Goal: Task Accomplishment & Management: Use online tool/utility

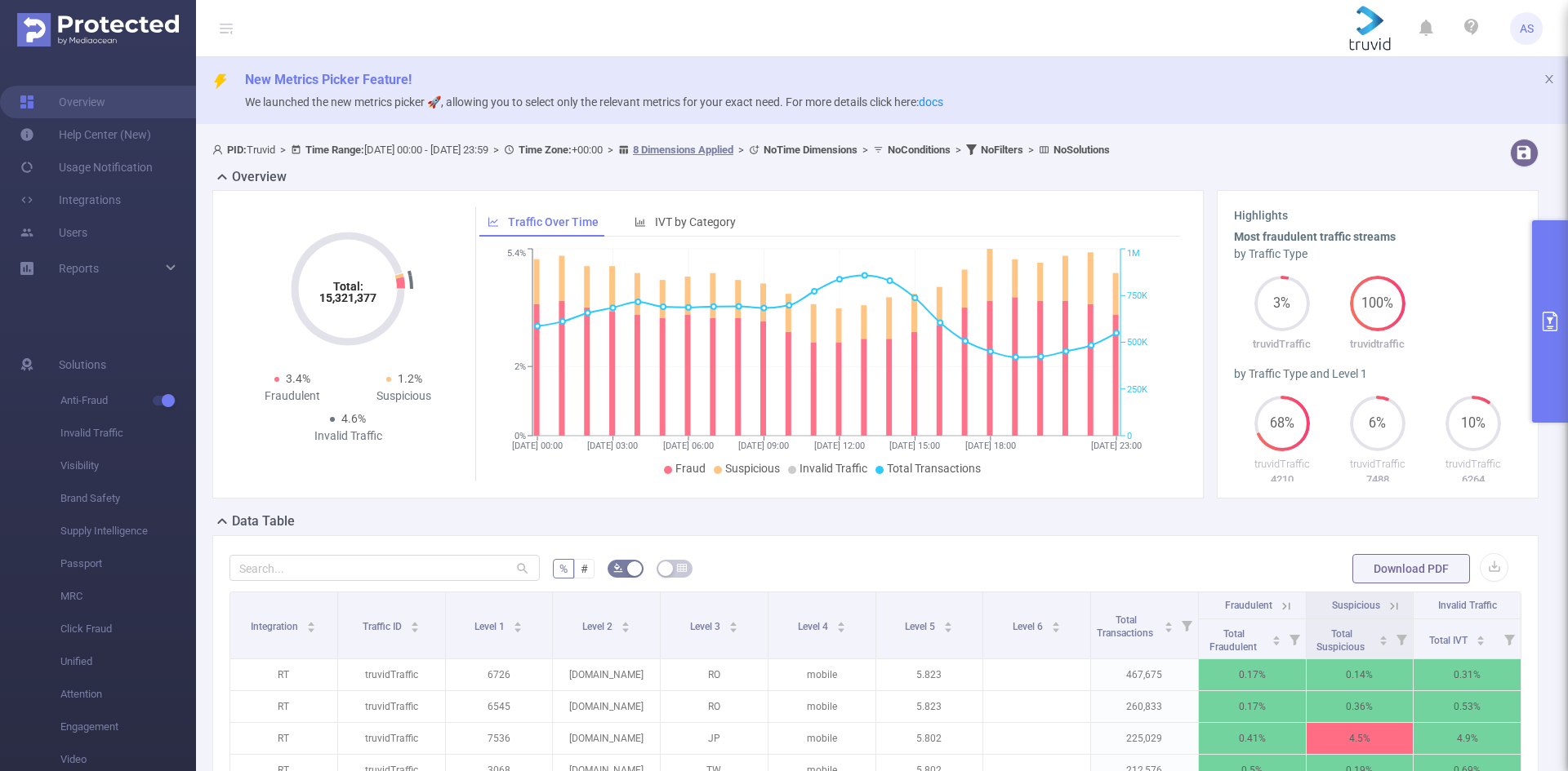
click at [1549, 315] on icon "primary" at bounding box center [1549, 322] width 19 height 19
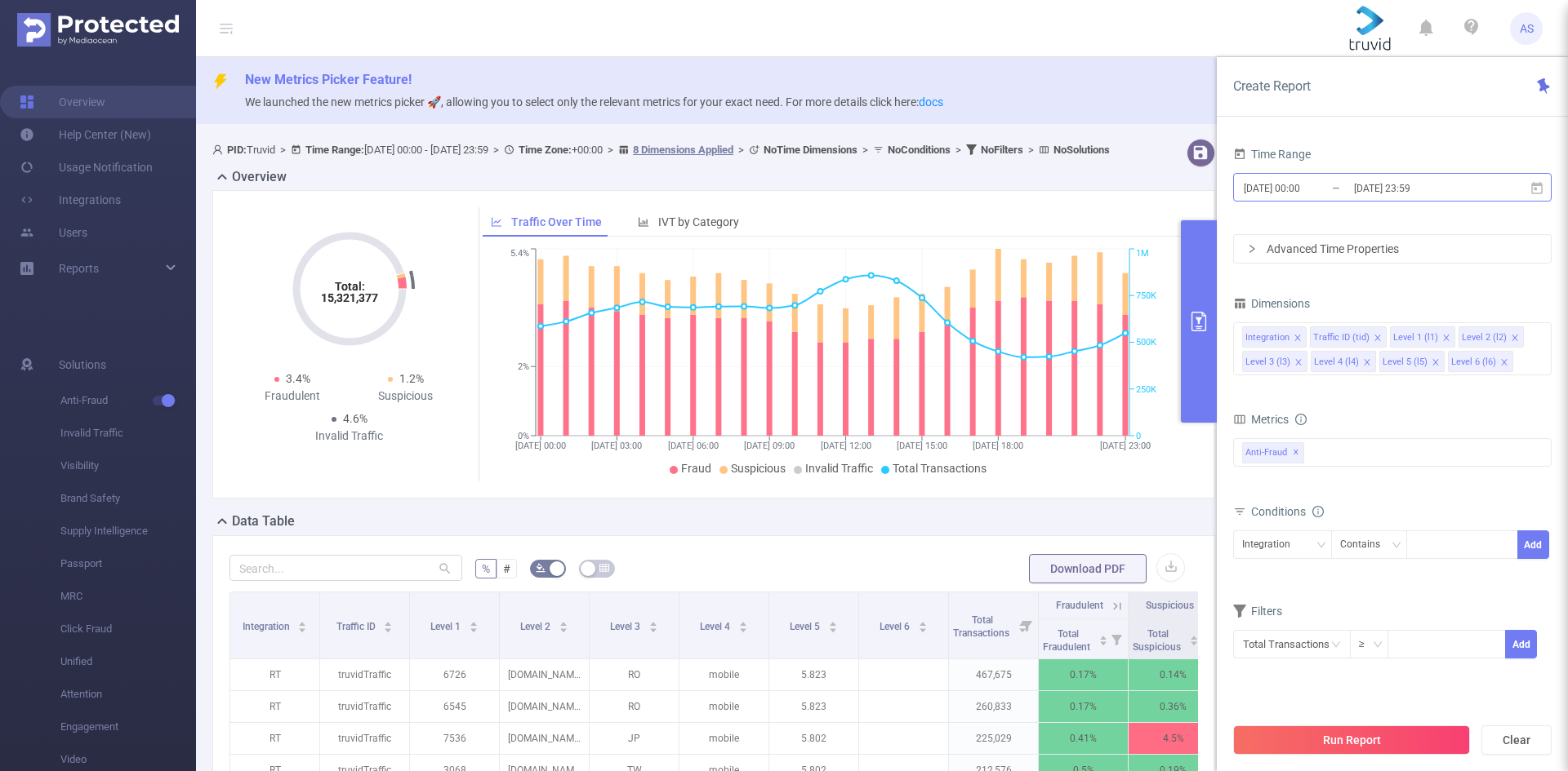
click at [1468, 186] on input "[DATE] 23:59" at bounding box center [1419, 187] width 133 height 22
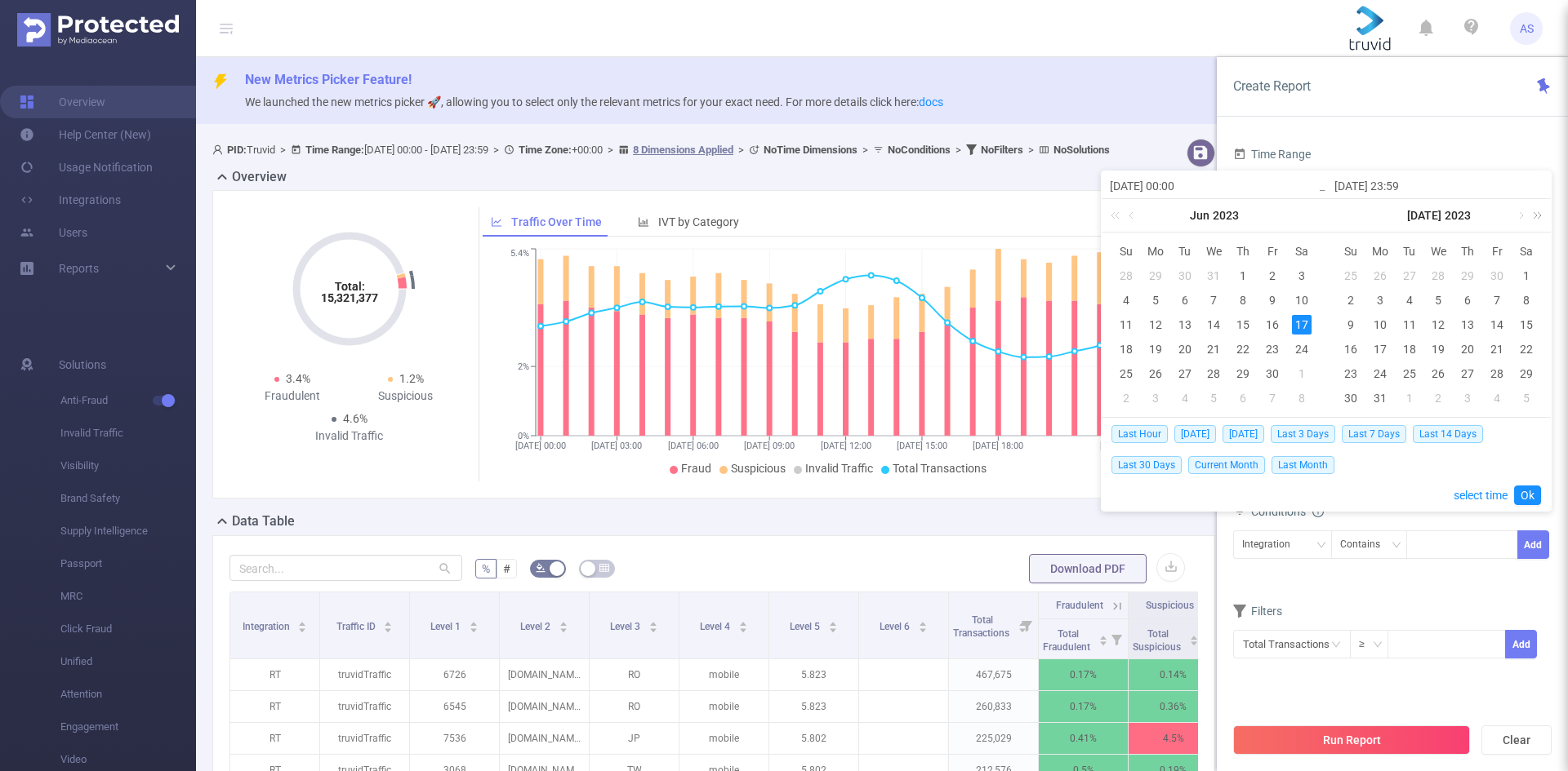
click at [1537, 216] on link at bounding box center [1534, 215] width 21 height 33
click at [1315, 216] on link at bounding box center [1310, 215] width 21 height 33
click at [1518, 213] on link at bounding box center [1519, 215] width 15 height 33
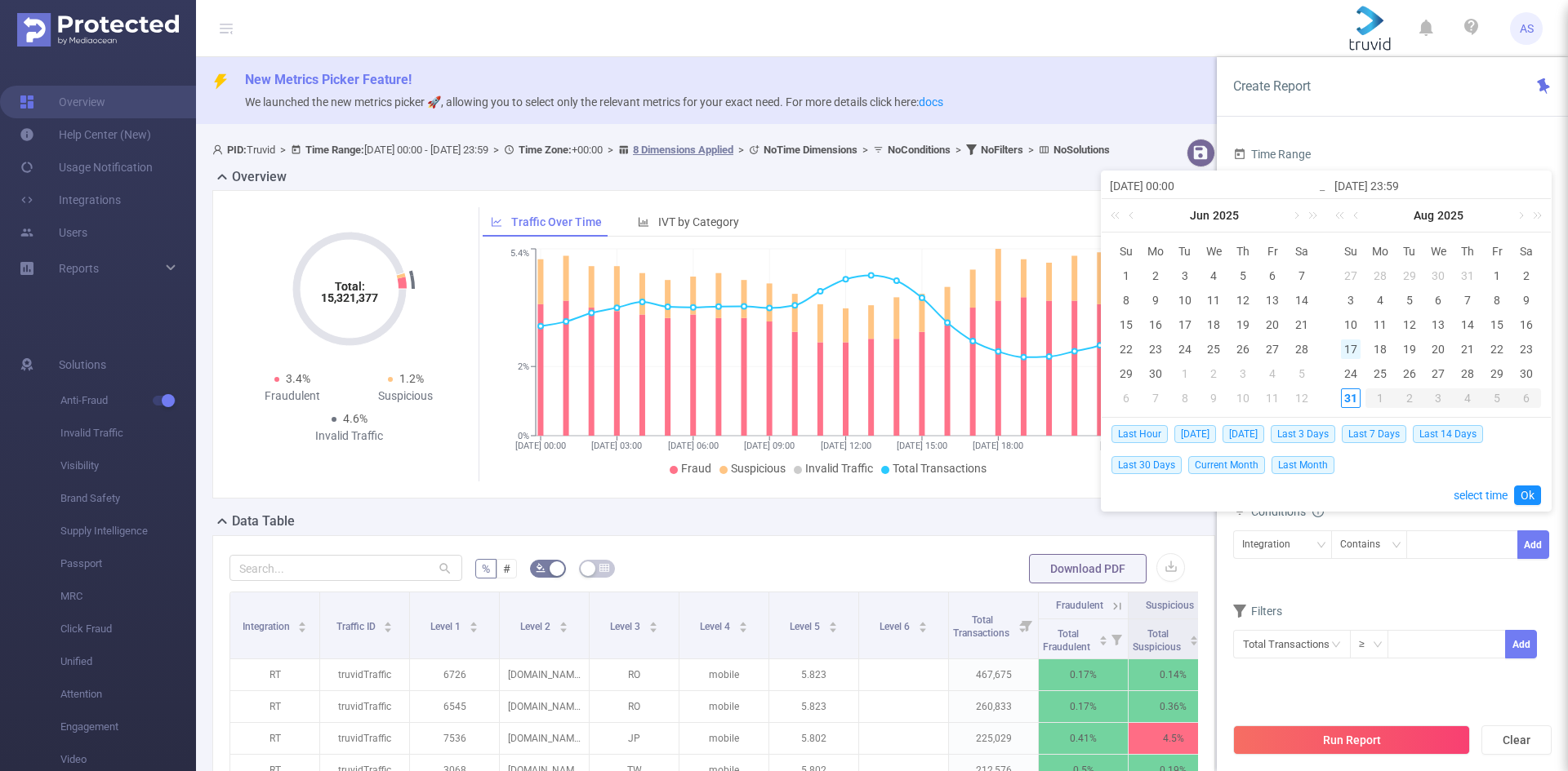
click at [1359, 340] on div "17" at bounding box center [1350, 349] width 19 height 19
click at [1350, 400] on div "31" at bounding box center [1350, 398] width 19 height 19
type input "[DATE] 00:00"
type input "[DATE] 23:59"
type input "[DATE] 00:00"
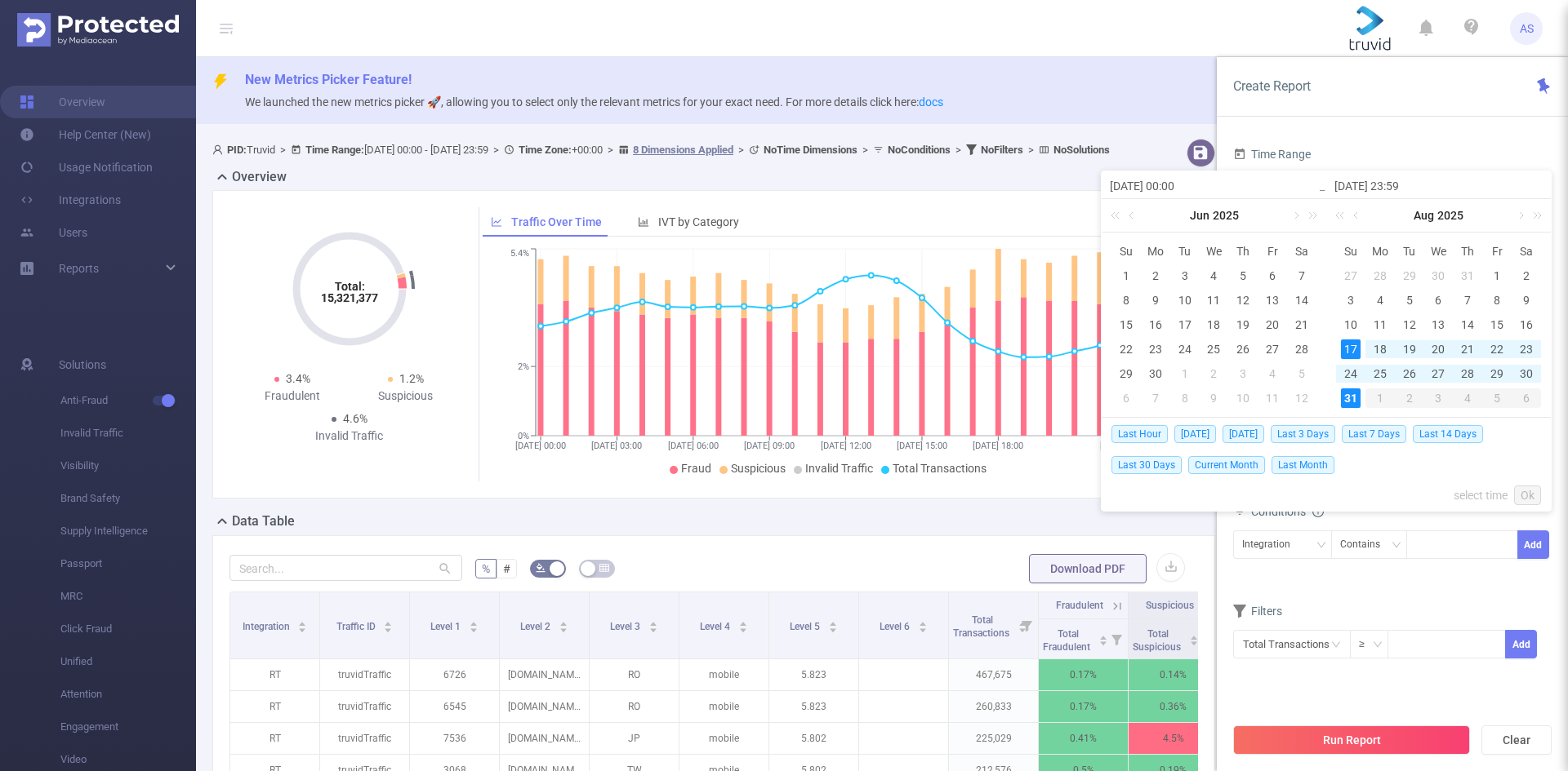
type input "[DATE] 23:59"
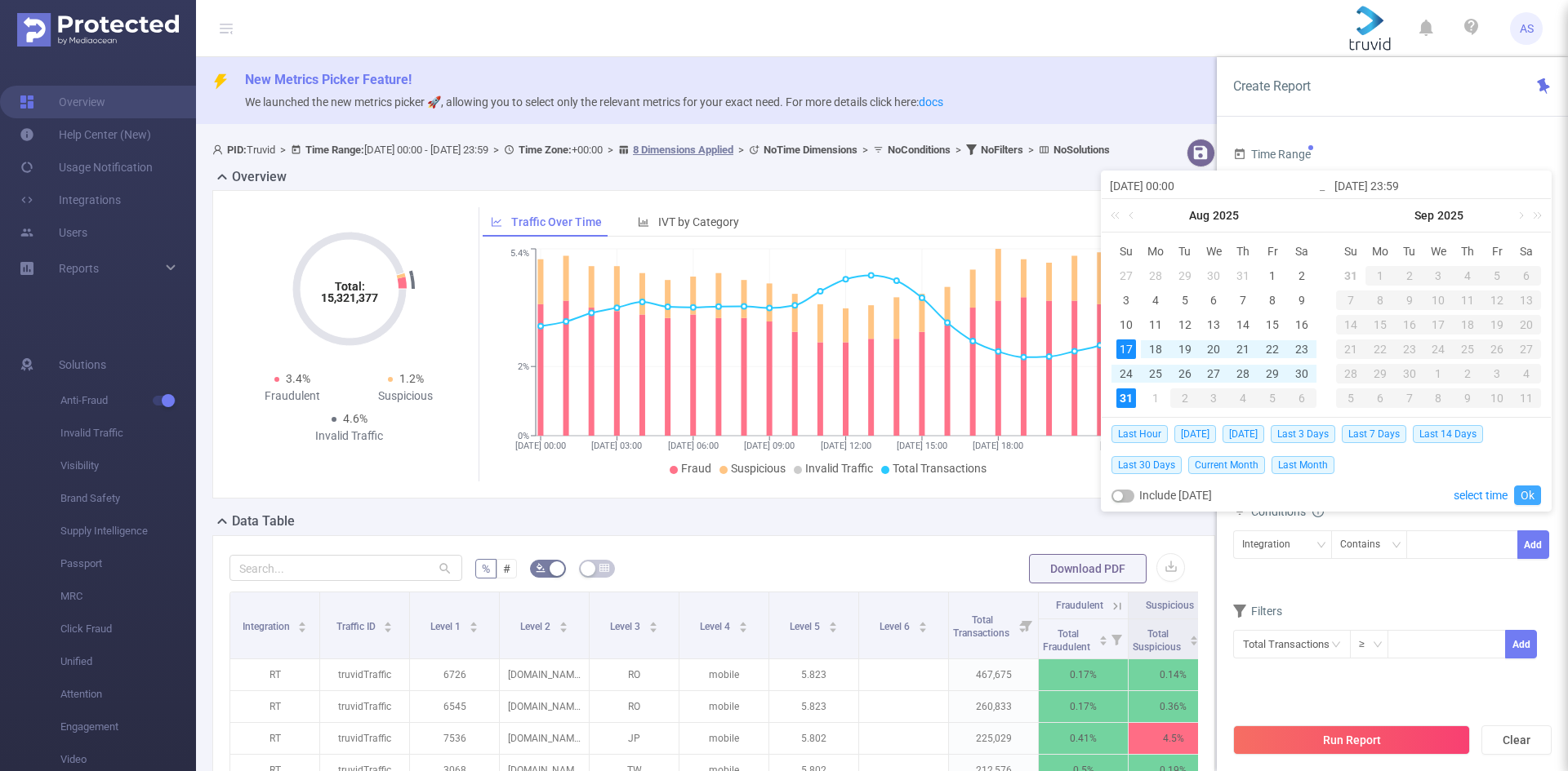
click at [1537, 491] on link "Ok" at bounding box center [1527, 495] width 27 height 19
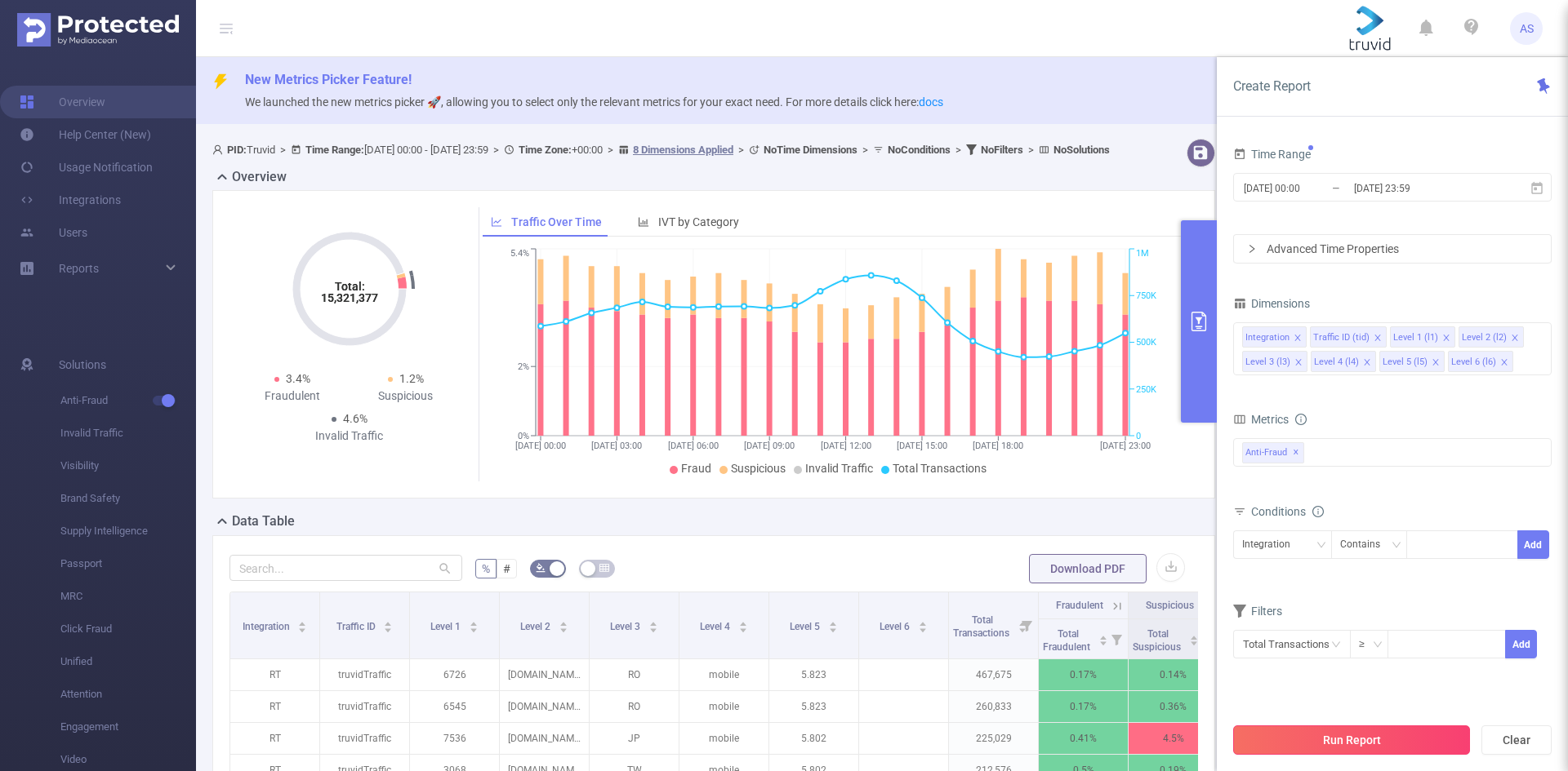
click at [1365, 739] on button "Run Report" at bounding box center [1351, 740] width 237 height 29
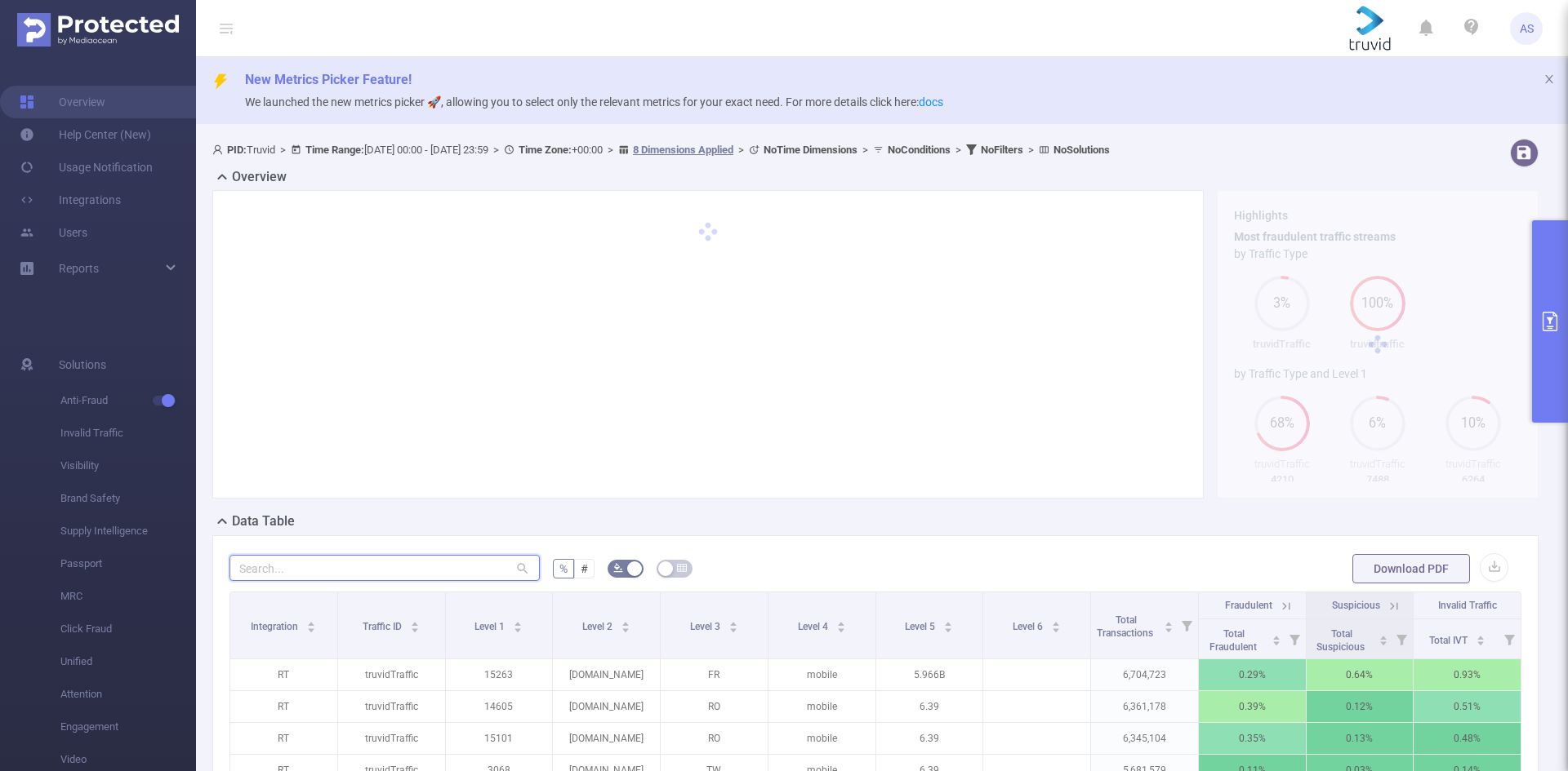
click at [342, 573] on input "text" at bounding box center [384, 569] width 310 height 27
paste input "[DOMAIN_NAME]"
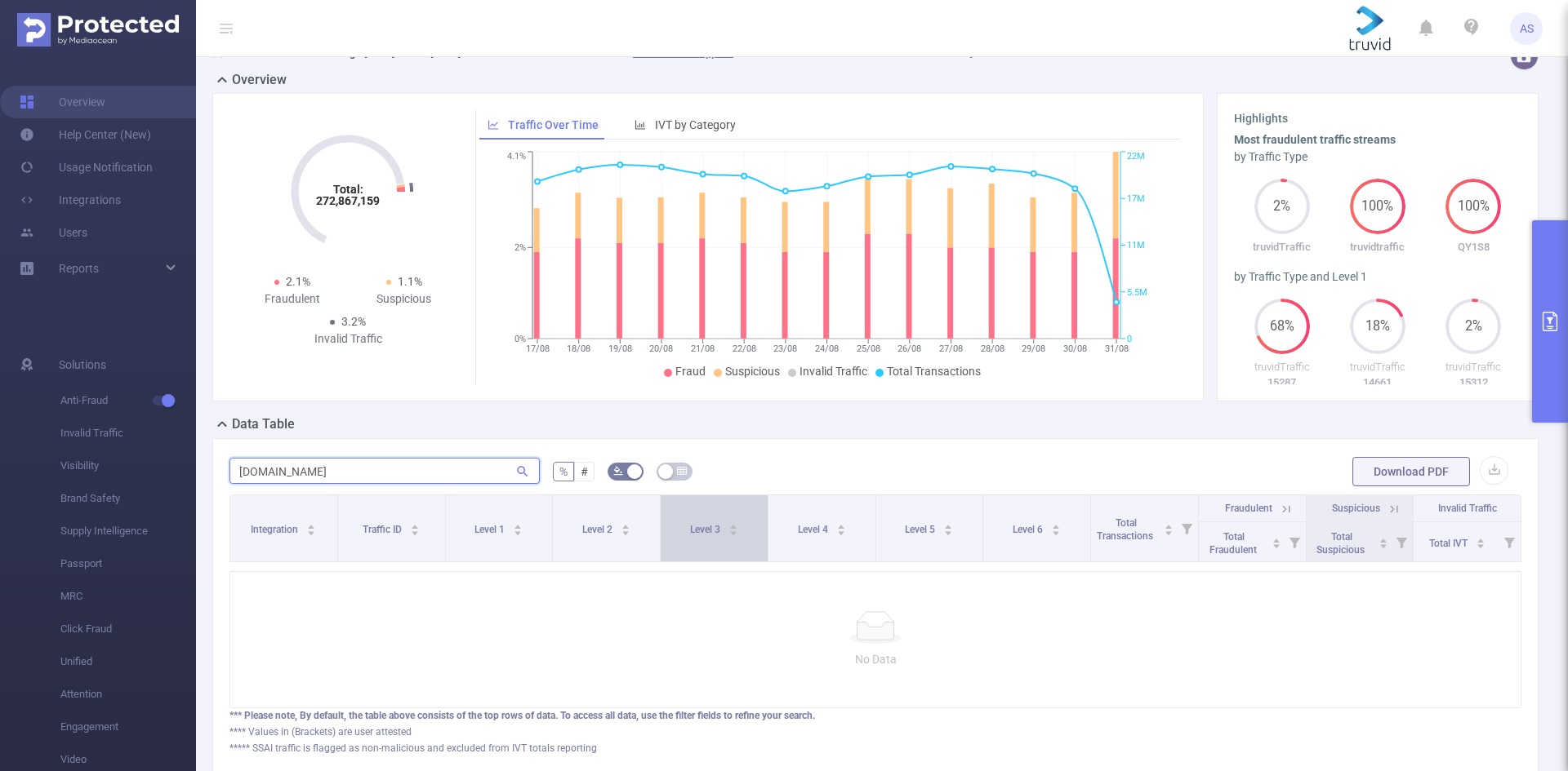
scroll to position [215, 0]
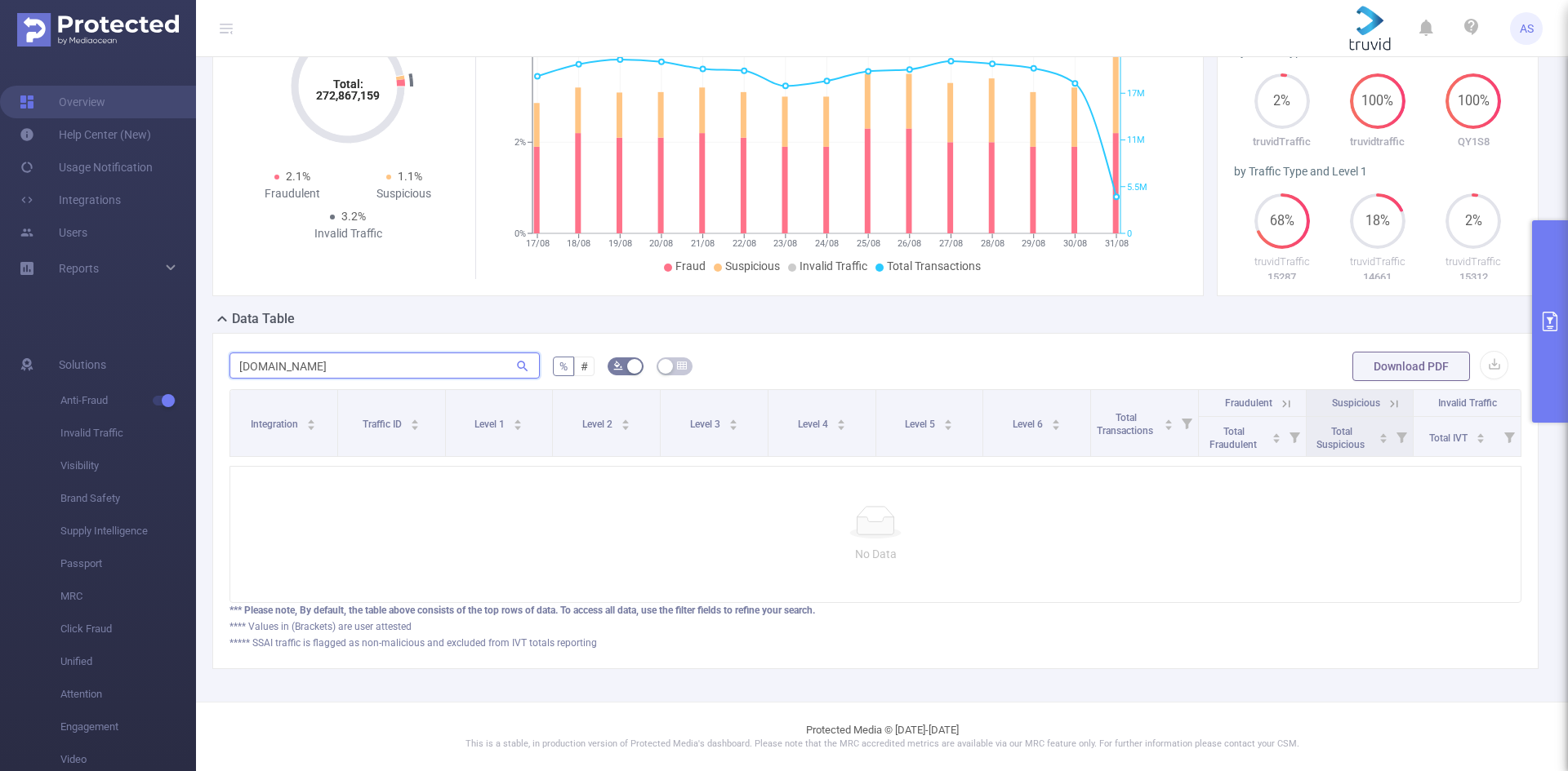
click at [238, 354] on input "[DOMAIN_NAME]" at bounding box center [384, 366] width 310 height 27
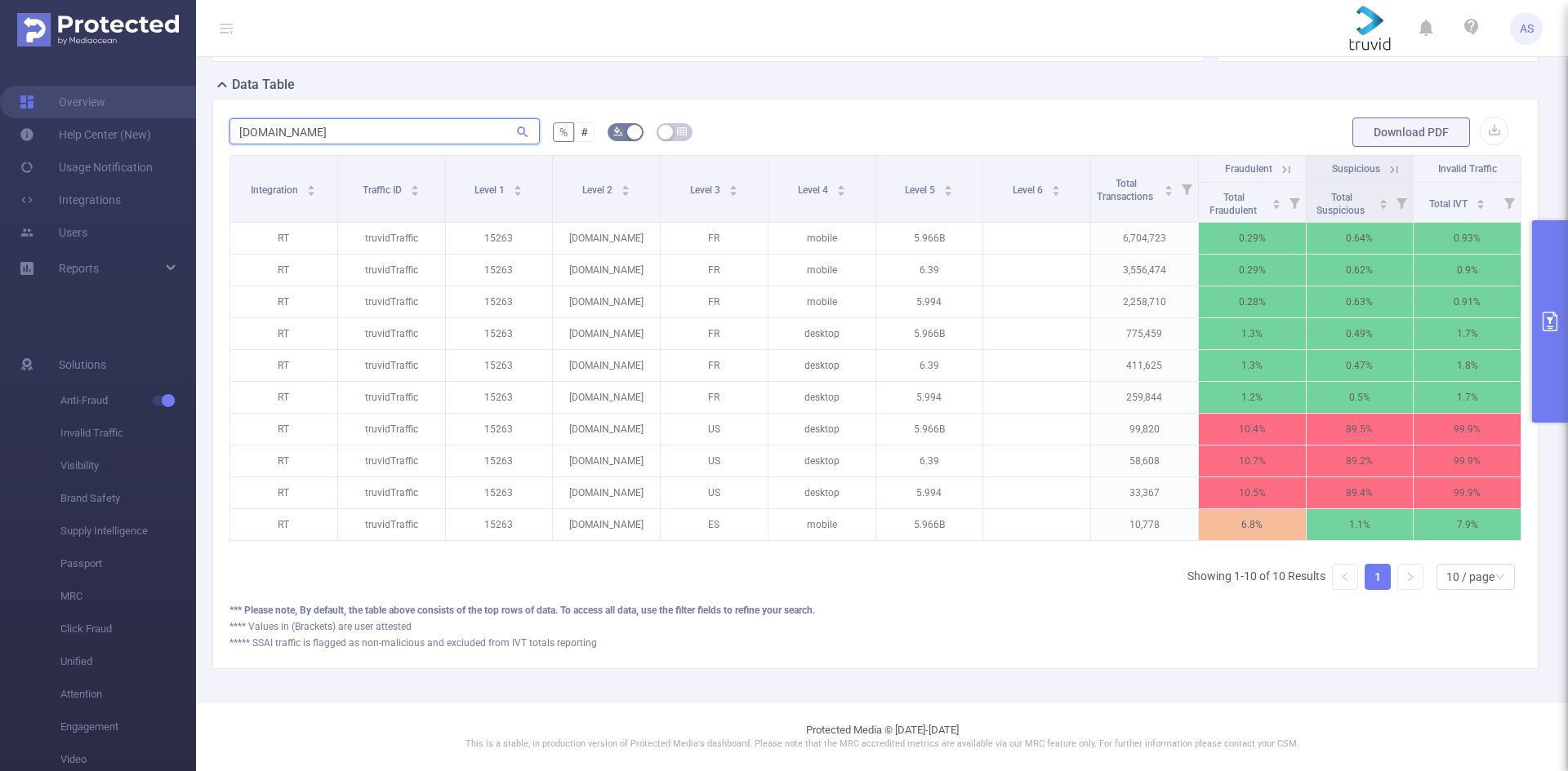
scroll to position [449, 0]
type input "[DOMAIN_NAME]"
click at [1393, 118] on button "Download PDF" at bounding box center [1411, 132] width 118 height 29
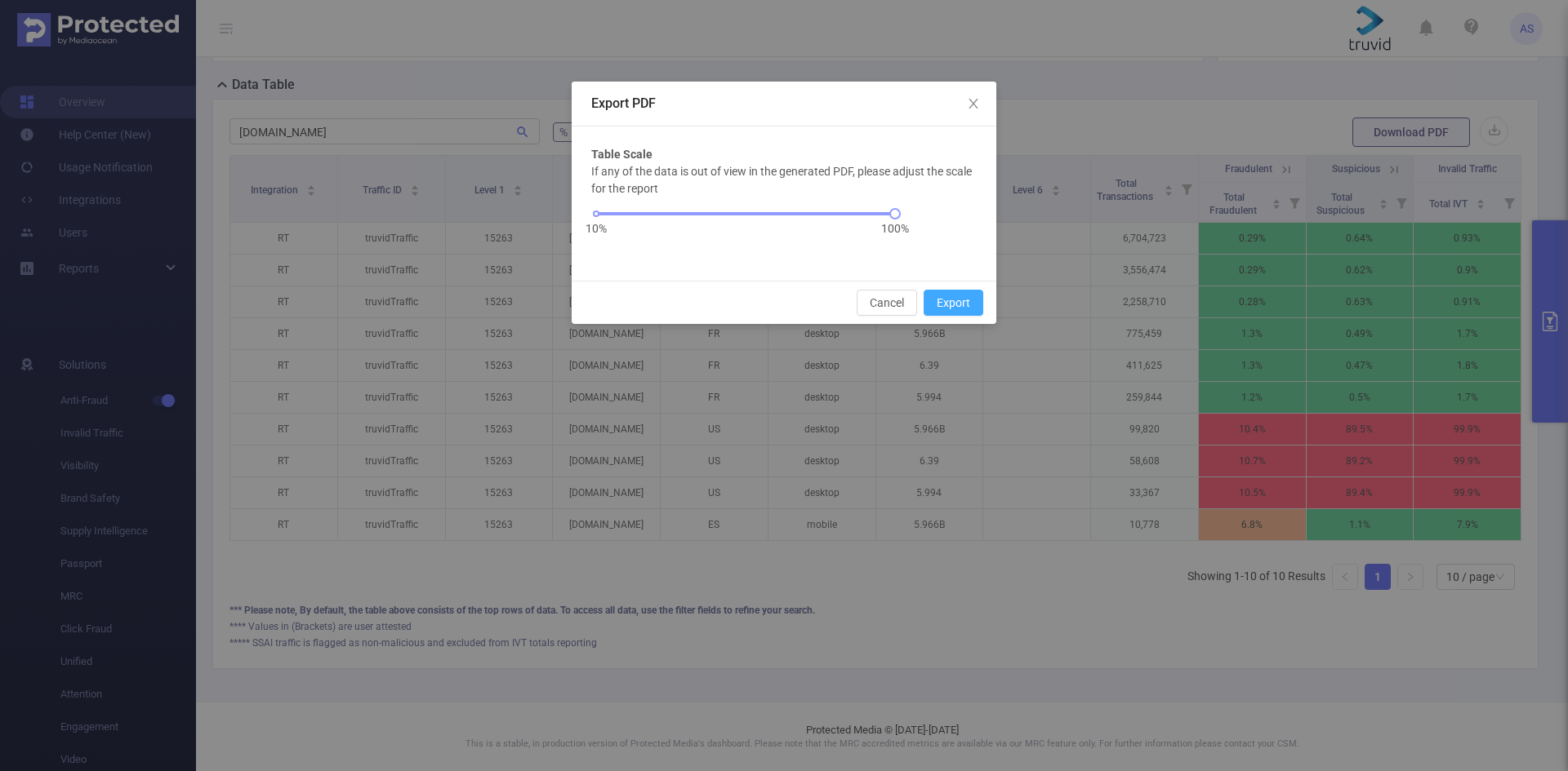
click at [944, 296] on button "Export" at bounding box center [952, 303] width 59 height 27
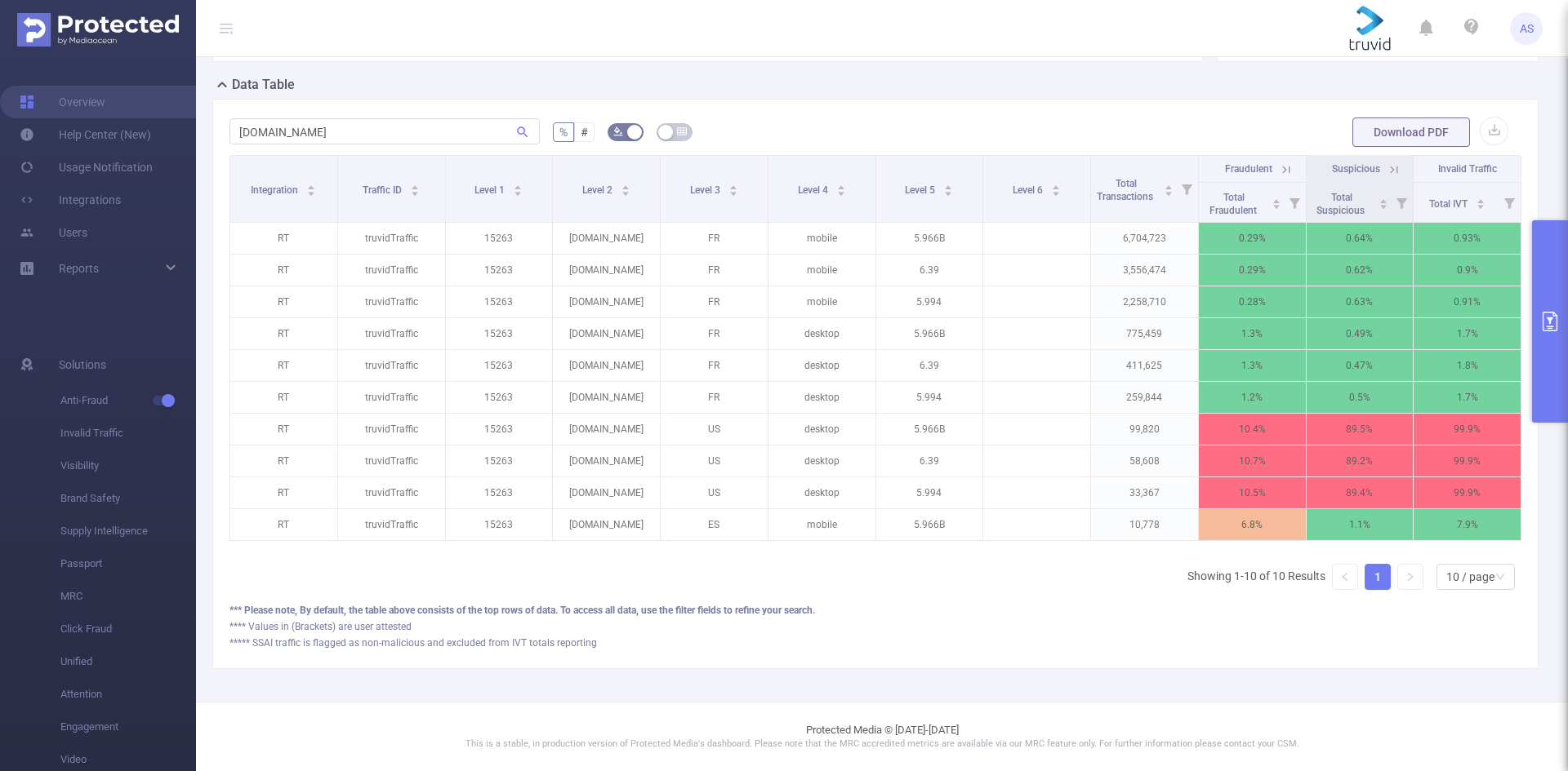
click at [1546, 315] on icon "primary" at bounding box center [1549, 322] width 19 height 19
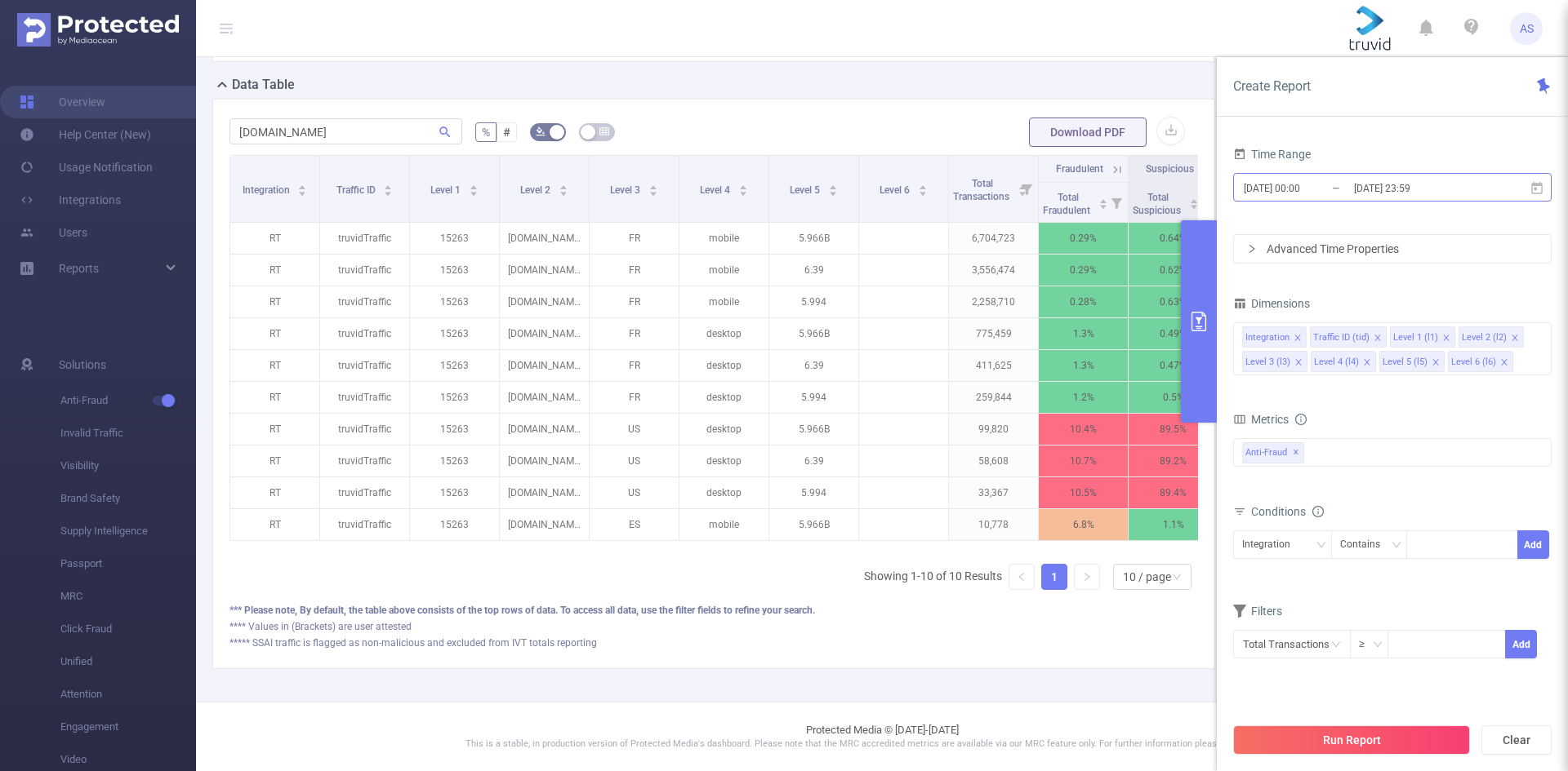
click at [1337, 193] on input "[DATE] 00:00" at bounding box center [1308, 187] width 133 height 22
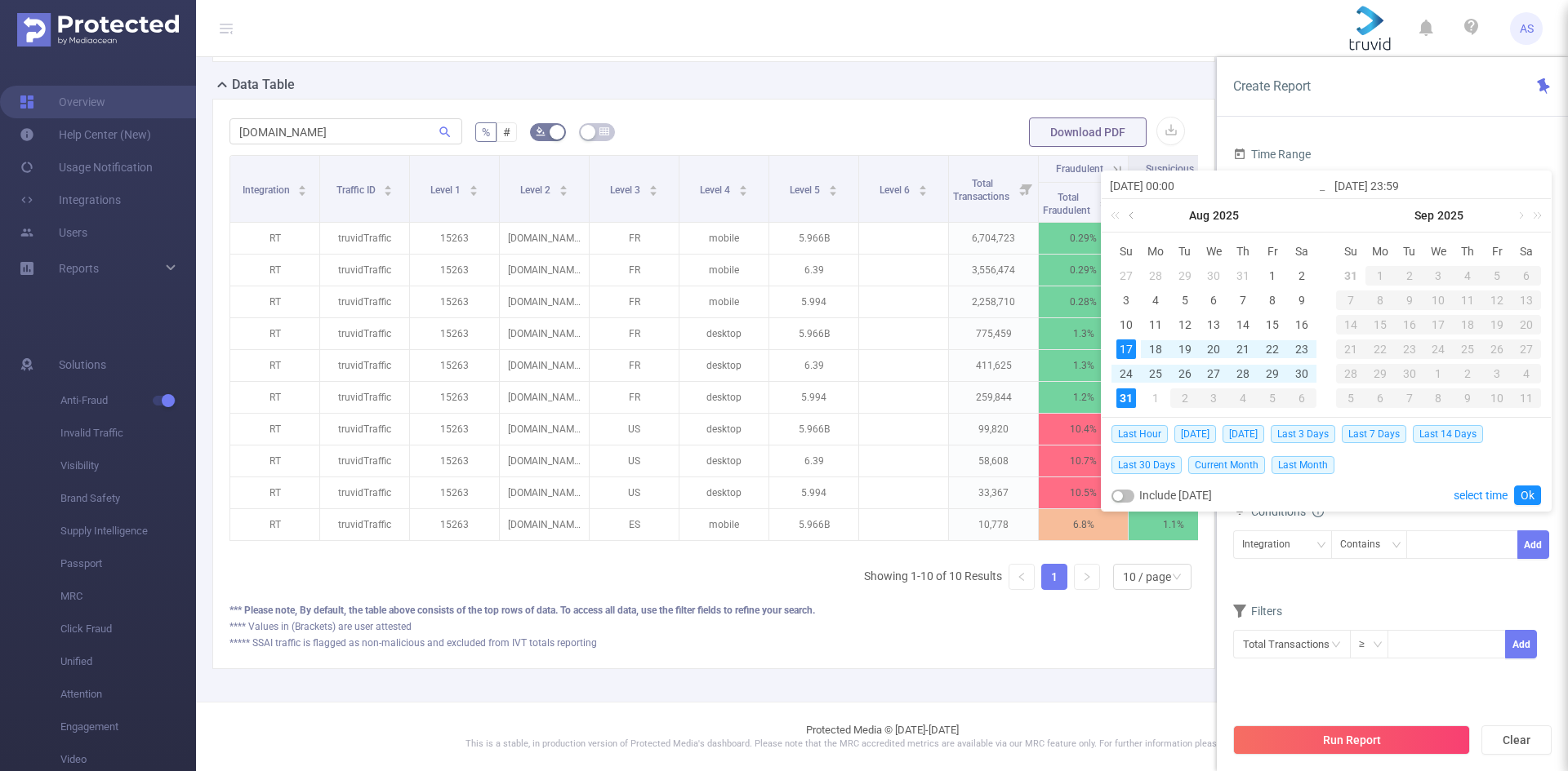
click at [1132, 217] on link at bounding box center [1132, 215] width 15 height 33
click at [1130, 272] on div "1" at bounding box center [1126, 276] width 19 height 19
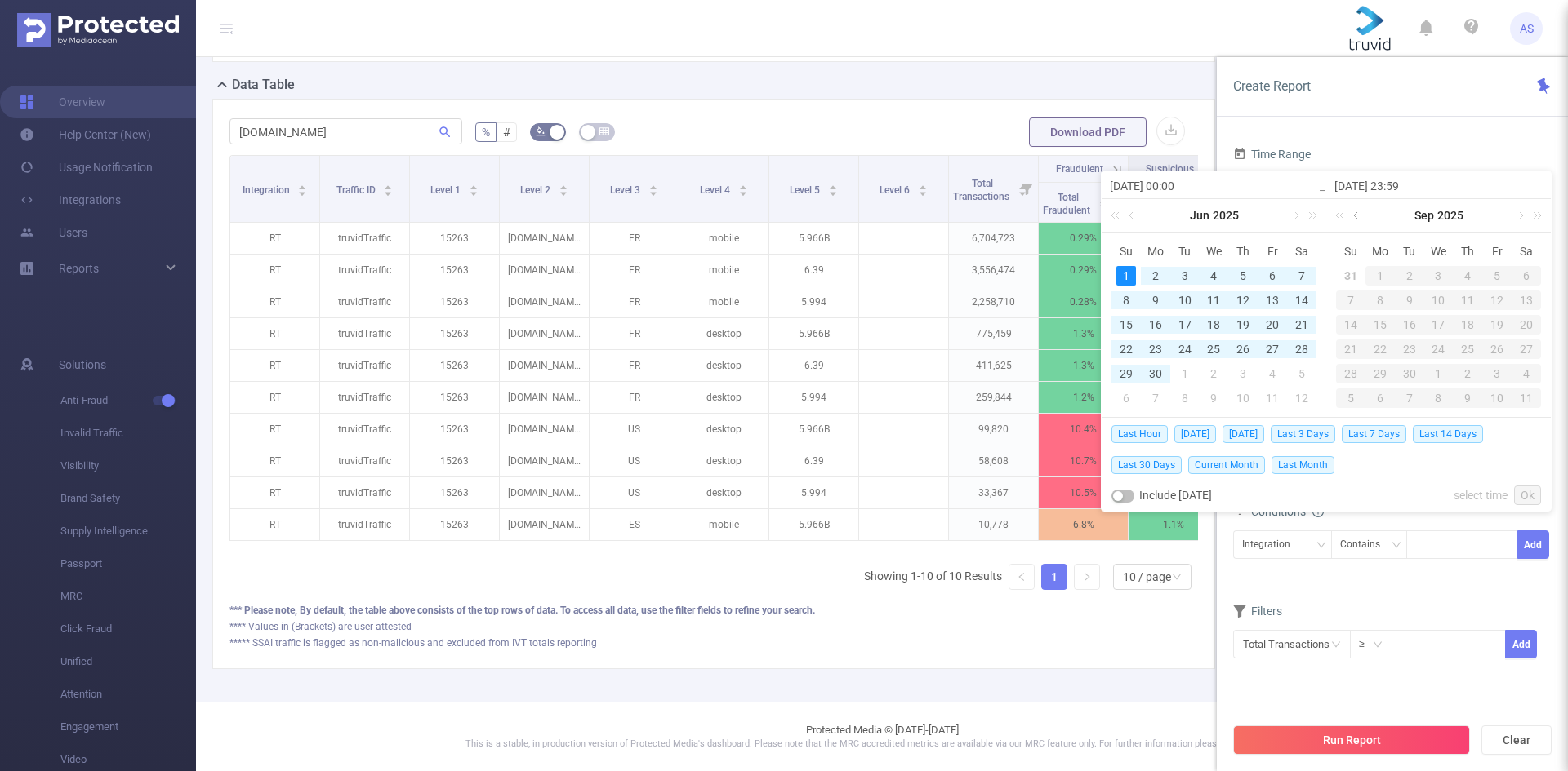
click at [1354, 211] on link at bounding box center [1357, 215] width 15 height 33
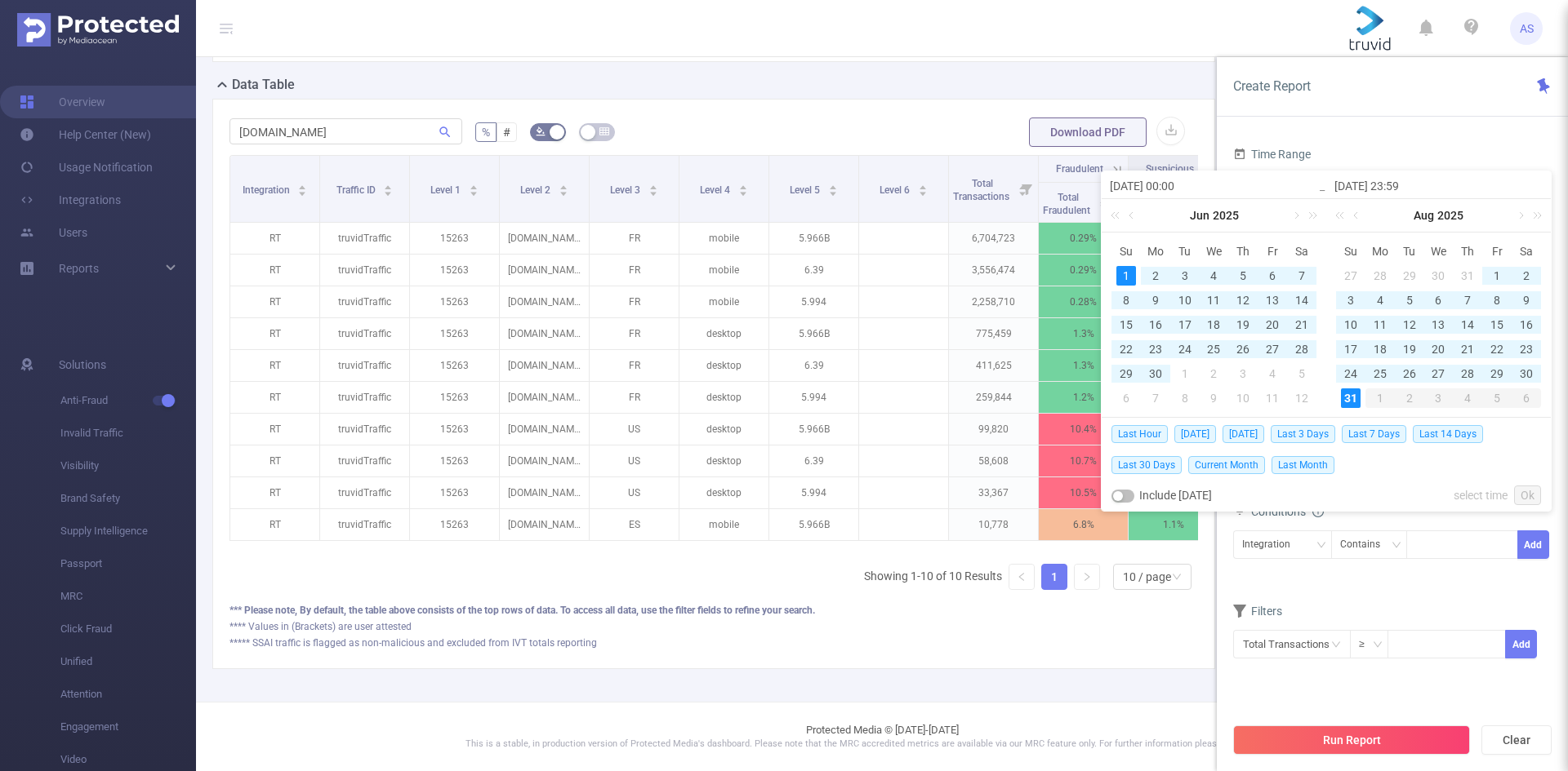
click at [1350, 407] on div "31" at bounding box center [1350, 398] width 19 height 19
type input "[DATE] 00:00"
click at [1524, 495] on link "Ok" at bounding box center [1527, 495] width 27 height 19
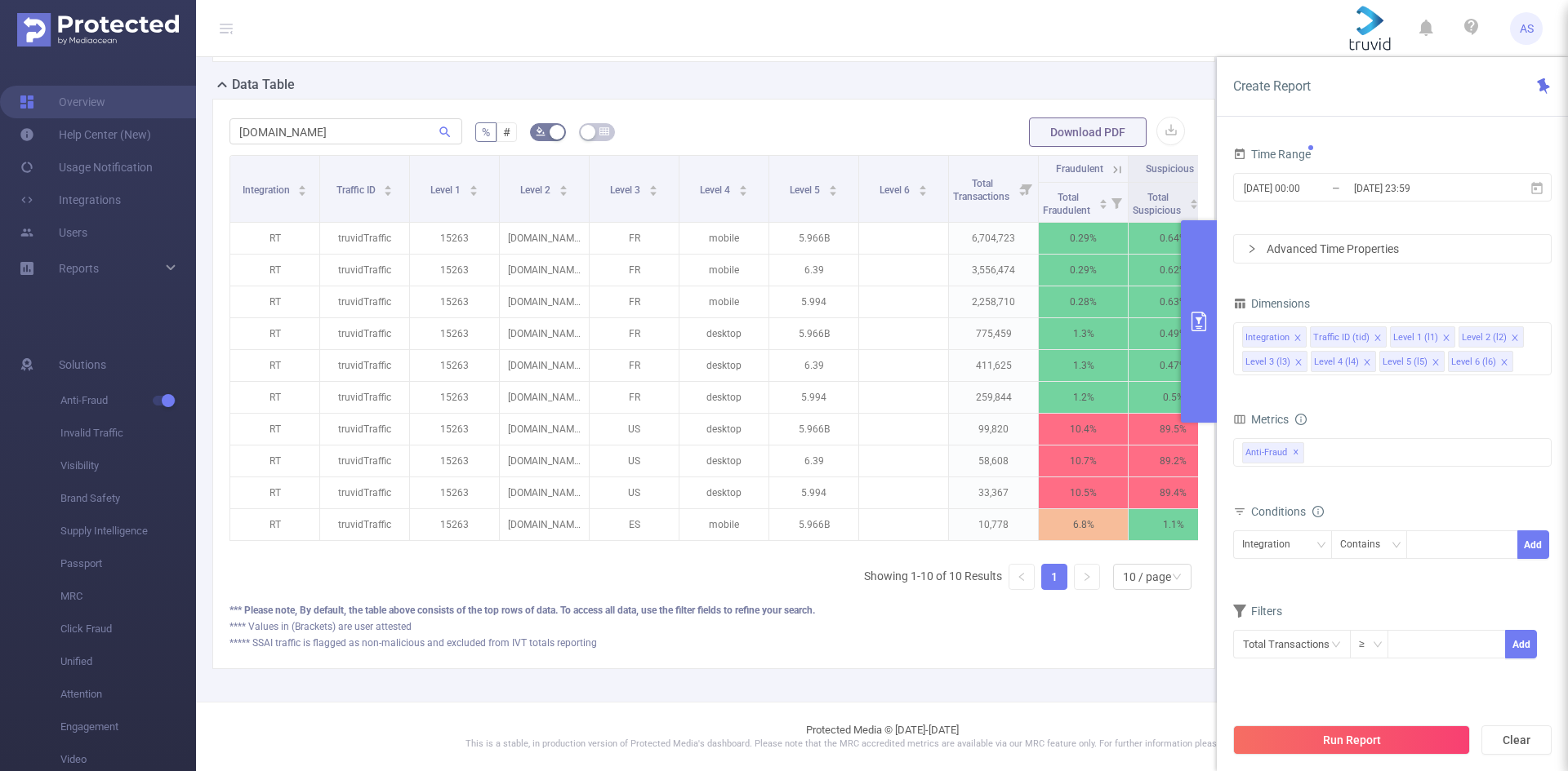
click at [1330, 248] on div "Advanced Time Properties" at bounding box center [1392, 248] width 317 height 27
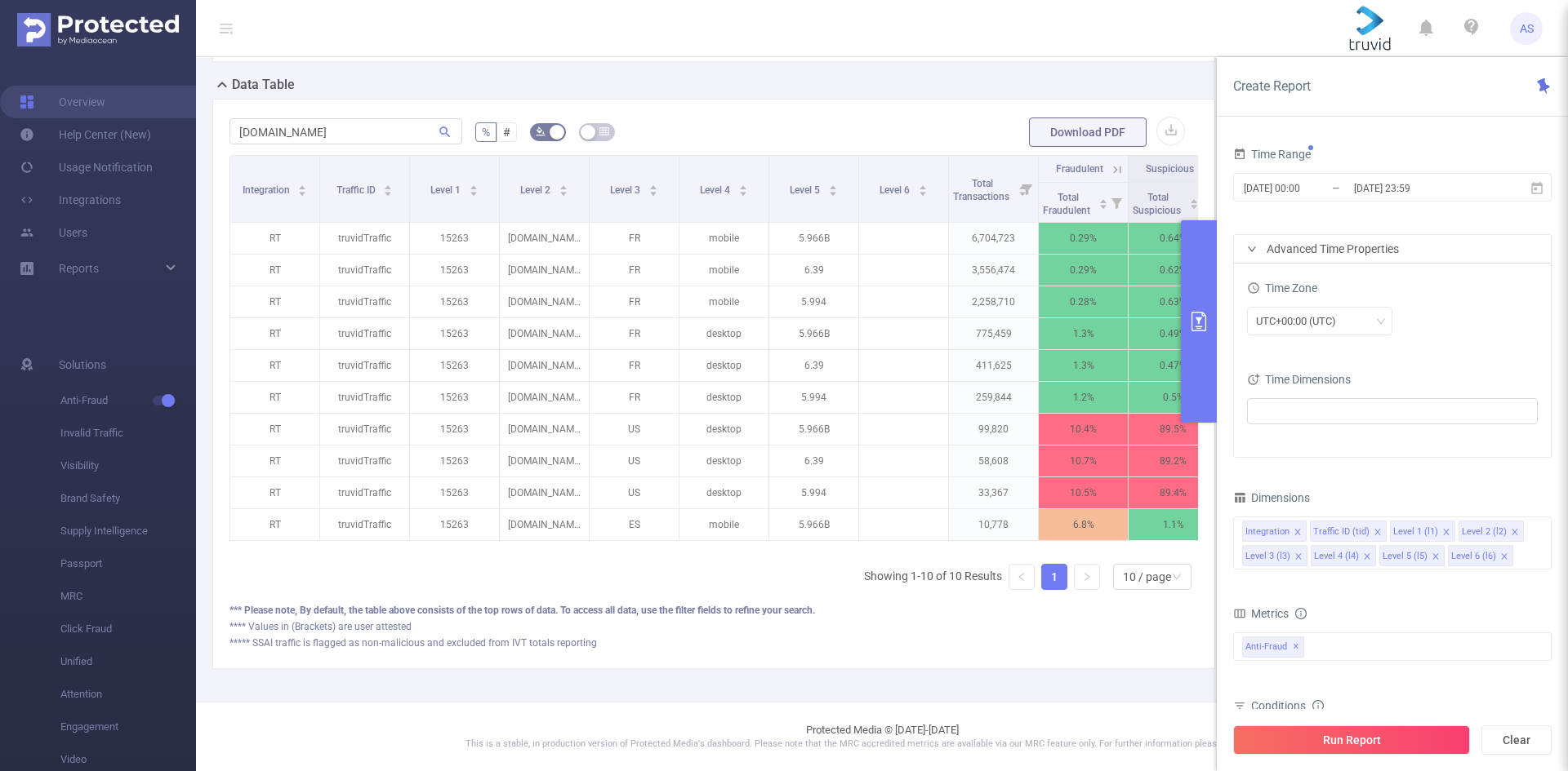
click at [1330, 248] on div "Advanced Time Properties" at bounding box center [1392, 248] width 317 height 27
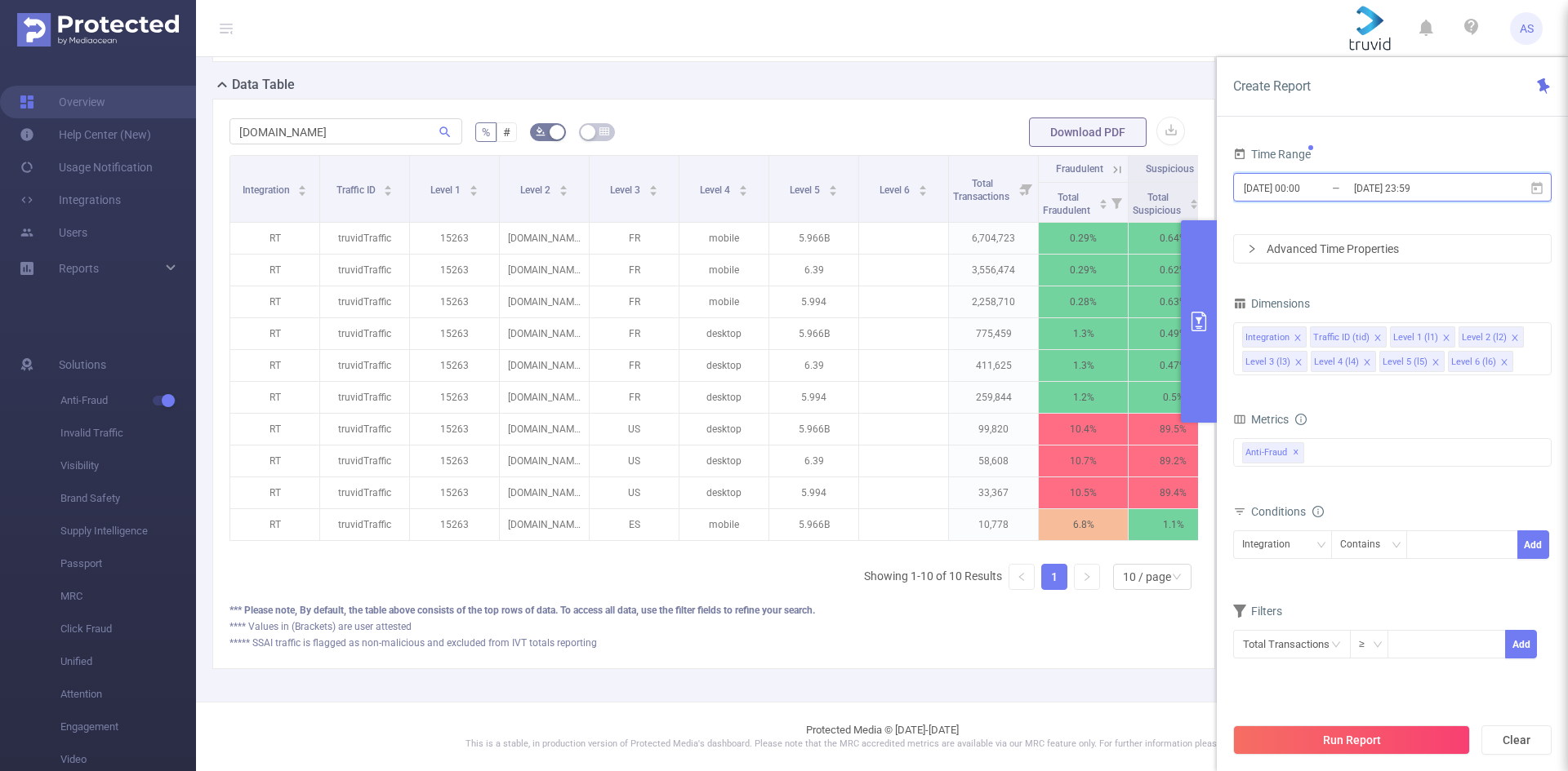
click at [1510, 194] on span "[DATE] 00:00 _ [DATE] 23:59" at bounding box center [1392, 187] width 318 height 28
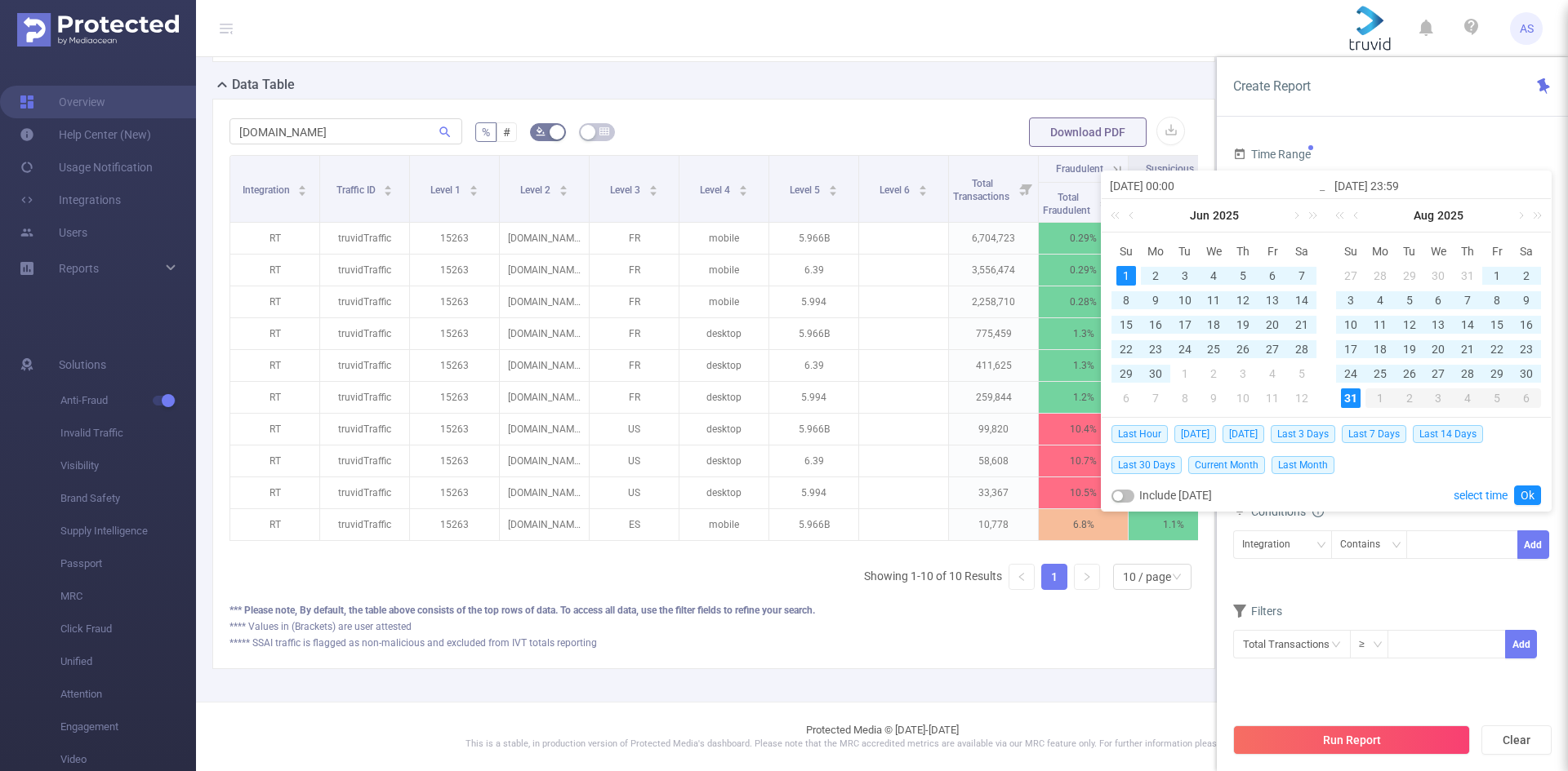
click at [1380, 126] on div "Create Report Time Range [DATE] 00:00 _ [DATE] 23:59 Advanced Time Properties T…" at bounding box center [1392, 415] width 351 height 714
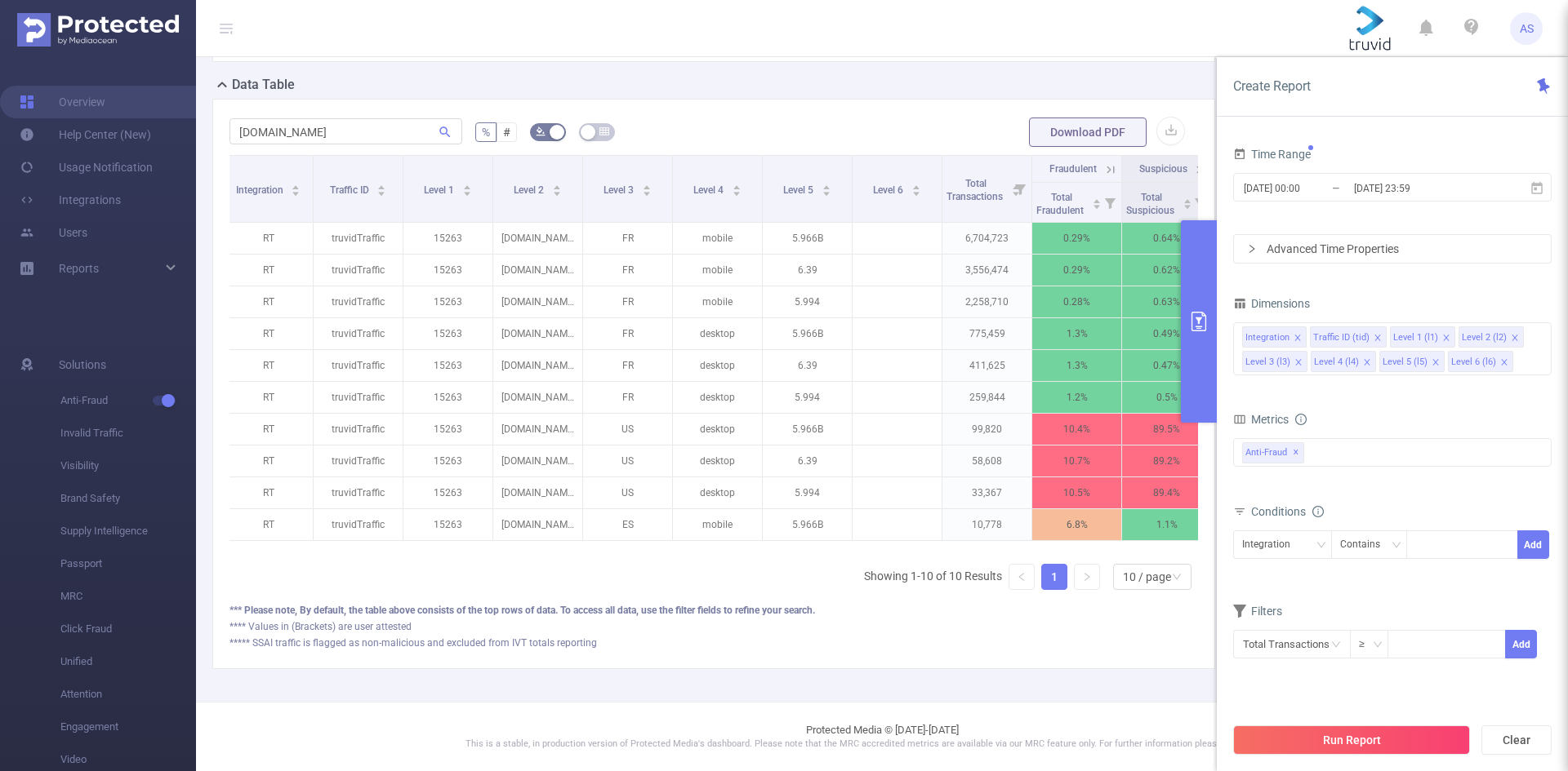
scroll to position [0, 0]
click at [1472, 187] on input "[DATE] 23:59" at bounding box center [1419, 187] width 133 height 22
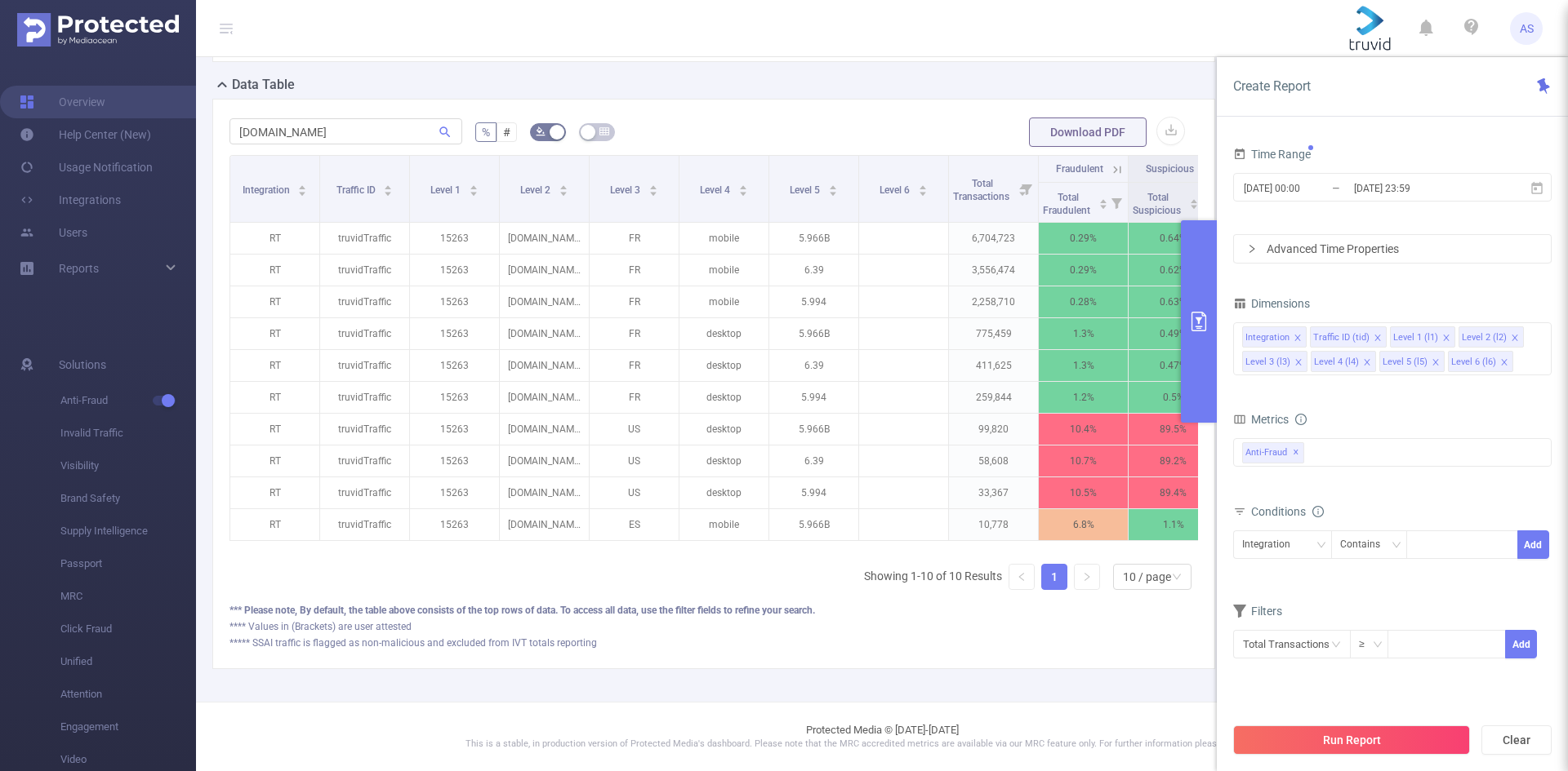
click at [1249, 248] on icon "icon: right" at bounding box center [1251, 248] width 10 height 10
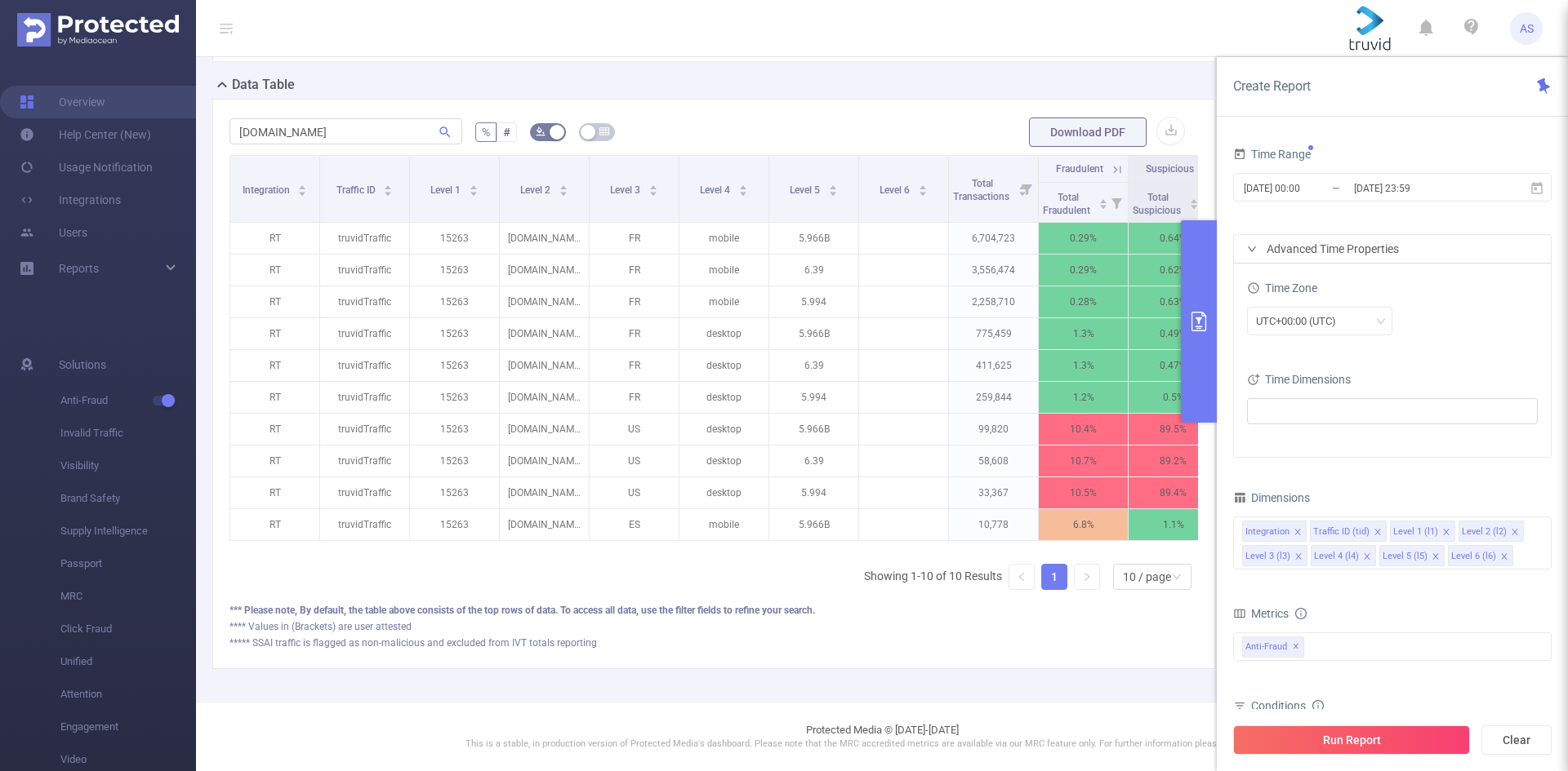
click at [1249, 248] on icon "icon: right" at bounding box center [1251, 249] width 8 height 5
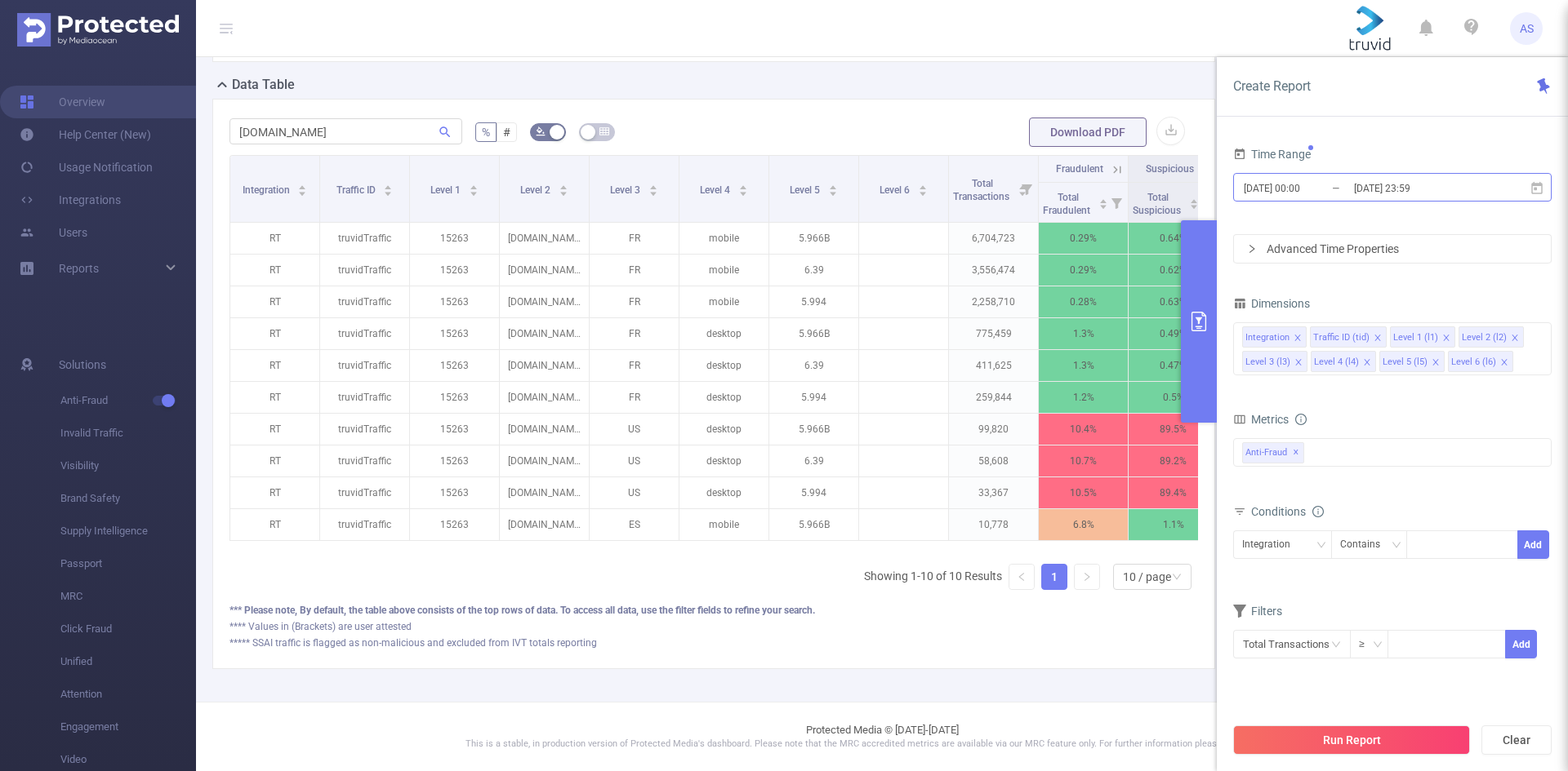
click at [1386, 188] on input "[DATE] 23:59" at bounding box center [1419, 187] width 133 height 22
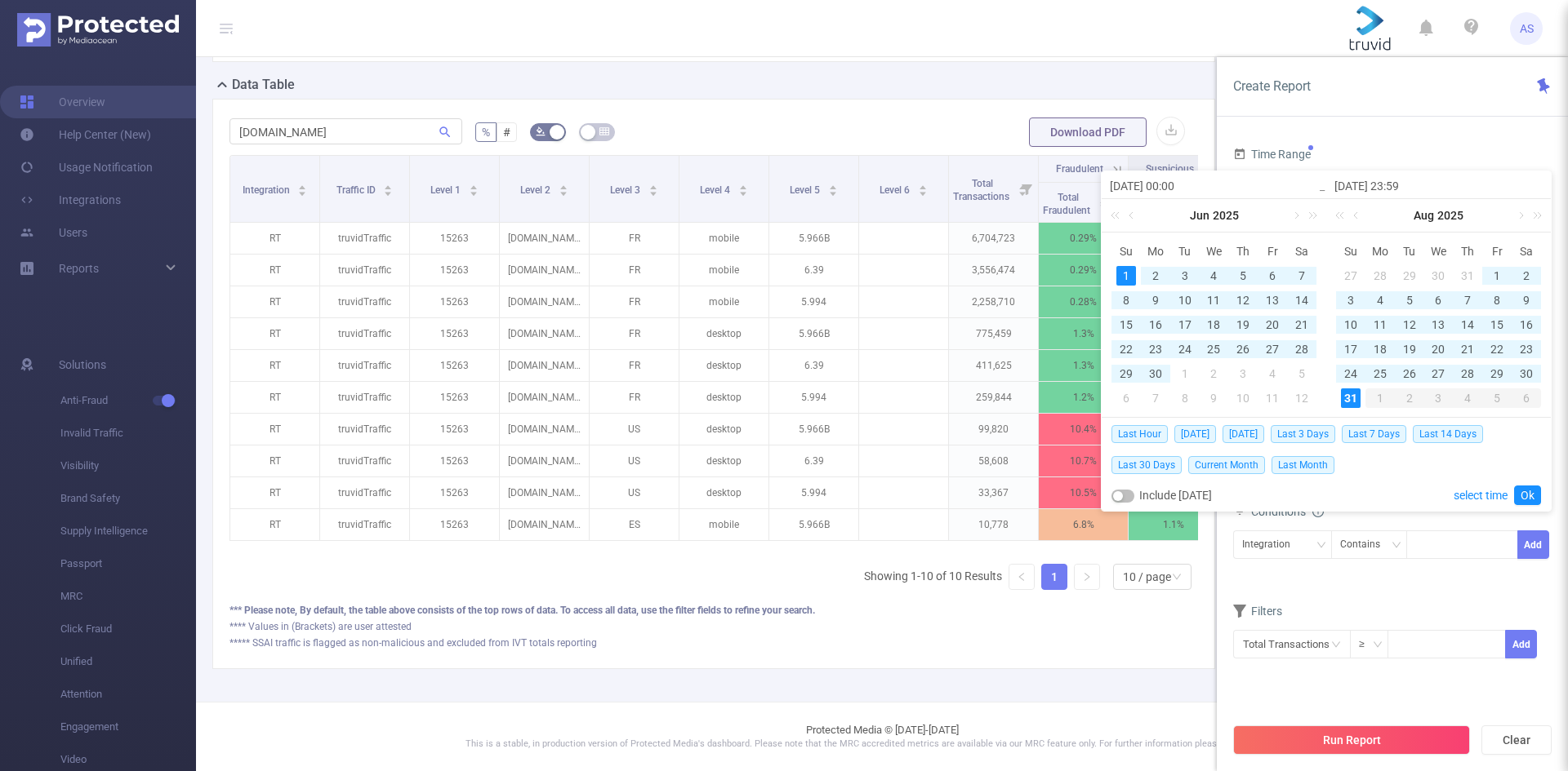
click at [877, 107] on div "[DOMAIN_NAME] % # Download PDF Integration Traffic ID Level 1 Level 2 Level 3 L…" at bounding box center [714, 384] width 1003 height 570
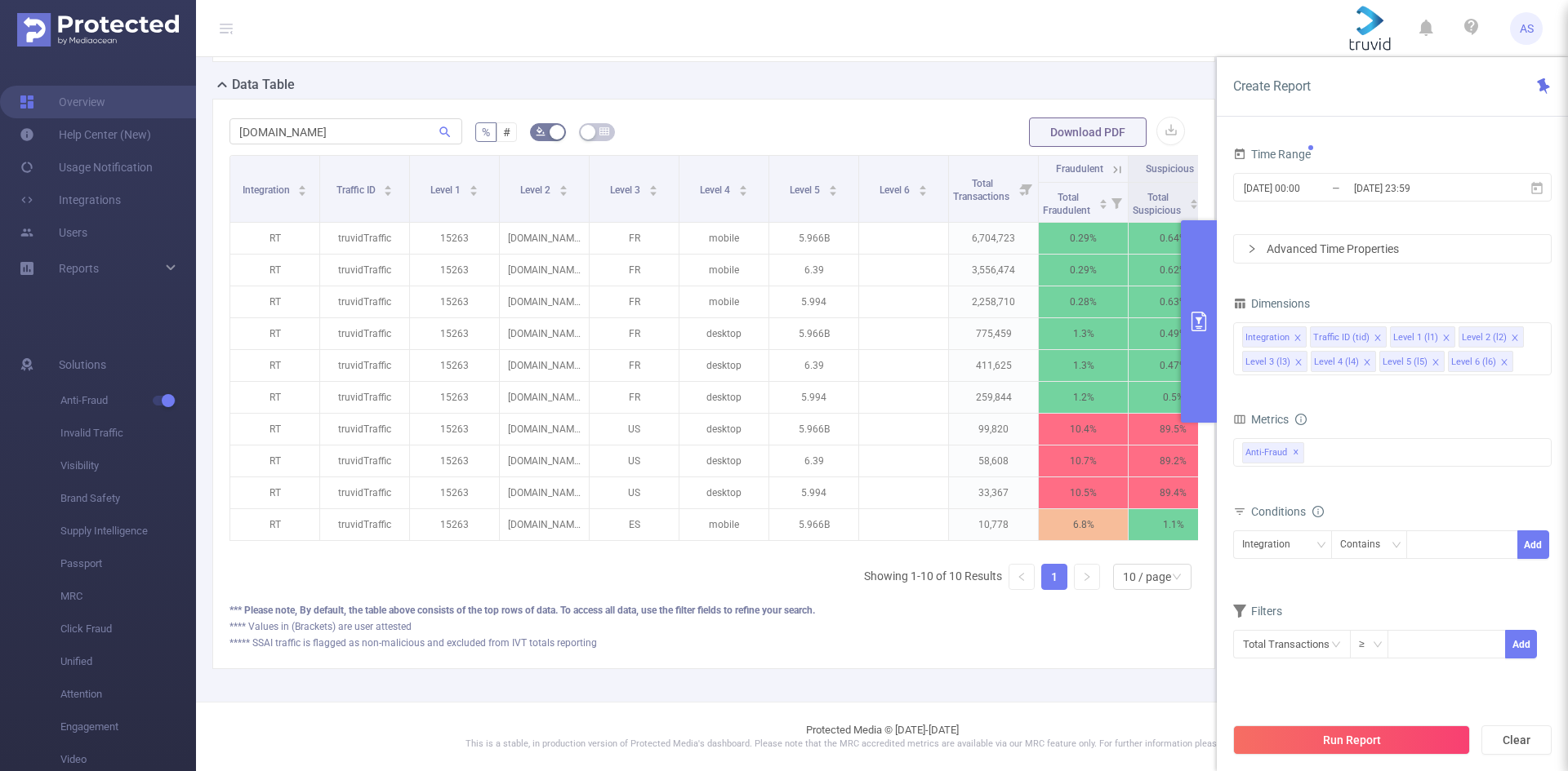
click at [1379, 240] on div "Advanced Time Properties" at bounding box center [1392, 248] width 317 height 27
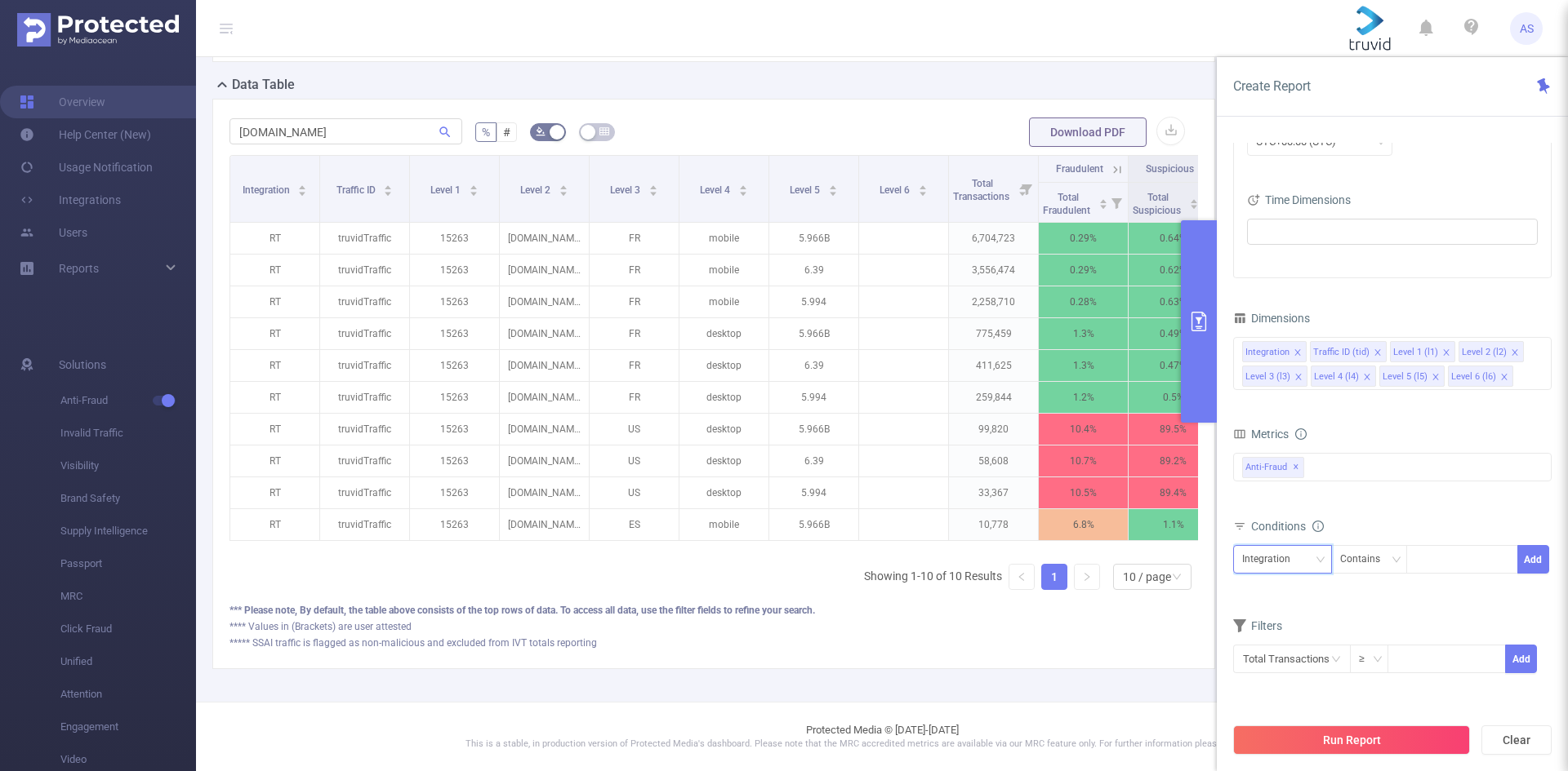
click at [1318, 561] on icon "icon: down" at bounding box center [1319, 560] width 10 height 10
click at [1320, 561] on icon "icon: down" at bounding box center [1319, 560] width 10 height 10
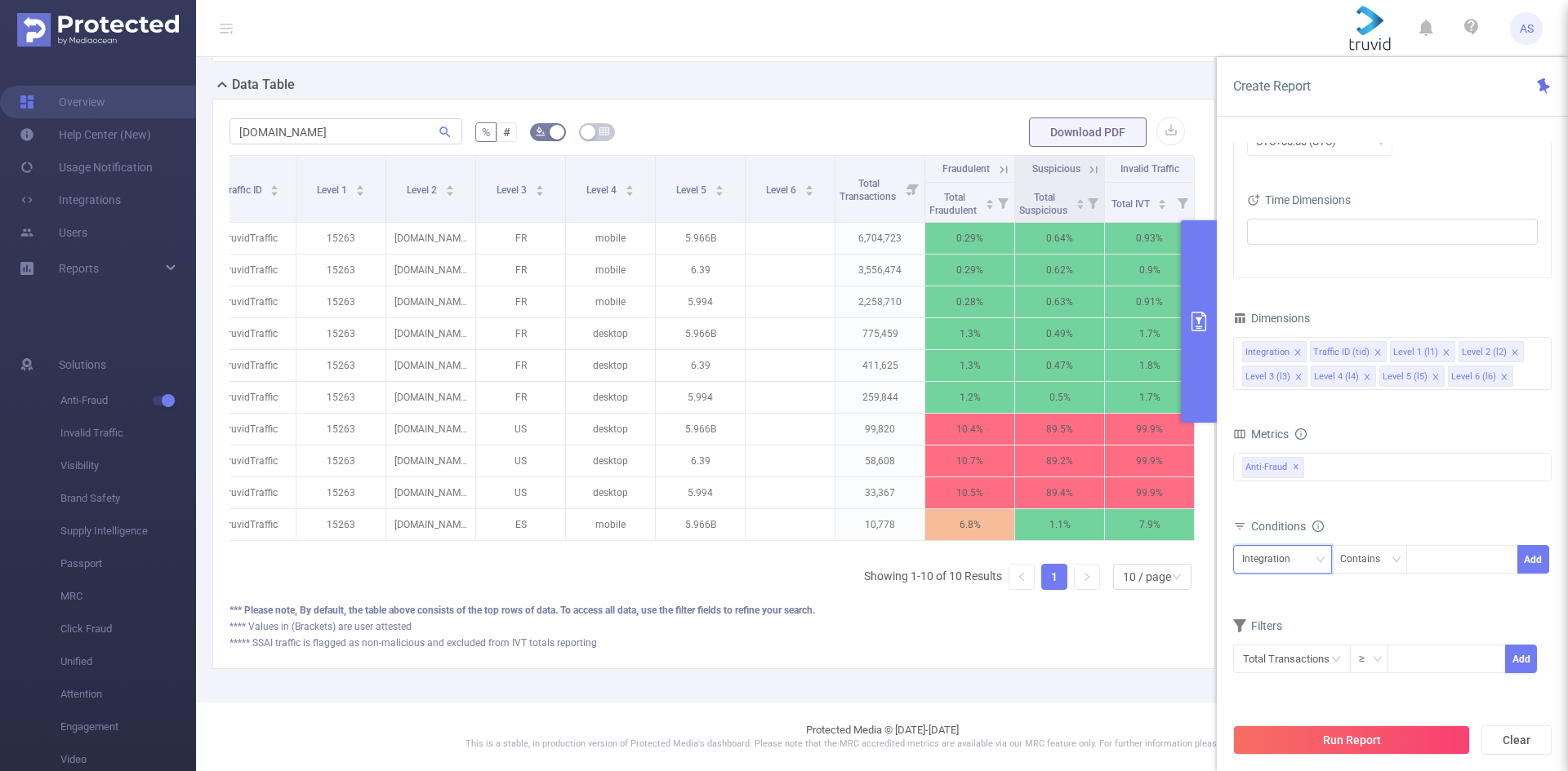
scroll to position [0, 126]
click at [1322, 663] on input "text" at bounding box center [1291, 659] width 118 height 28
click at [1323, 663] on input "text" at bounding box center [1291, 659] width 118 height 28
click at [1446, 598] on form "Dimensions Integration Traffic ID (tid) Level 1 (l1) Level 2 (l2) Level 3 (l3) …" at bounding box center [1392, 500] width 318 height 388
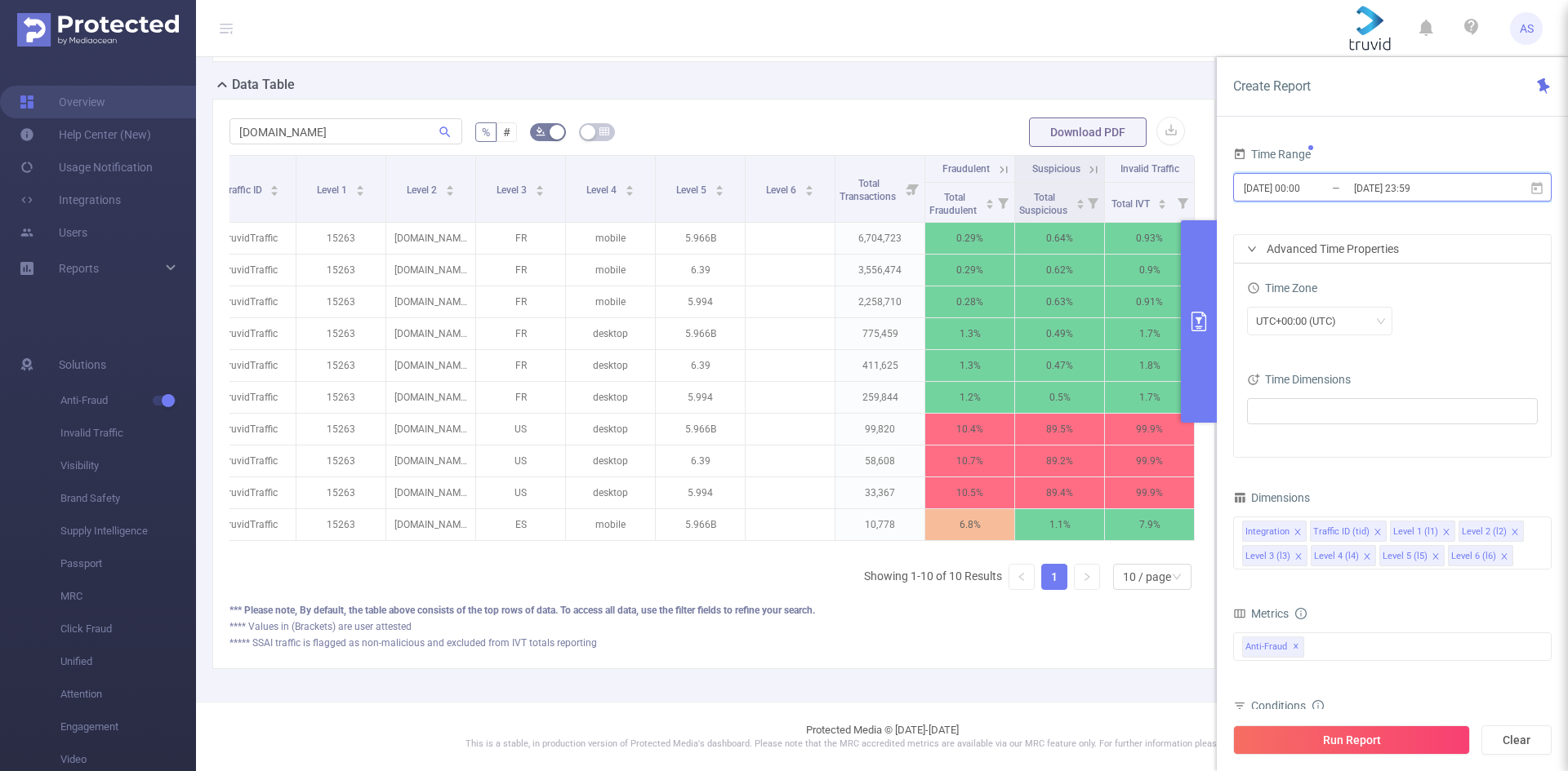
click at [1316, 175] on span "[DATE] 00:00 _ [DATE] 23:59" at bounding box center [1392, 187] width 318 height 28
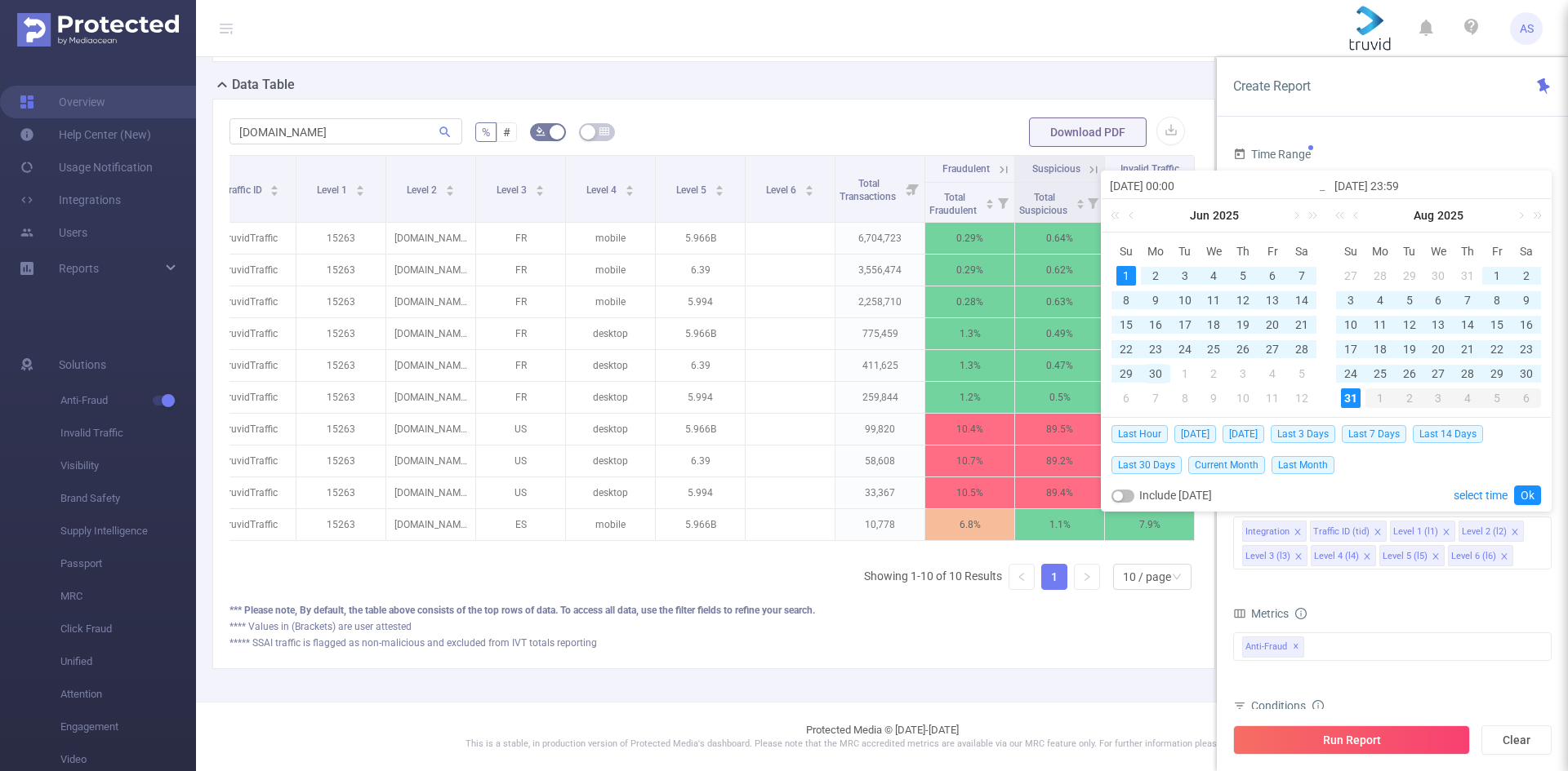
click at [1159, 371] on div "30" at bounding box center [1155, 374] width 19 height 19
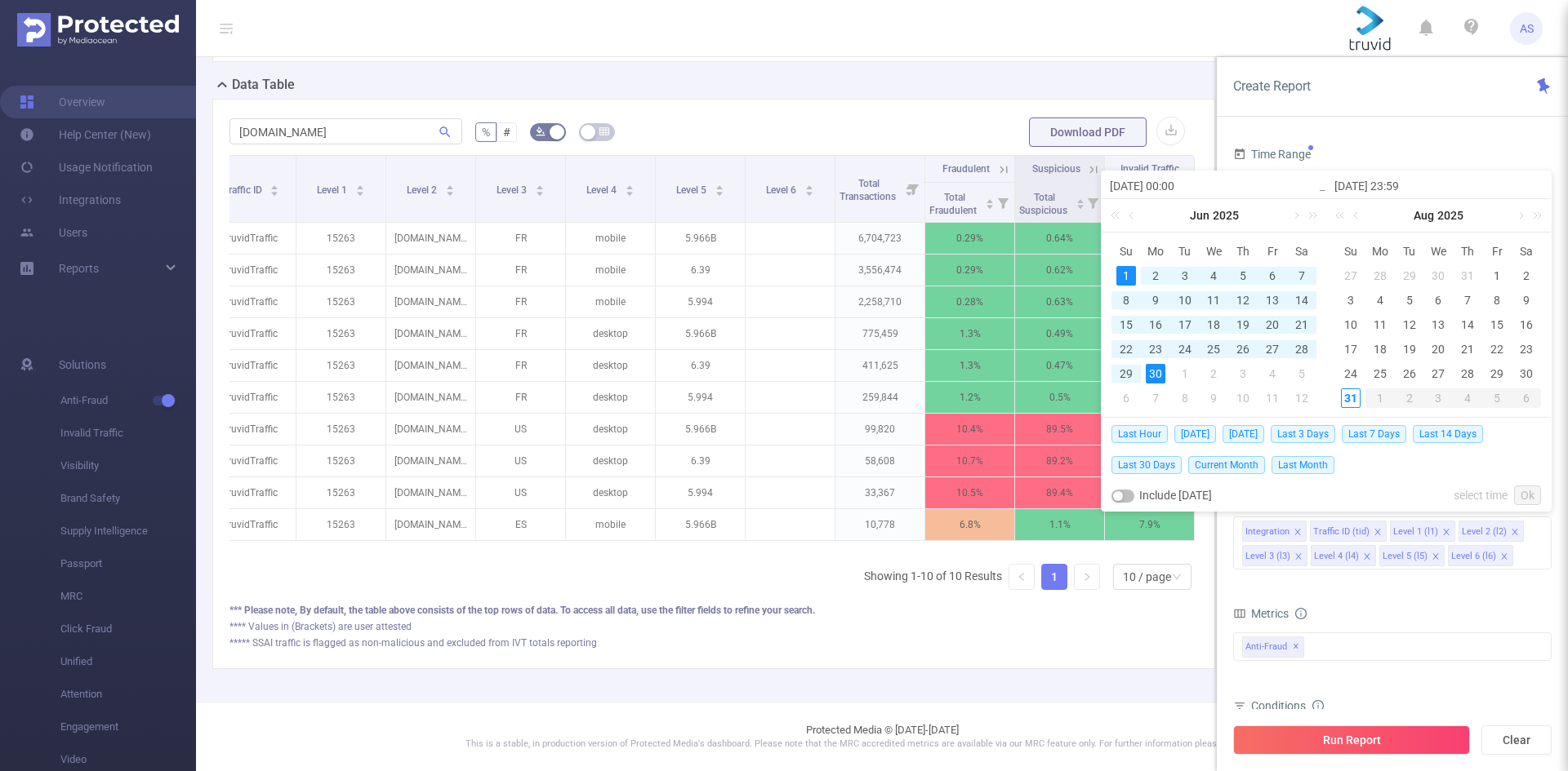
click at [1124, 276] on div "1" at bounding box center [1126, 276] width 19 height 19
type input "[DATE] 23:59"
click at [1526, 494] on link "Ok" at bounding box center [1527, 495] width 27 height 19
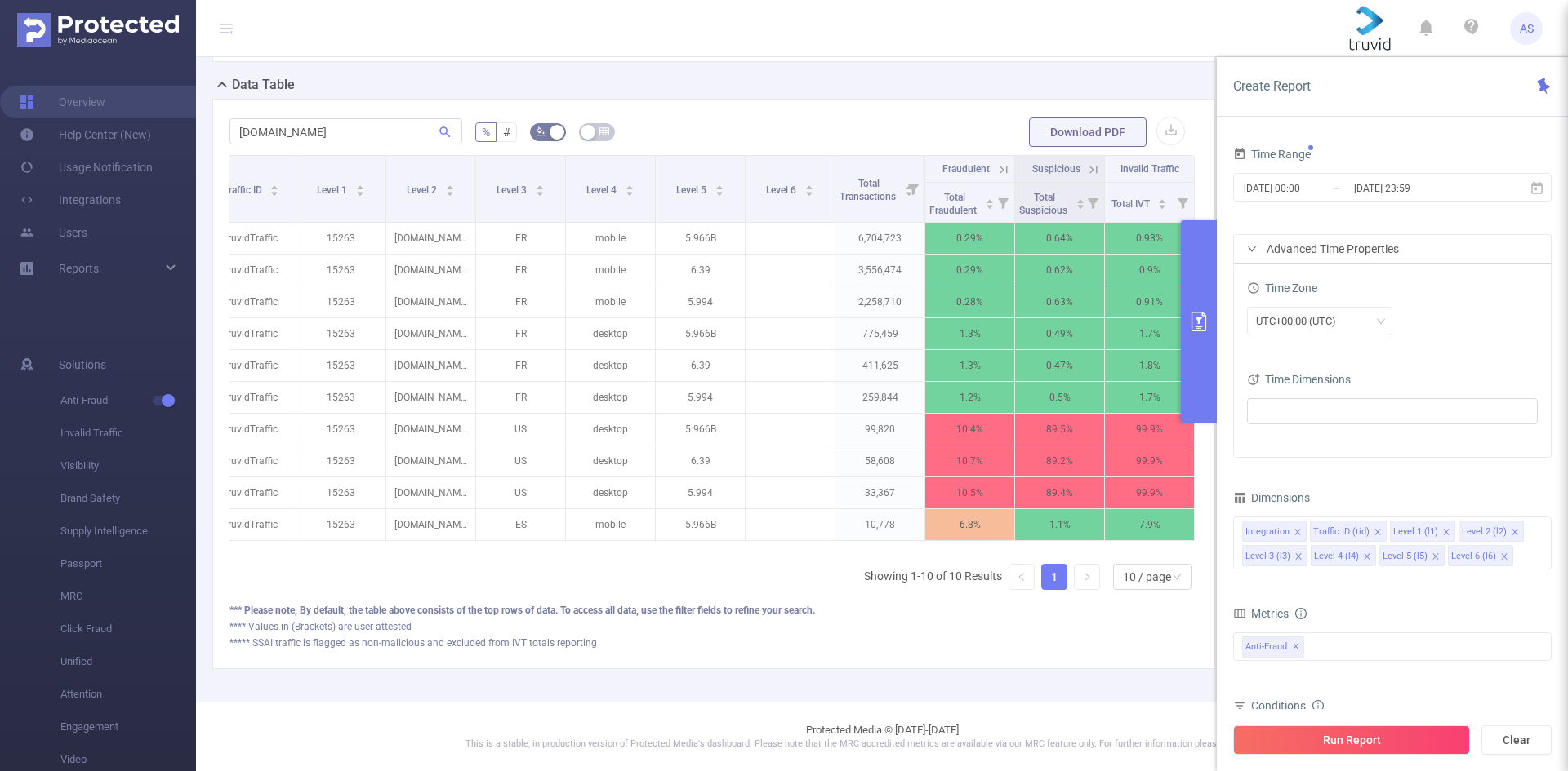
click at [1392, 737] on button "Run Report" at bounding box center [1351, 740] width 237 height 29
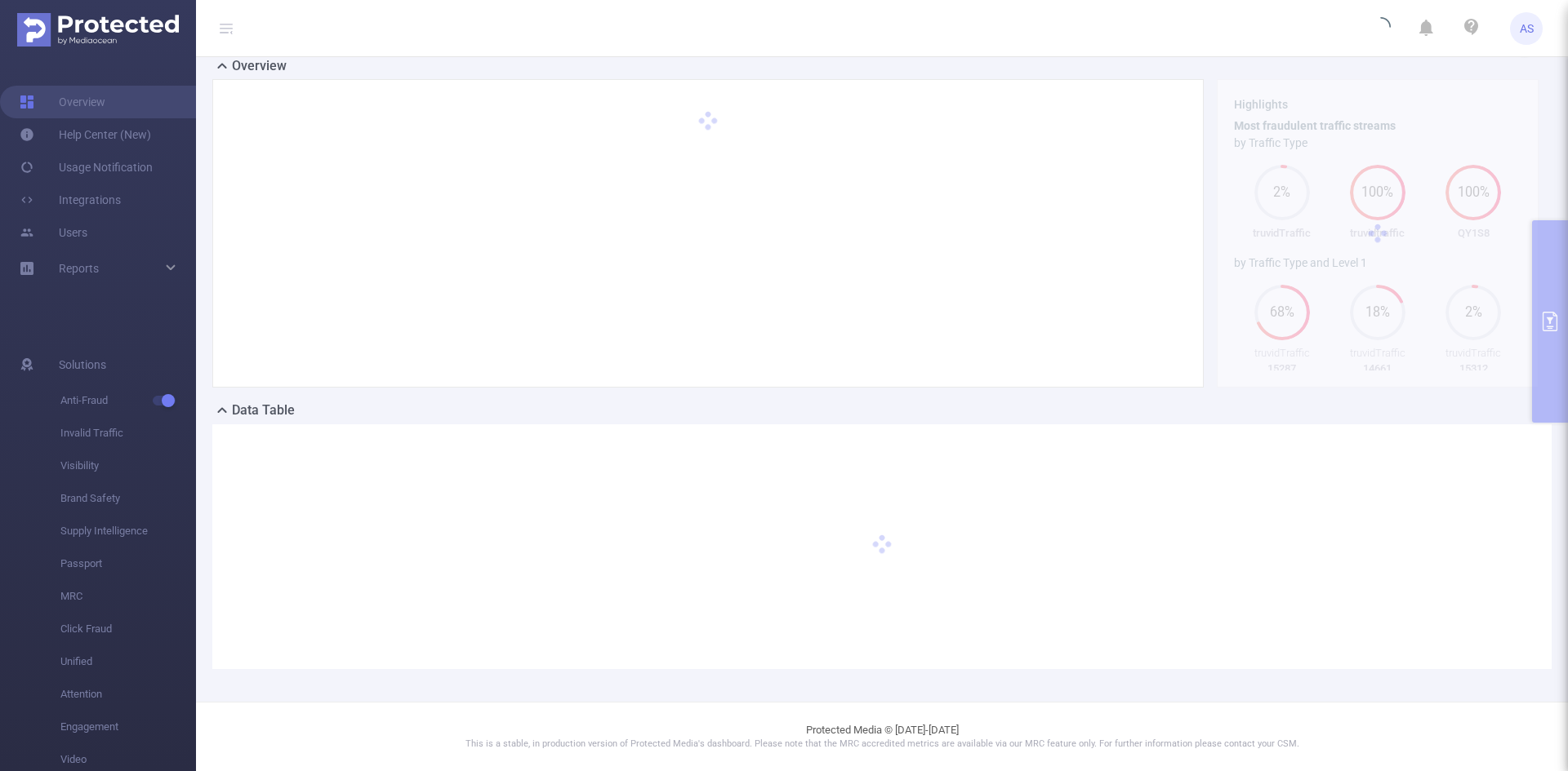
scroll to position [111, 0]
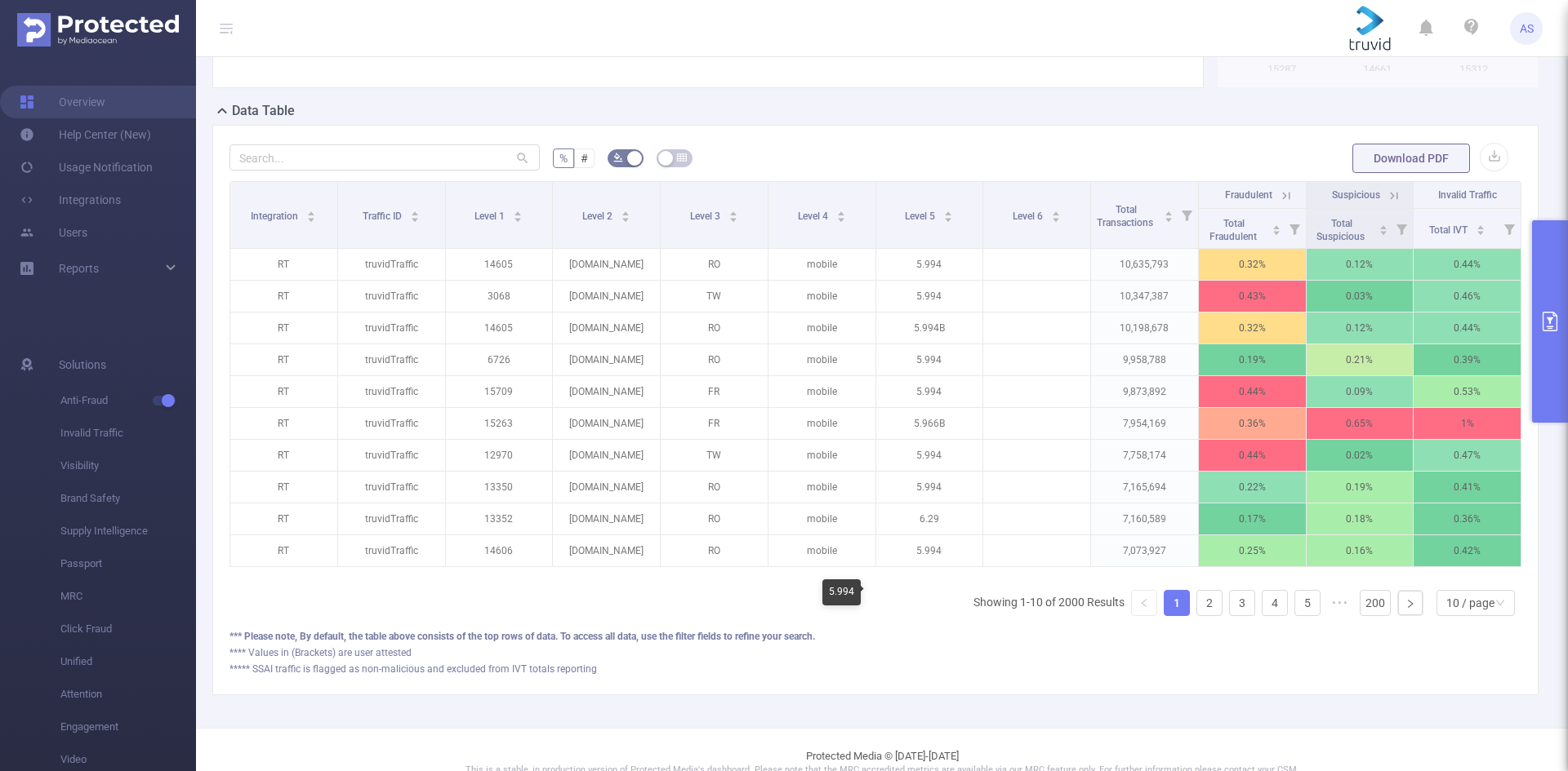
scroll to position [438, 0]
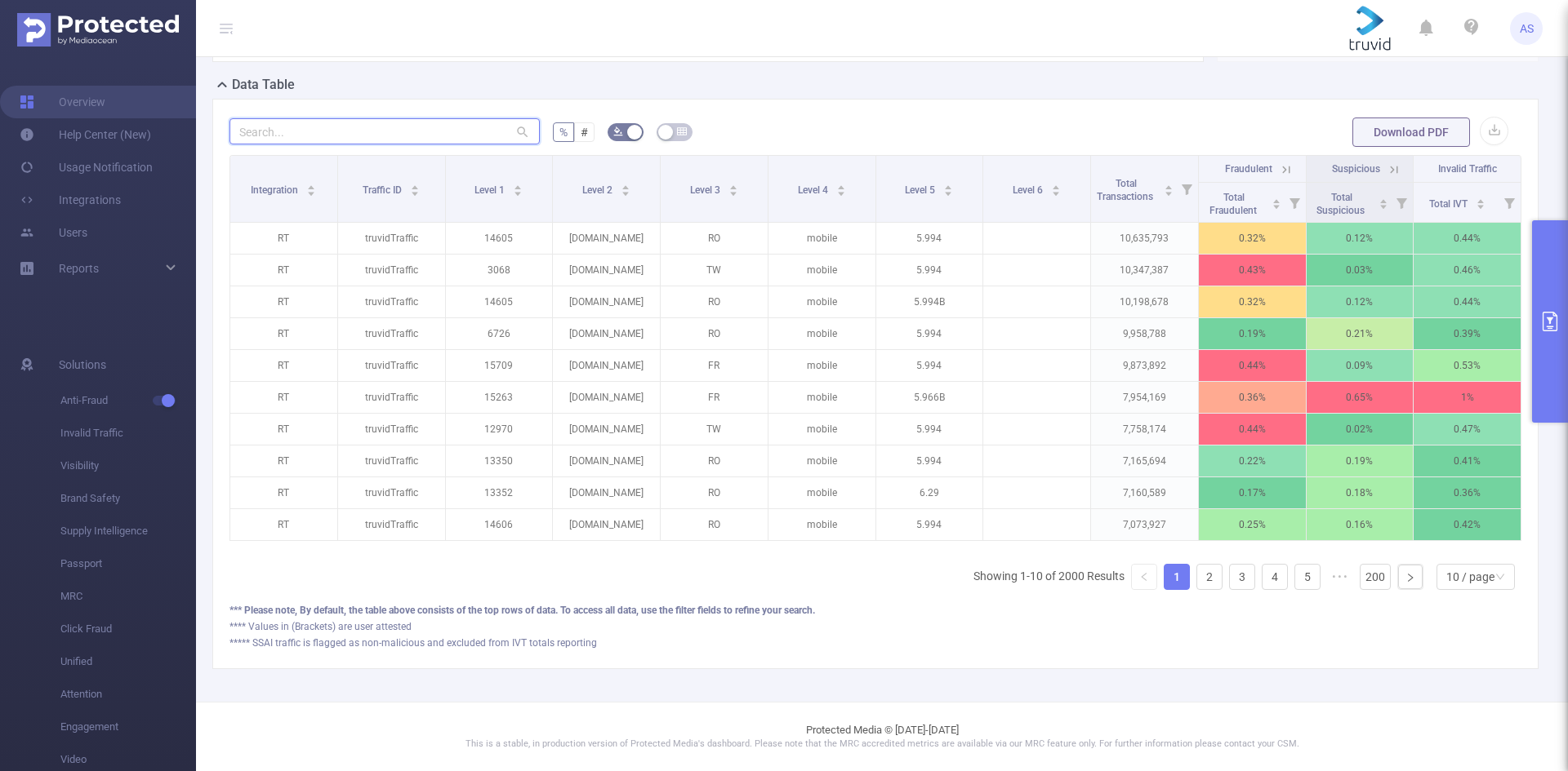
click at [431, 122] on input "text" at bounding box center [384, 132] width 310 height 27
paste input "lameteoagricole"
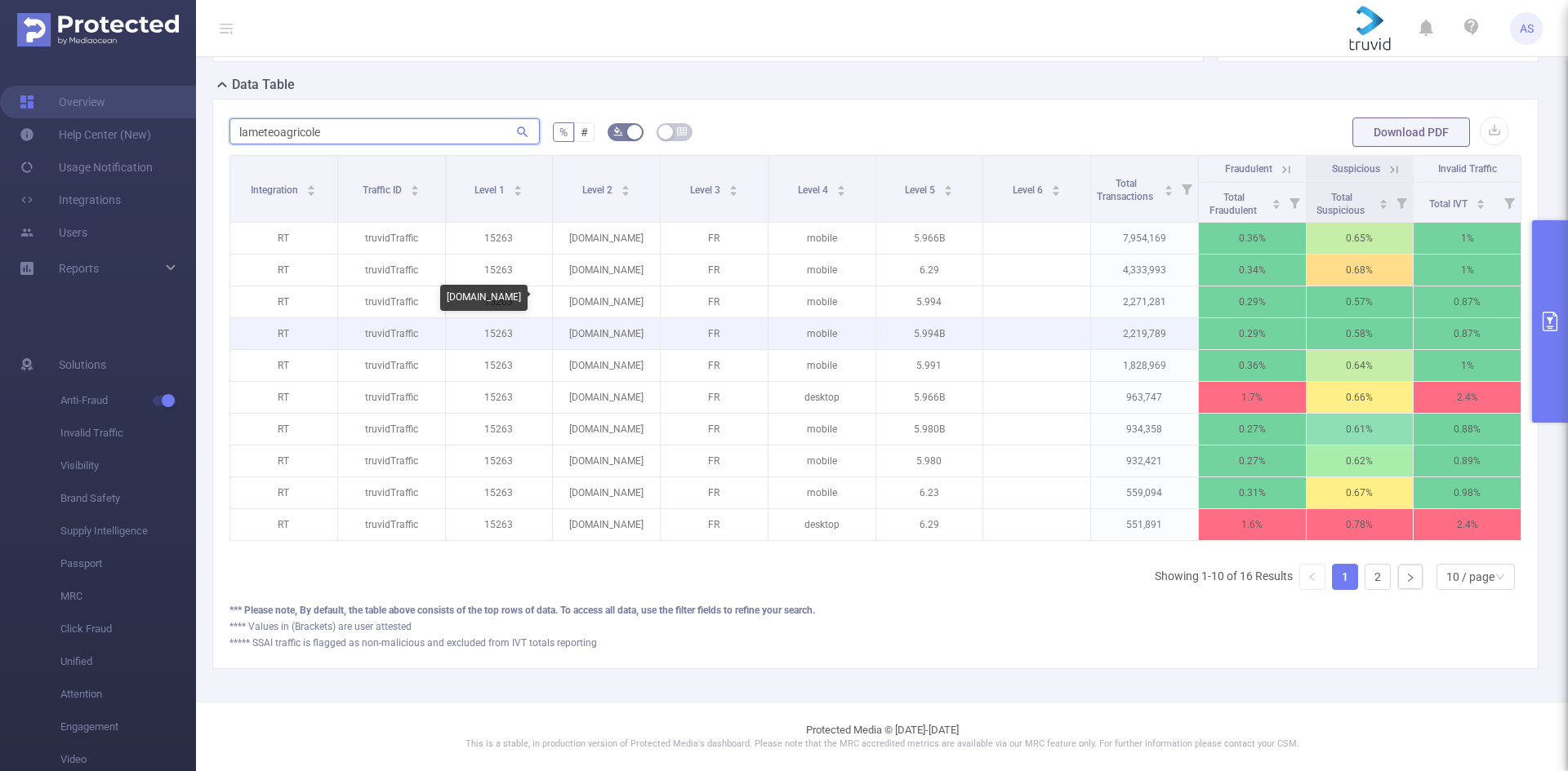
type input "lameteoagricole"
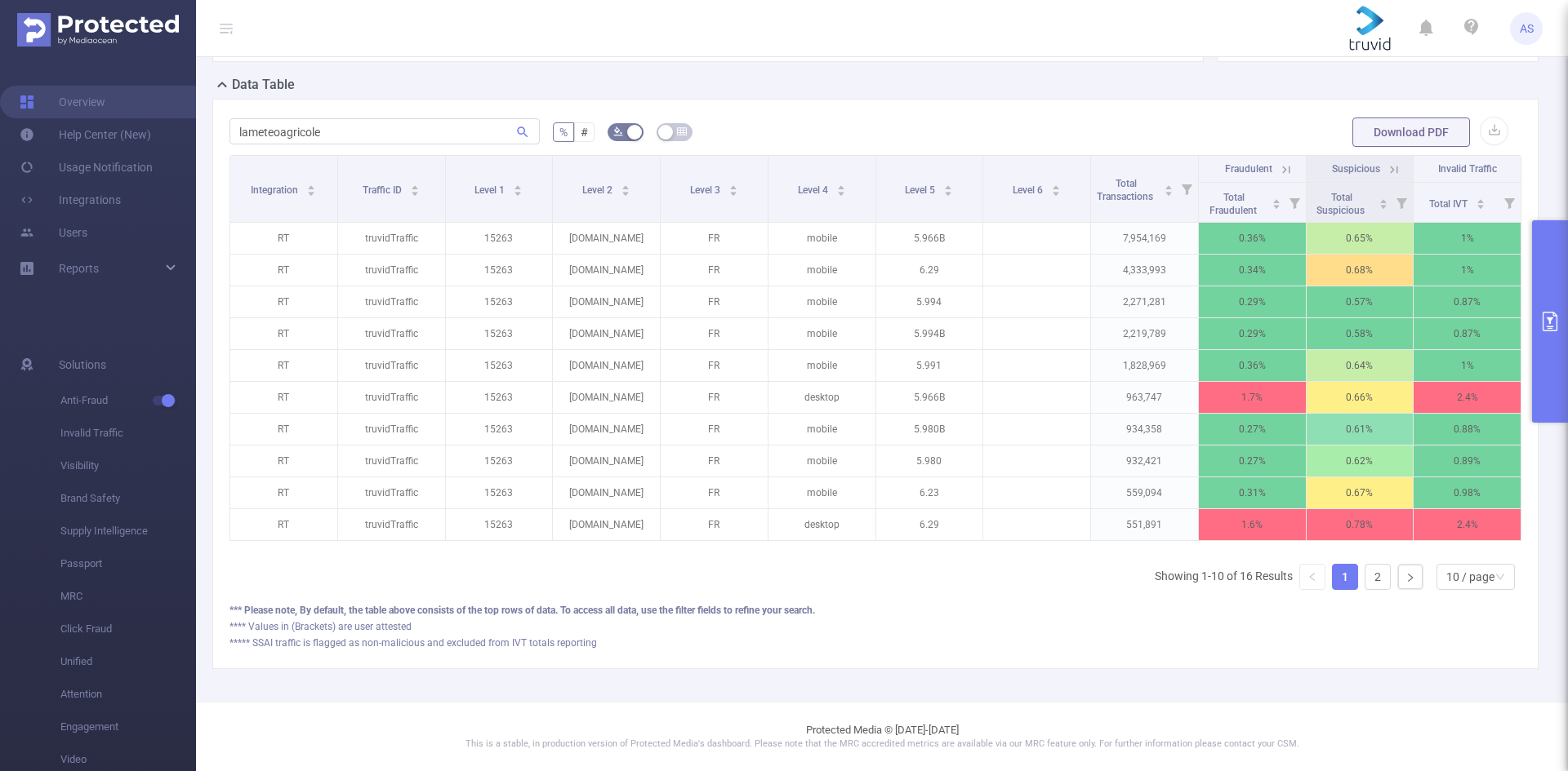
drag, startPoint x: 1059, startPoint y: 317, endPoint x: 721, endPoint y: 615, distance: 450.6
click at [721, 615] on div "*** Please note, By default, the table above consists of the top rows of data. …" at bounding box center [875, 610] width 1291 height 15
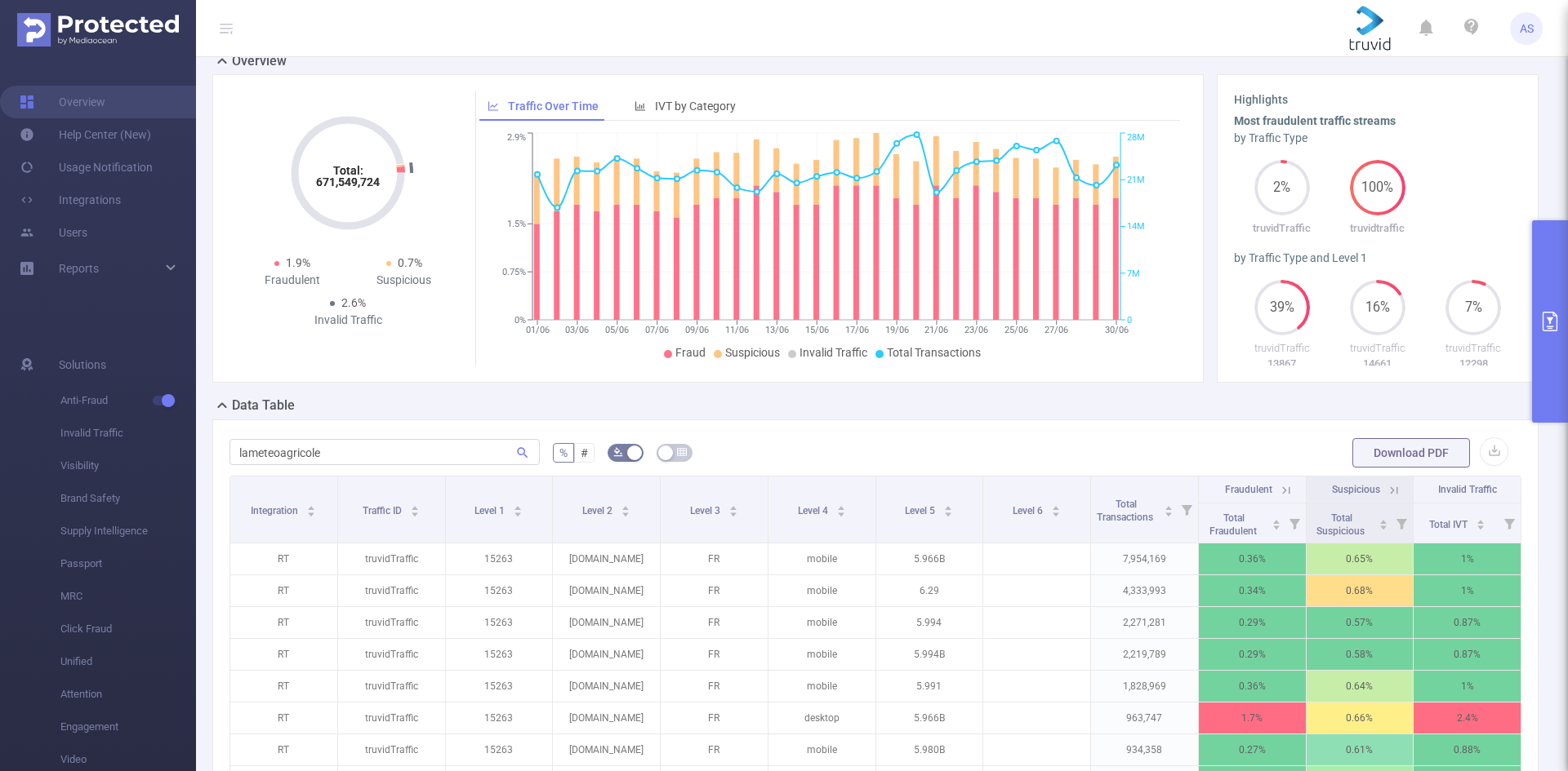
scroll to position [0, 0]
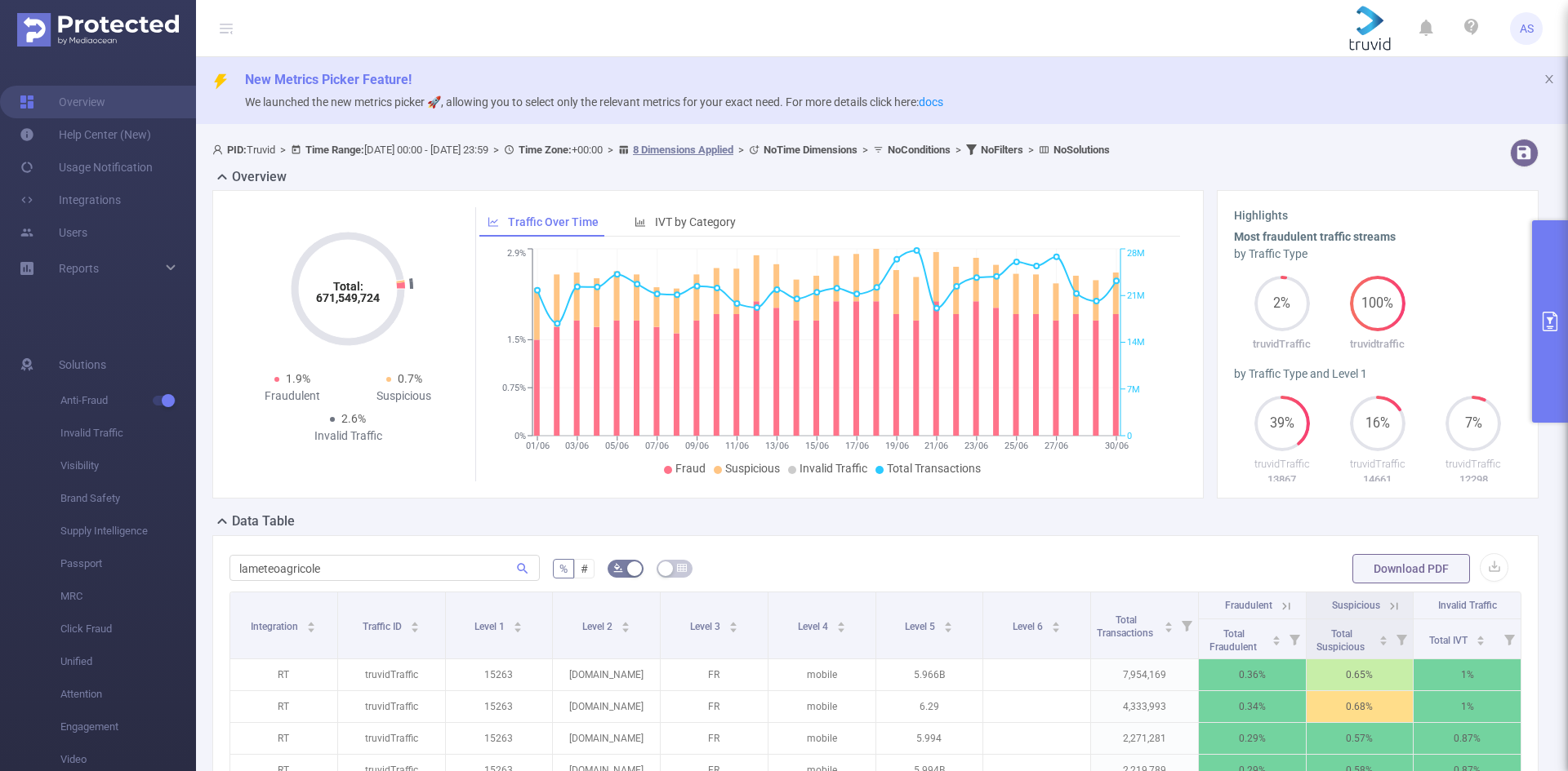
click at [1567, 327] on button "primary" at bounding box center [1549, 321] width 36 height 202
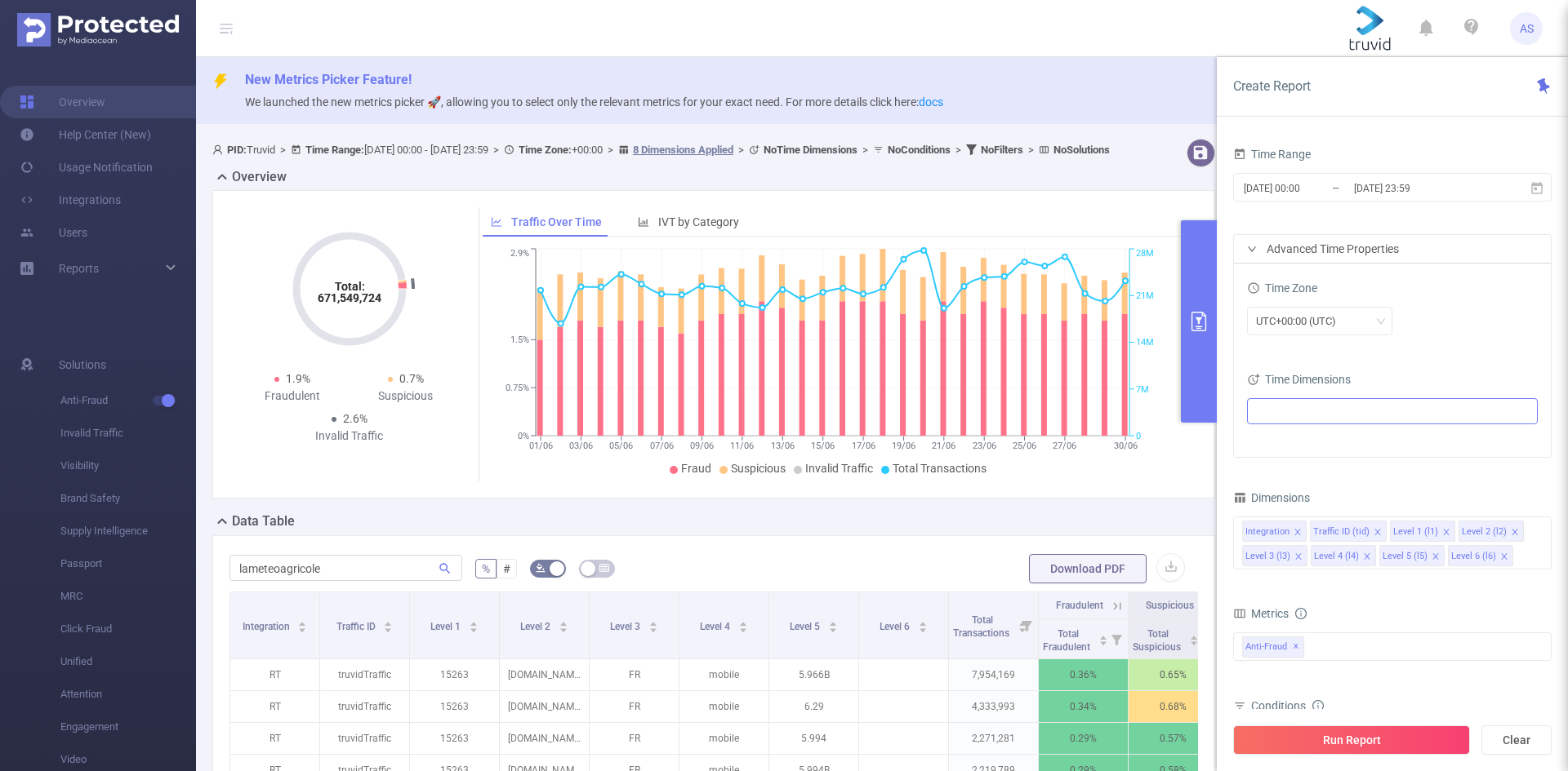
click at [1378, 411] on ul at bounding box center [1386, 411] width 269 height 25
click at [1258, 468] on icon "icon: caret-down" at bounding box center [1260, 470] width 4 height 5
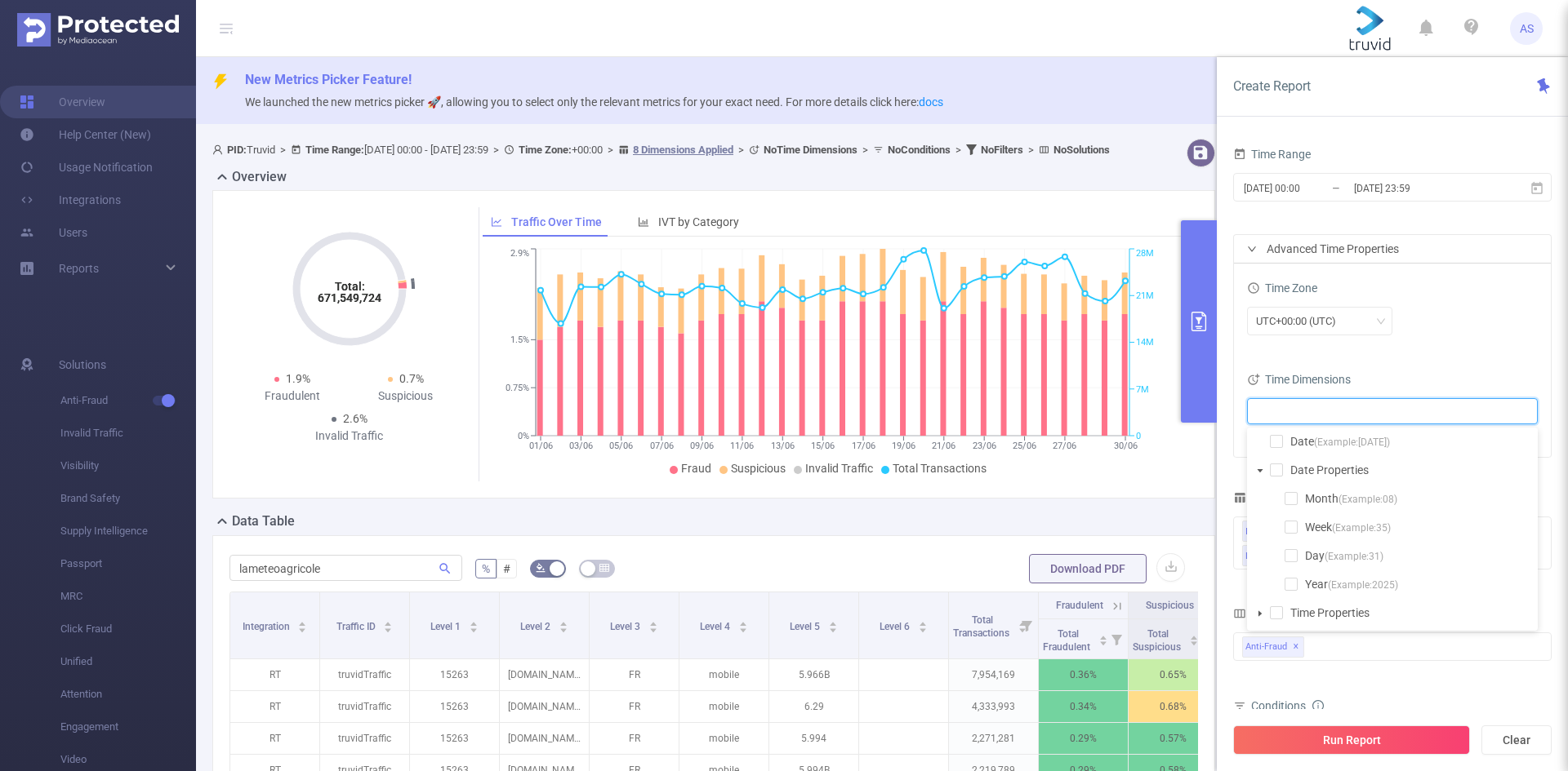
click at [1300, 555] on li "Day (Example: 31 )" at bounding box center [1399, 556] width 270 height 22
click at [1291, 556] on span at bounding box center [1290, 555] width 13 height 13
click at [1363, 740] on button "Run Report" at bounding box center [1351, 740] width 237 height 29
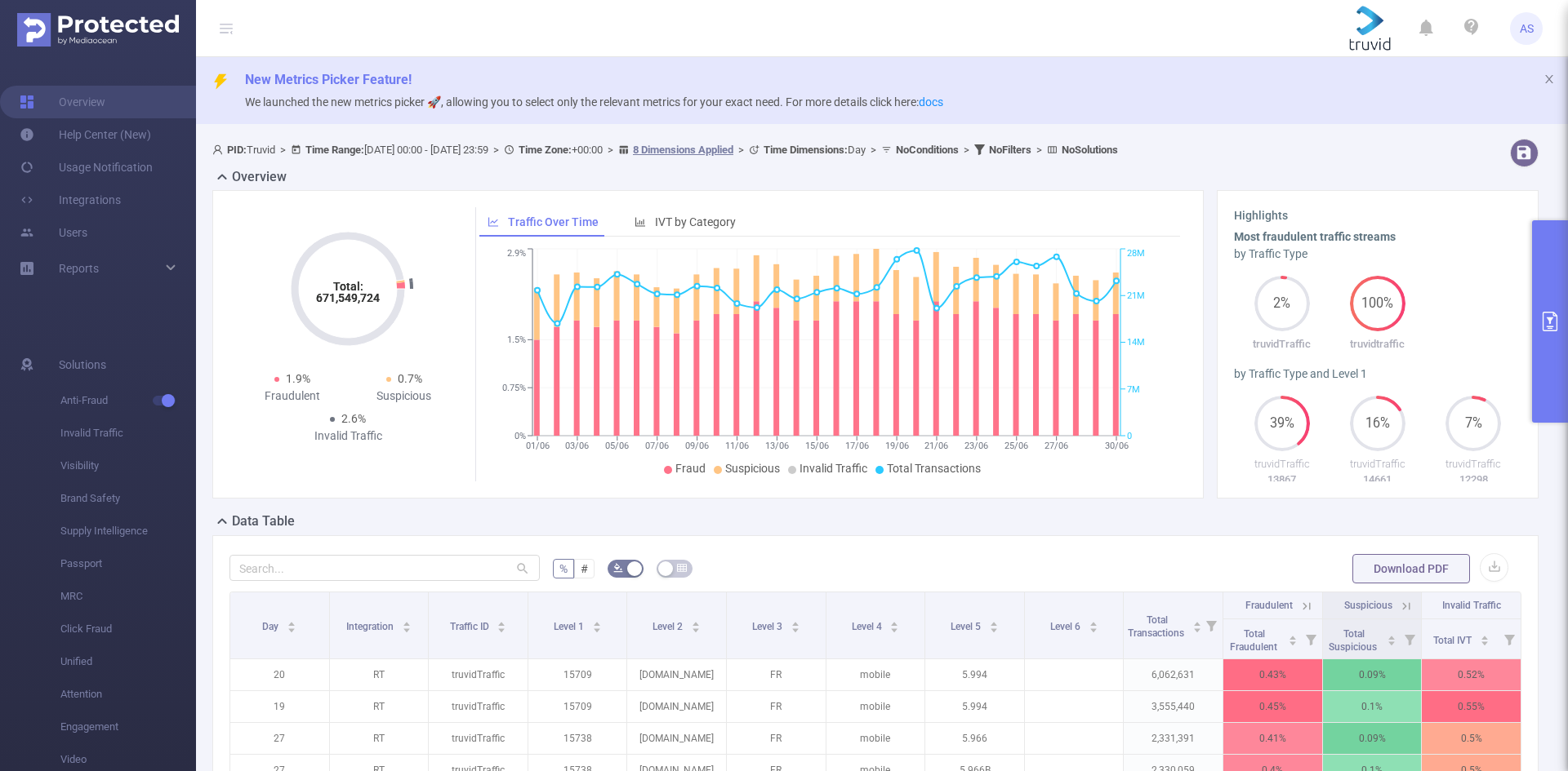
click at [1543, 291] on button "primary" at bounding box center [1549, 321] width 36 height 202
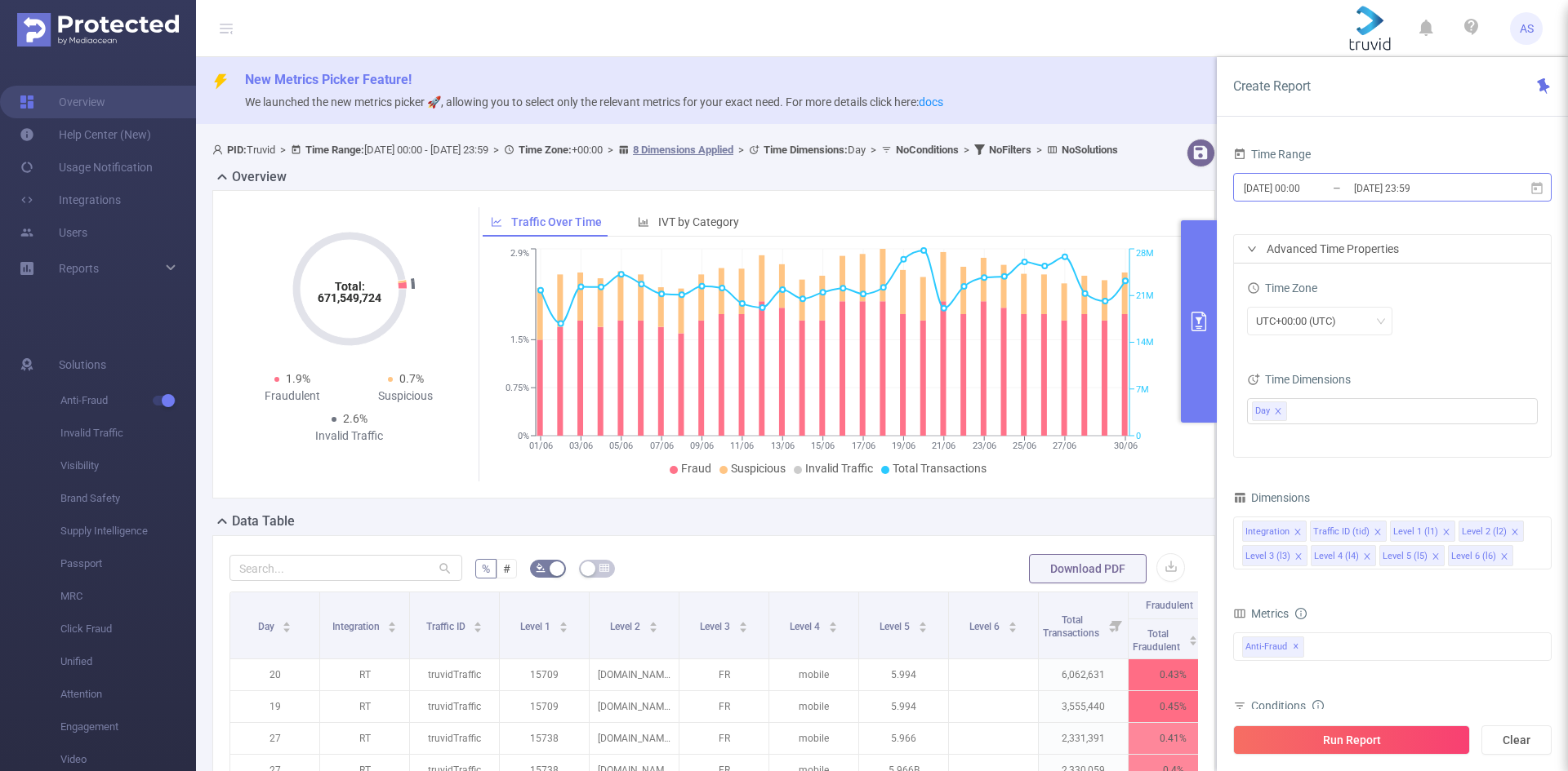
click at [1347, 195] on input "[DATE] 00:00" at bounding box center [1308, 187] width 133 height 22
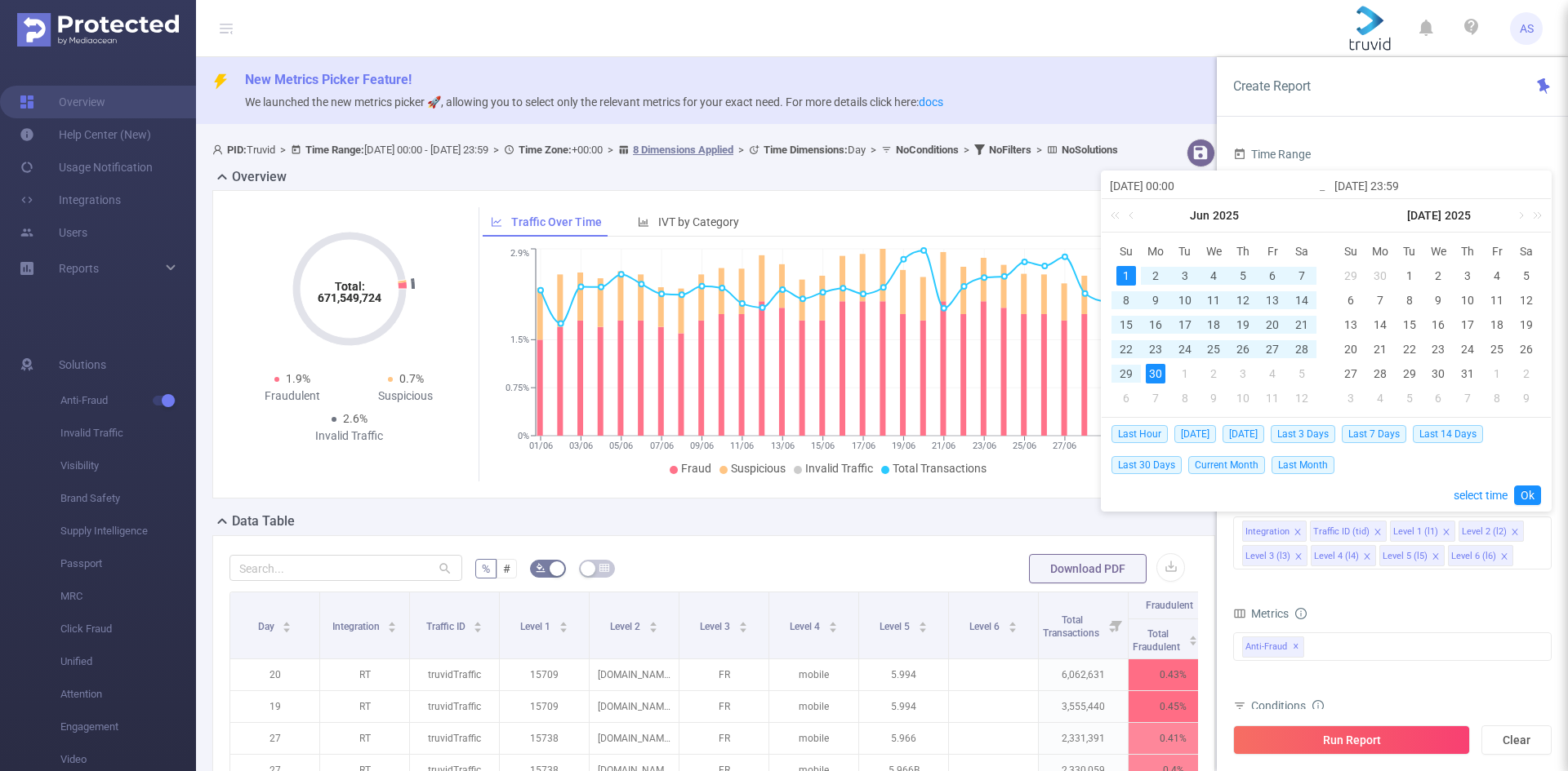
click at [1129, 275] on div "1" at bounding box center [1126, 276] width 19 height 19
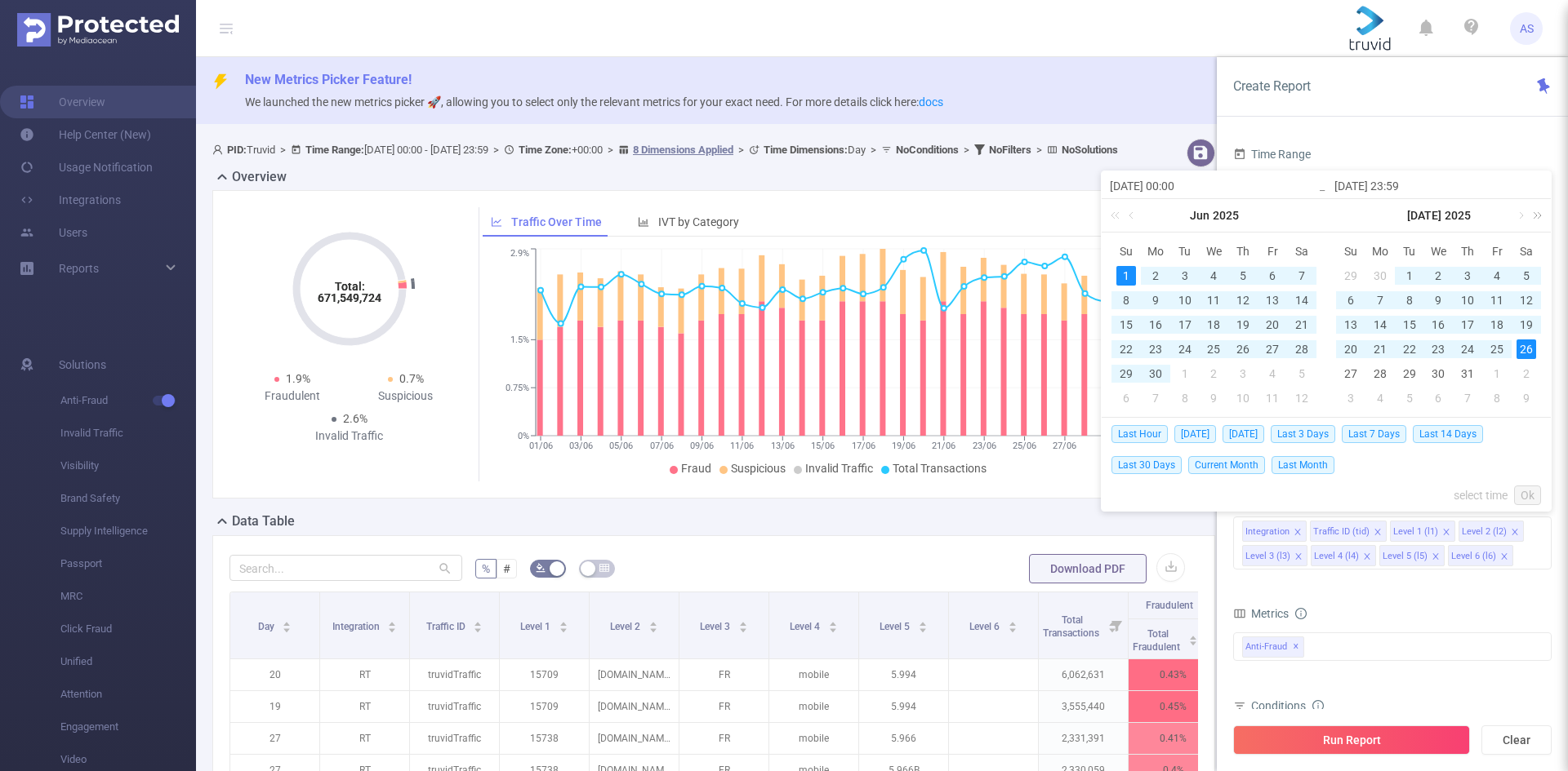
click at [1524, 216] on link at bounding box center [1534, 215] width 21 height 33
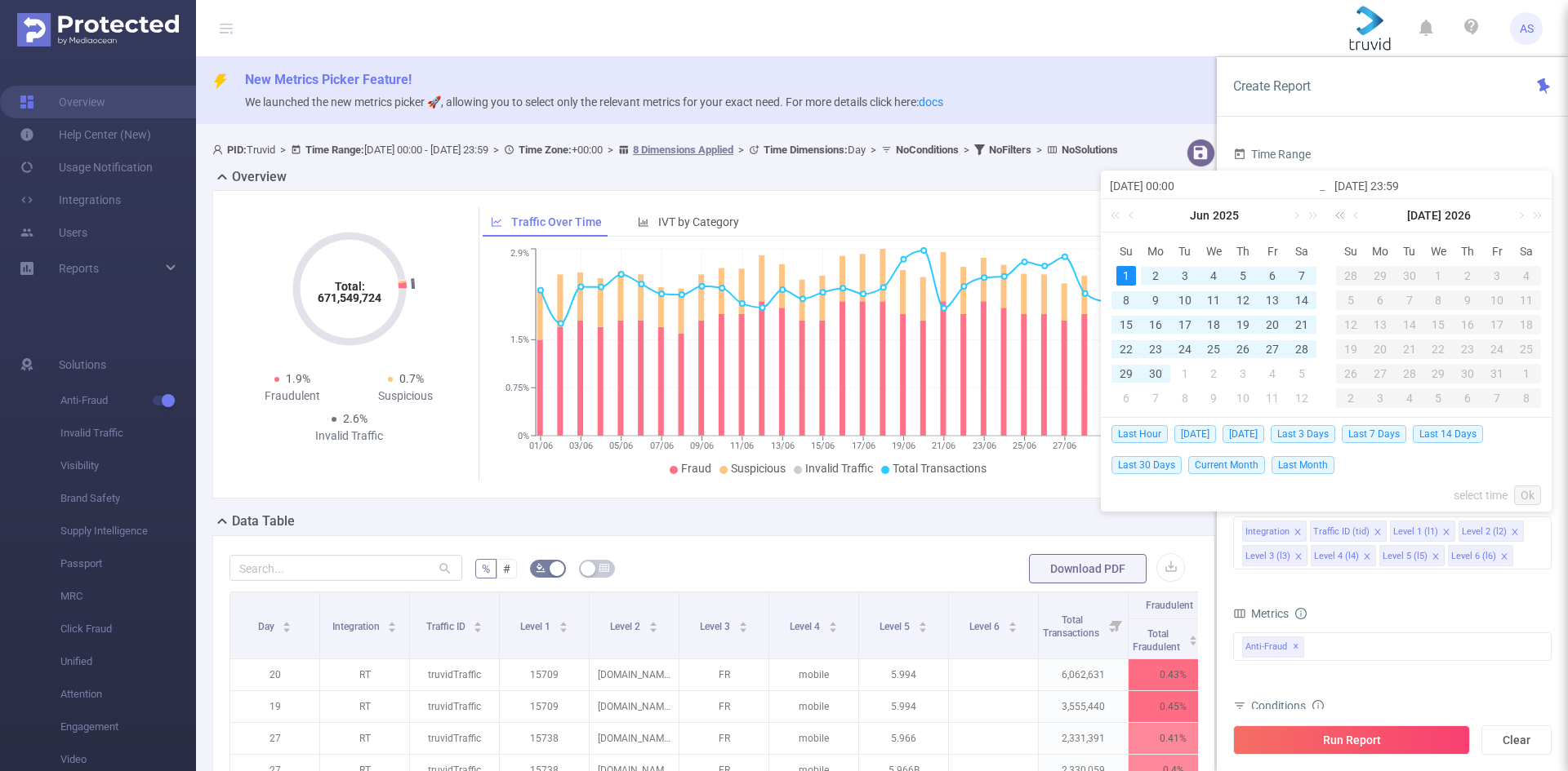
drag, startPoint x: 1331, startPoint y: 218, endPoint x: 1340, endPoint y: 218, distance: 9.0
click at [1331, 218] on div "[DATE]" at bounding box center [1438, 215] width 225 height 33
click at [1340, 216] on link at bounding box center [1342, 215] width 21 height 33
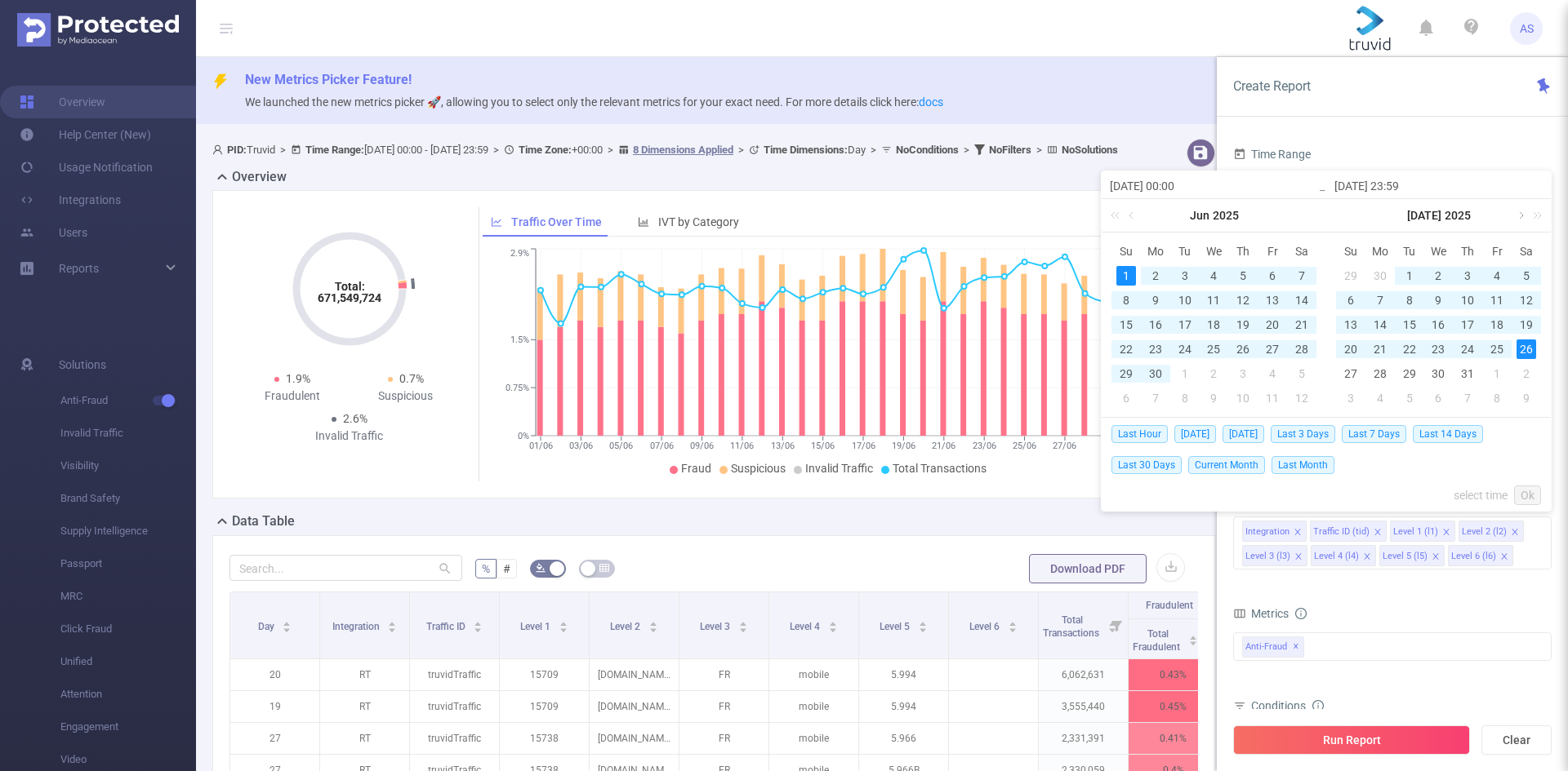
click at [1522, 218] on link at bounding box center [1519, 215] width 15 height 33
click at [1350, 397] on div "31" at bounding box center [1350, 398] width 19 height 19
type input "[DATE] 23:59"
click at [1522, 498] on link "Ok" at bounding box center [1527, 495] width 27 height 19
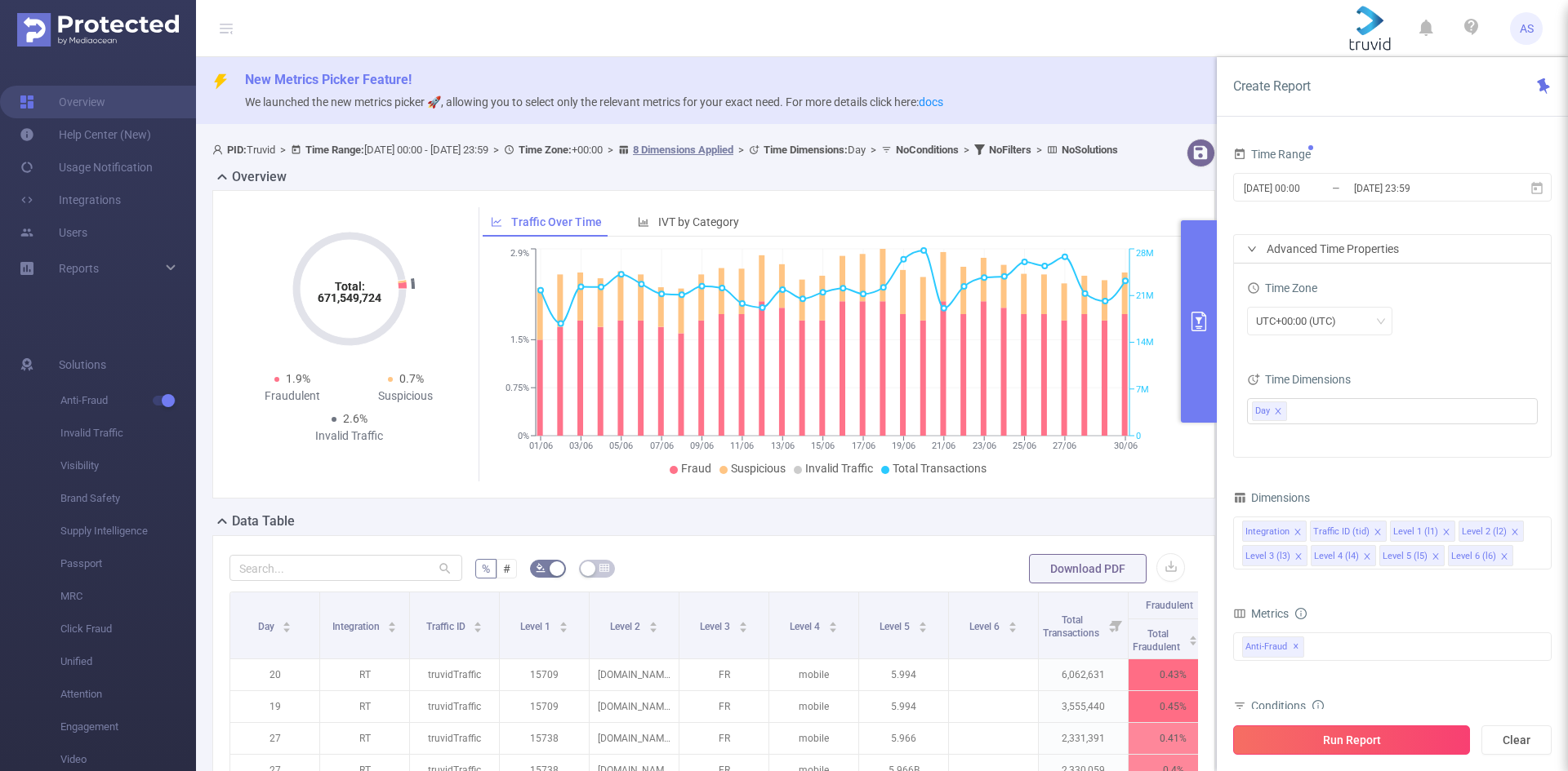
click at [1328, 746] on button "Run Report" at bounding box center [1351, 740] width 237 height 29
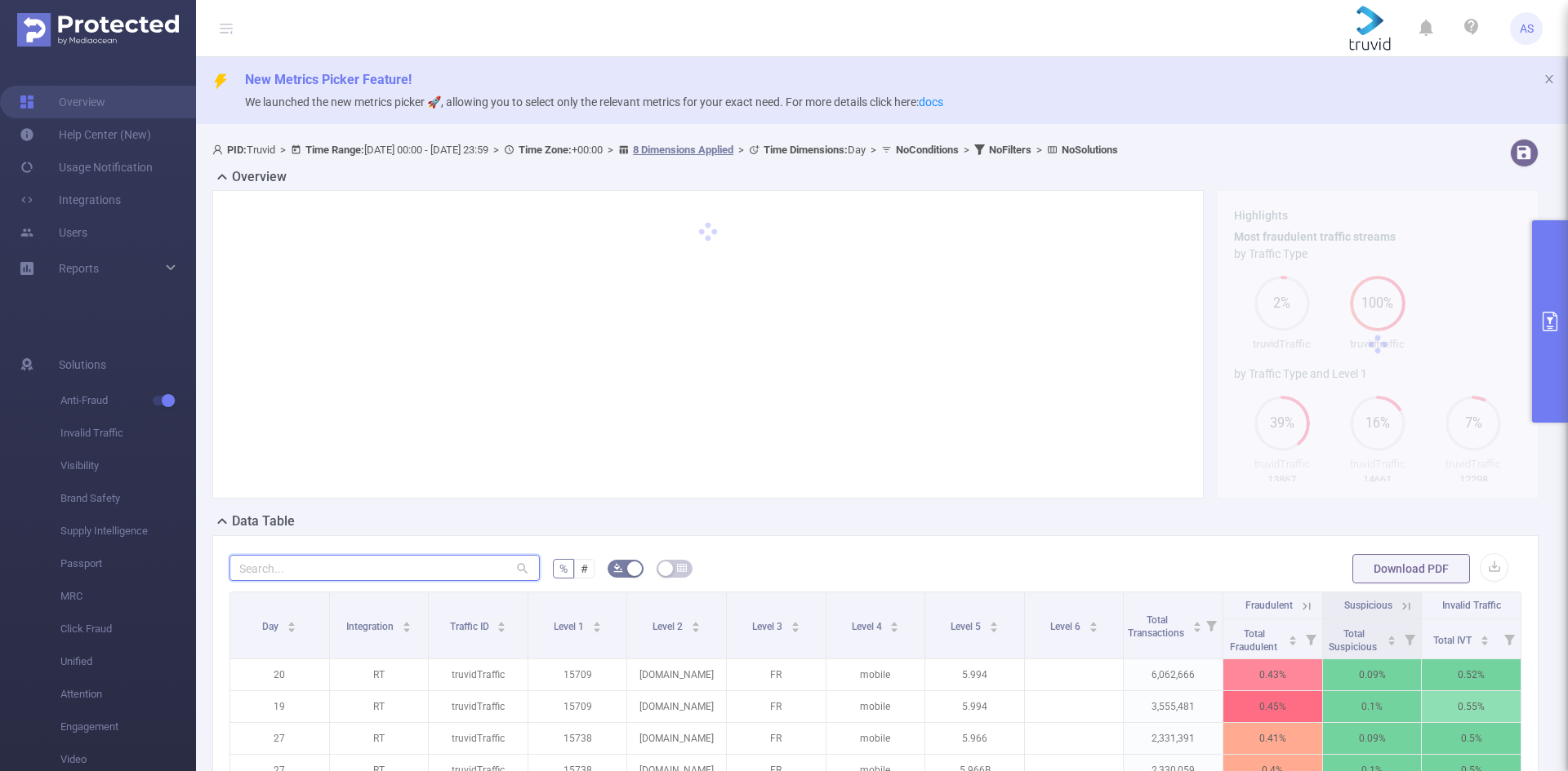
click at [334, 565] on input "text" at bounding box center [384, 569] width 310 height 27
paste input "lameteoagricole"
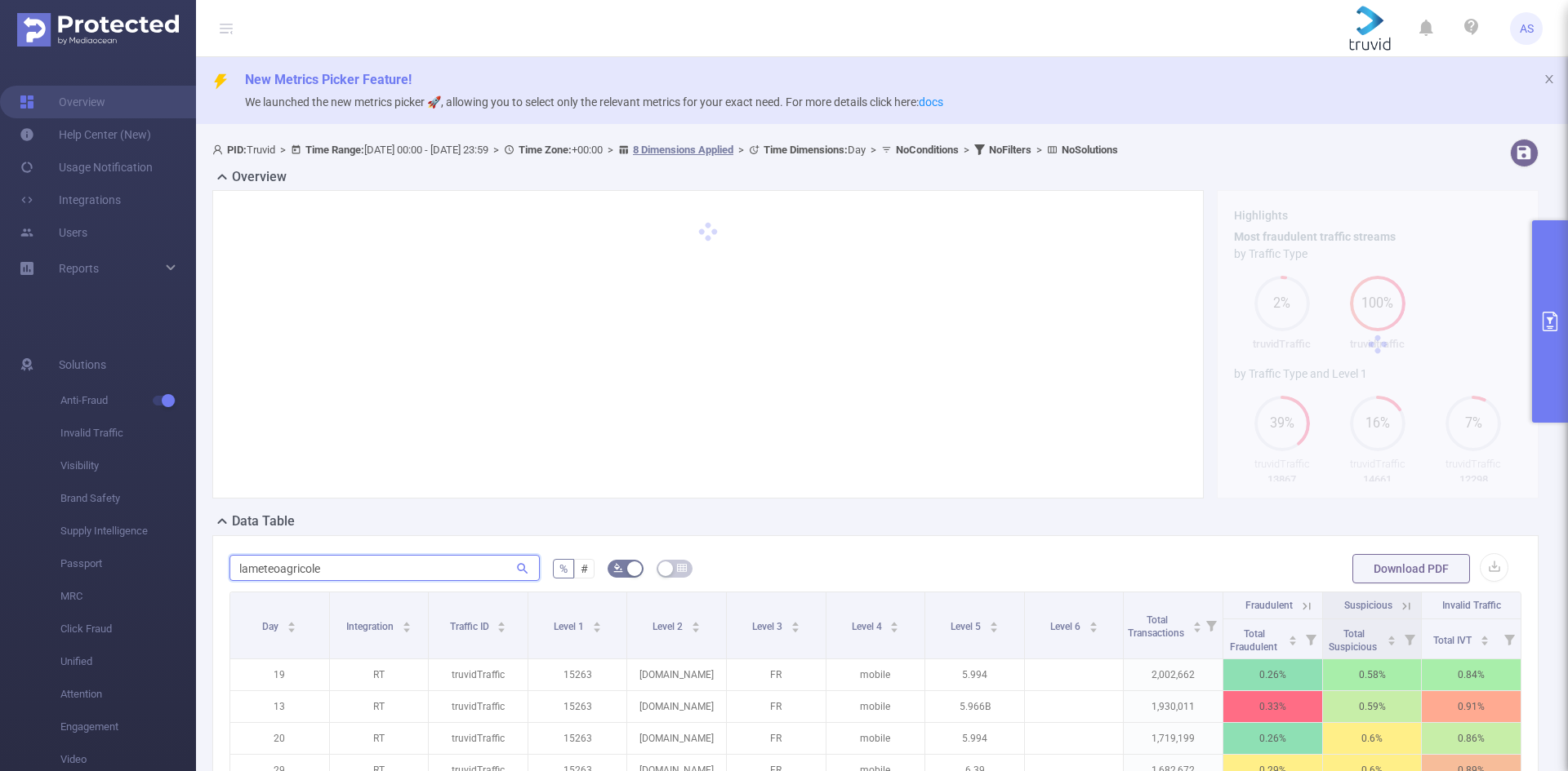
type input "lameteoagricole"
click at [1551, 248] on button "primary" at bounding box center [1549, 321] width 36 height 202
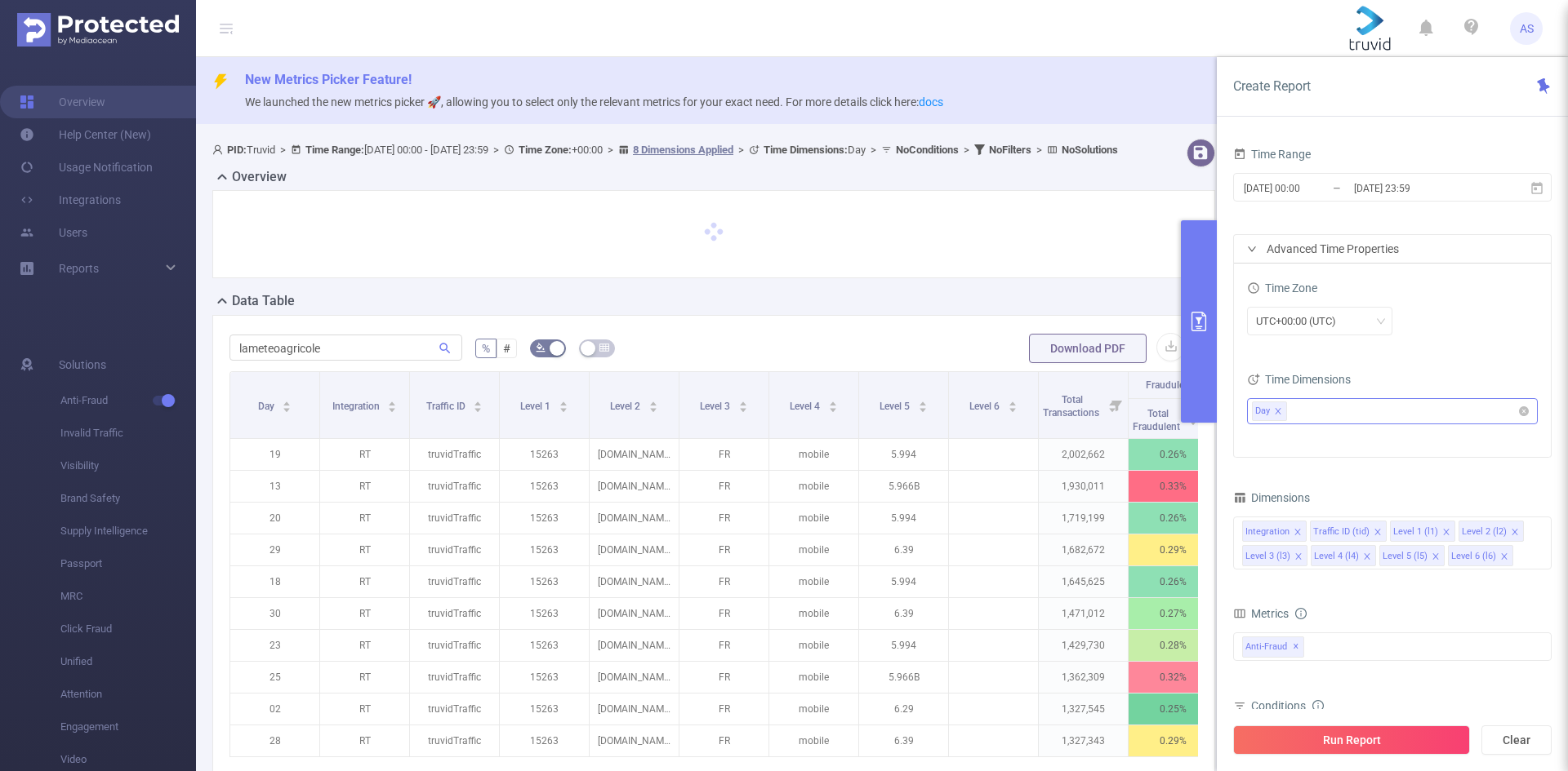
click at [1329, 408] on ul "Day" at bounding box center [1386, 411] width 269 height 25
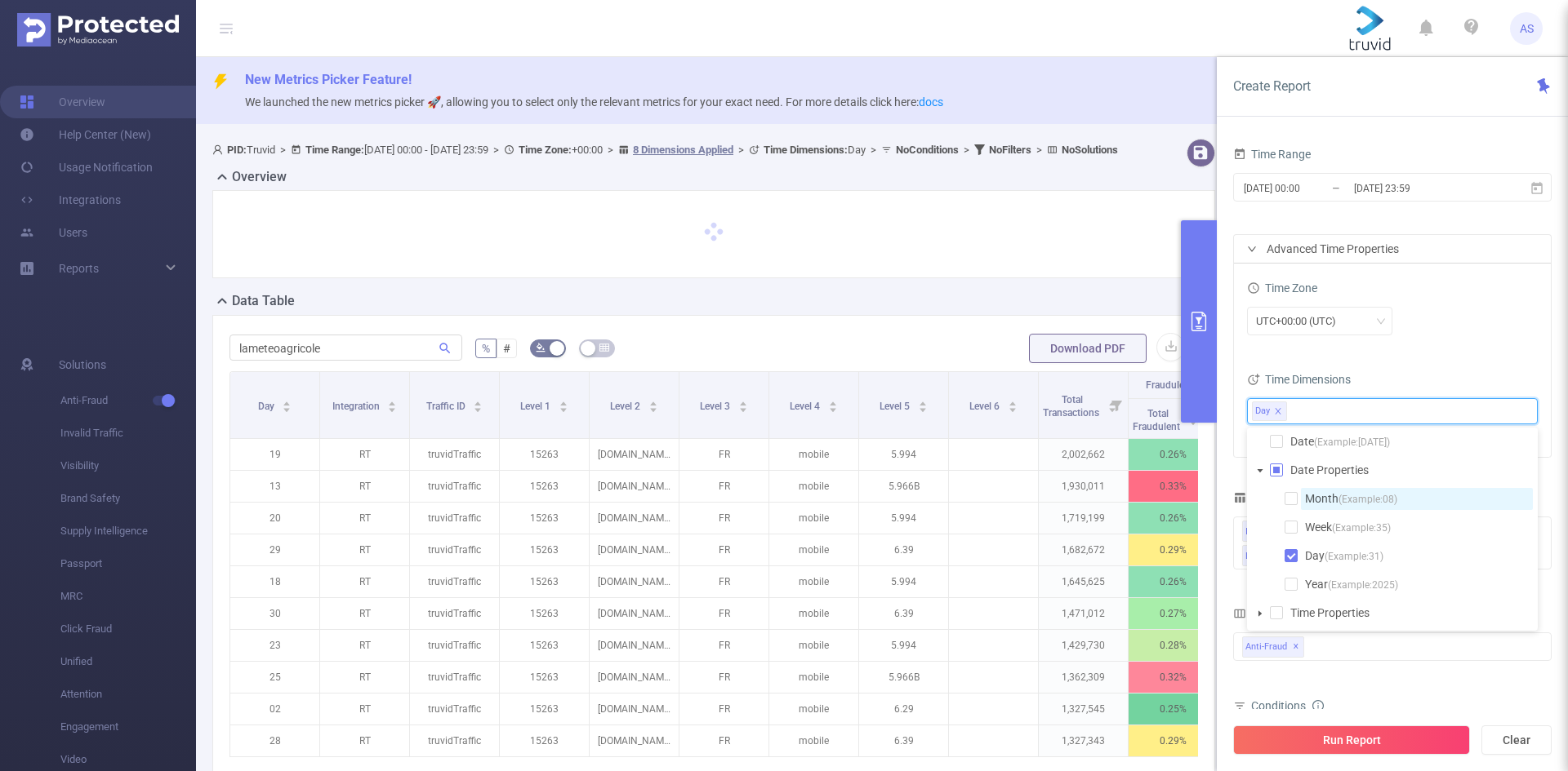
click at [1313, 504] on span "Month (Example: 08 )" at bounding box center [1350, 499] width 92 height 13
click at [1323, 584] on span "Year (Example: 2025 )" at bounding box center [1350, 584] width 93 height 13
click at [1322, 746] on button "Run Report" at bounding box center [1351, 740] width 237 height 29
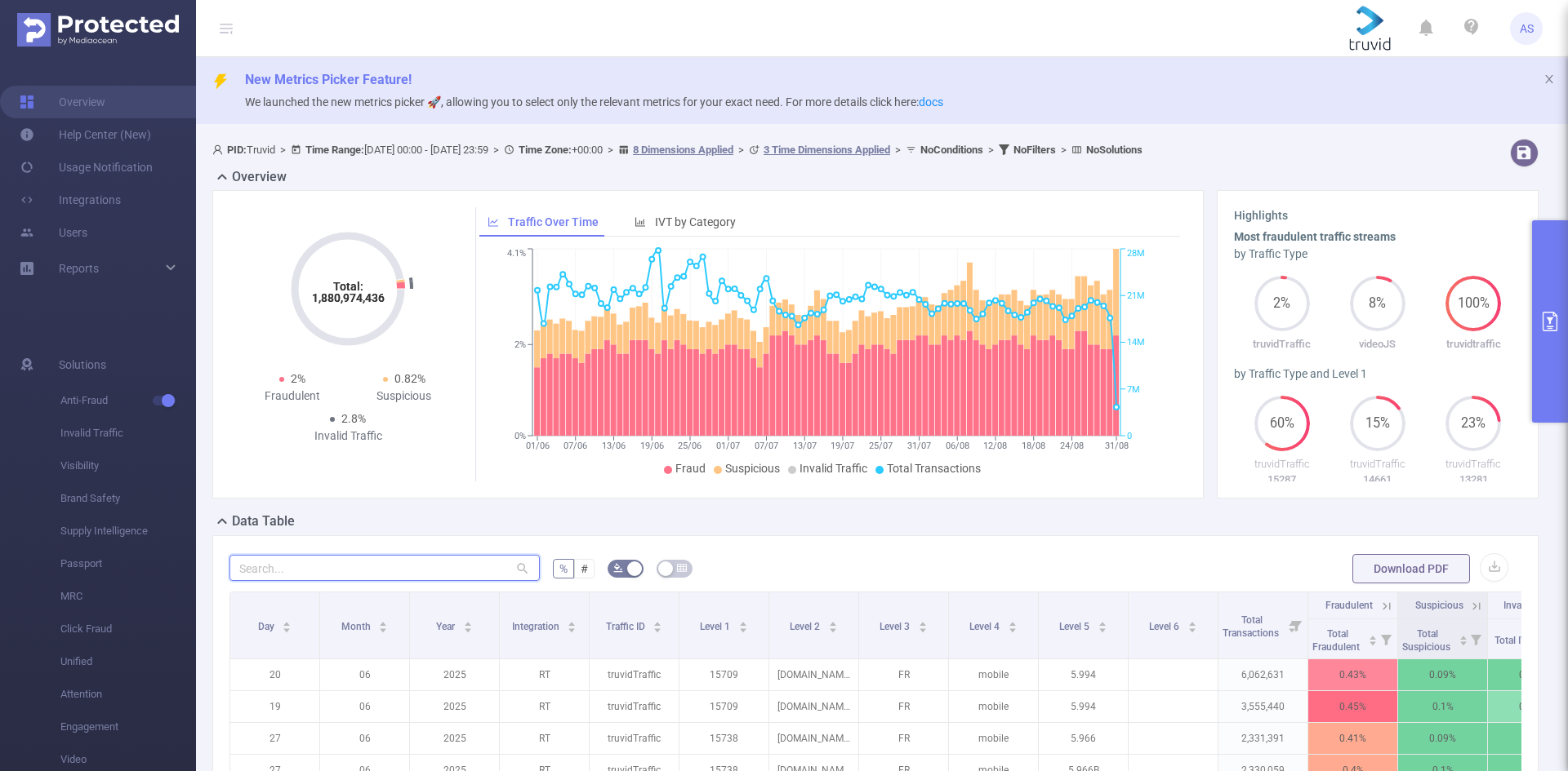
click at [408, 572] on input "text" at bounding box center [384, 569] width 310 height 27
paste input "lameteoagricole"
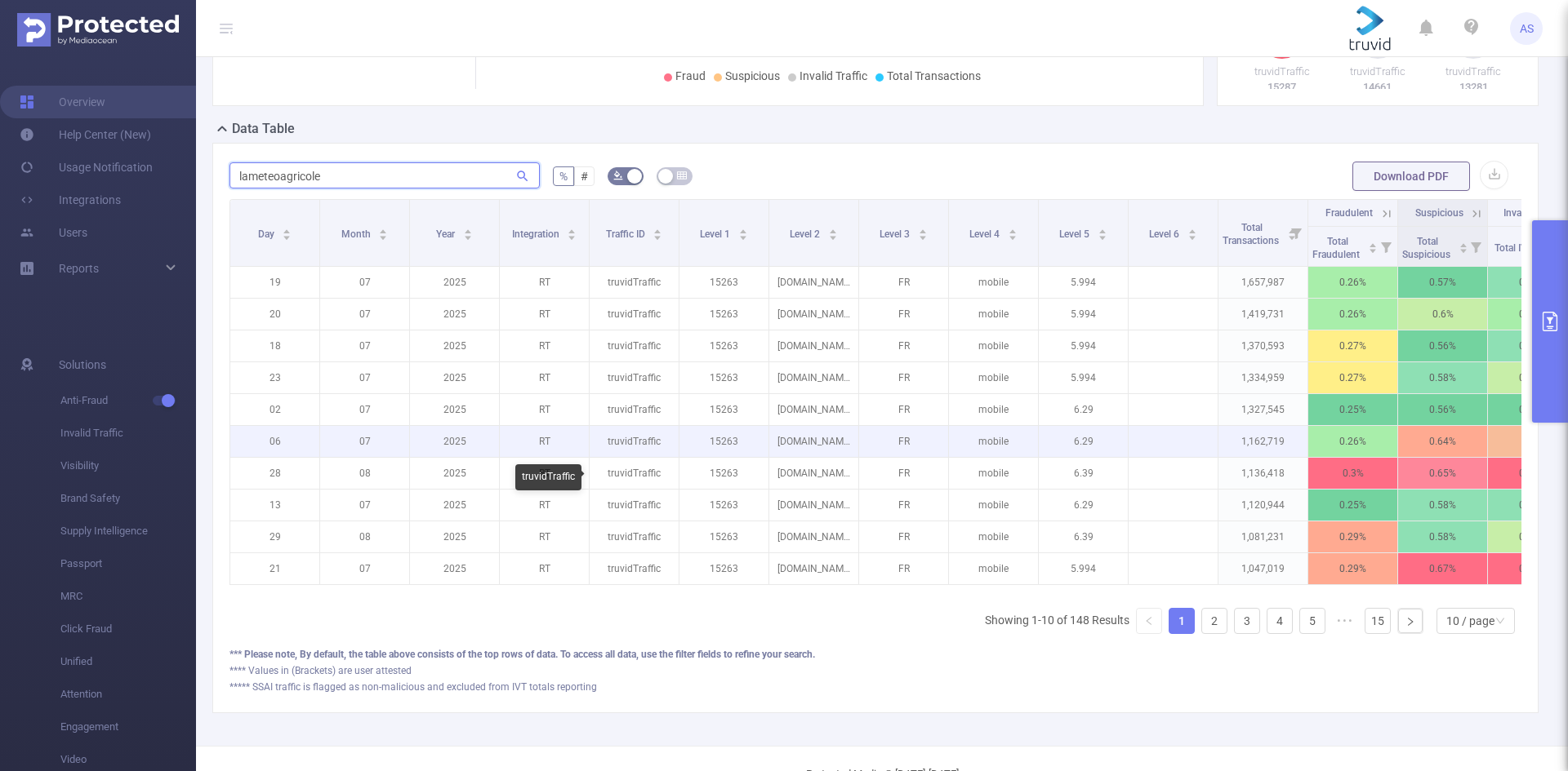
scroll to position [367, 0]
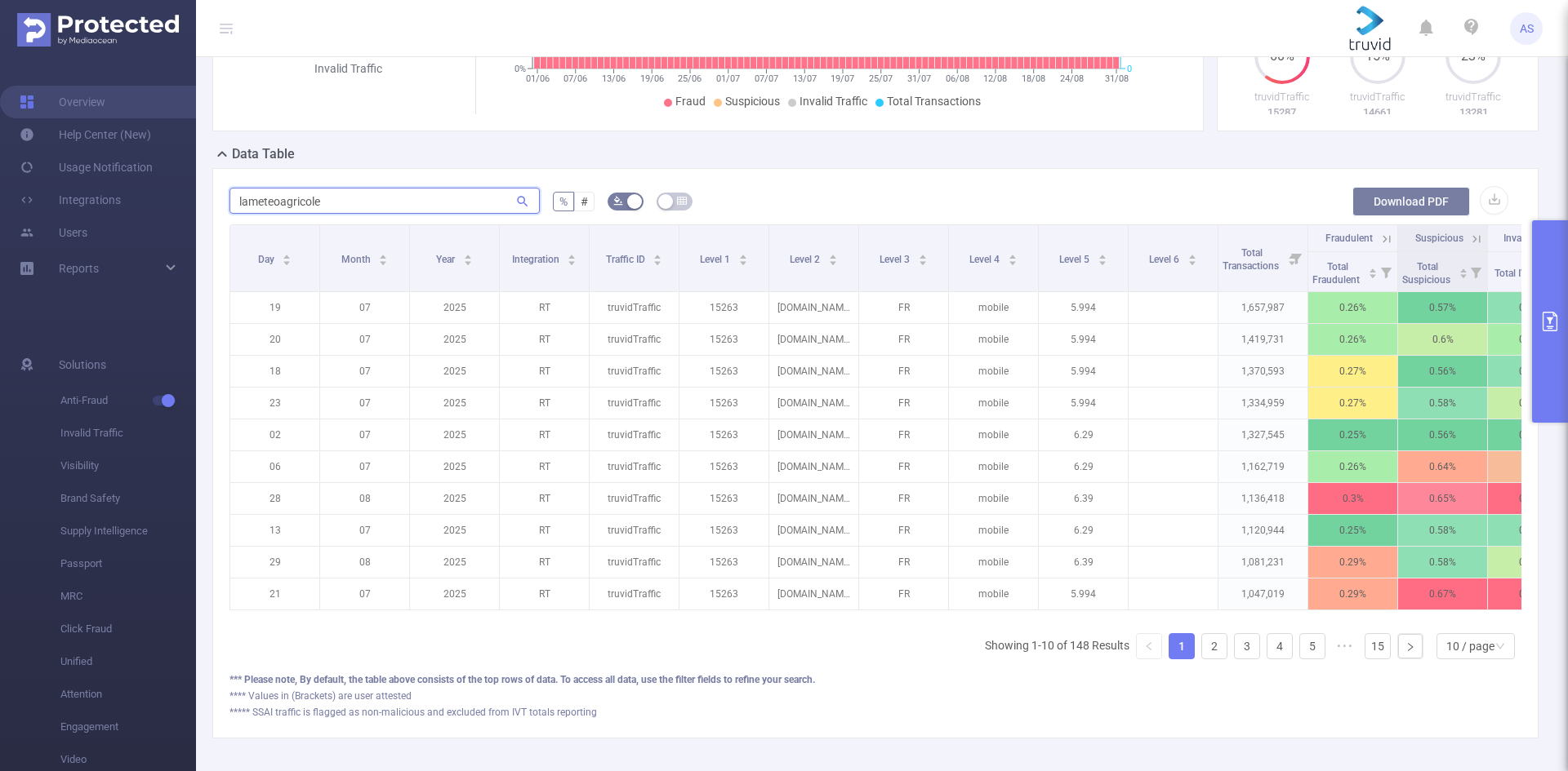
type input "lameteoagricole"
click at [1398, 199] on button "Download PDF" at bounding box center [1411, 201] width 118 height 29
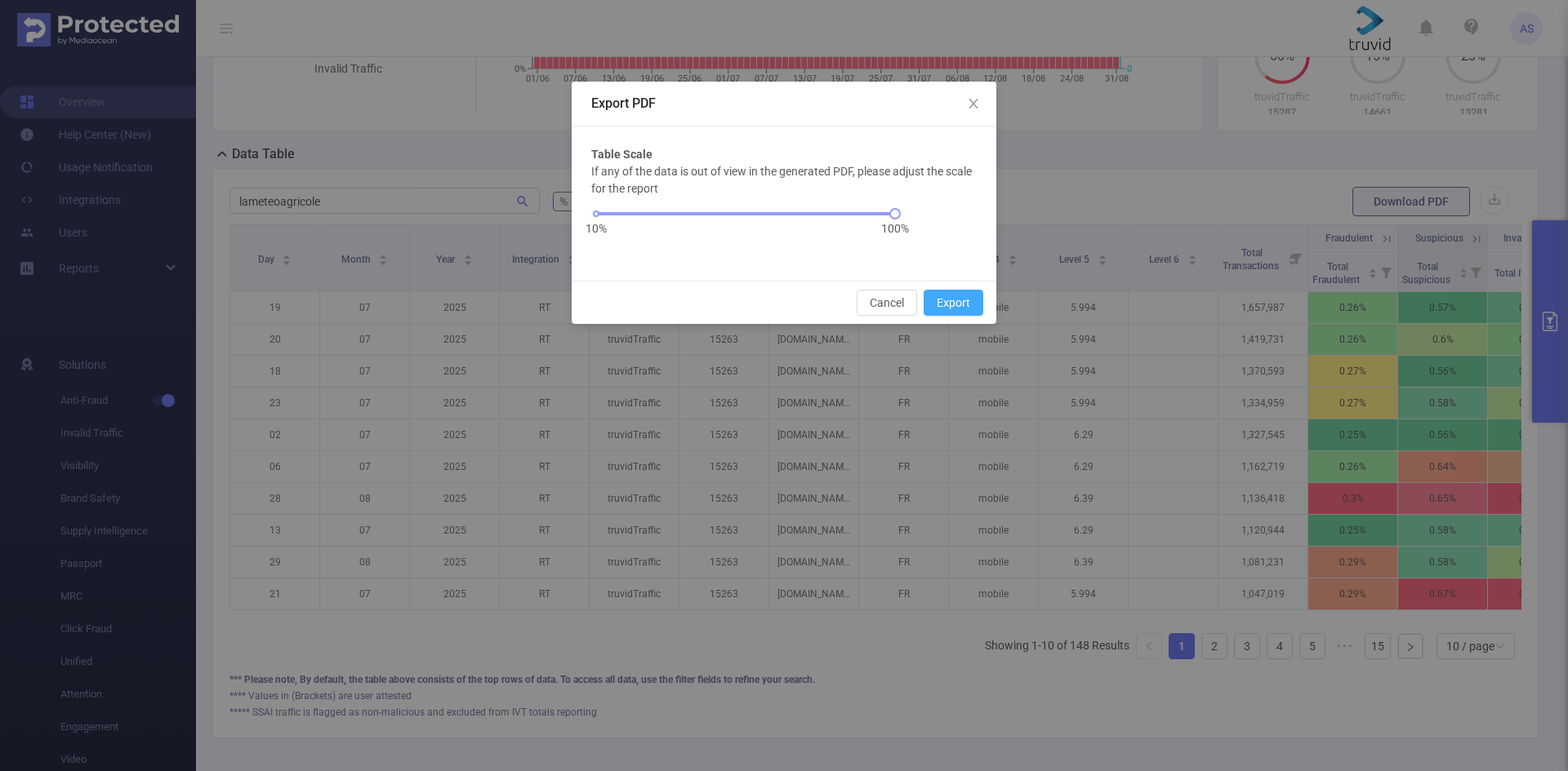
click at [976, 301] on button "Export" at bounding box center [952, 303] width 59 height 27
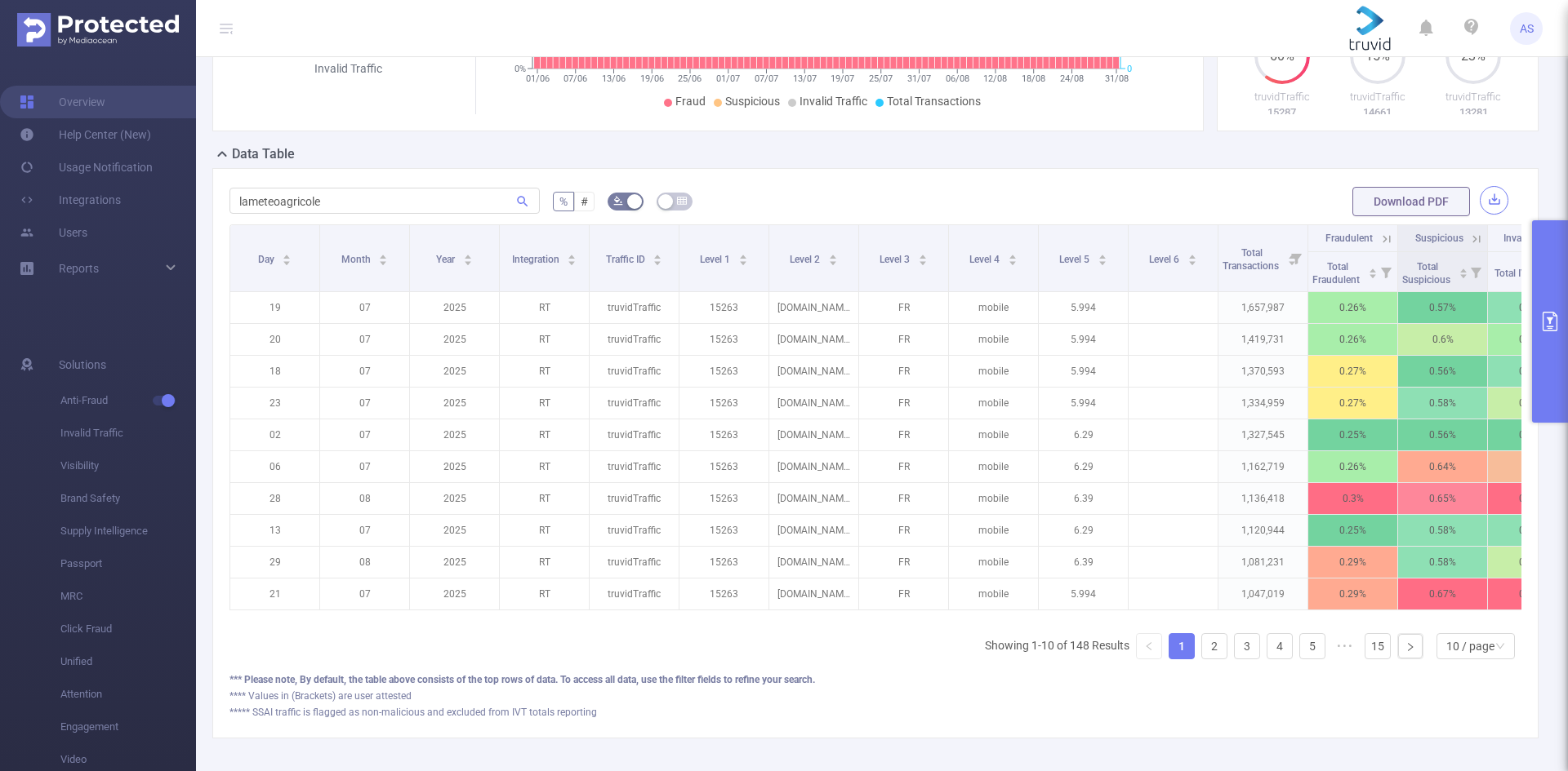
click at [1483, 199] on button "button" at bounding box center [1494, 200] width 28 height 28
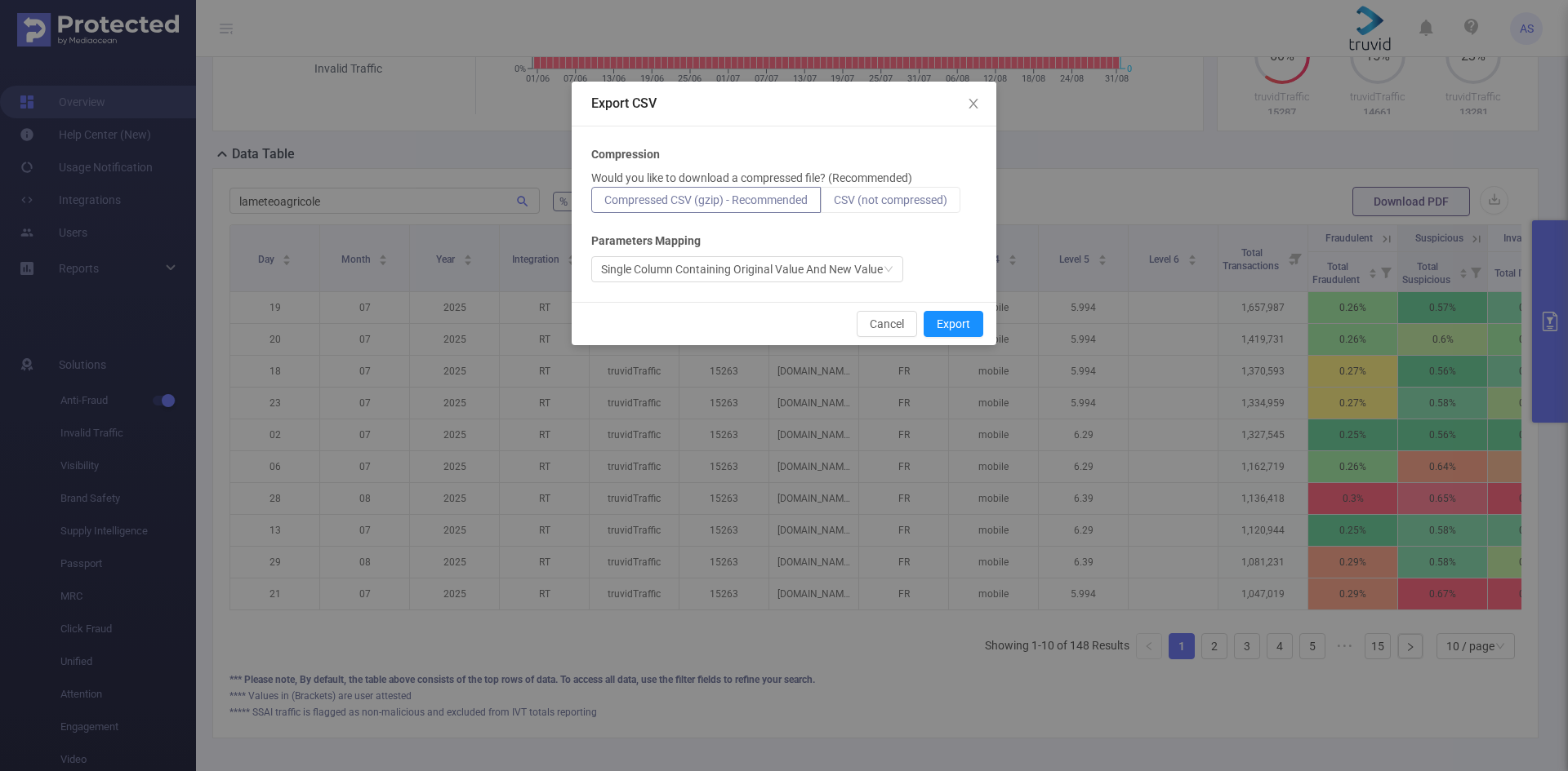
click at [905, 205] on span "CSV (not compressed)" at bounding box center [891, 200] width 113 height 13
click at [834, 204] on input "CSV (not compressed)" at bounding box center [834, 204] width 0 height 0
click at [774, 202] on span "Compressed CSV (gzip) - Recommended" at bounding box center [706, 200] width 203 height 13
click at [604, 204] on input "Compressed CSV (gzip) - Recommended" at bounding box center [604, 204] width 0 height 0
click at [922, 202] on span "CSV (not compressed)" at bounding box center [891, 200] width 113 height 13
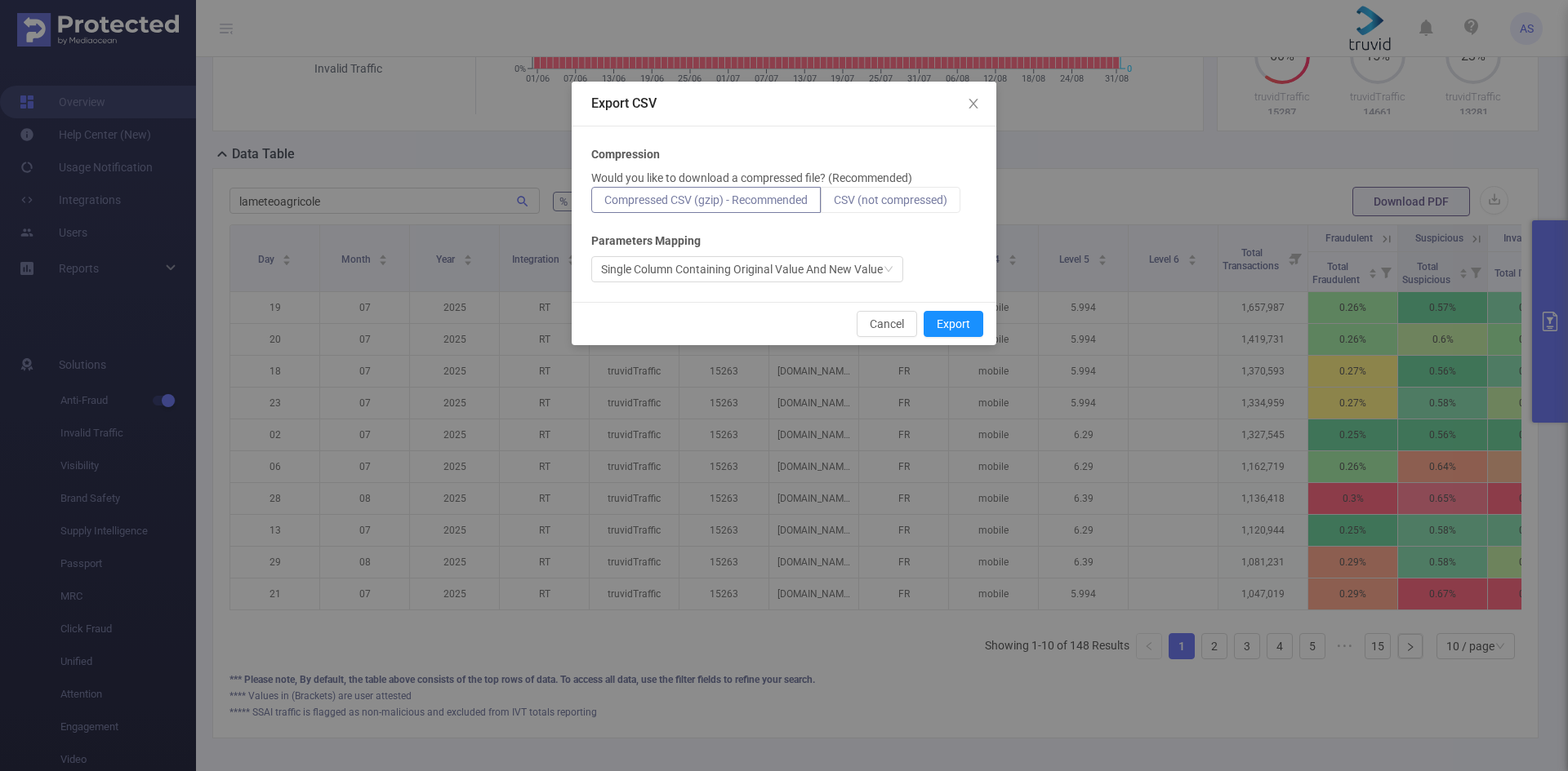
click at [834, 204] on input "CSV (not compressed)" at bounding box center [834, 204] width 0 height 0
click at [960, 309] on div "Cancel Export" at bounding box center [784, 324] width 425 height 43
click at [954, 327] on button "Export" at bounding box center [952, 324] width 59 height 27
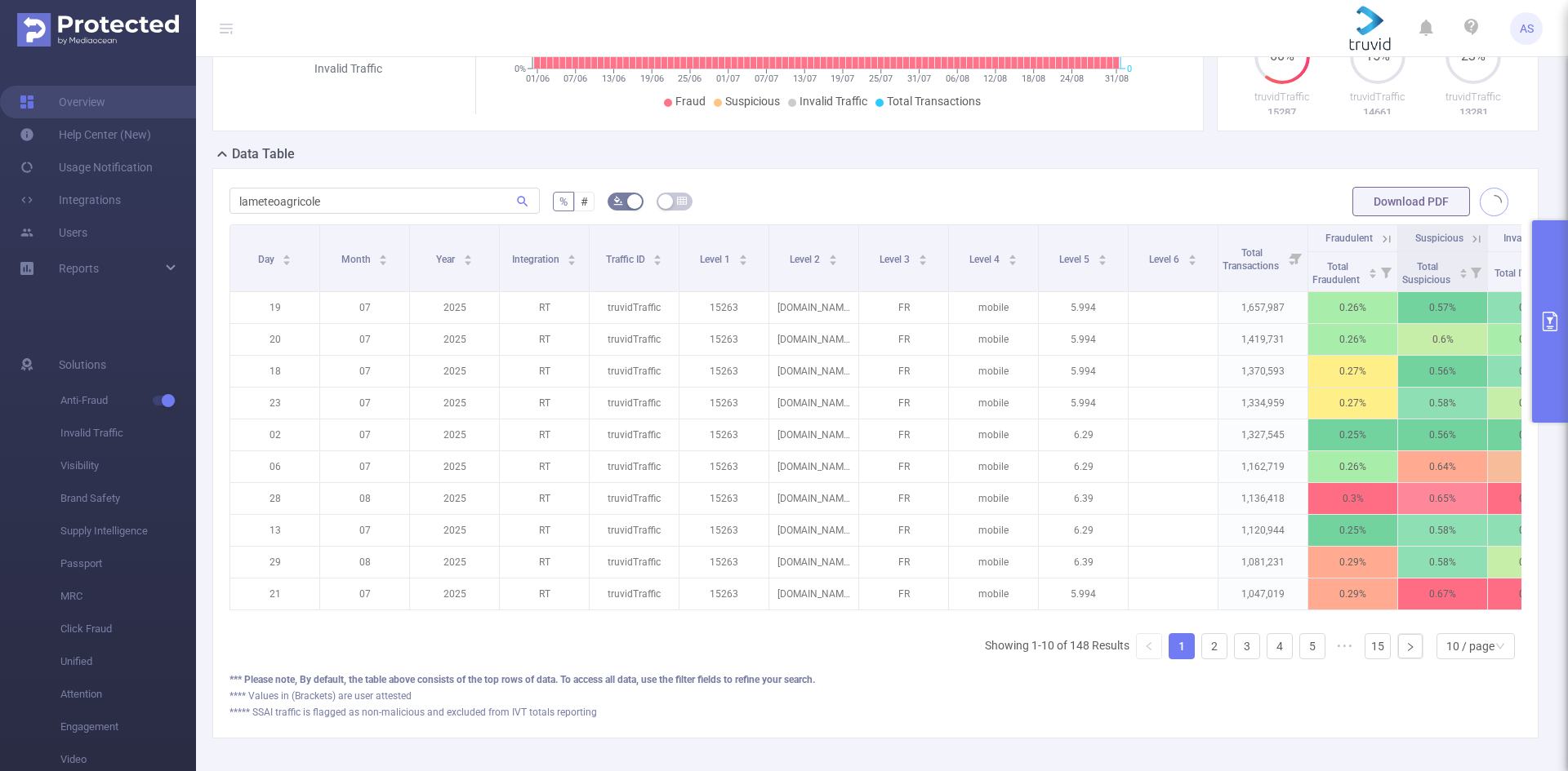
scroll to position [449, 0]
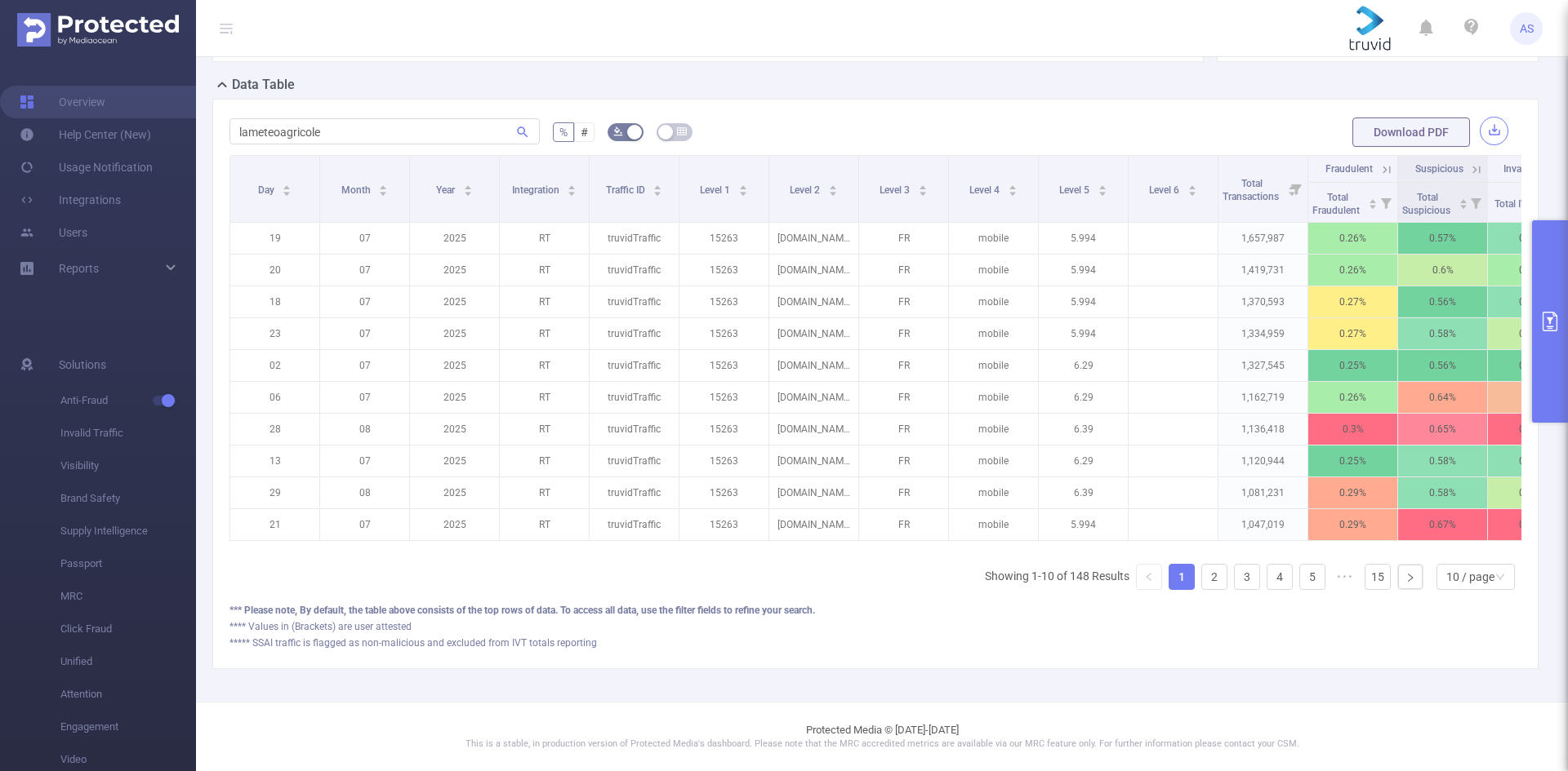
click at [1489, 120] on button "button" at bounding box center [1494, 131] width 28 height 28
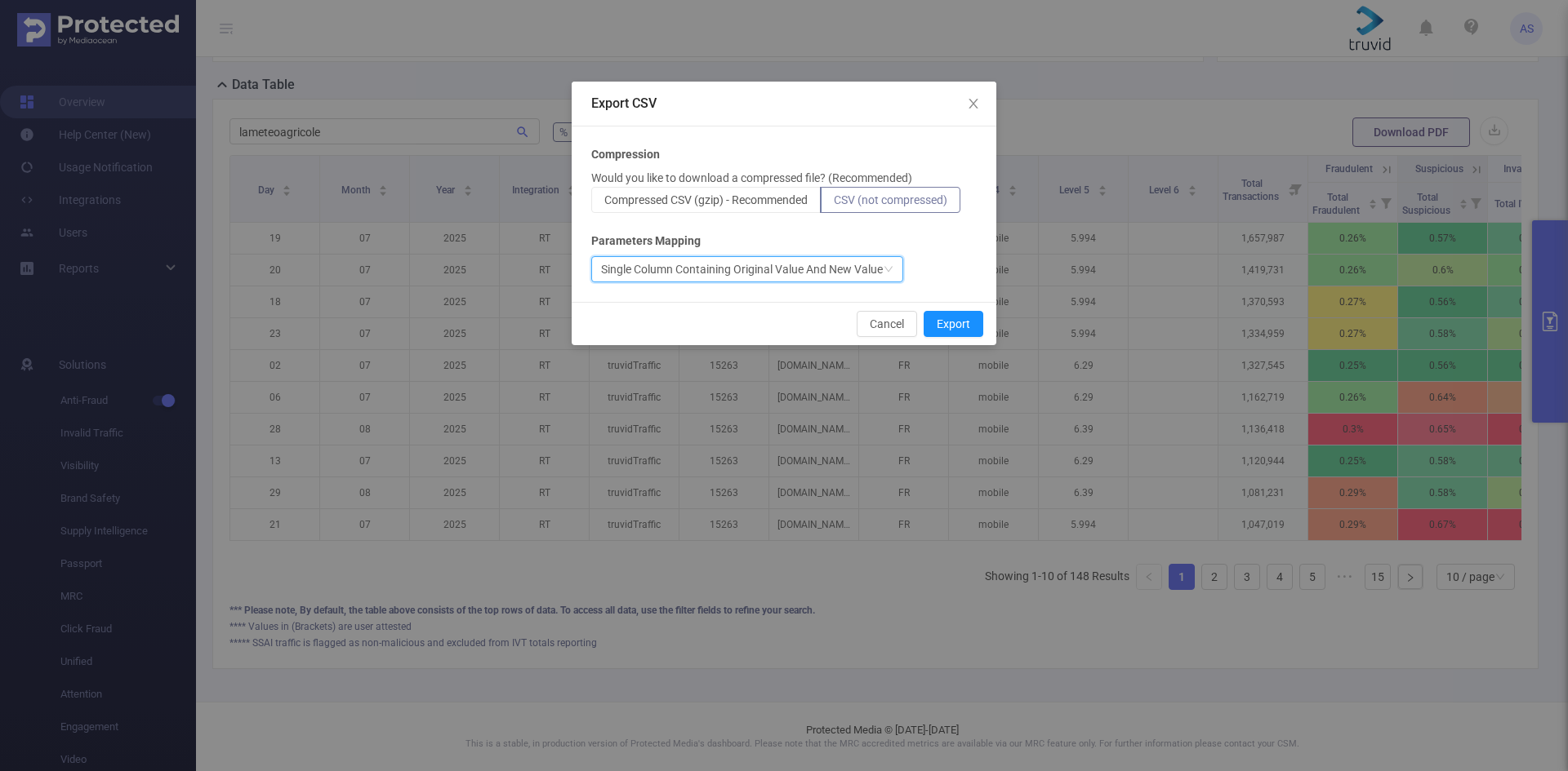
click at [823, 266] on div "Single Column Containing Original Value And New Value" at bounding box center [741, 270] width 281 height 25
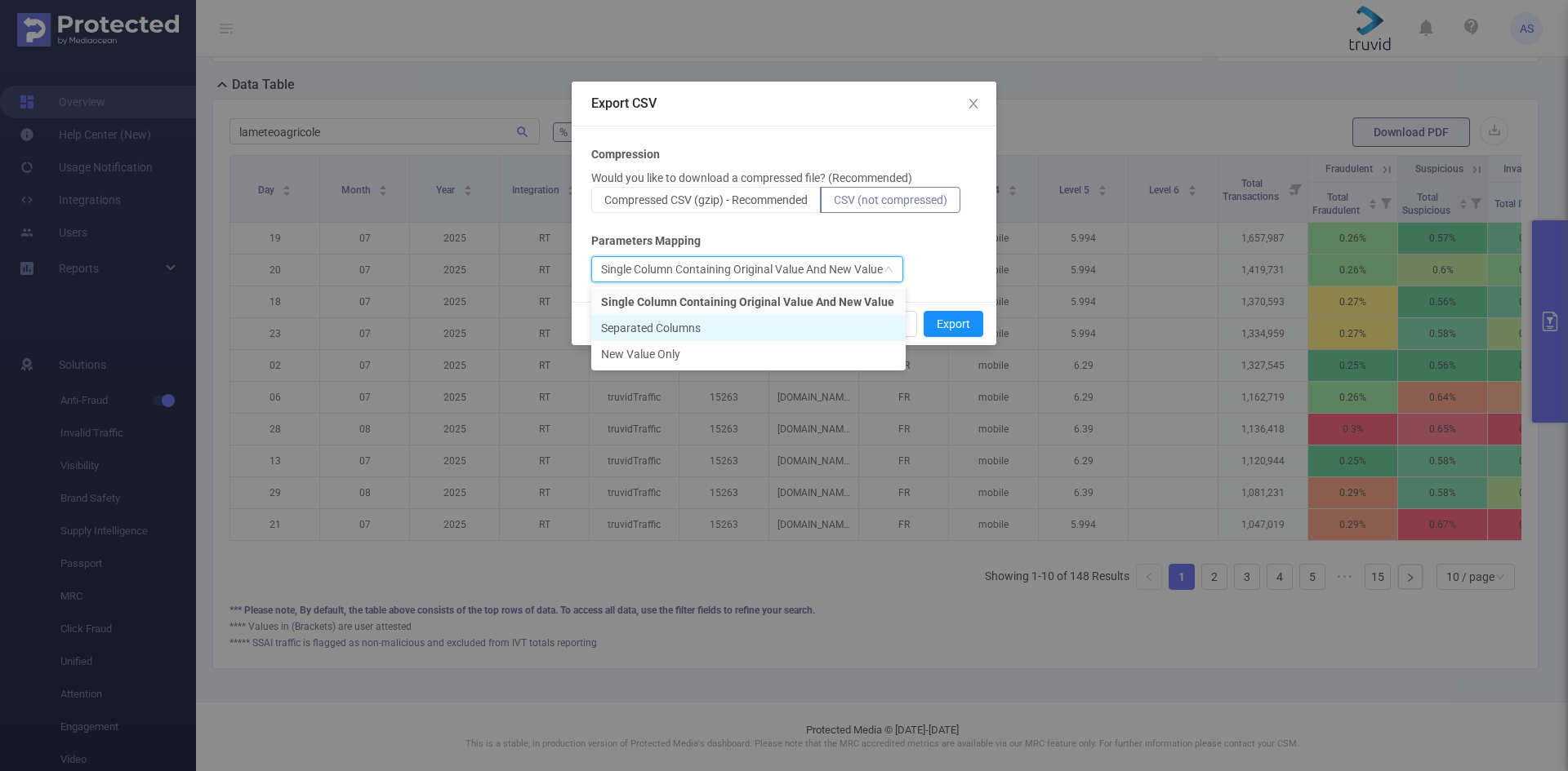
click at [752, 324] on li "Separated Columns" at bounding box center [747, 328] width 314 height 27
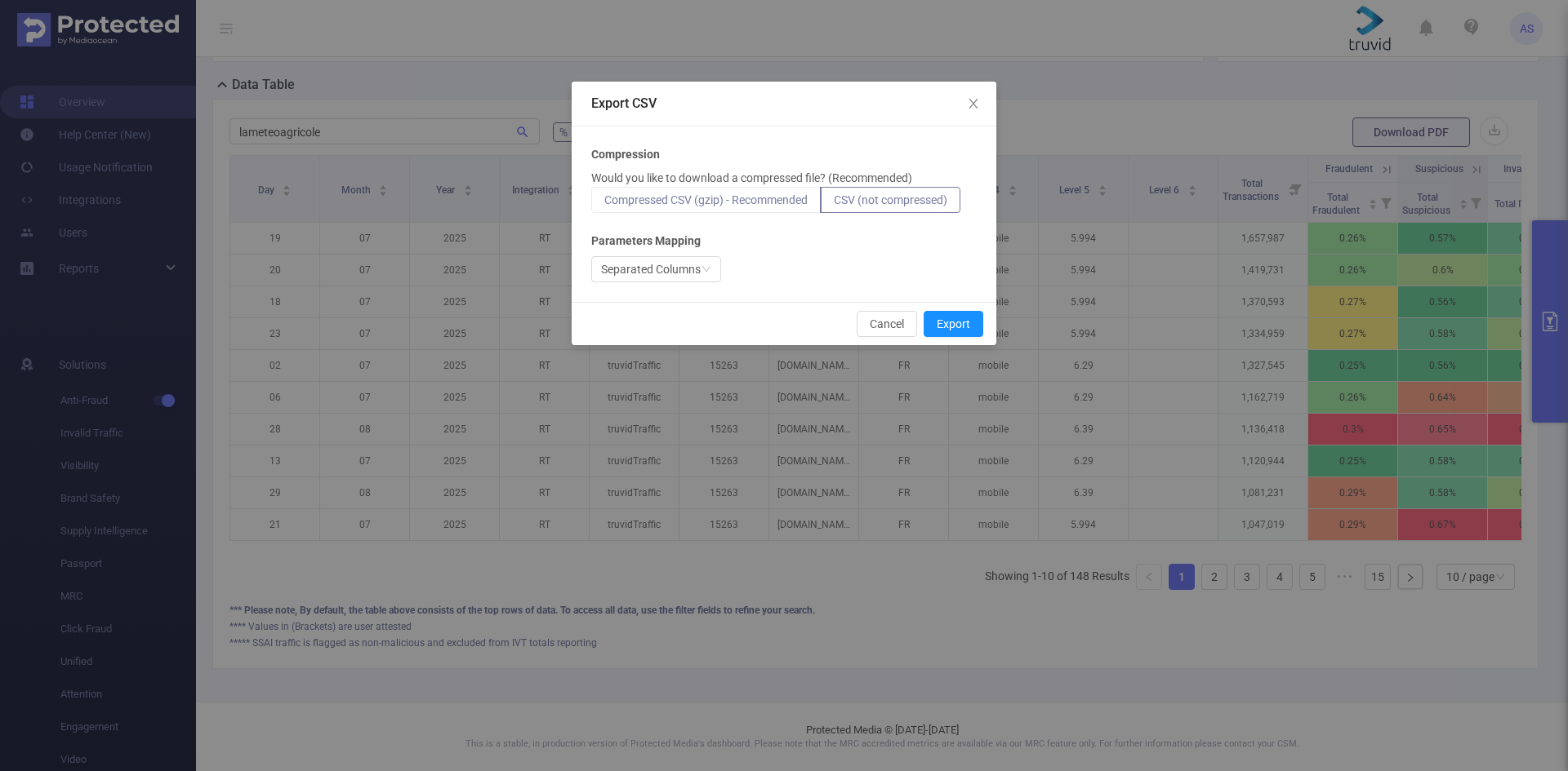
click at [723, 201] on span "Compressed CSV (gzip) - Recommended" at bounding box center [706, 200] width 203 height 13
click at [604, 204] on input "Compressed CSV (gzip) - Recommended" at bounding box center [604, 204] width 0 height 0
click at [891, 201] on span "CSV (not compressed)" at bounding box center [891, 200] width 113 height 13
click at [834, 204] on input "CSV (not compressed)" at bounding box center [834, 204] width 0 height 0
click at [972, 324] on button "Export" at bounding box center [952, 324] width 59 height 27
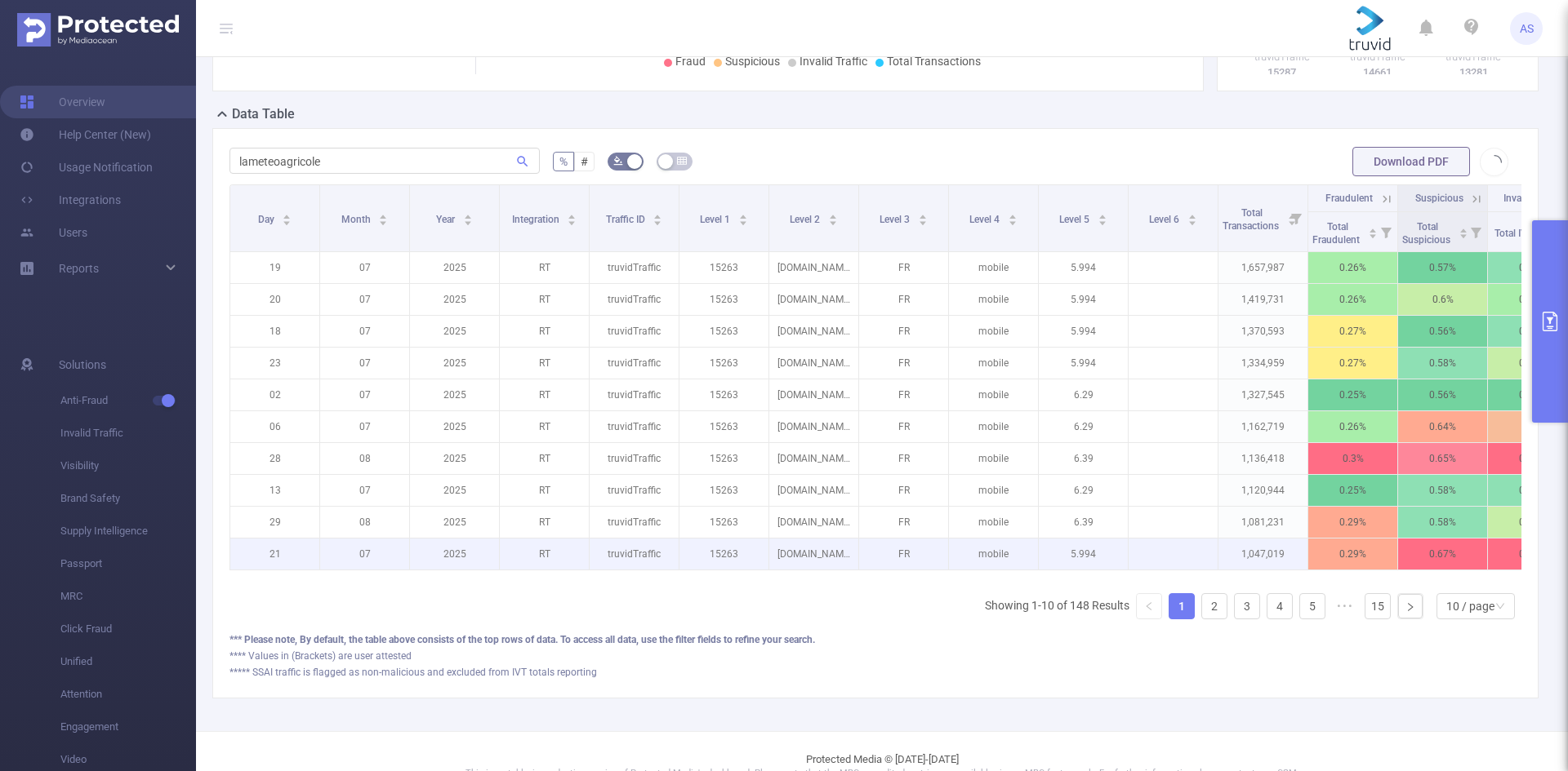
scroll to position [367, 0]
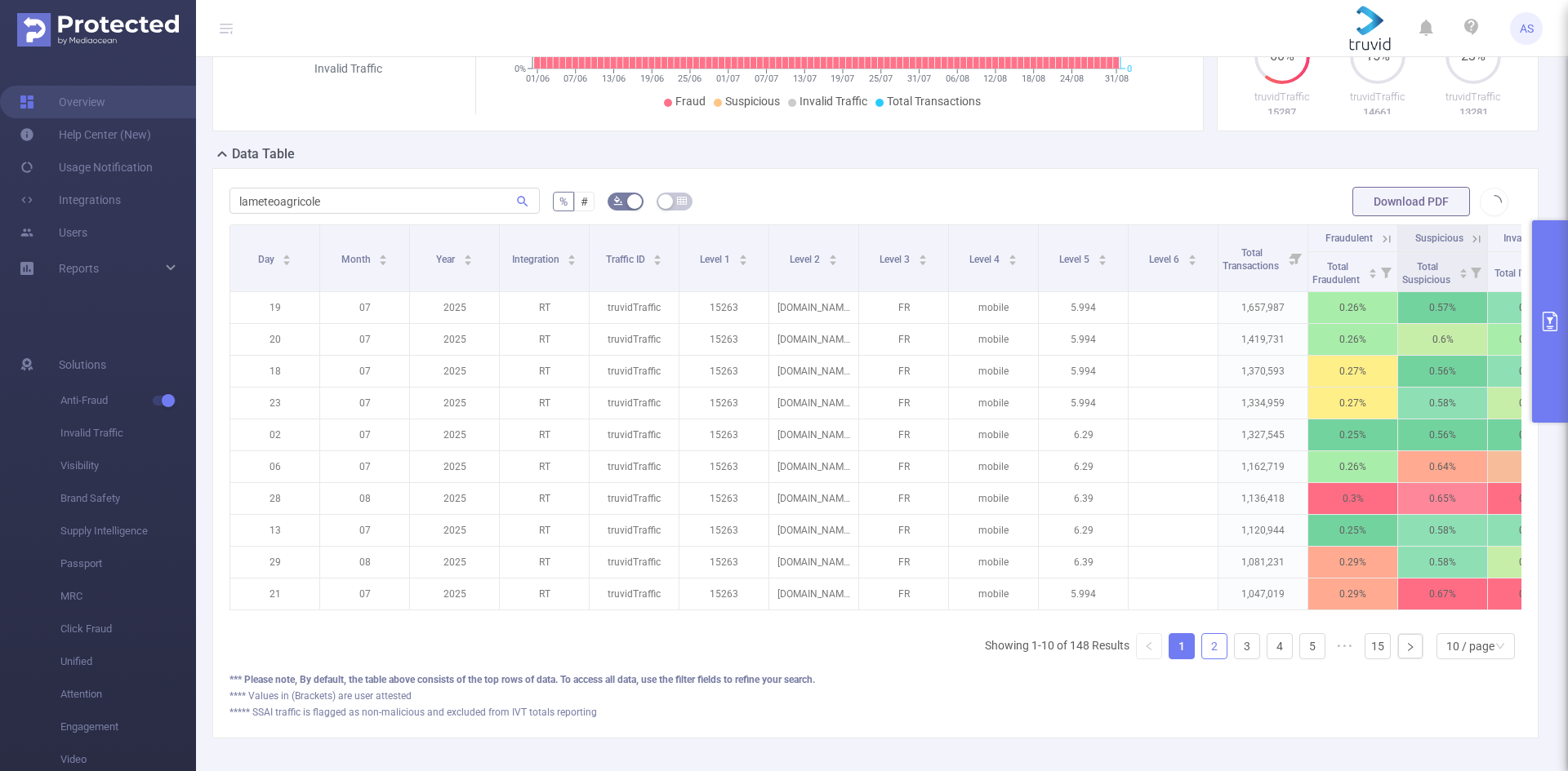
drag, startPoint x: 1207, startPoint y: 665, endPoint x: 1204, endPoint y: 658, distance: 7.6
click at [1206, 659] on link "2" at bounding box center [1214, 646] width 25 height 25
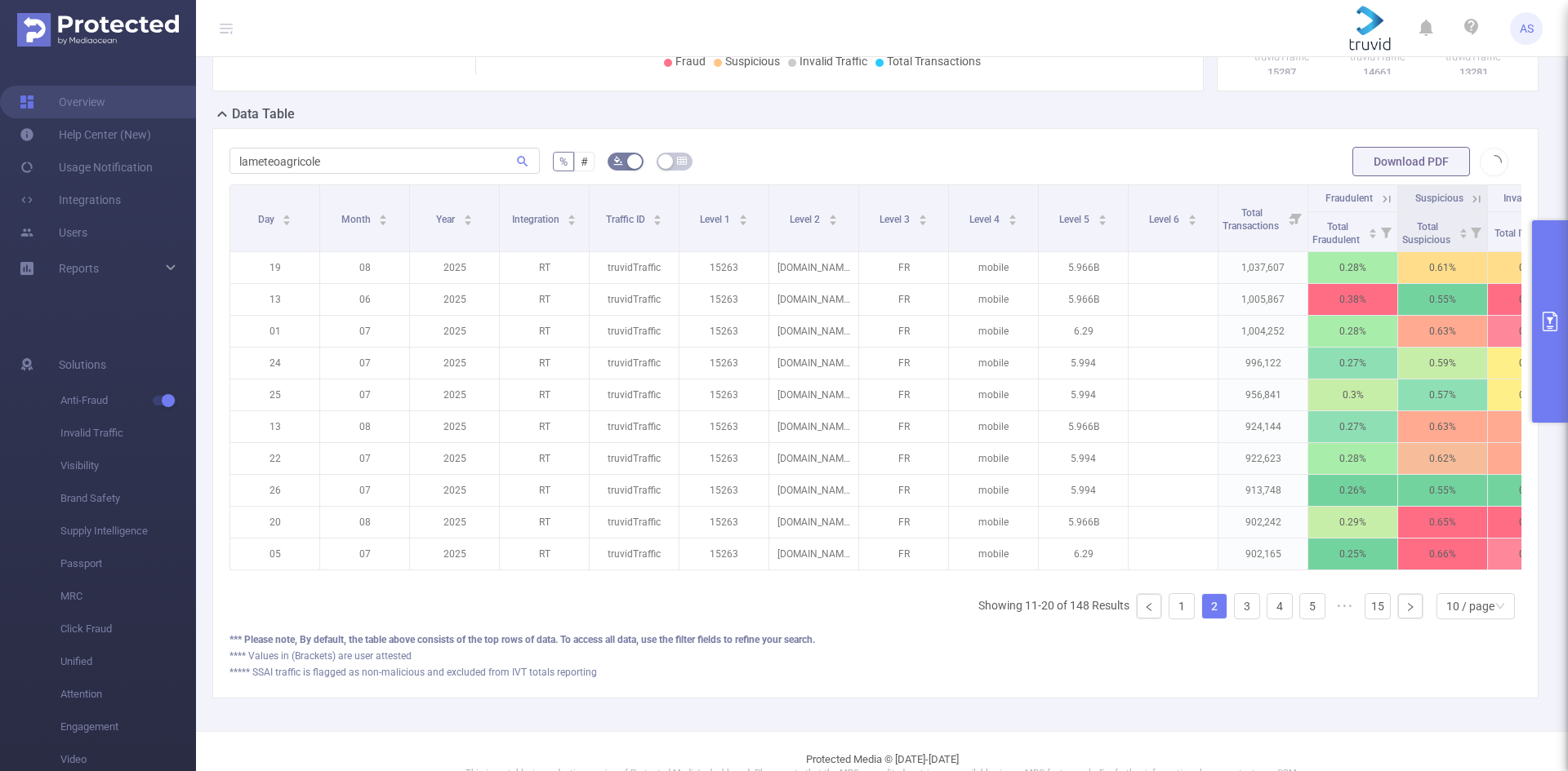
scroll to position [408, 0]
click at [1557, 316] on icon "primary" at bounding box center [1549, 322] width 19 height 19
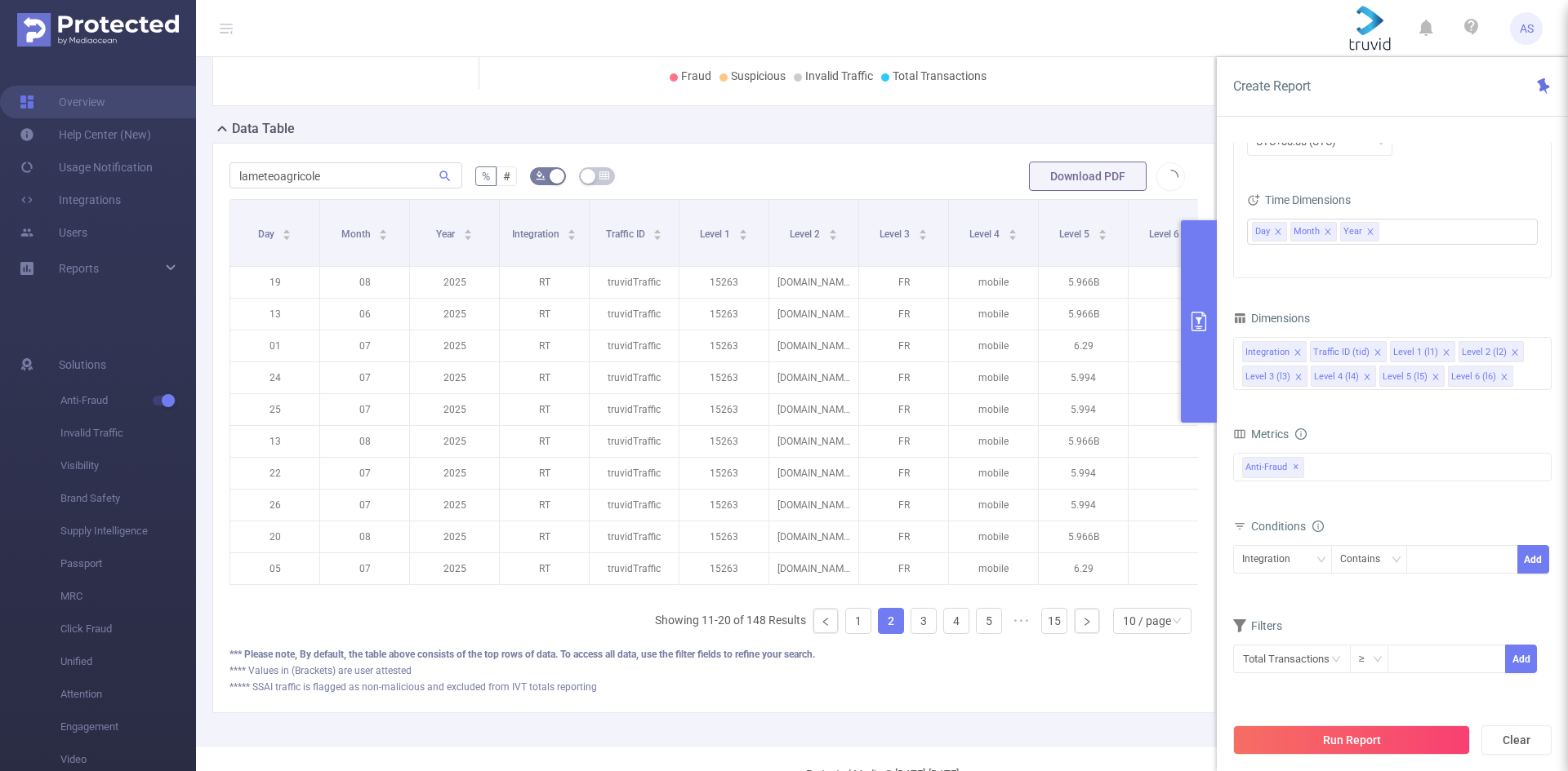
click at [1037, 82] on ul "Fraud Suspicious Invalid Traffic Total Transactions" at bounding box center [832, 76] width 692 height 17
click at [1196, 302] on button "primary" at bounding box center [1198, 321] width 36 height 202
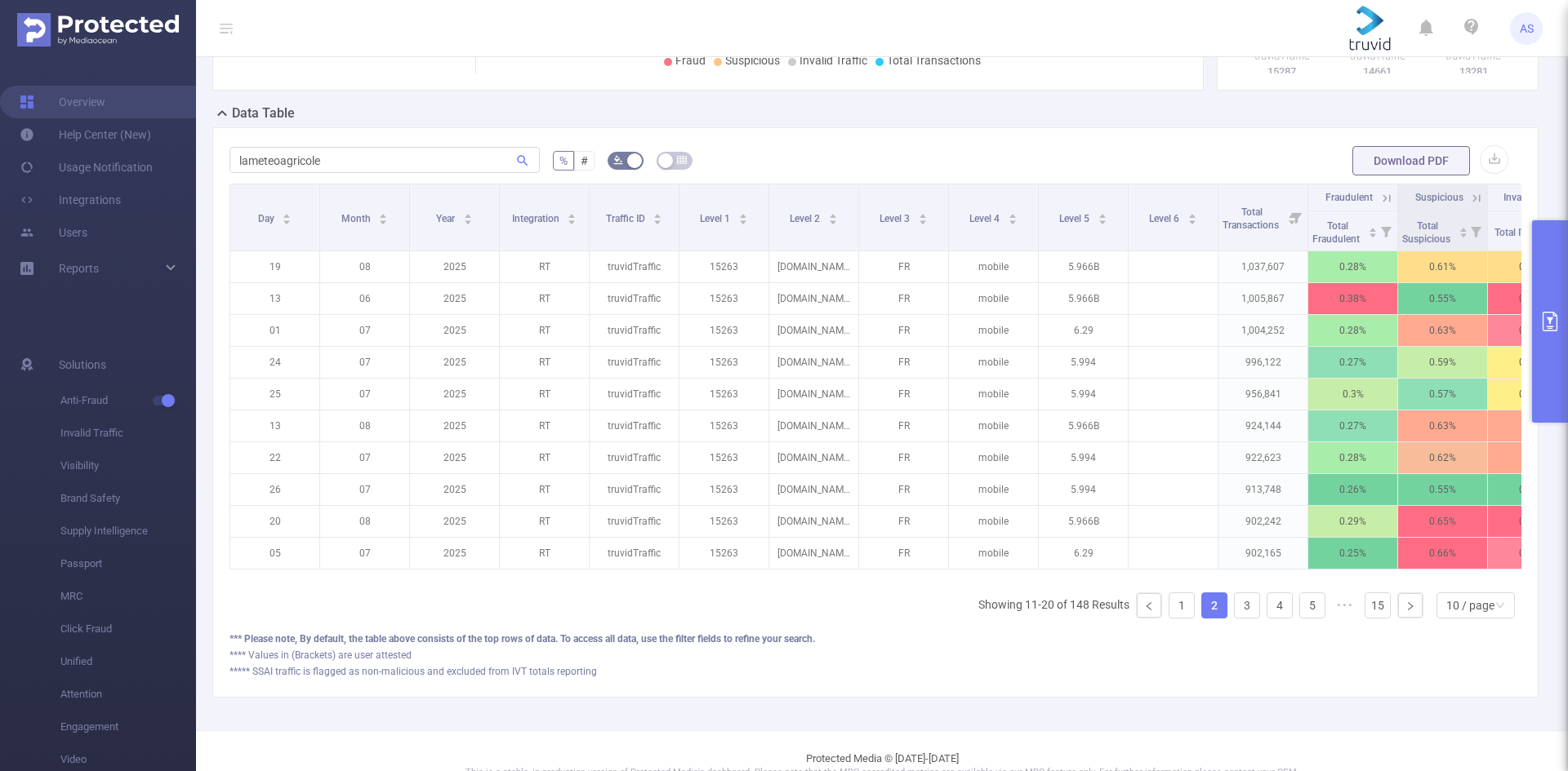
click at [1334, 663] on div "**** Values in (Brackets) are user attested" at bounding box center [875, 655] width 1291 height 15
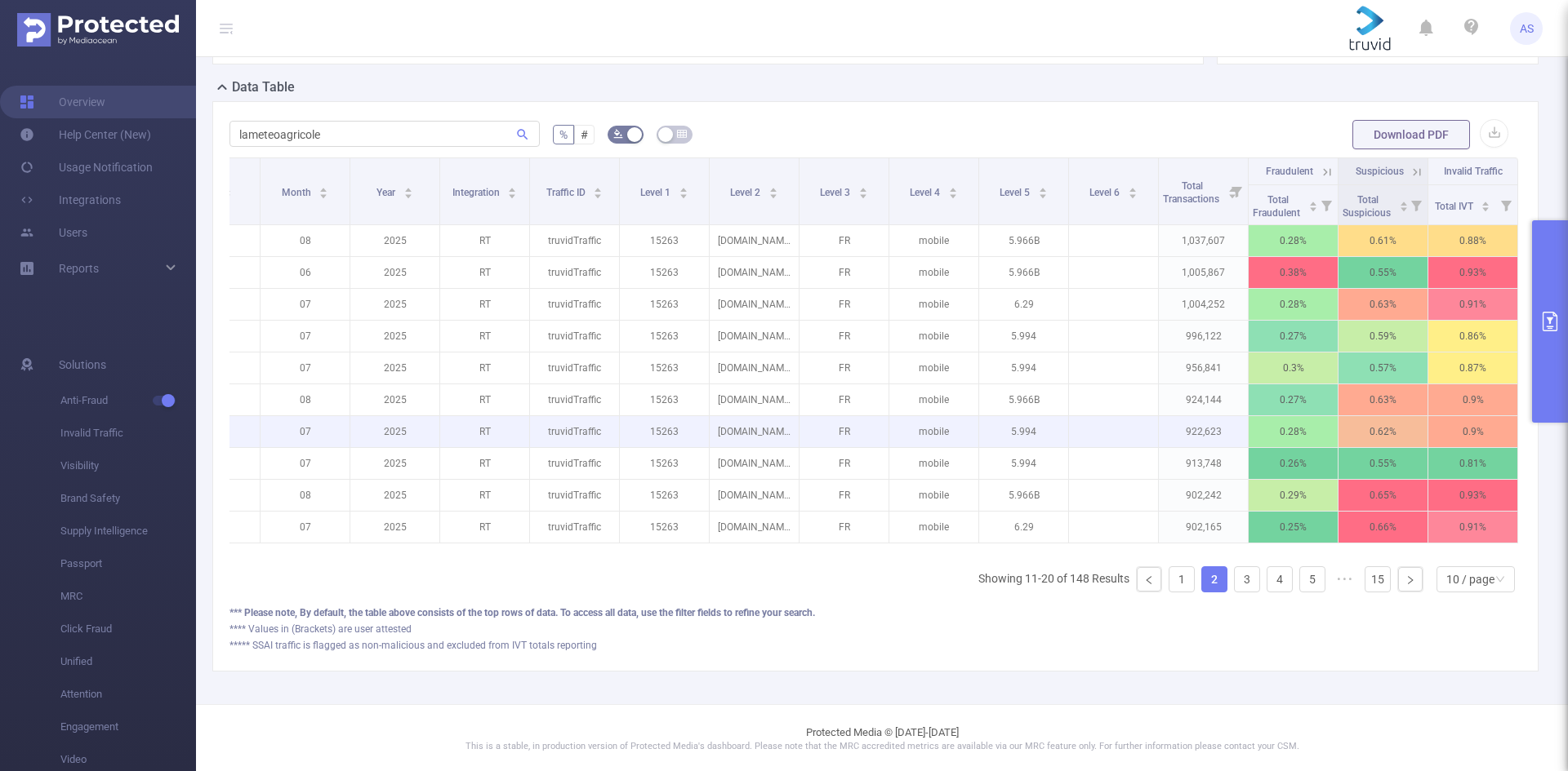
scroll to position [449, 0]
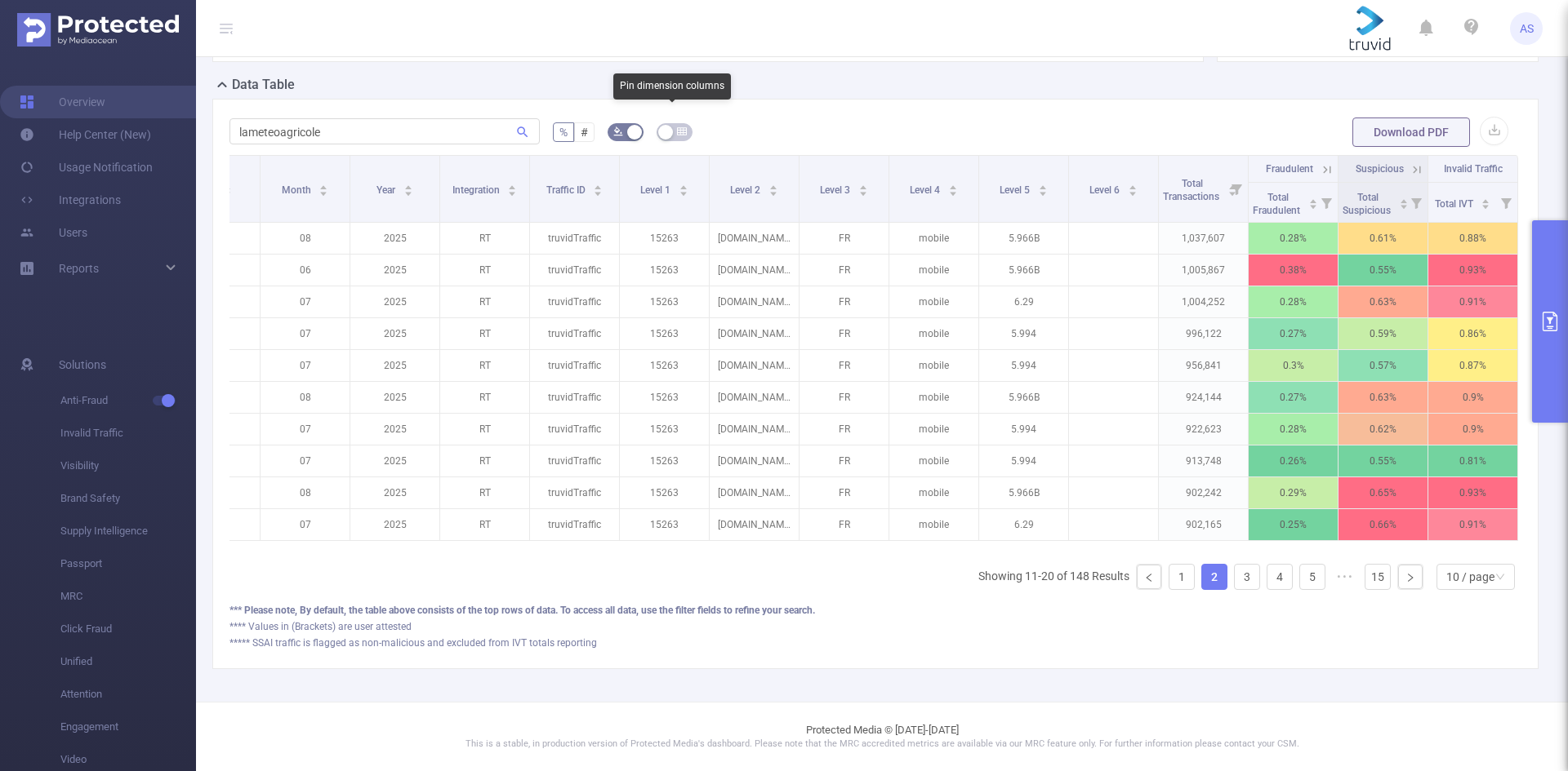
click at [684, 123] on button "button" at bounding box center [674, 132] width 36 height 18
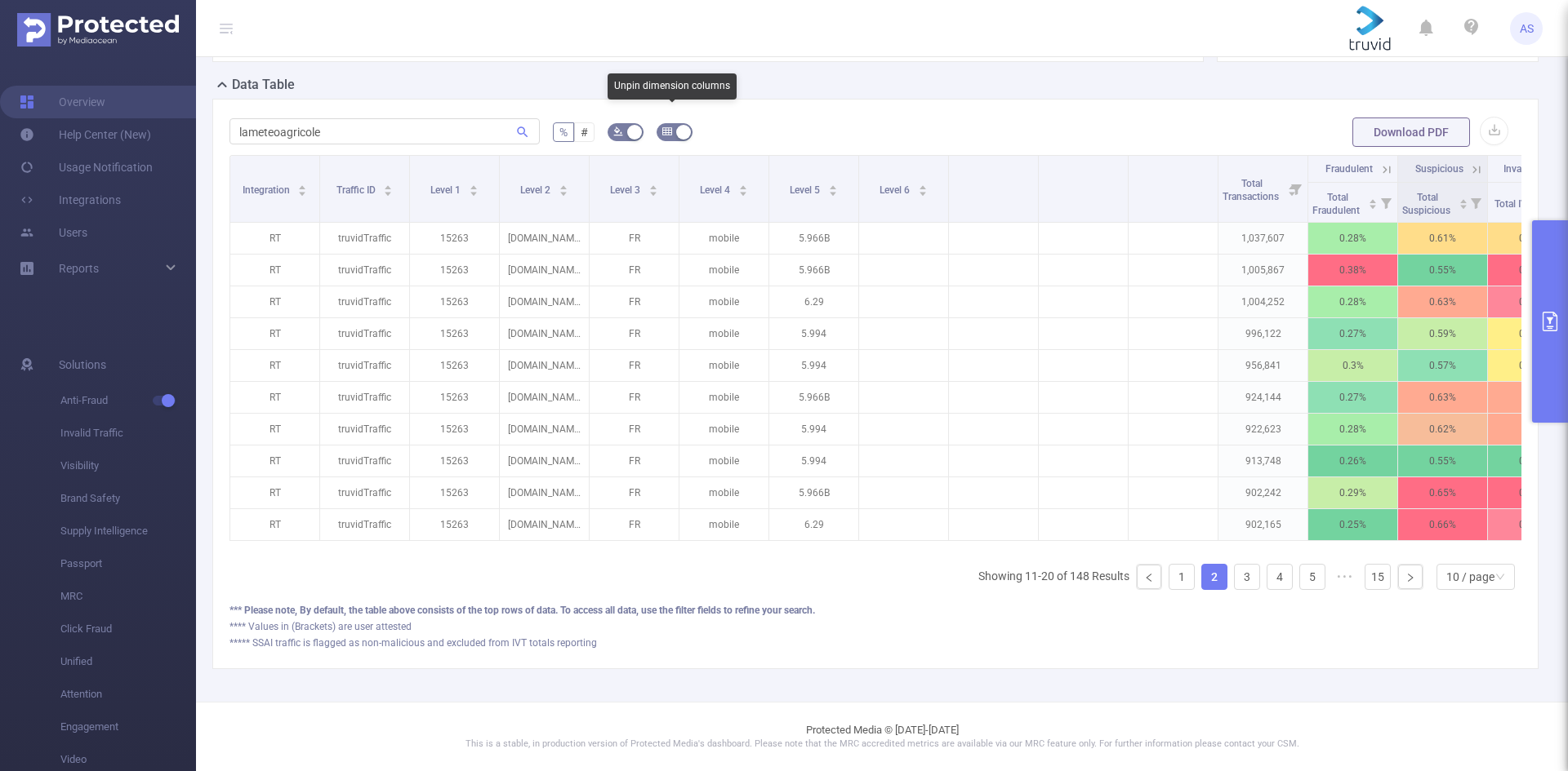
click at [684, 123] on button "button" at bounding box center [674, 132] width 36 height 18
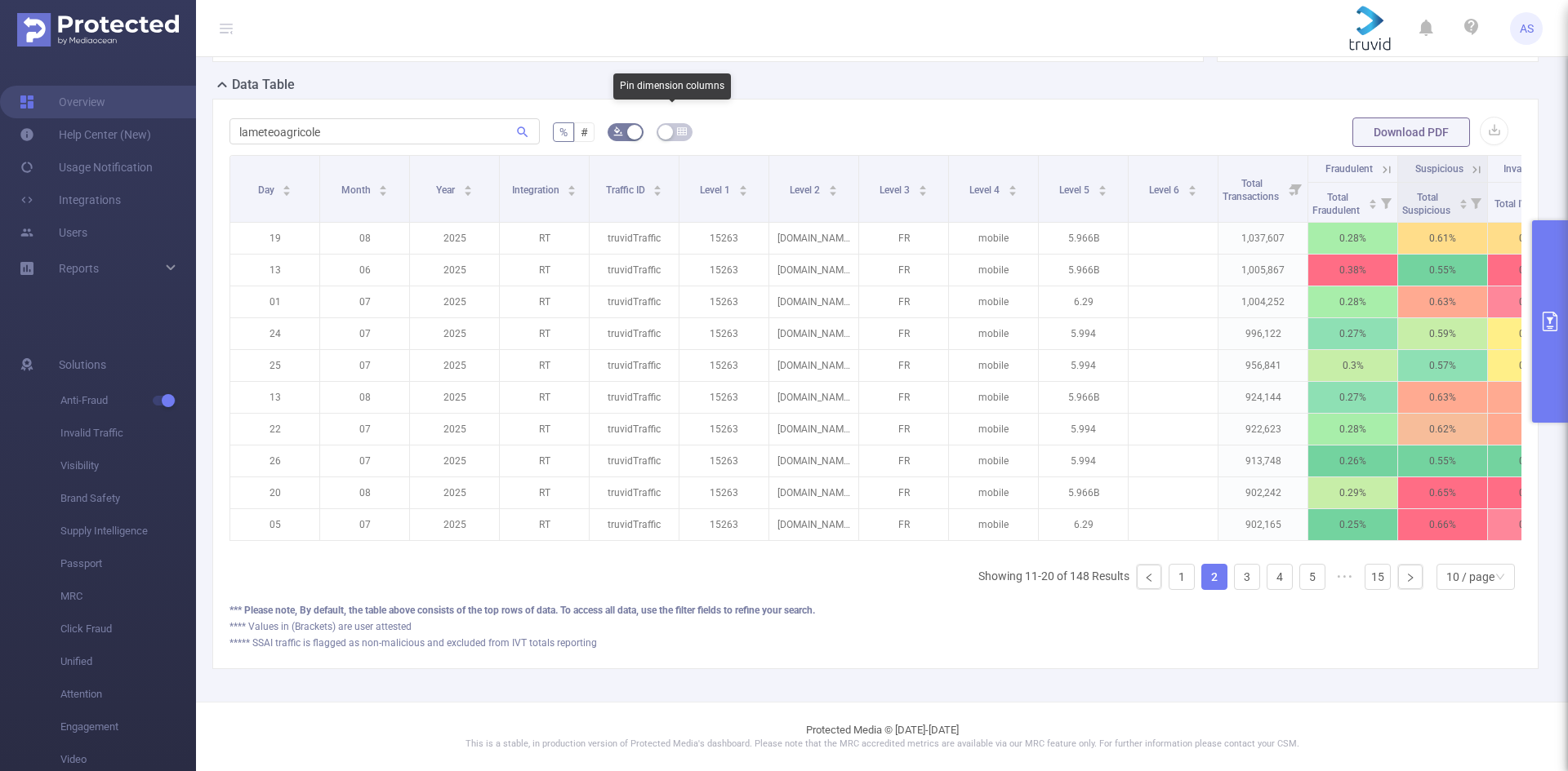
click at [684, 123] on button "button" at bounding box center [674, 132] width 36 height 18
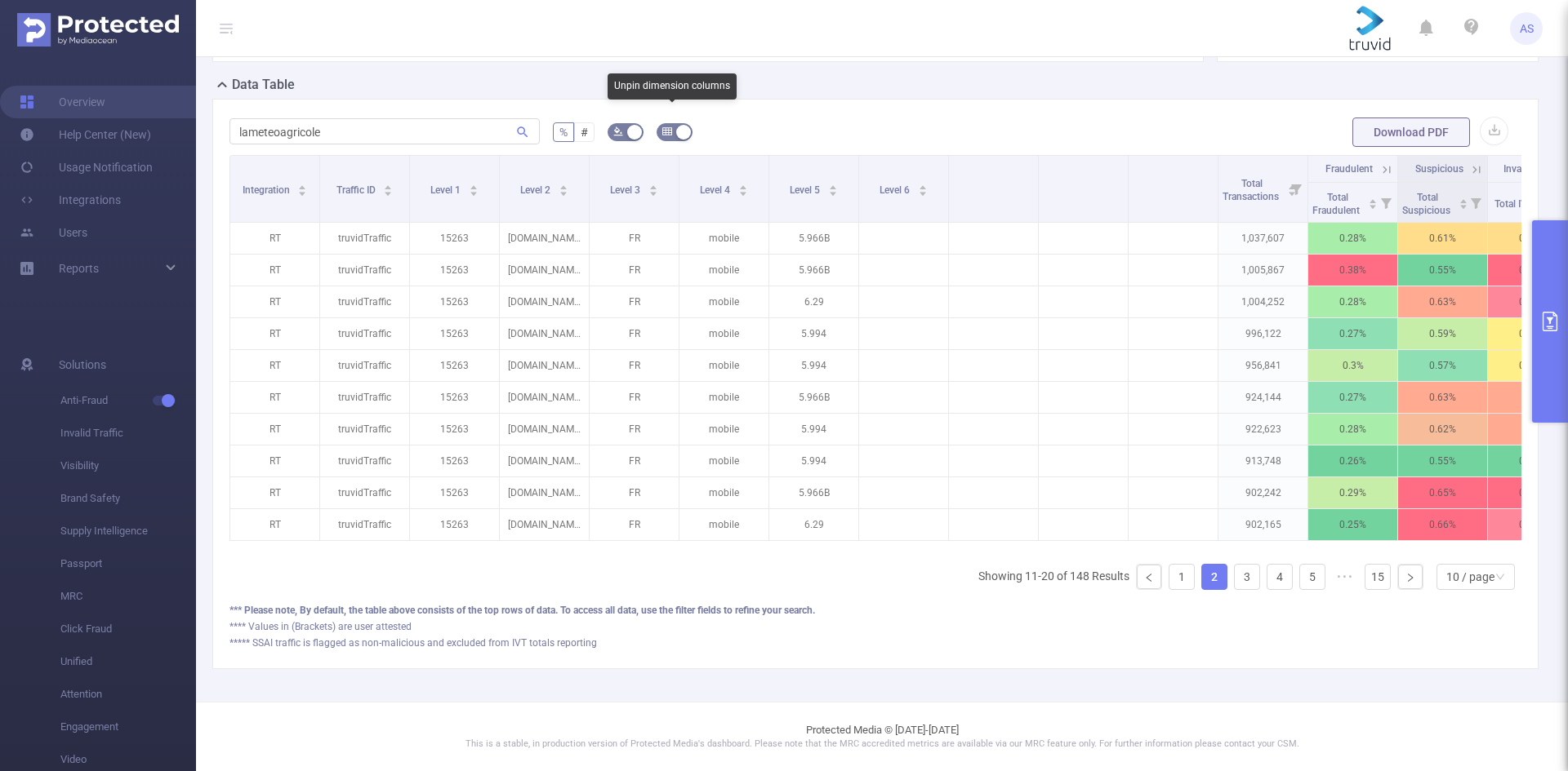
click at [684, 123] on button "button" at bounding box center [674, 132] width 36 height 18
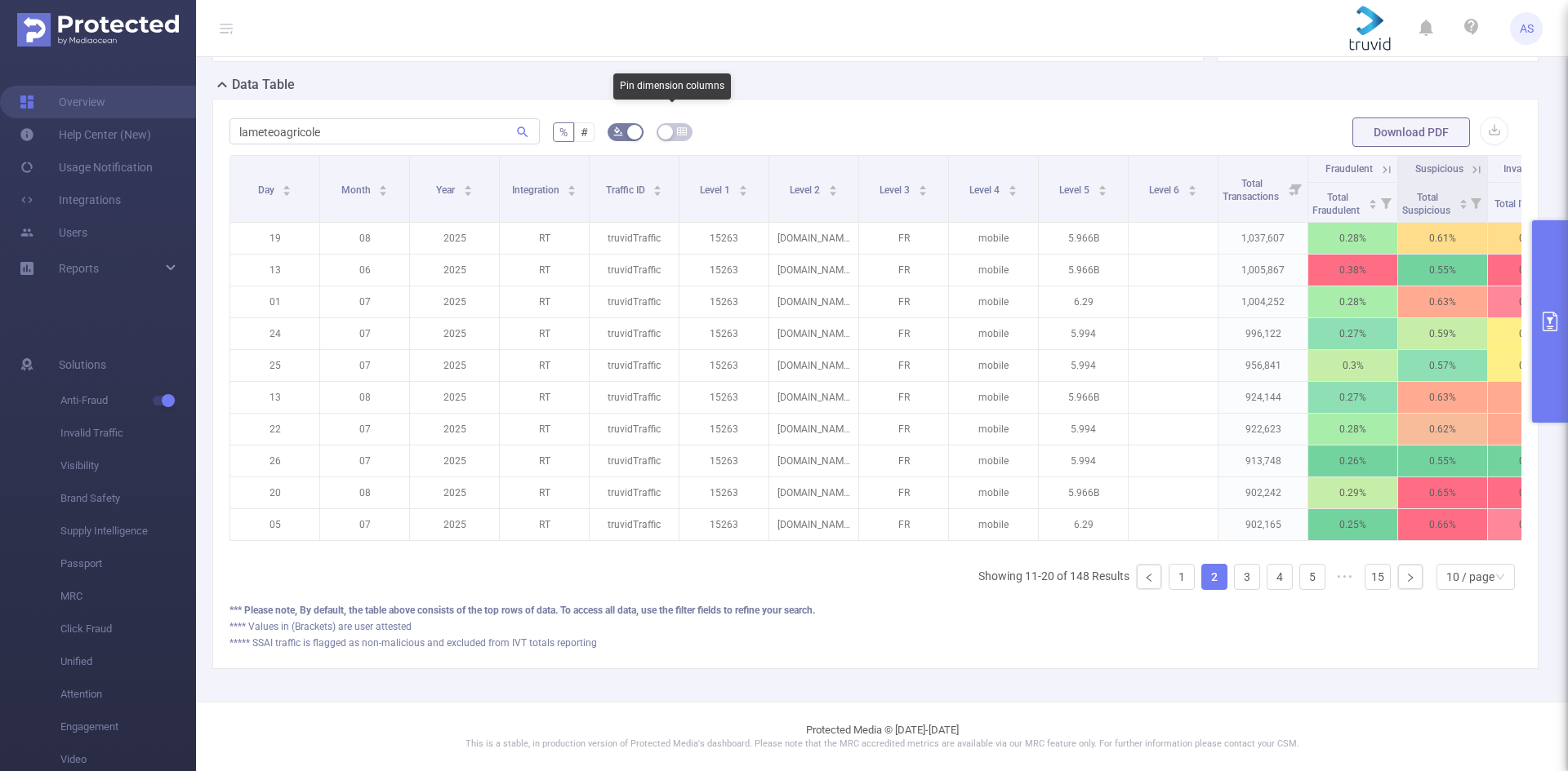
click at [684, 123] on button "button" at bounding box center [674, 132] width 36 height 18
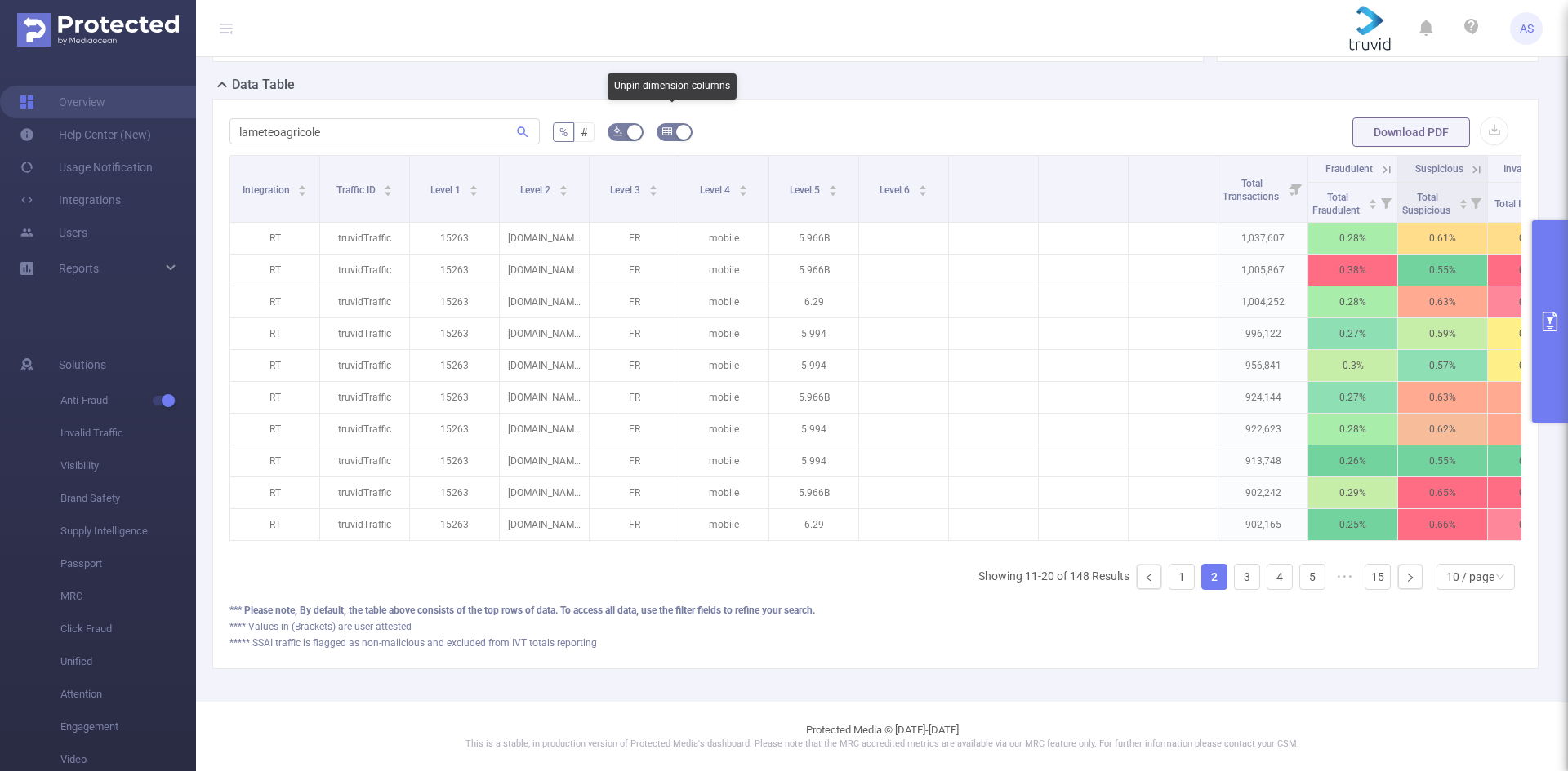
click at [684, 123] on button "button" at bounding box center [674, 132] width 36 height 18
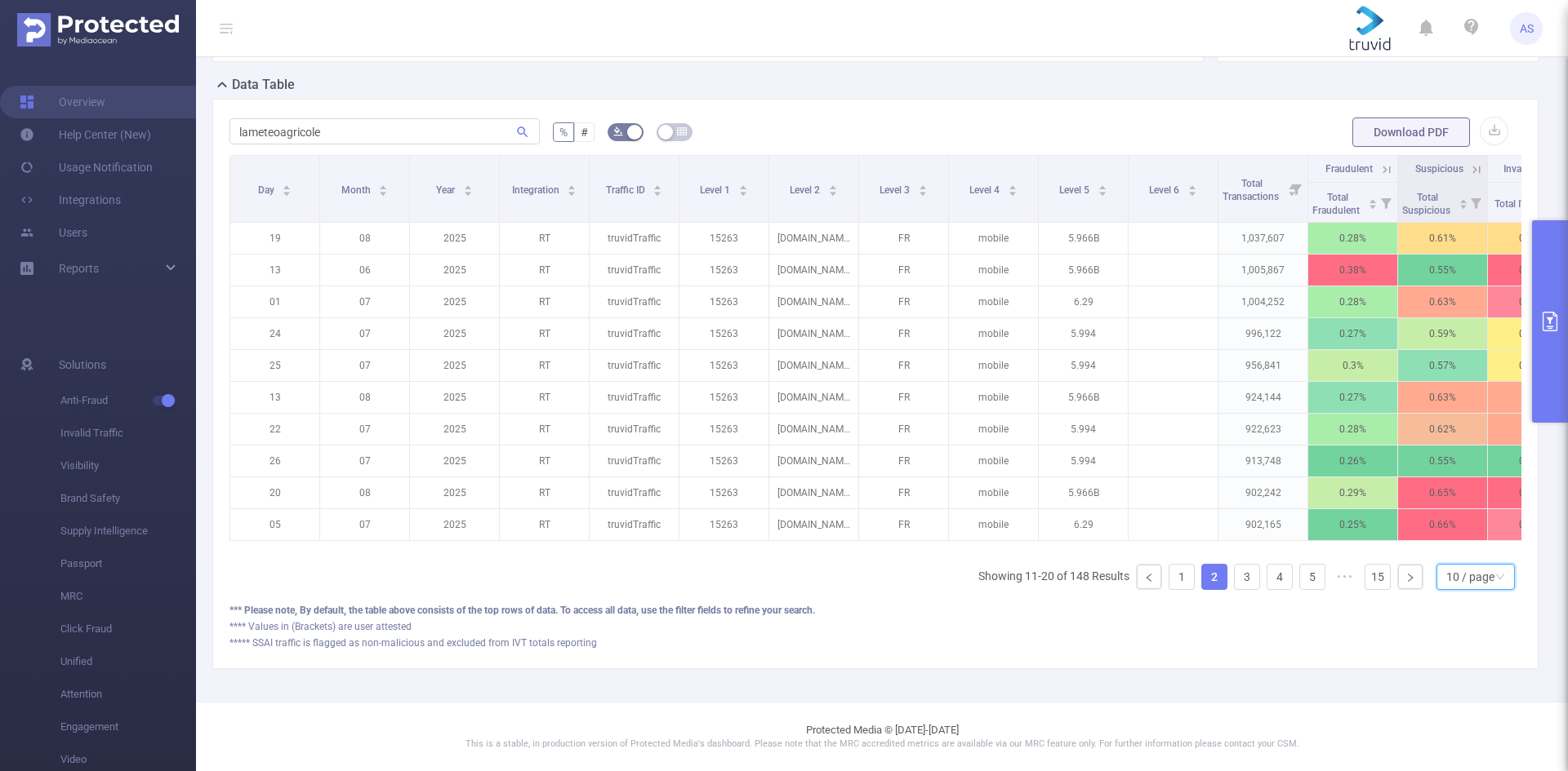
click at [1472, 586] on div "10 / page" at bounding box center [1470, 577] width 48 height 25
click at [1463, 553] on li "50 / page" at bounding box center [1462, 561] width 79 height 27
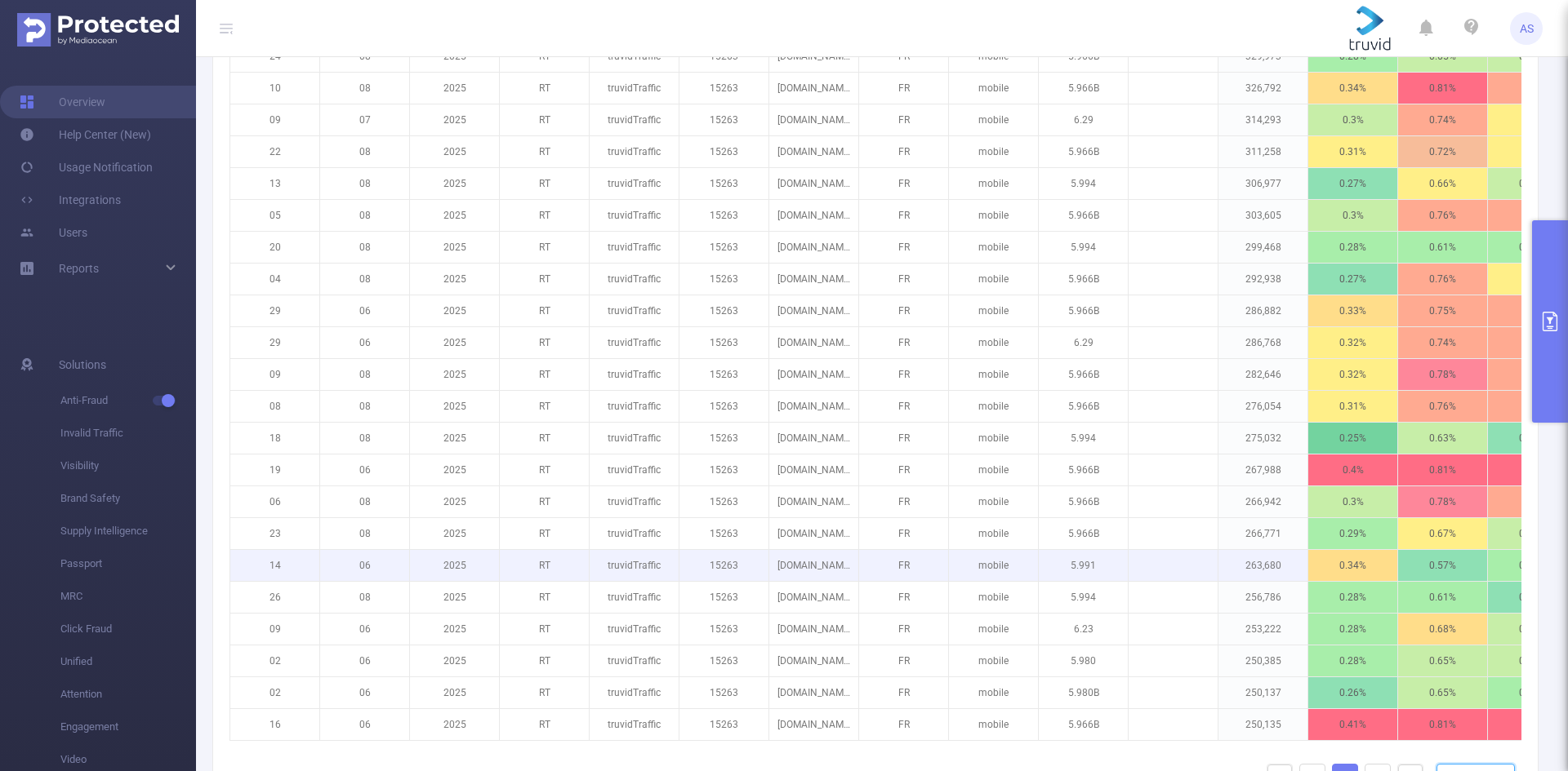
scroll to position [1722, 0]
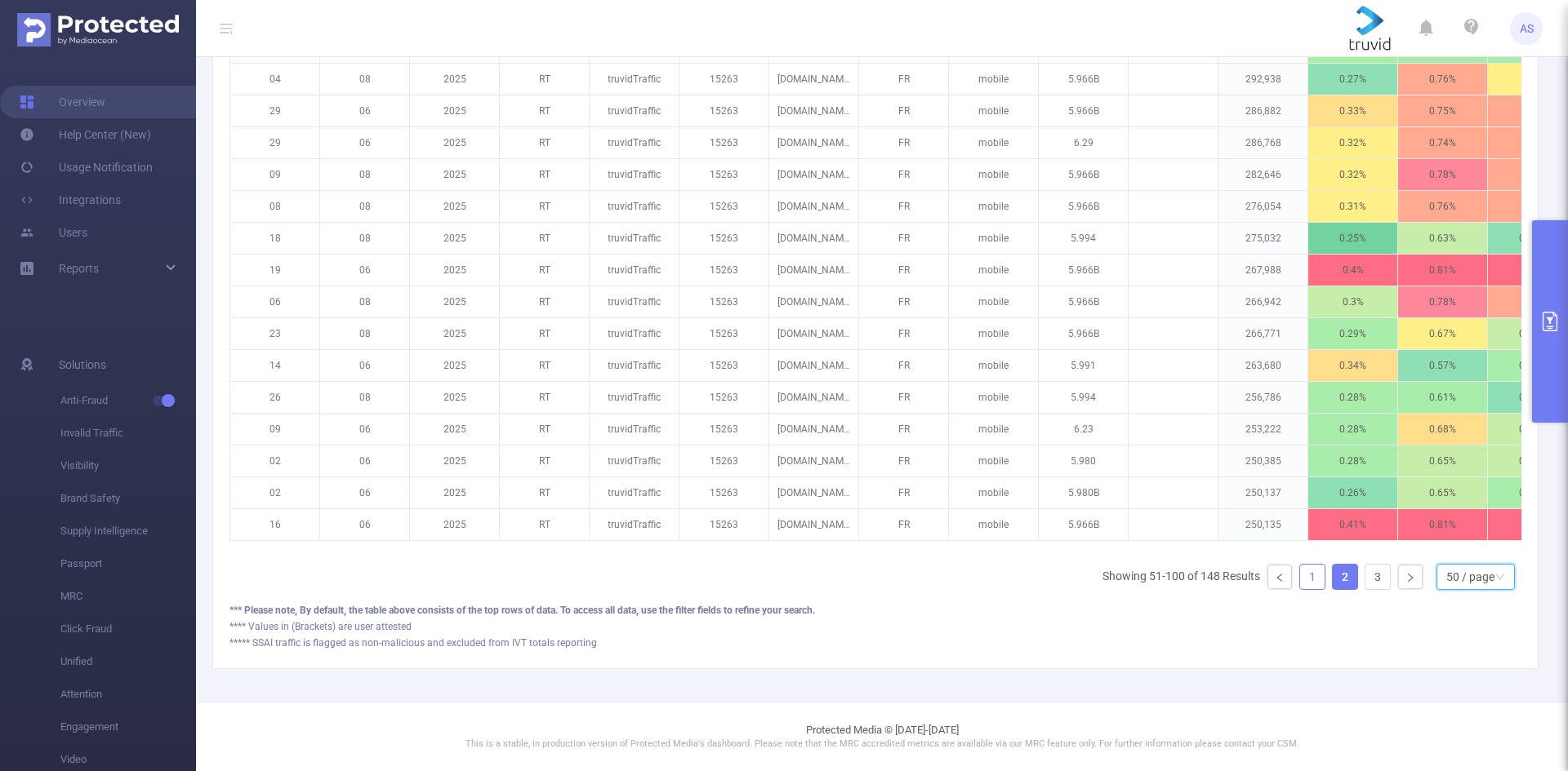
click at [1302, 586] on link "1" at bounding box center [1312, 577] width 25 height 25
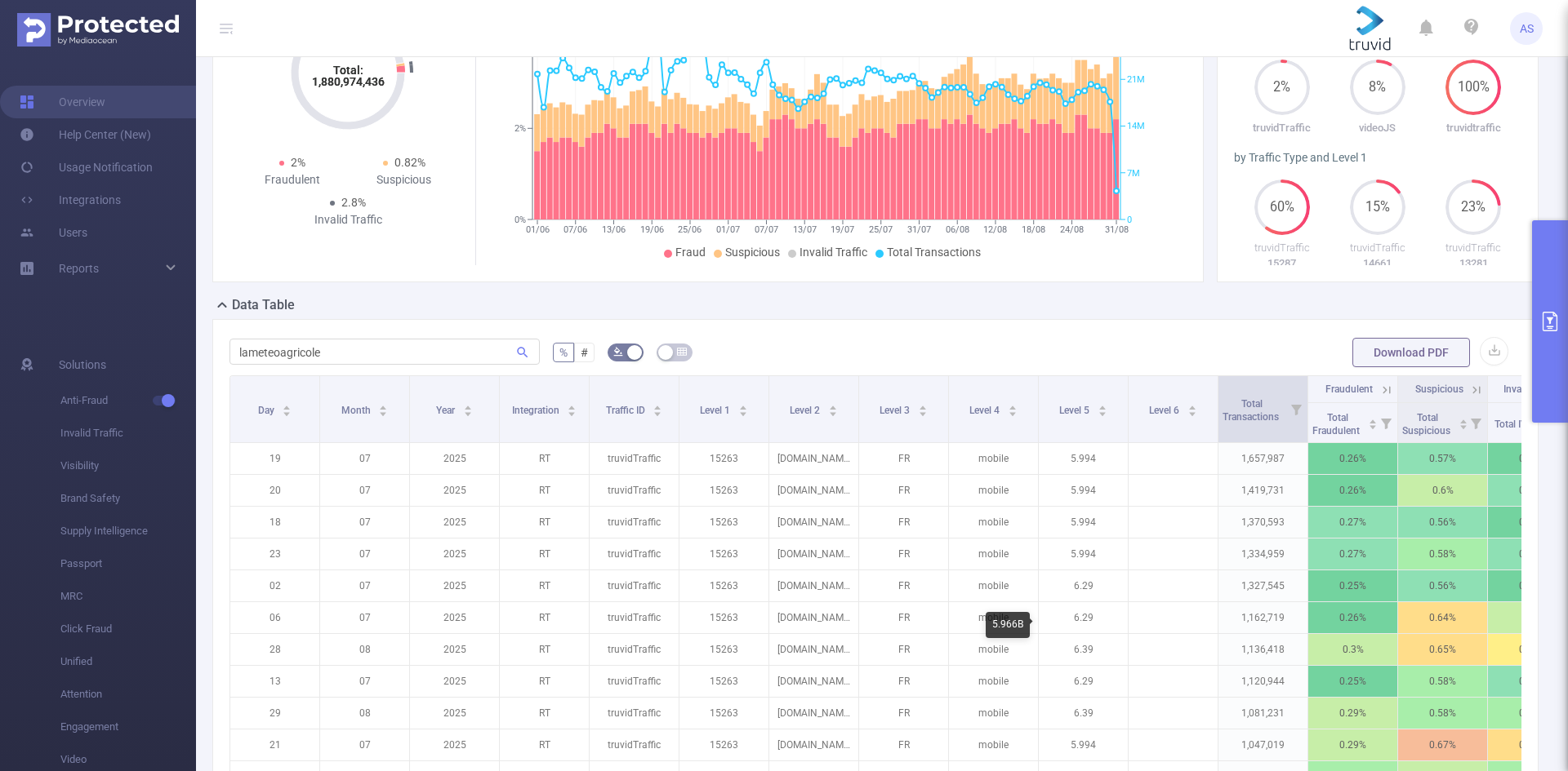
scroll to position [90, 0]
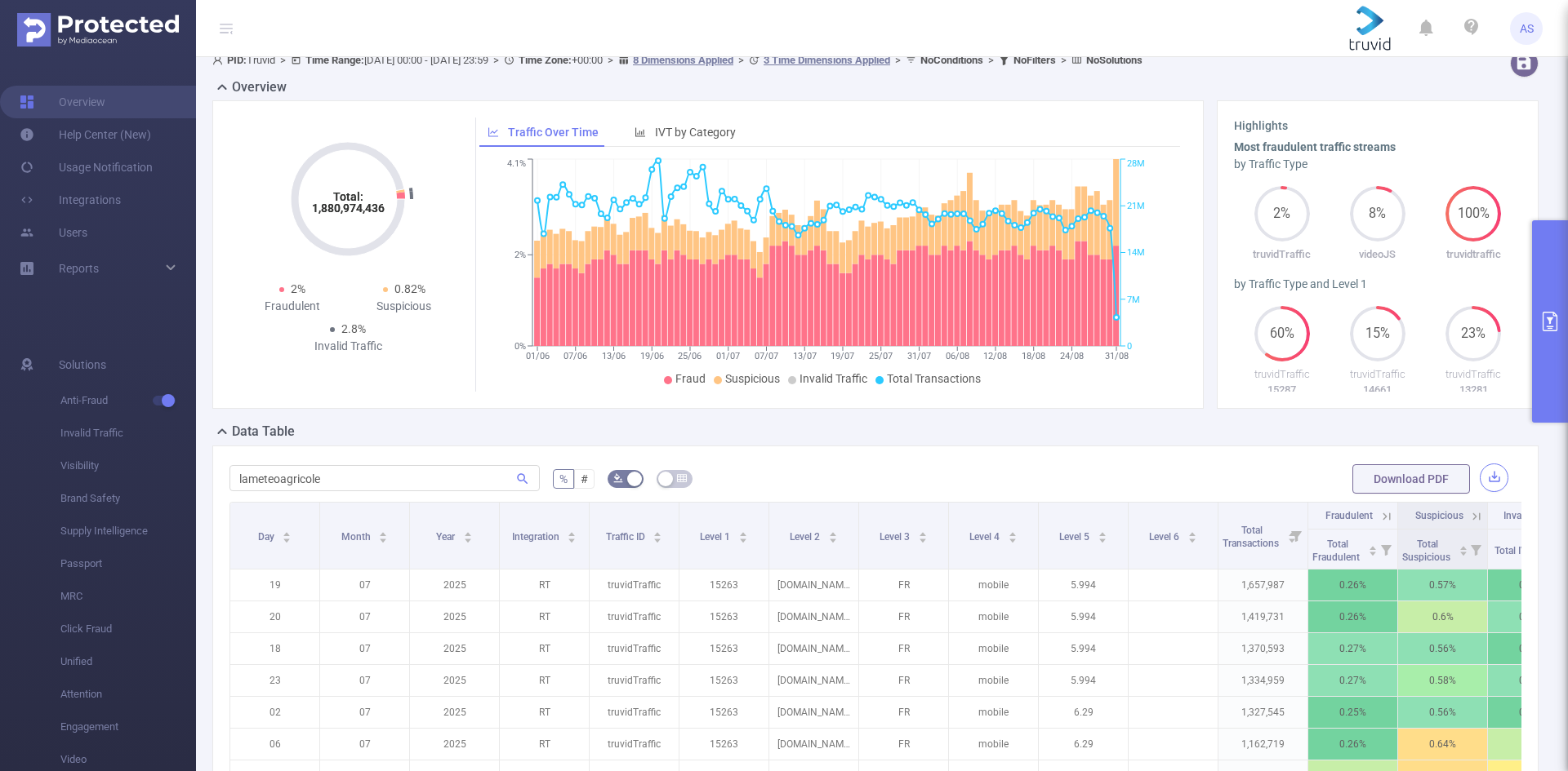
click at [1482, 477] on button "button" at bounding box center [1494, 477] width 28 height 28
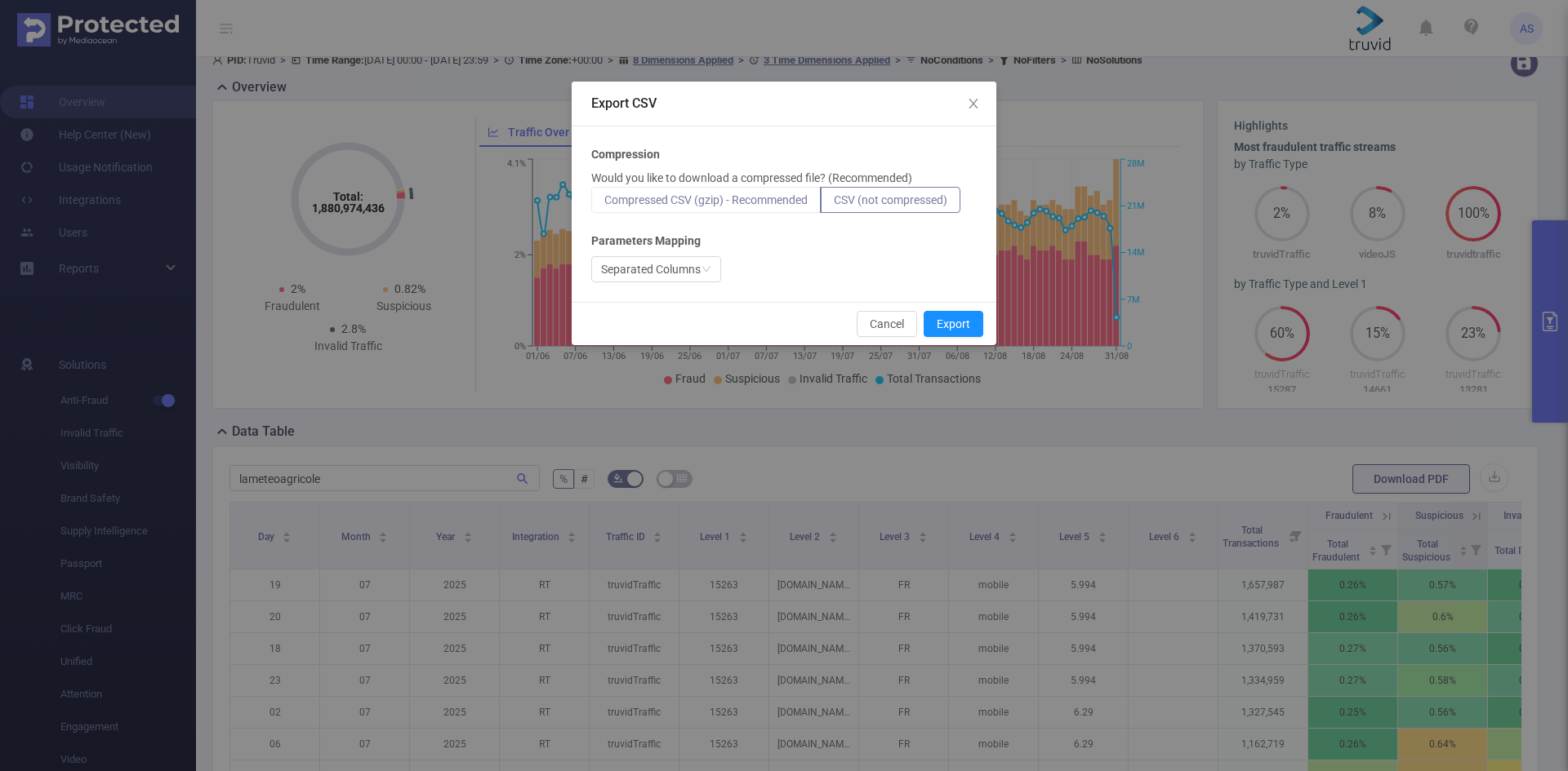
click at [790, 199] on span "Compressed CSV (gzip) - Recommended" at bounding box center [706, 200] width 203 height 13
click at [604, 204] on input "Compressed CSV (gzip) - Recommended" at bounding box center [604, 204] width 0 height 0
click at [668, 273] on div "Separated Columns" at bounding box center [650, 270] width 100 height 25
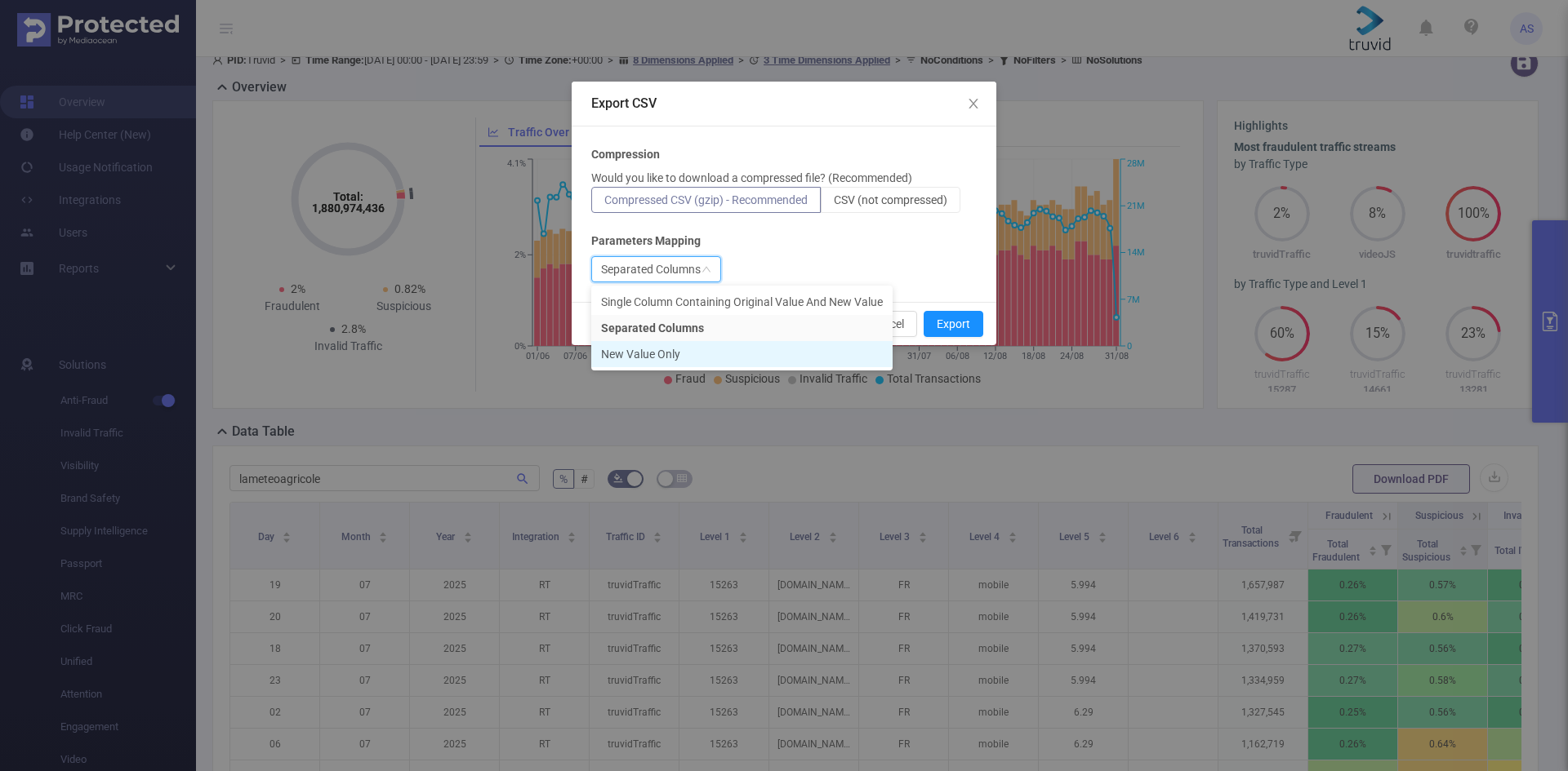
click at [708, 360] on li "New Value Only" at bounding box center [741, 355] width 302 height 27
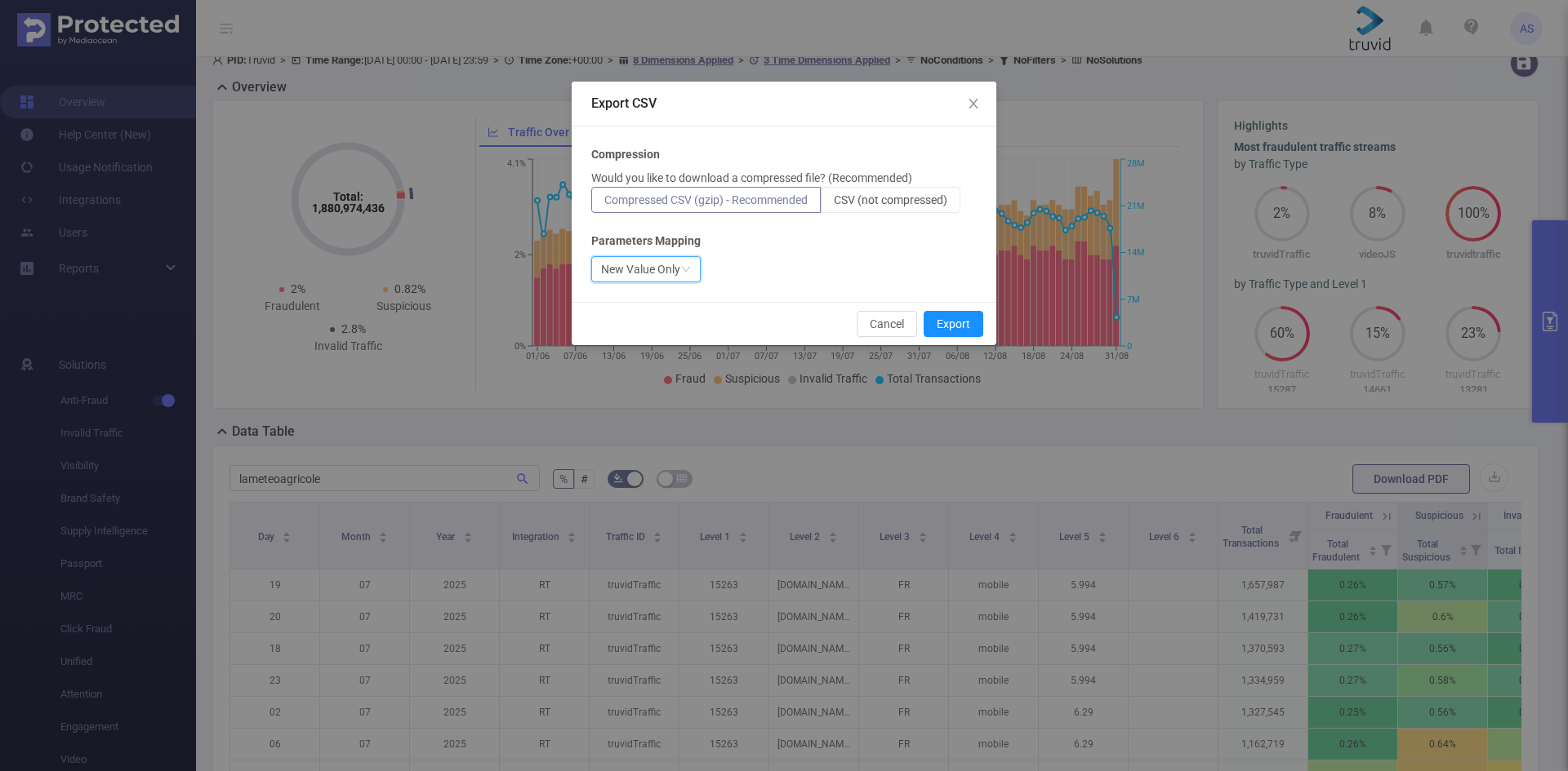
click at [681, 268] on icon "icon: down" at bounding box center [685, 269] width 10 height 10
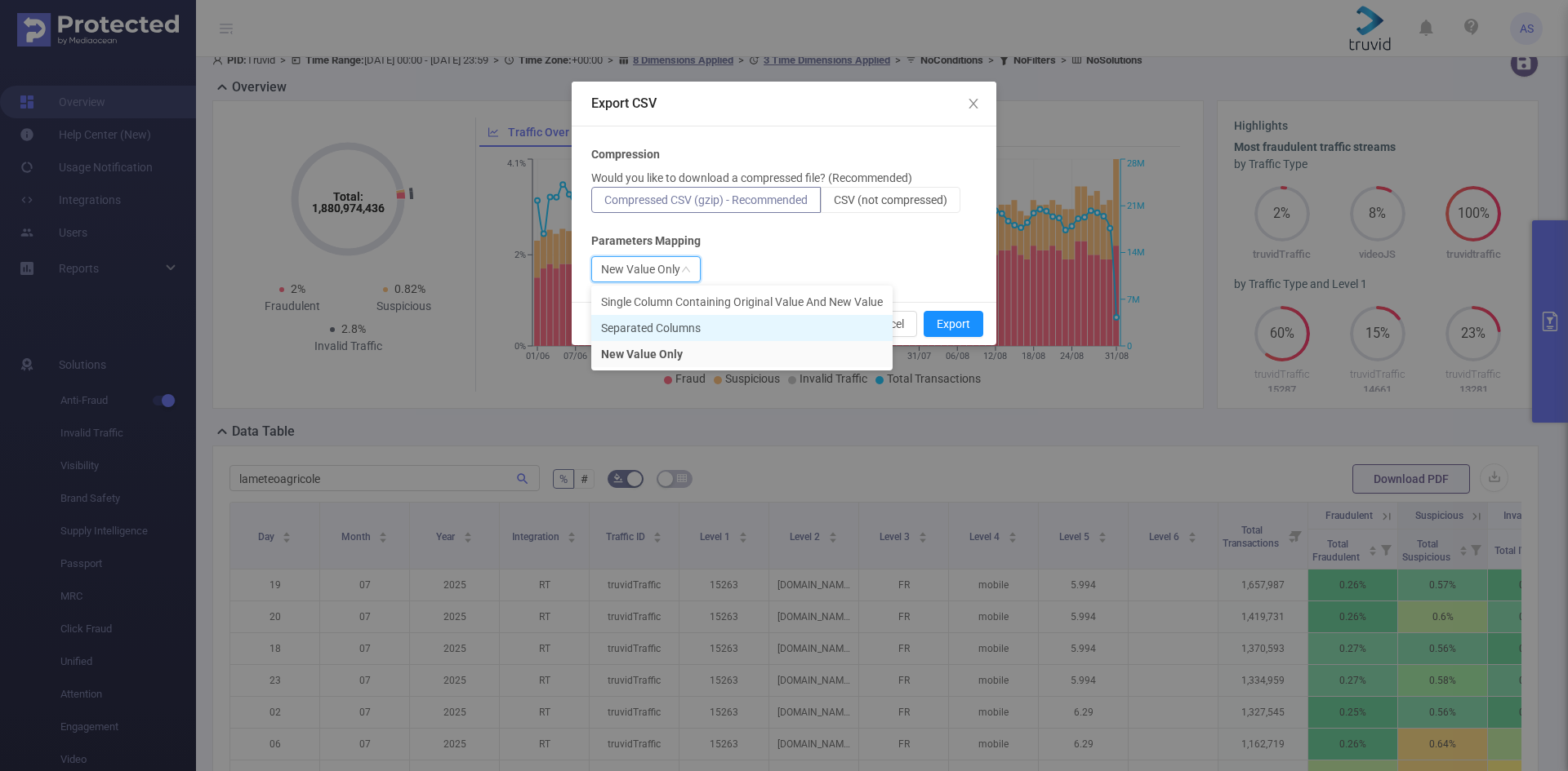
click at [685, 330] on li "Separated Columns" at bounding box center [741, 328] width 302 height 27
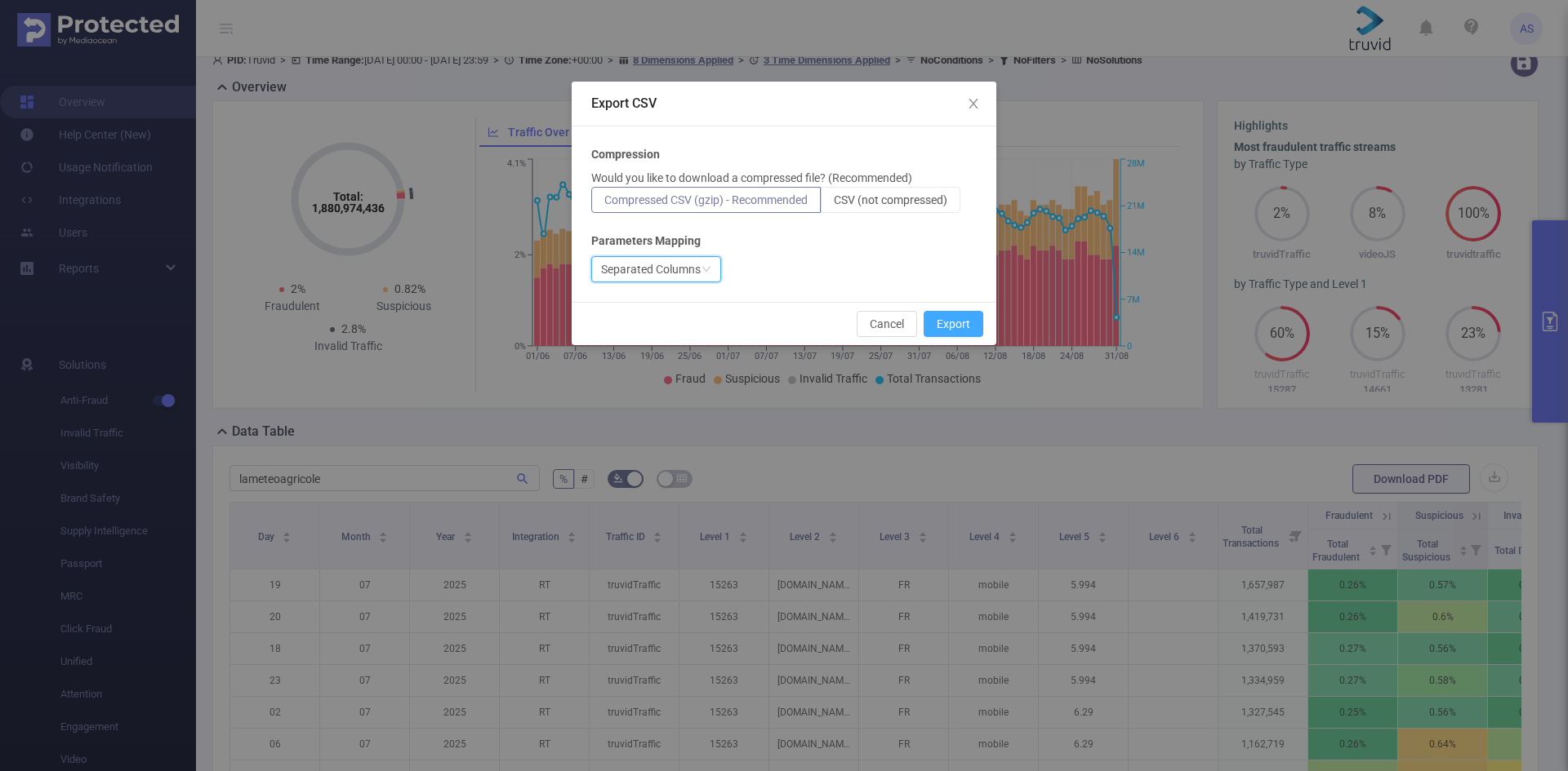
click at [948, 327] on button "Export" at bounding box center [952, 324] width 59 height 27
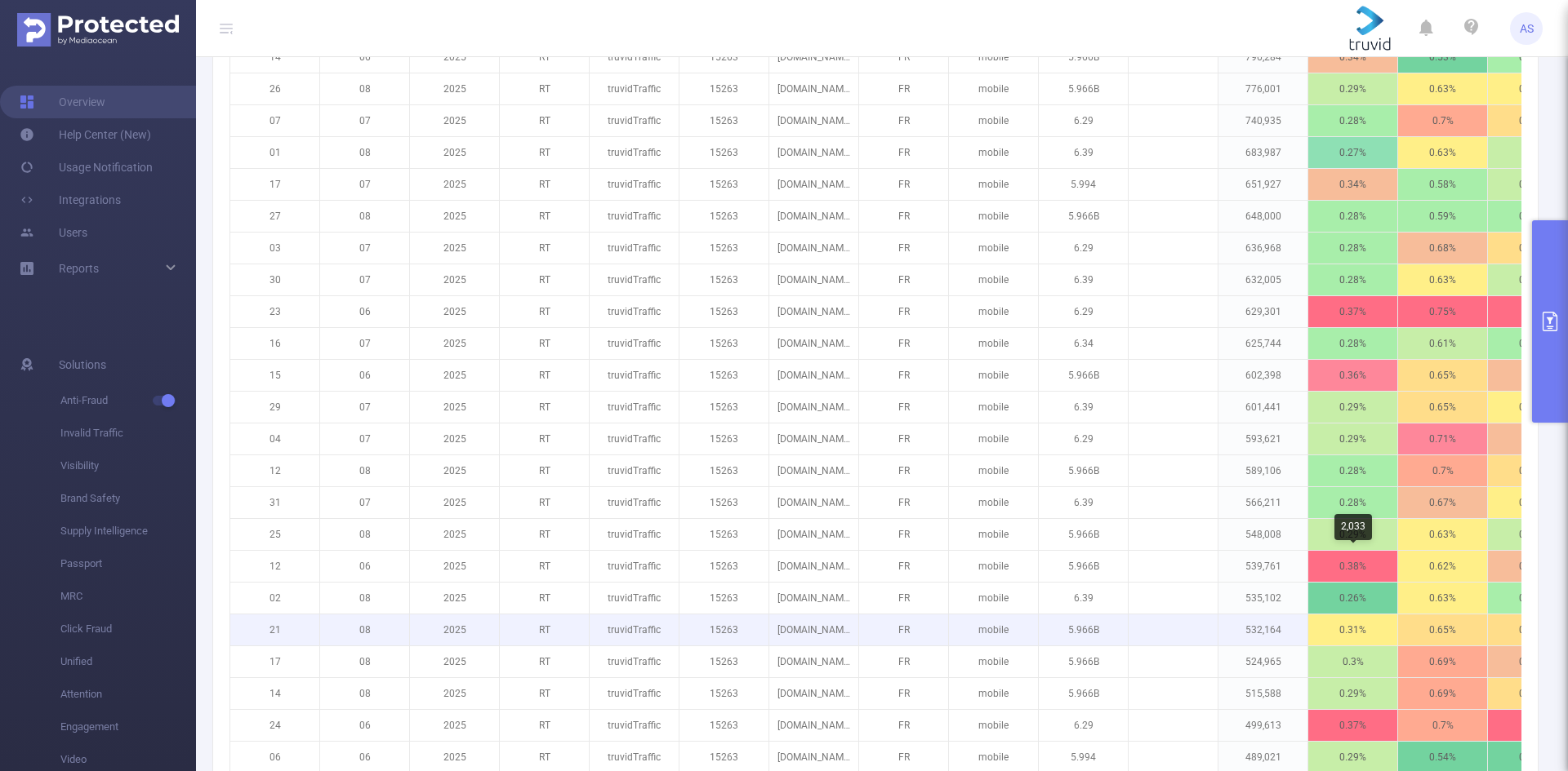
scroll to position [1722, 0]
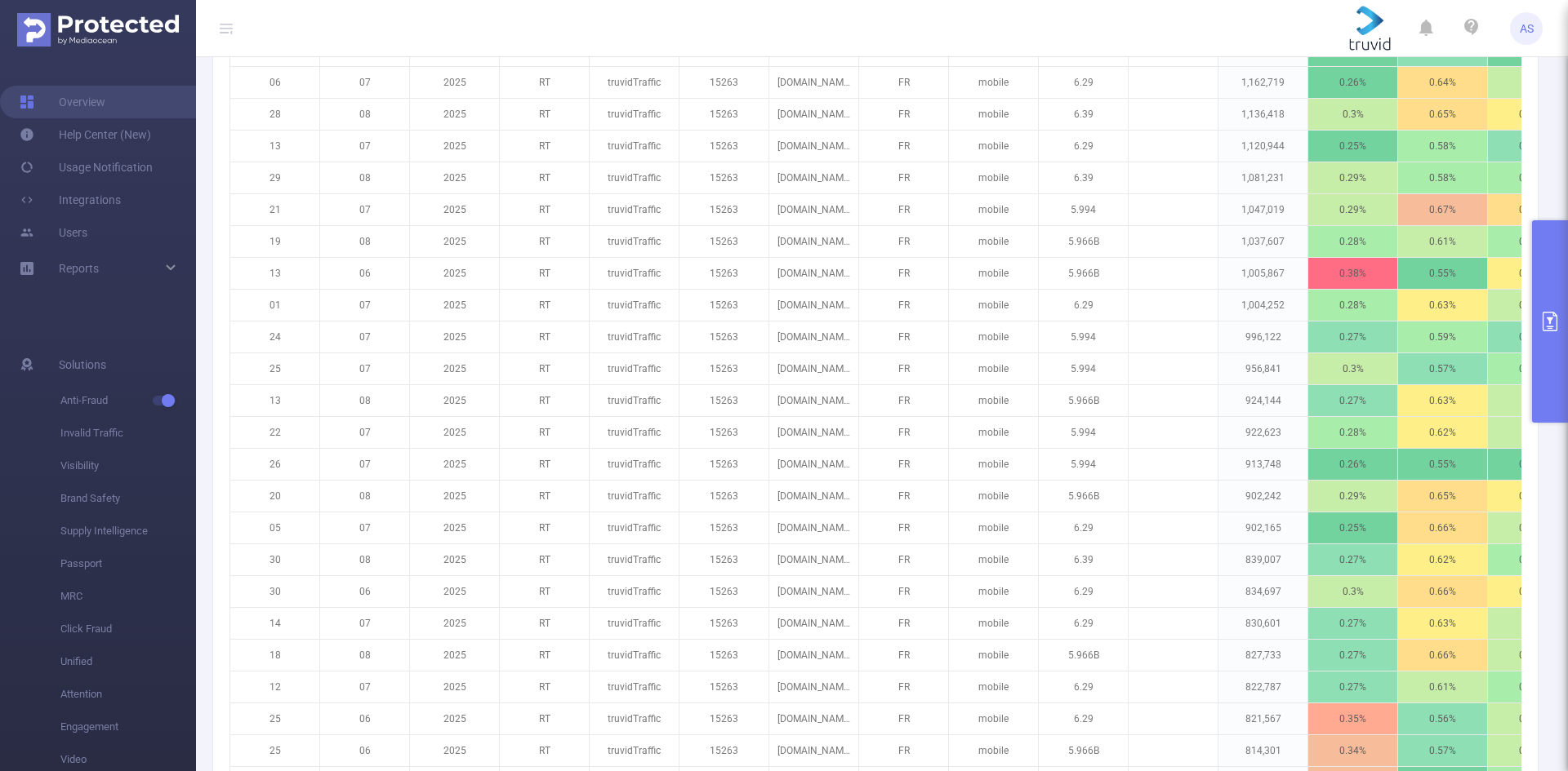
scroll to position [579, 0]
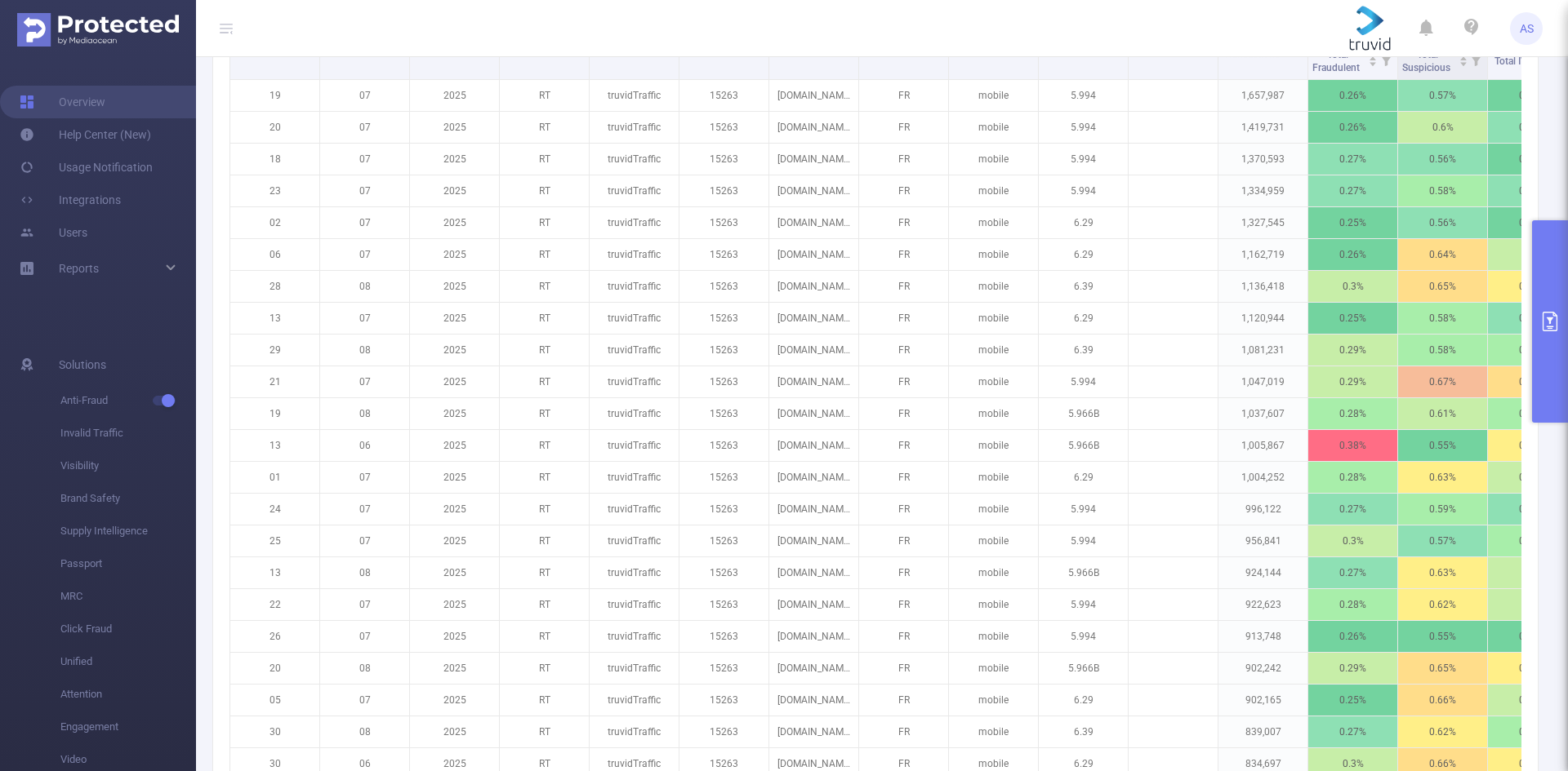
click at [1557, 314] on icon "primary" at bounding box center [1549, 322] width 19 height 19
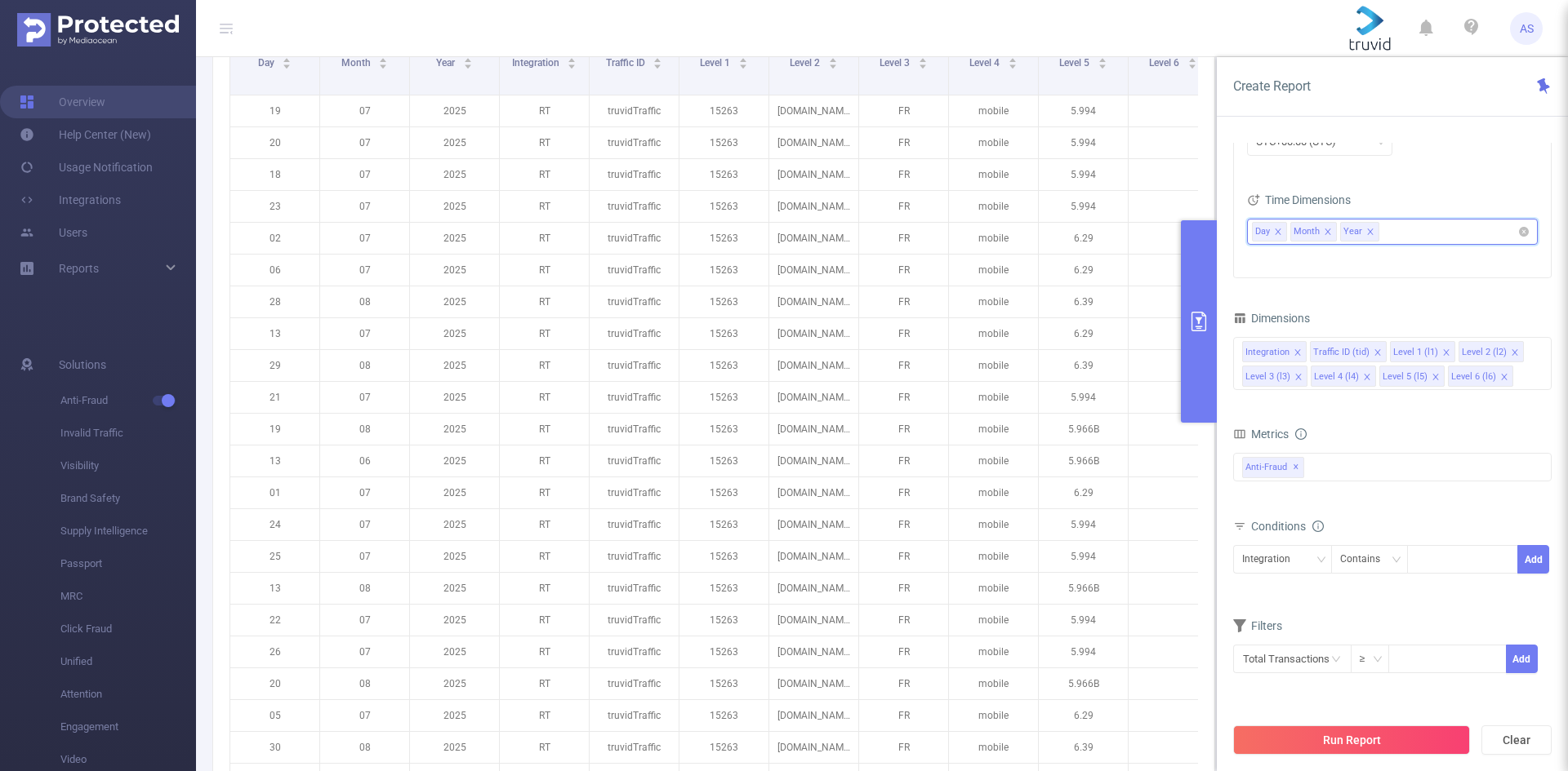
click at [1370, 234] on icon "icon: close" at bounding box center [1369, 232] width 8 height 8
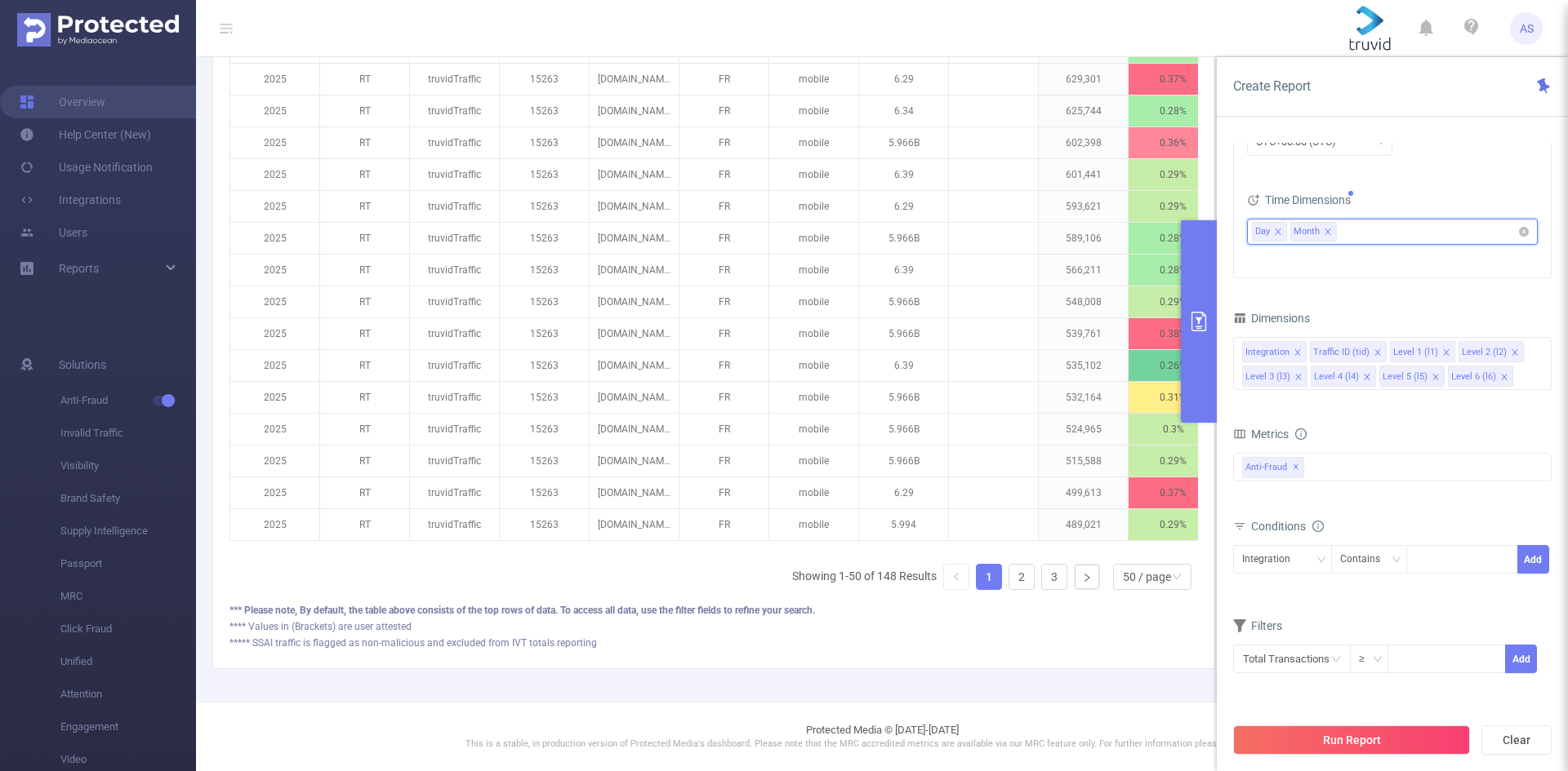
scroll to position [0, 236]
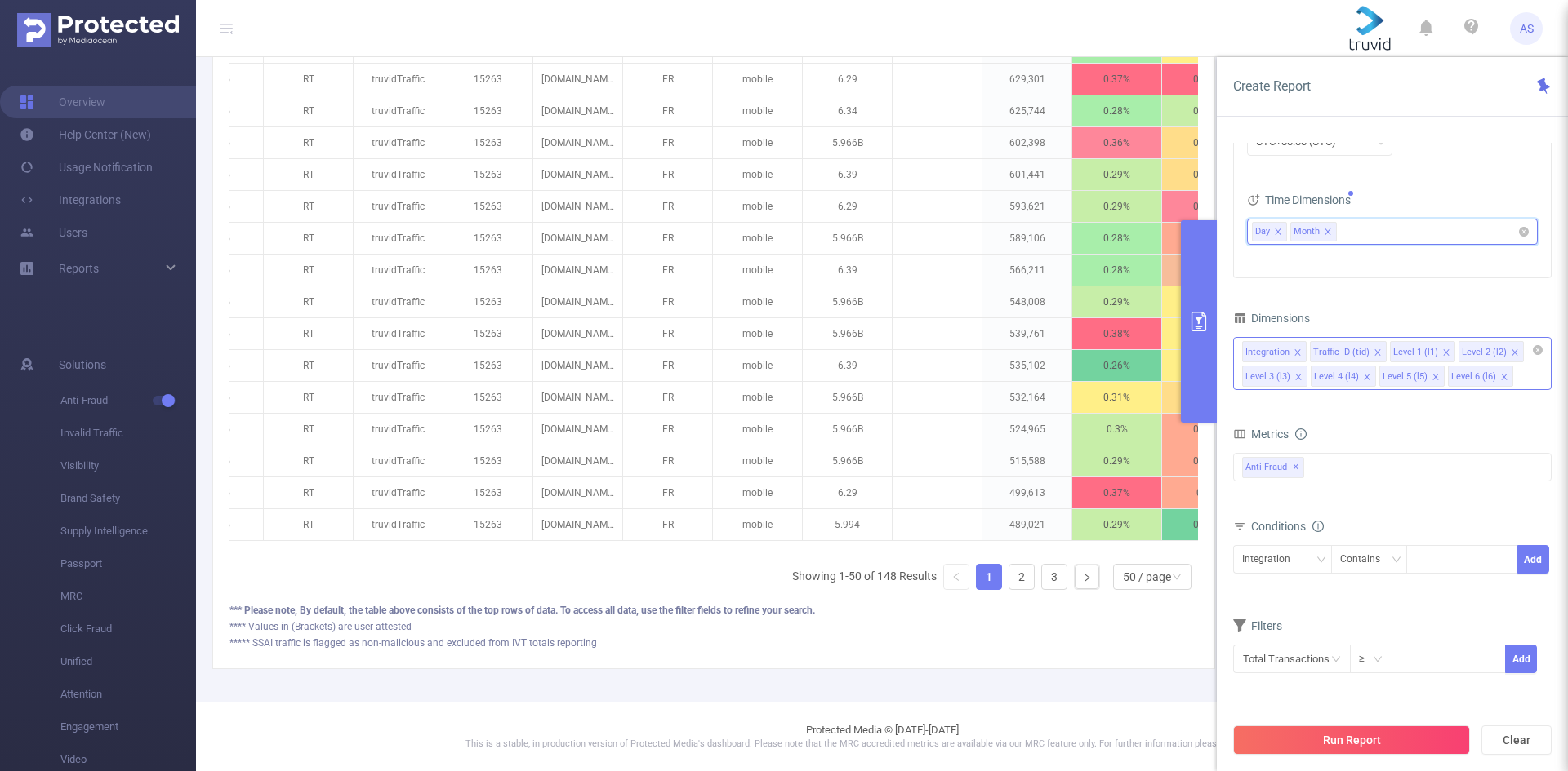
click at [1500, 378] on icon "icon: close" at bounding box center [1503, 377] width 8 height 8
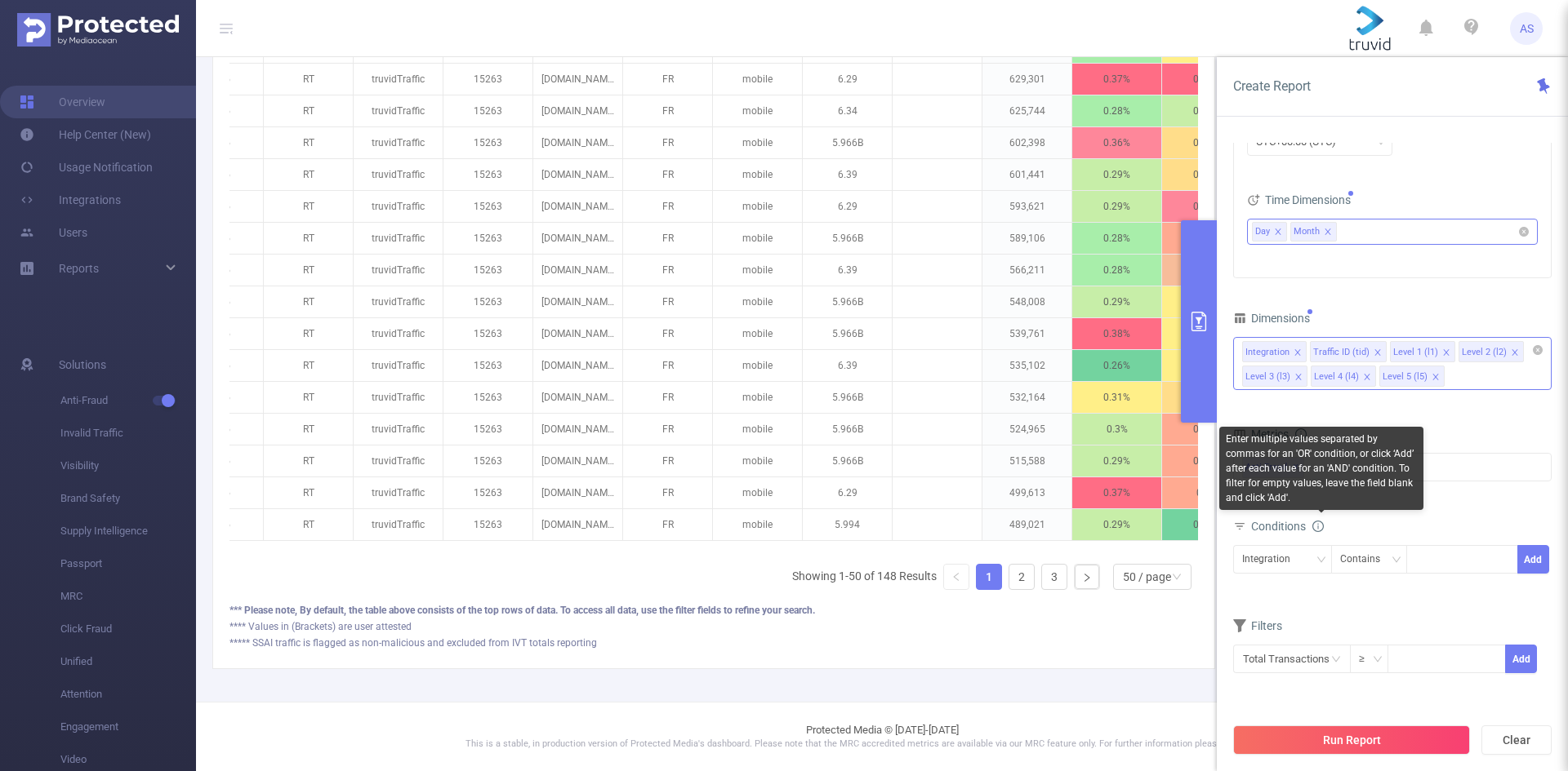
click at [1322, 526] on icon "icon: info-circle" at bounding box center [1318, 526] width 11 height 11
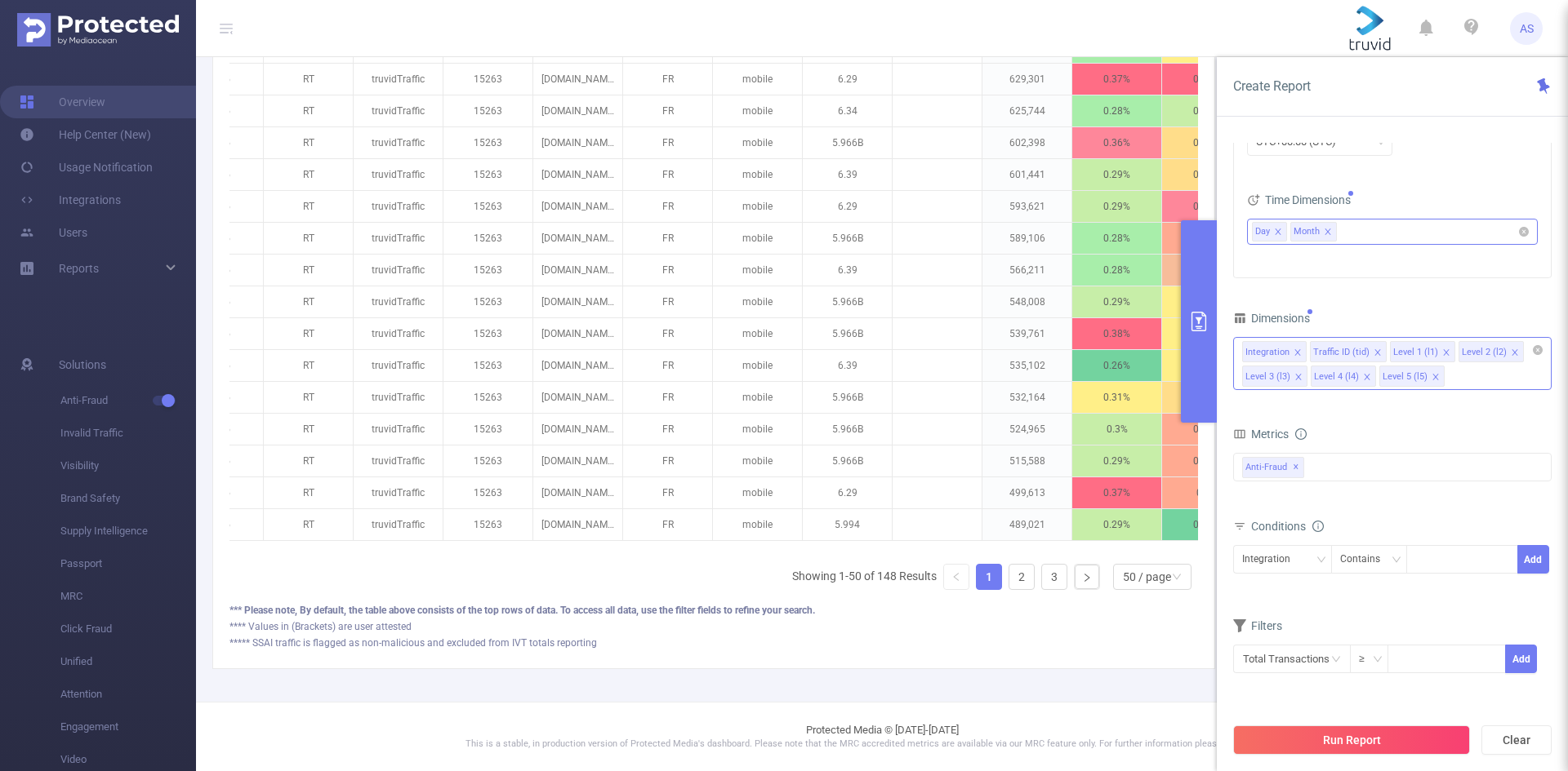
click at [1479, 519] on div "Conditions" at bounding box center [1392, 529] width 318 height 27
click at [1404, 731] on button "Run Report" at bounding box center [1351, 740] width 237 height 29
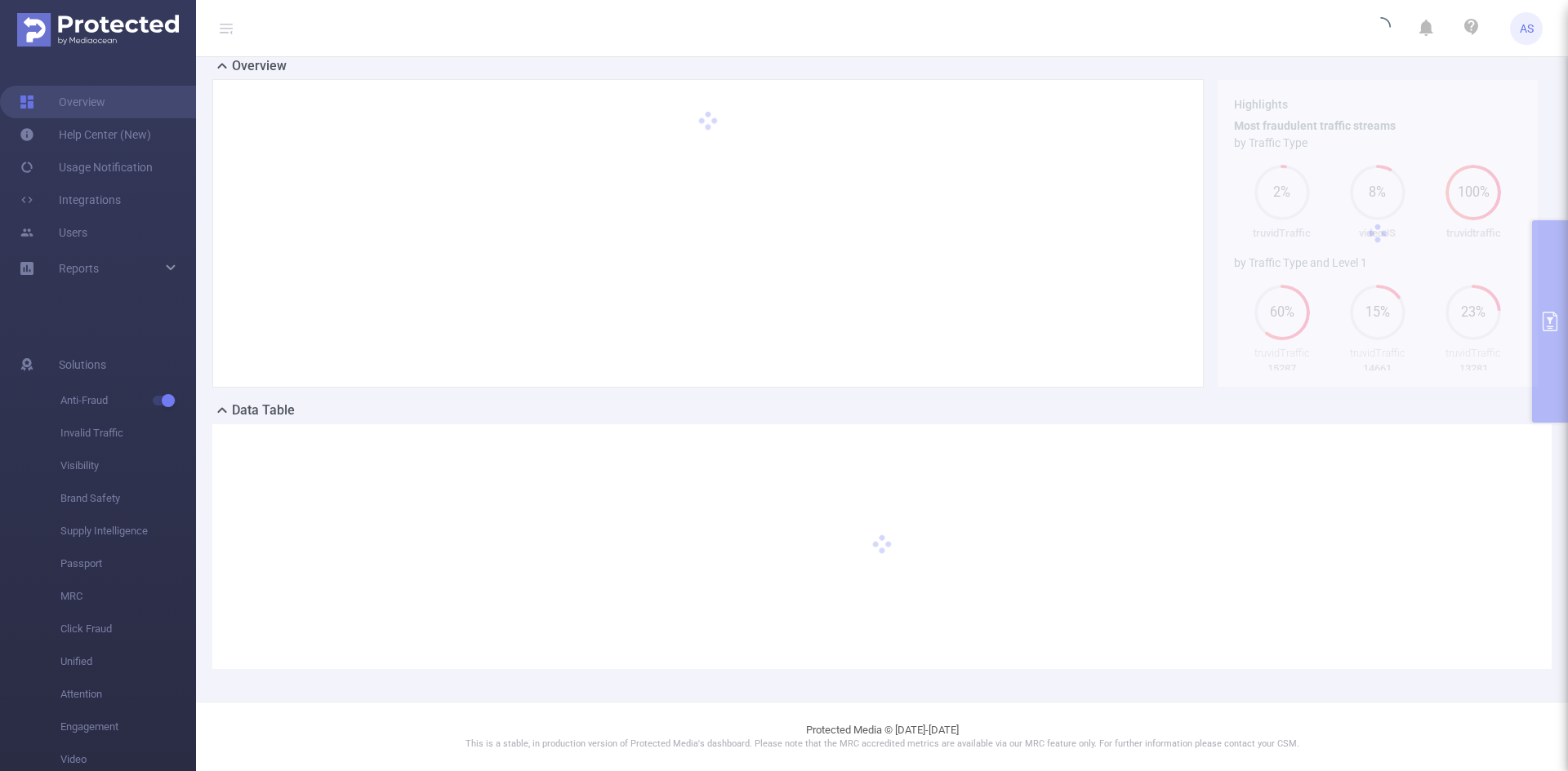
scroll to position [111, 0]
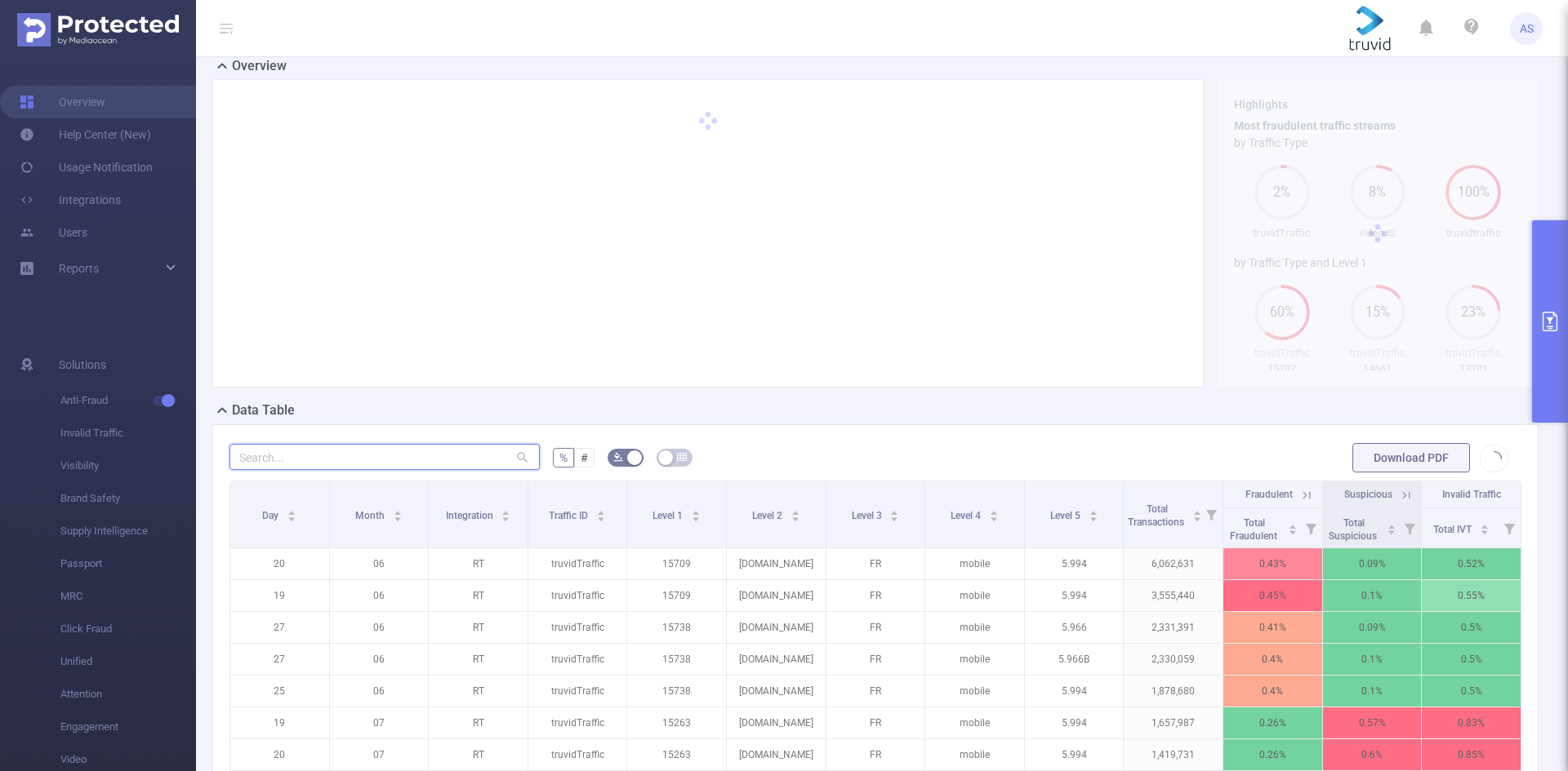
click at [379, 456] on input "text" at bounding box center [384, 457] width 310 height 27
paste input "lameteoagricole"
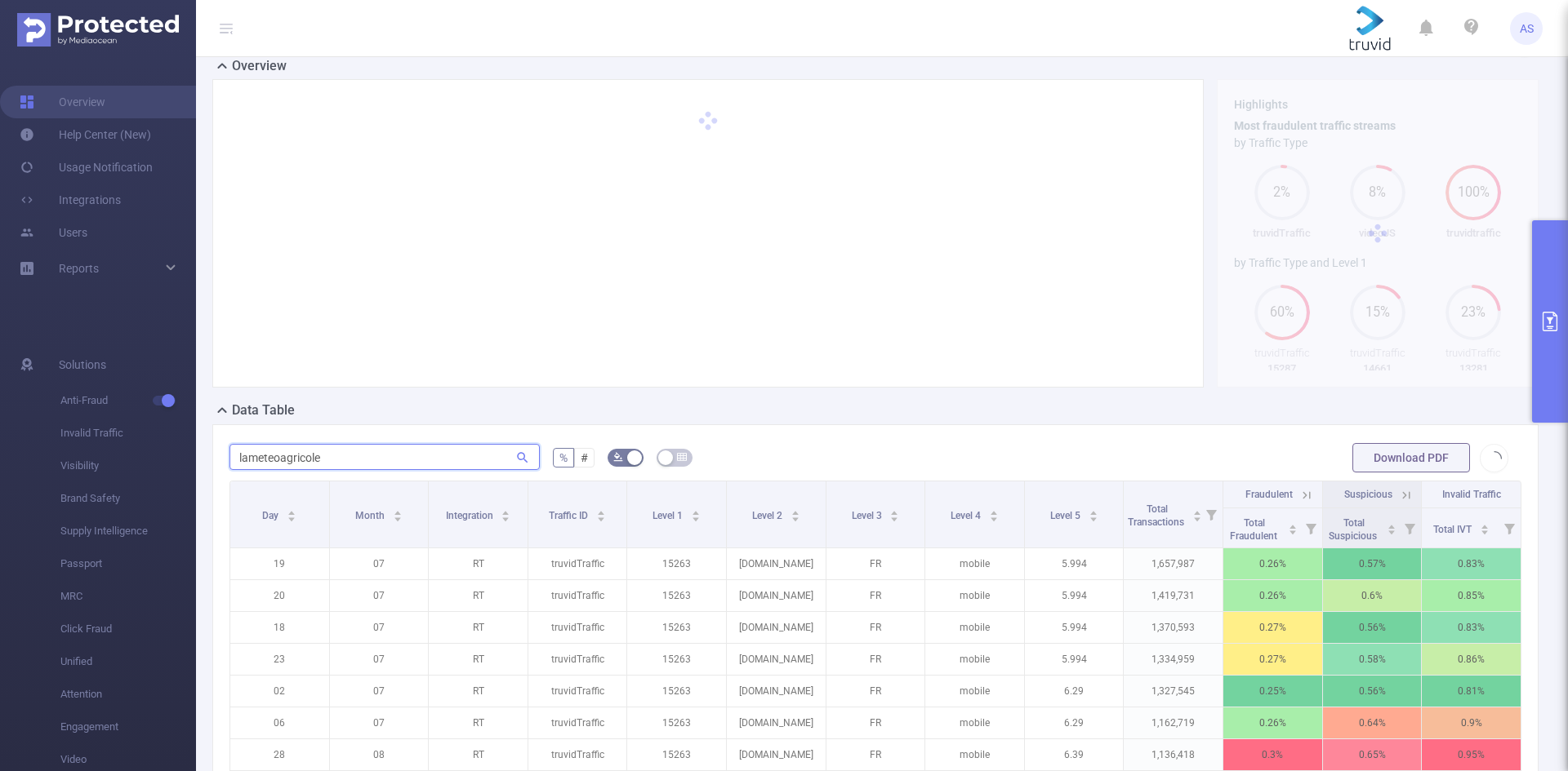
type input "lameteoagricole"
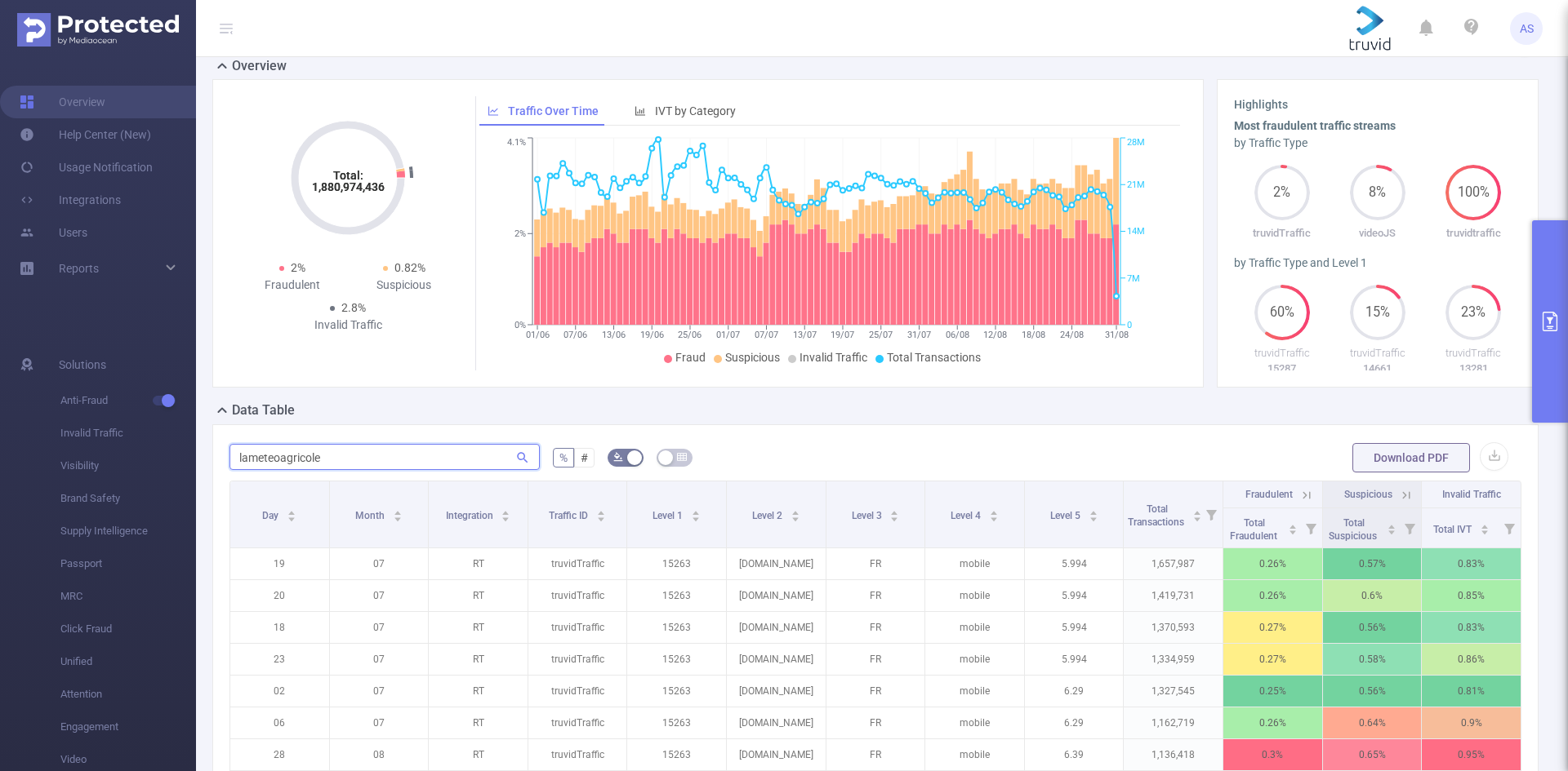
click at [419, 453] on input "lameteoagricole" at bounding box center [384, 457] width 310 height 27
click at [236, 456] on input "lameteoagricole" at bounding box center [384, 457] width 310 height 27
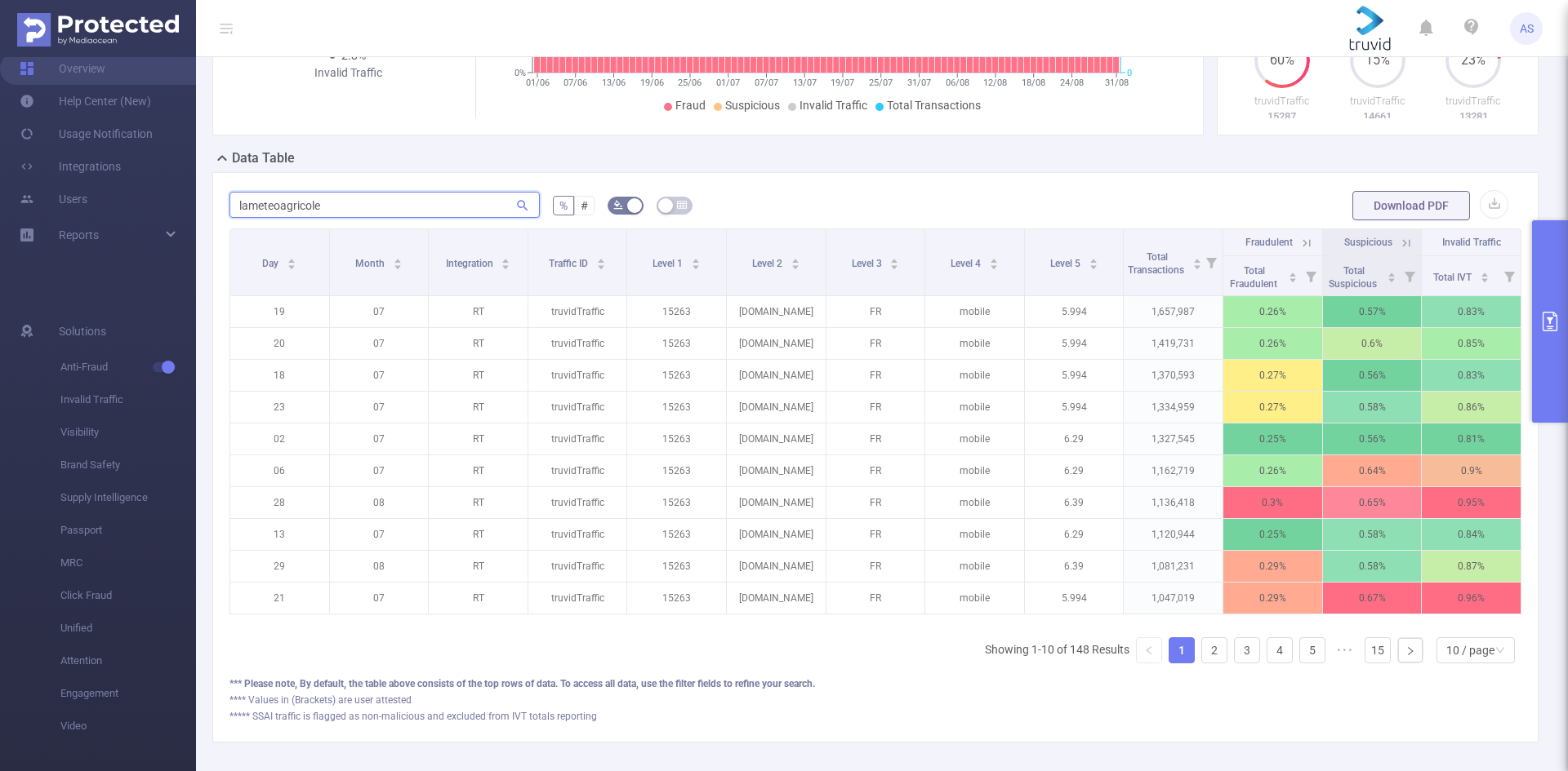
scroll to position [408, 0]
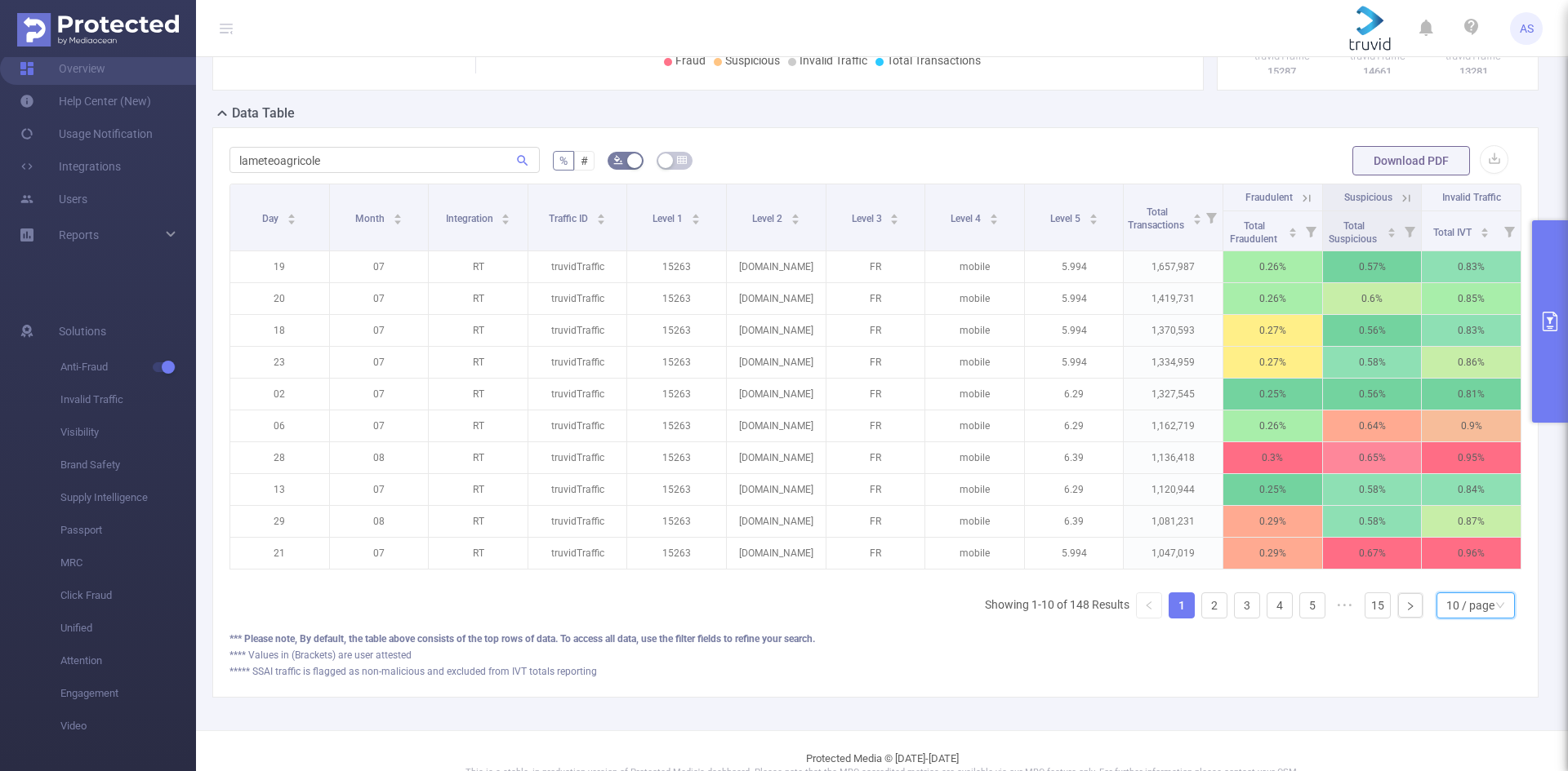
click at [1465, 618] on div "10 / page" at bounding box center [1470, 606] width 48 height 25
click at [1460, 593] on li "50 / page" at bounding box center [1462, 589] width 79 height 27
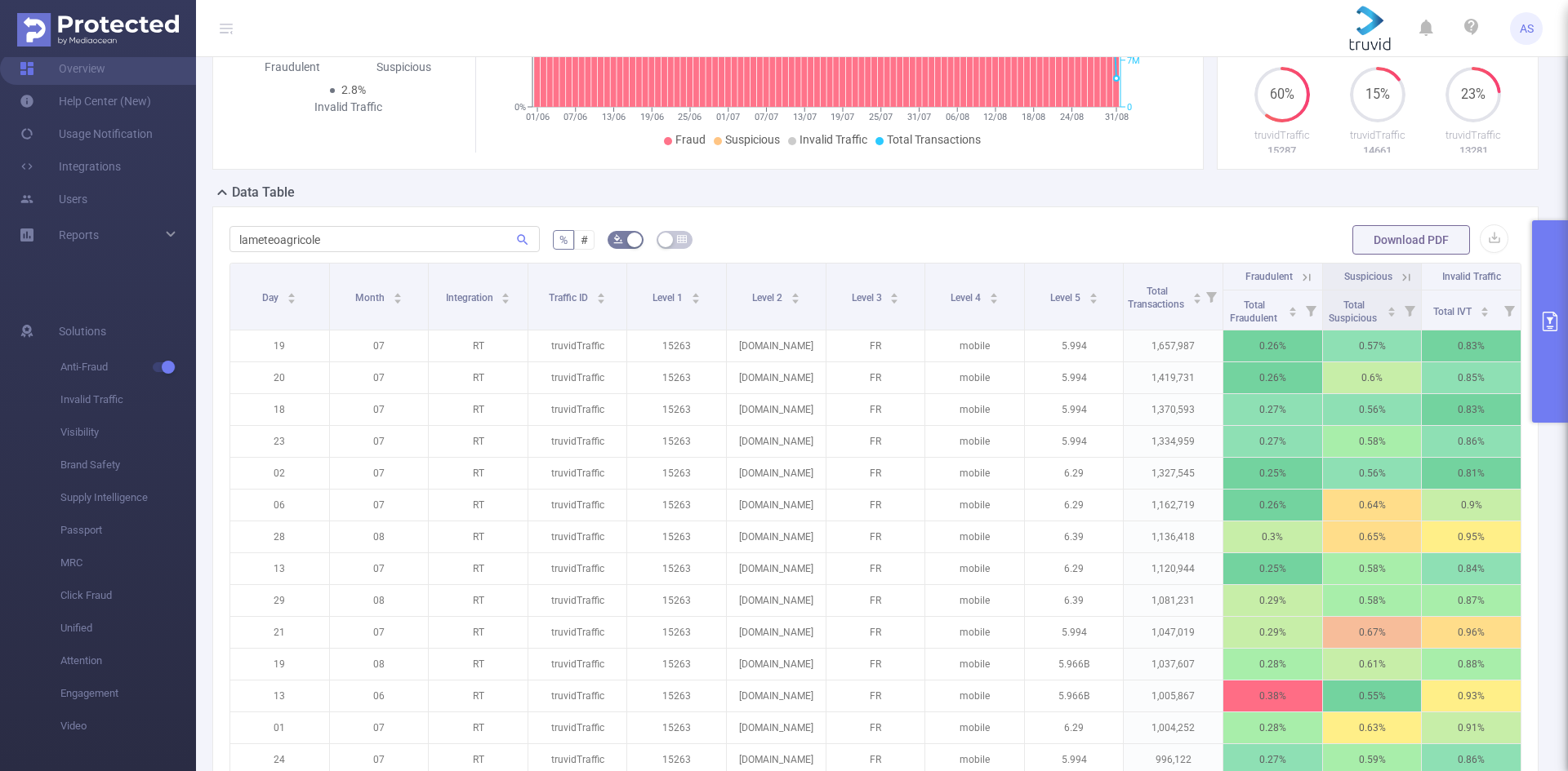
scroll to position [90, 0]
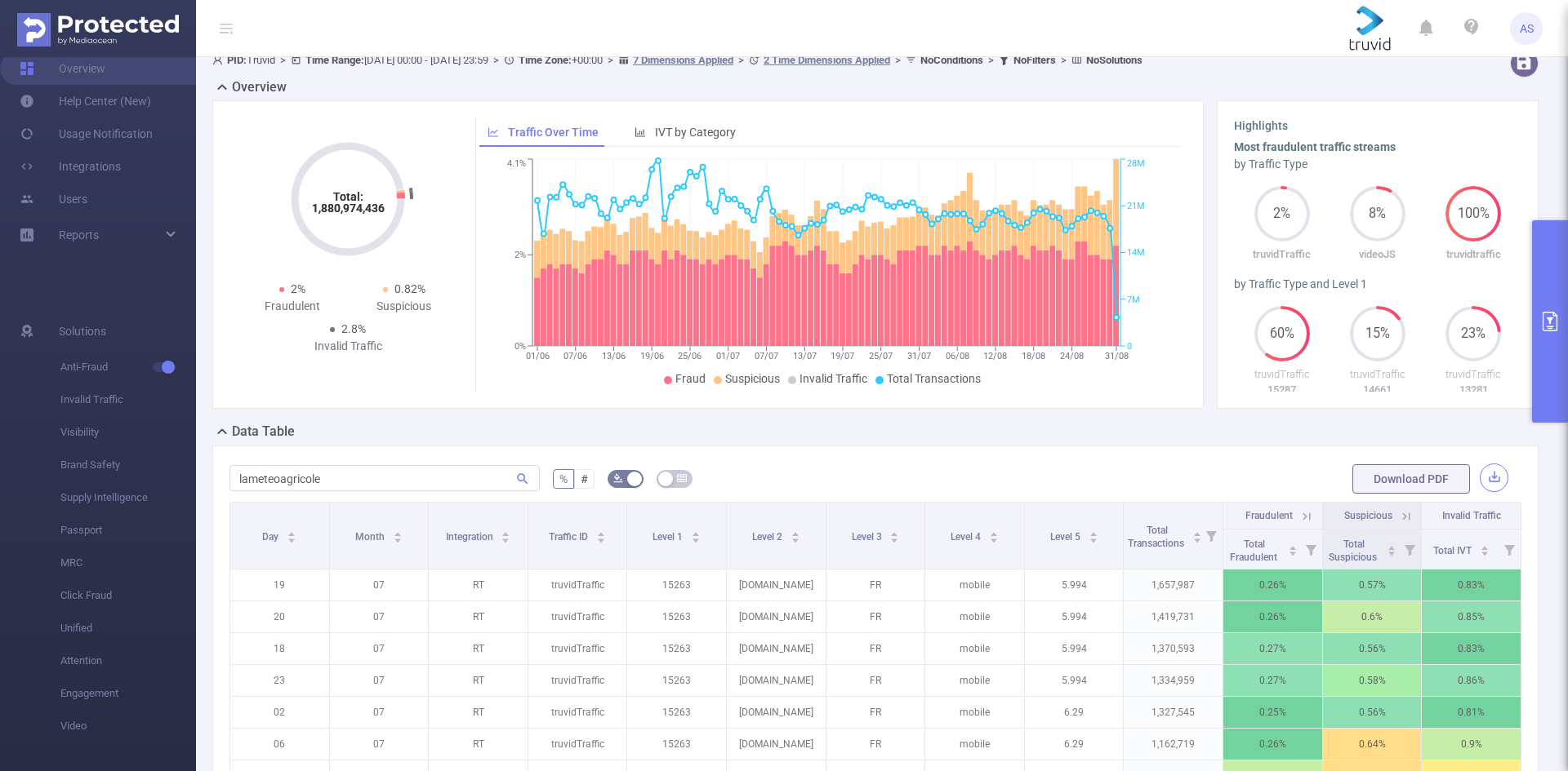
click at [1480, 484] on button "button" at bounding box center [1494, 477] width 28 height 28
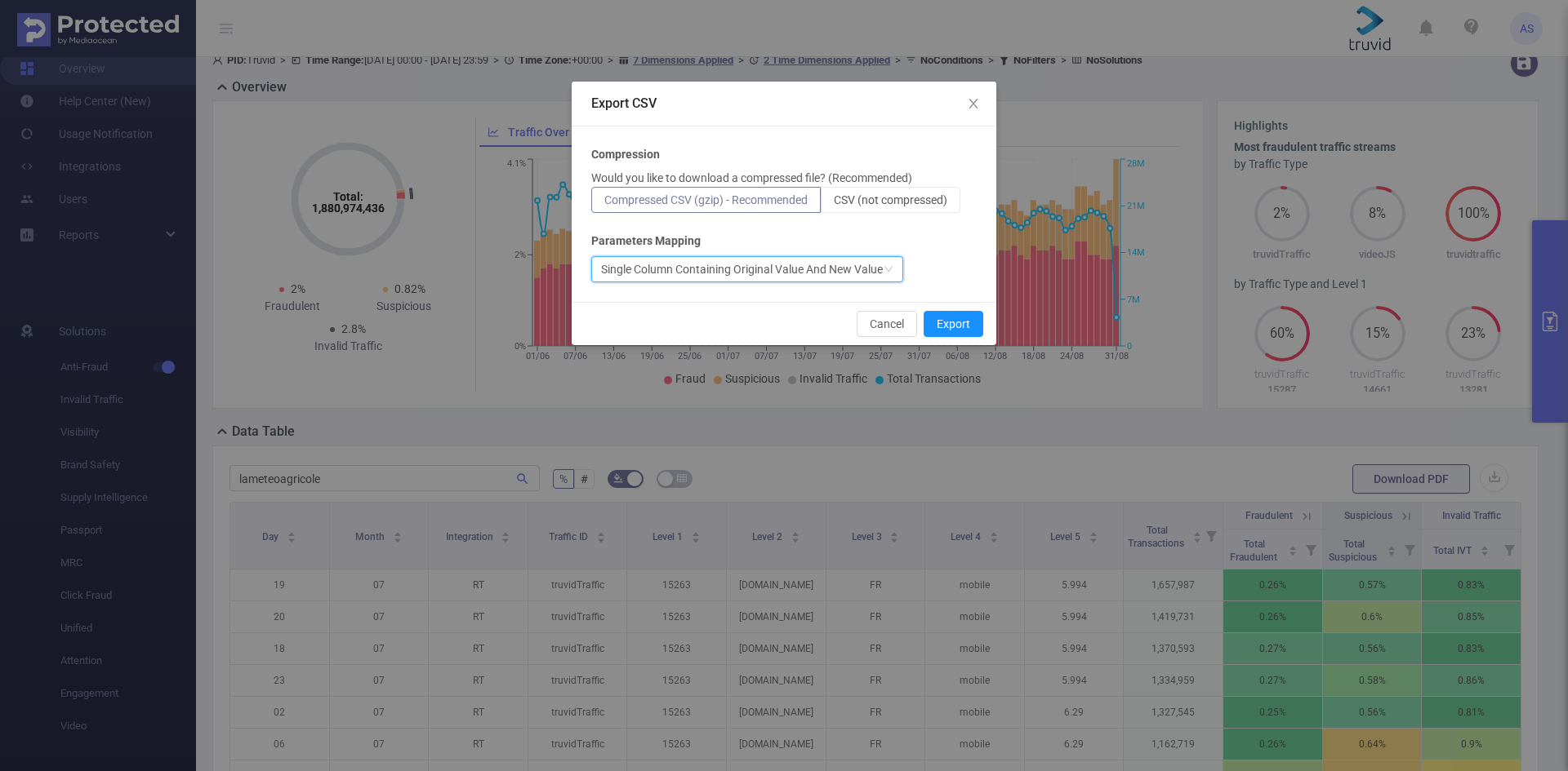
click at [786, 271] on div "Single Column Containing Original Value And New Value" at bounding box center [741, 270] width 281 height 25
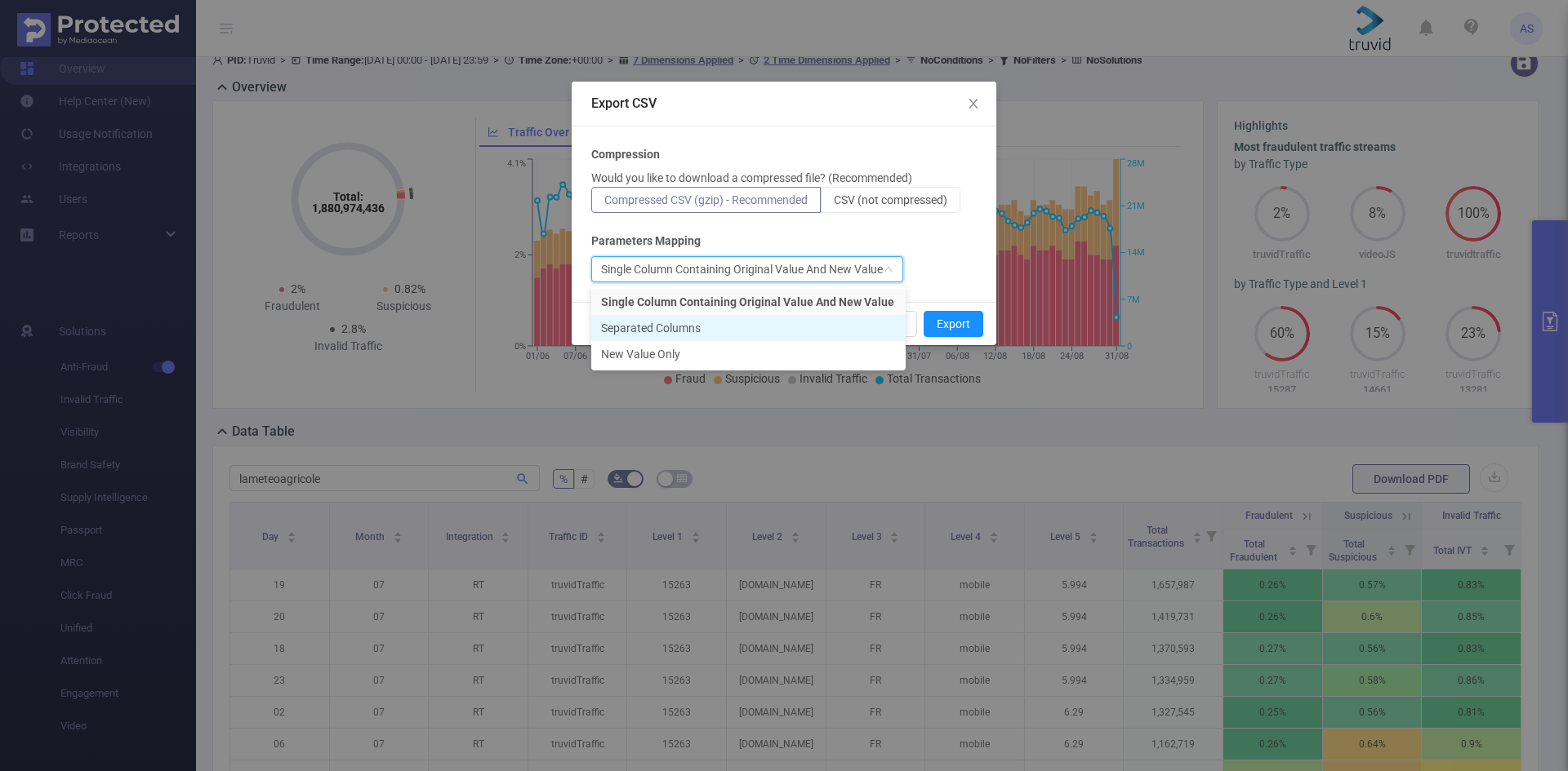
click at [737, 324] on li "Separated Columns" at bounding box center [747, 328] width 314 height 27
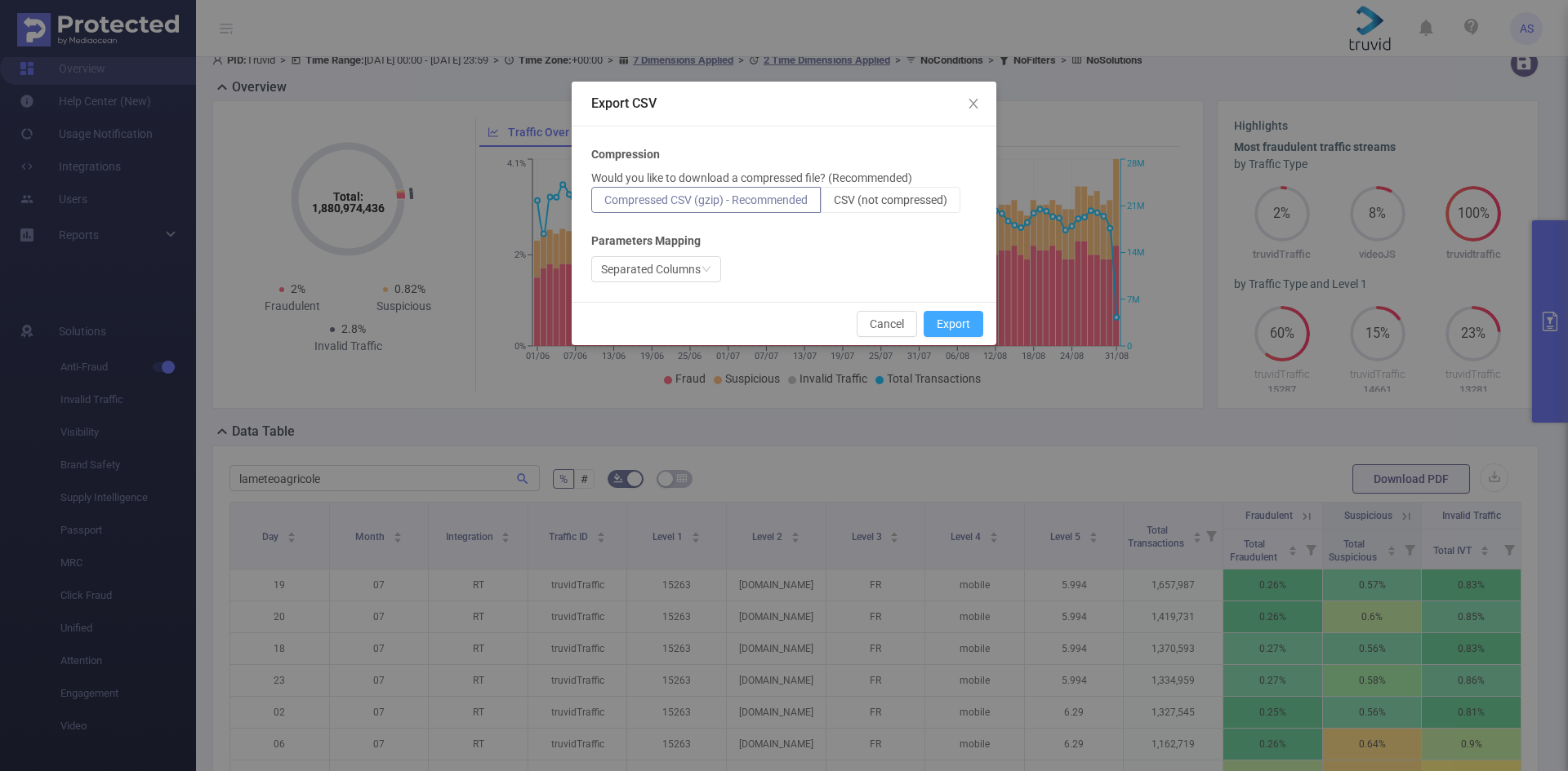
click at [943, 330] on button "Export" at bounding box center [952, 324] width 59 height 27
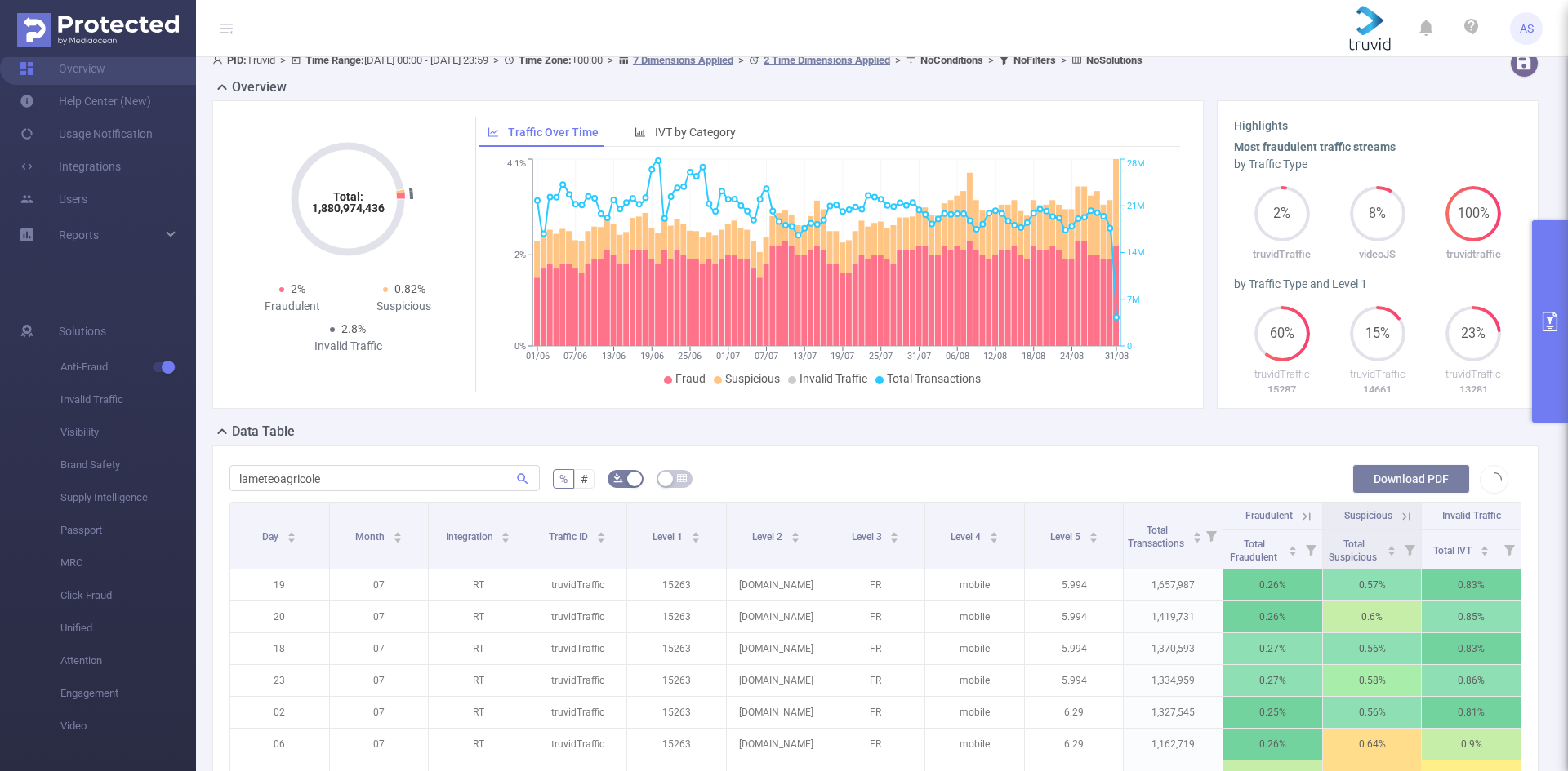
click at [1377, 479] on button "Download PDF" at bounding box center [1411, 478] width 118 height 29
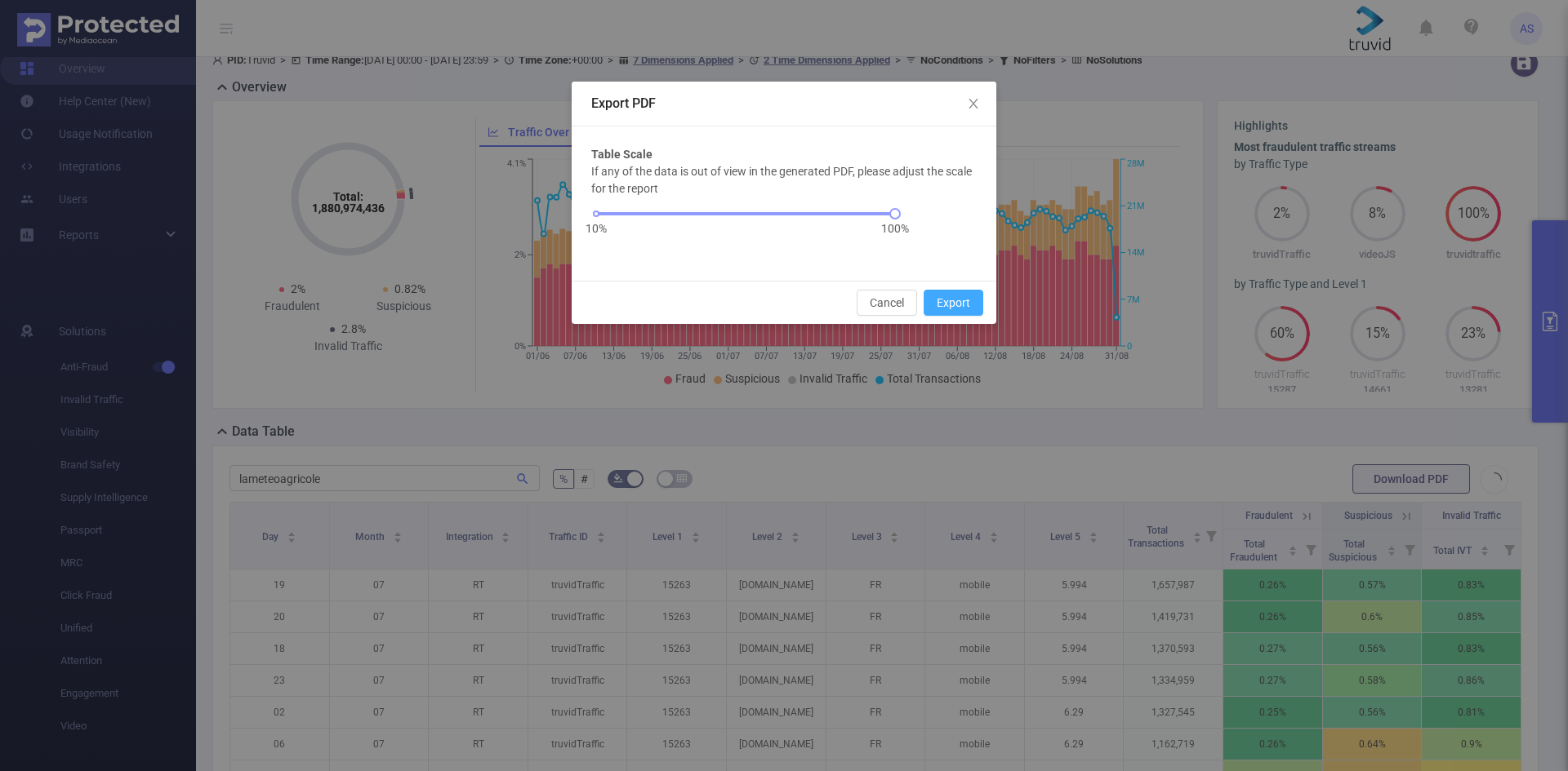
click at [966, 304] on button "Export" at bounding box center [952, 303] width 59 height 27
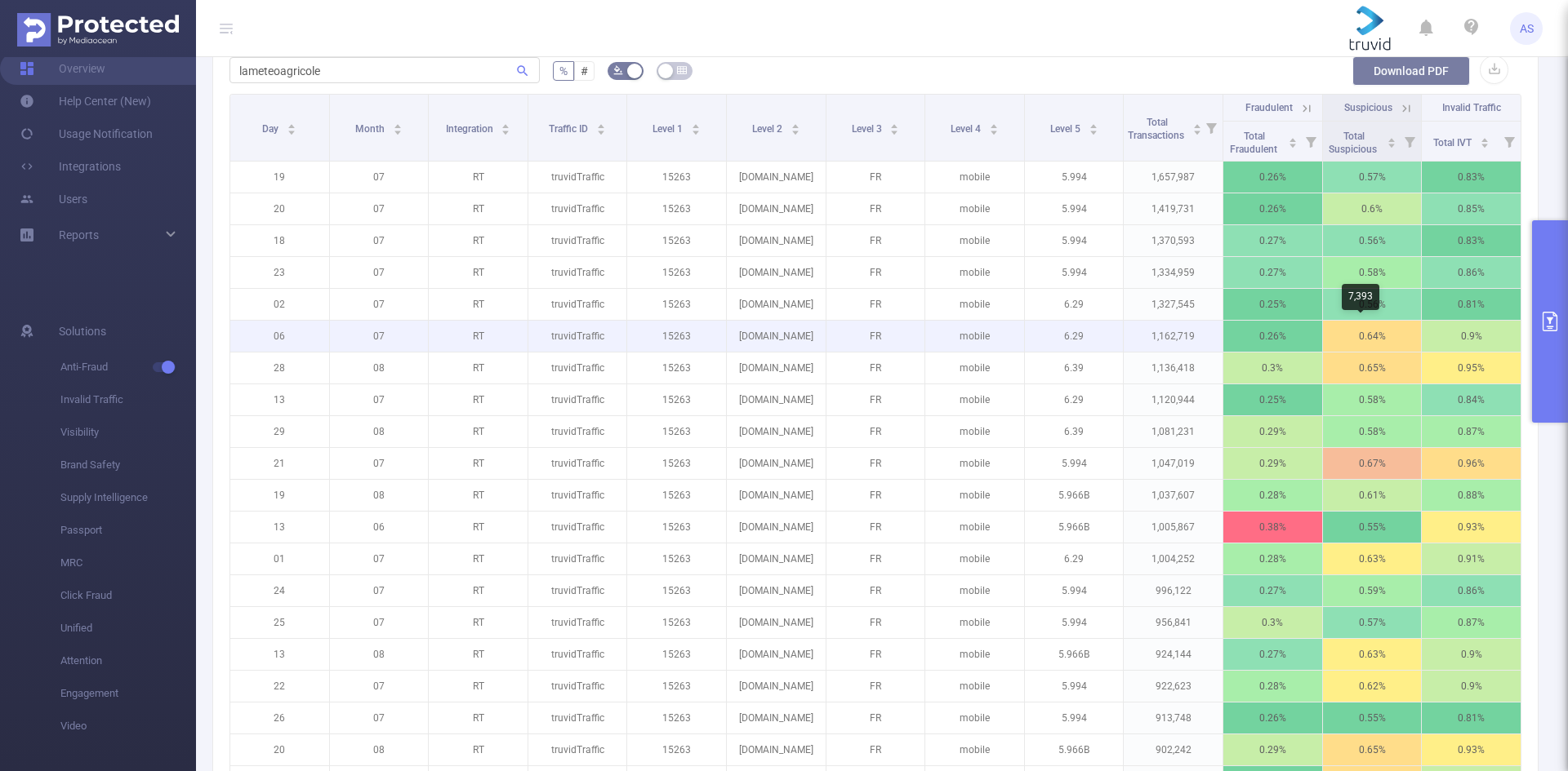
scroll to position [8, 0]
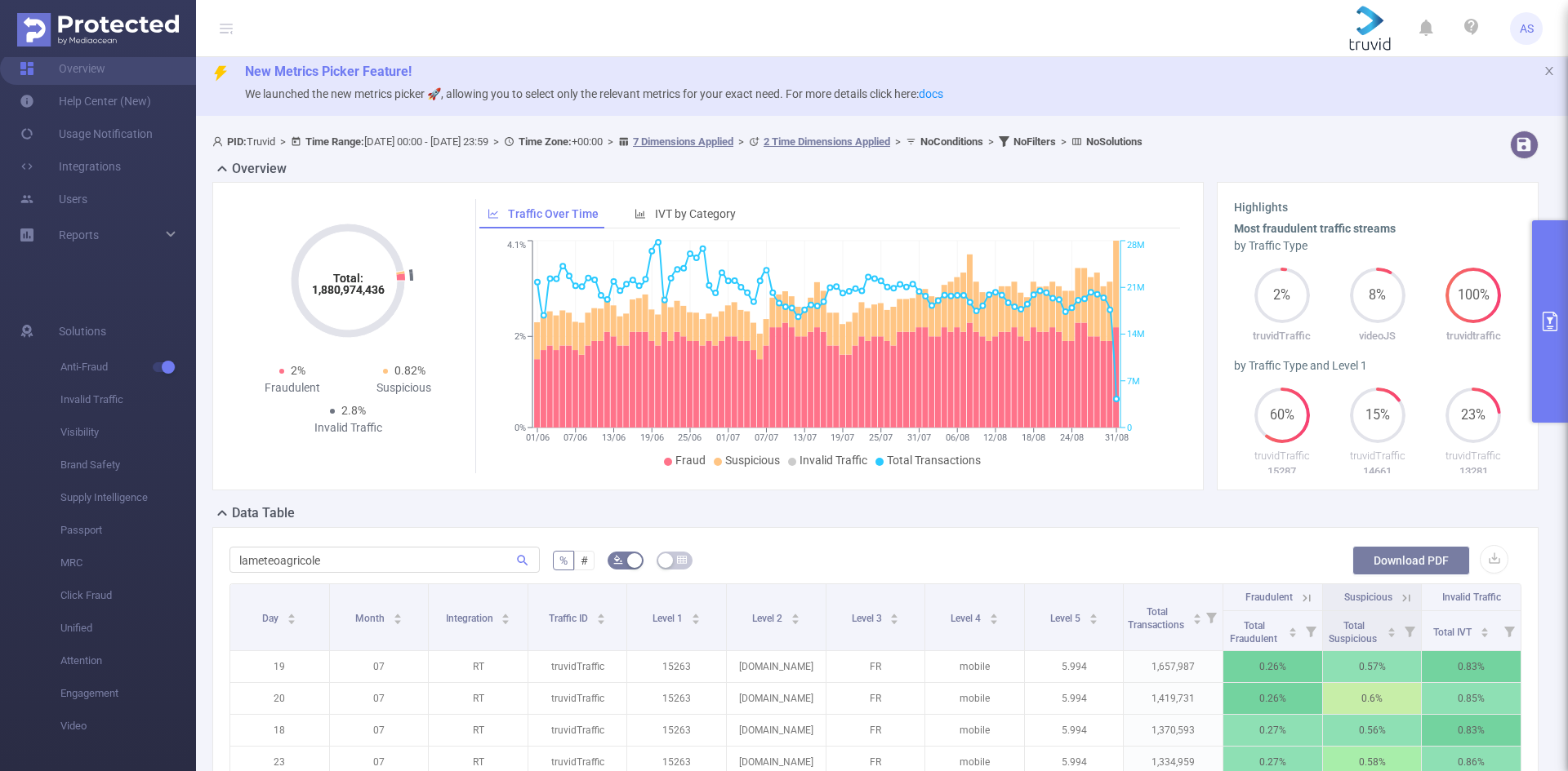
click at [1376, 561] on button "Download PDF" at bounding box center [1411, 561] width 118 height 29
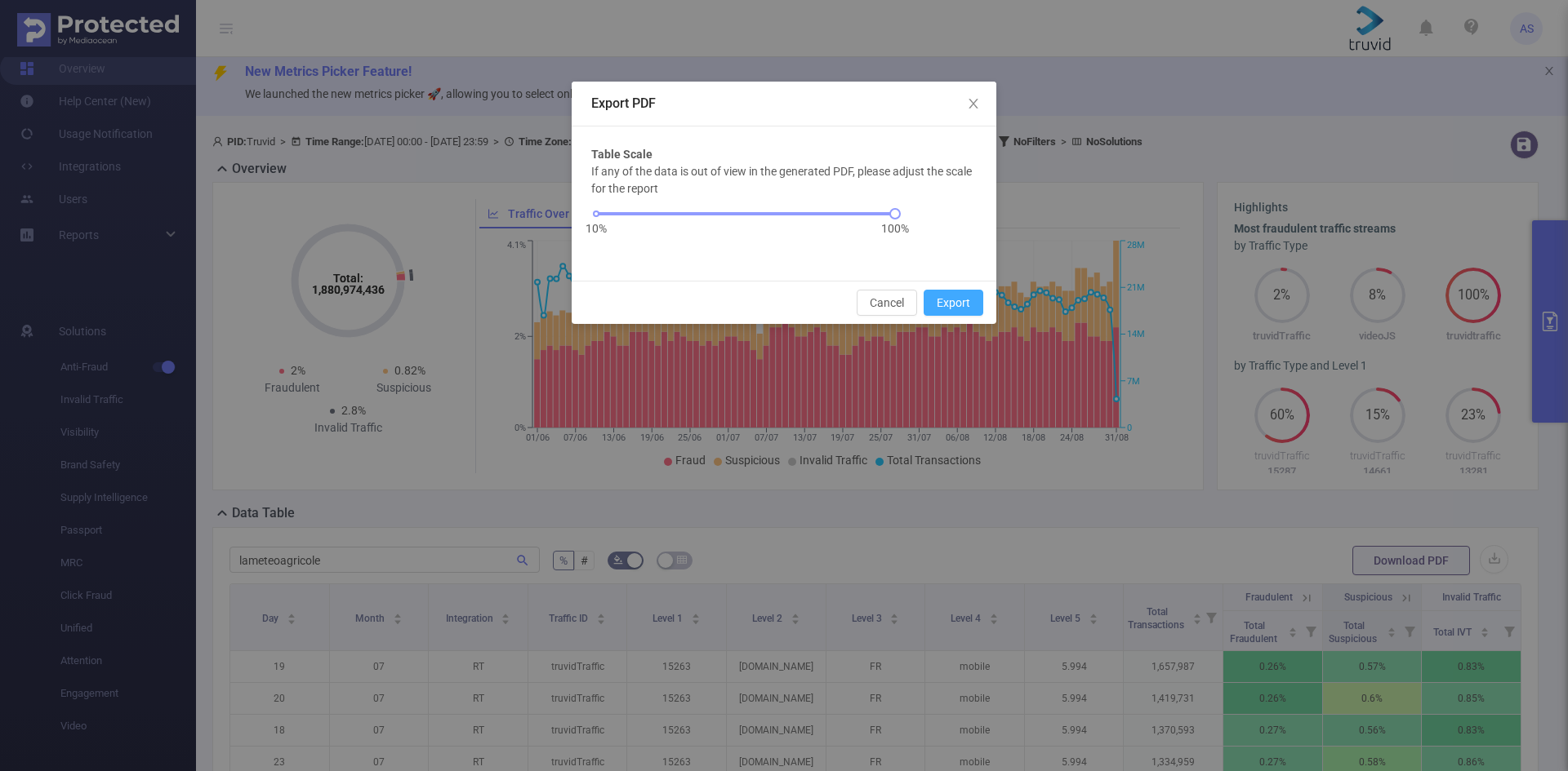
click at [952, 304] on button "Export" at bounding box center [952, 303] width 59 height 27
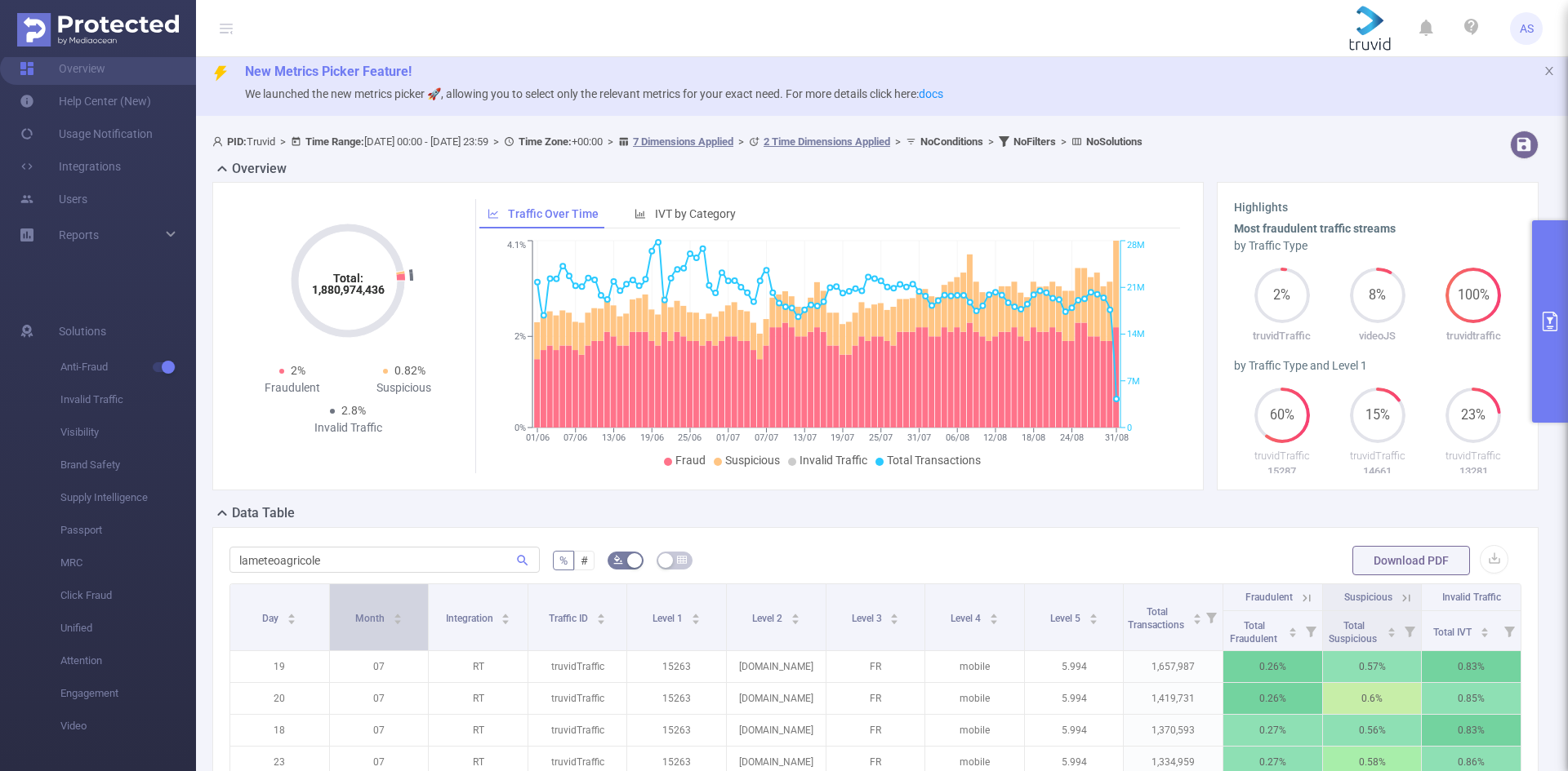
click at [402, 622] on div "Month" at bounding box center [379, 617] width 48 height 16
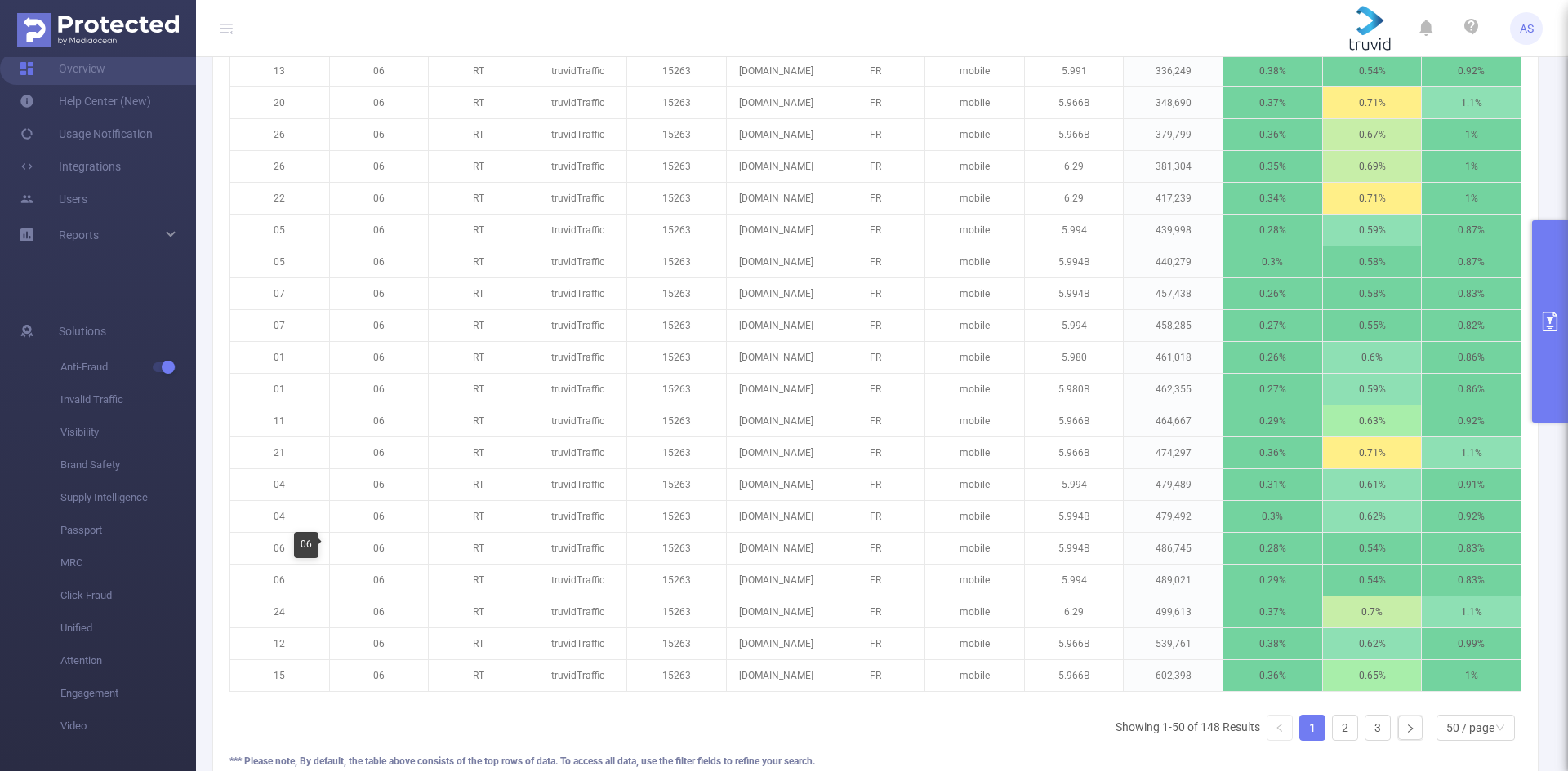
scroll to position [1722, 0]
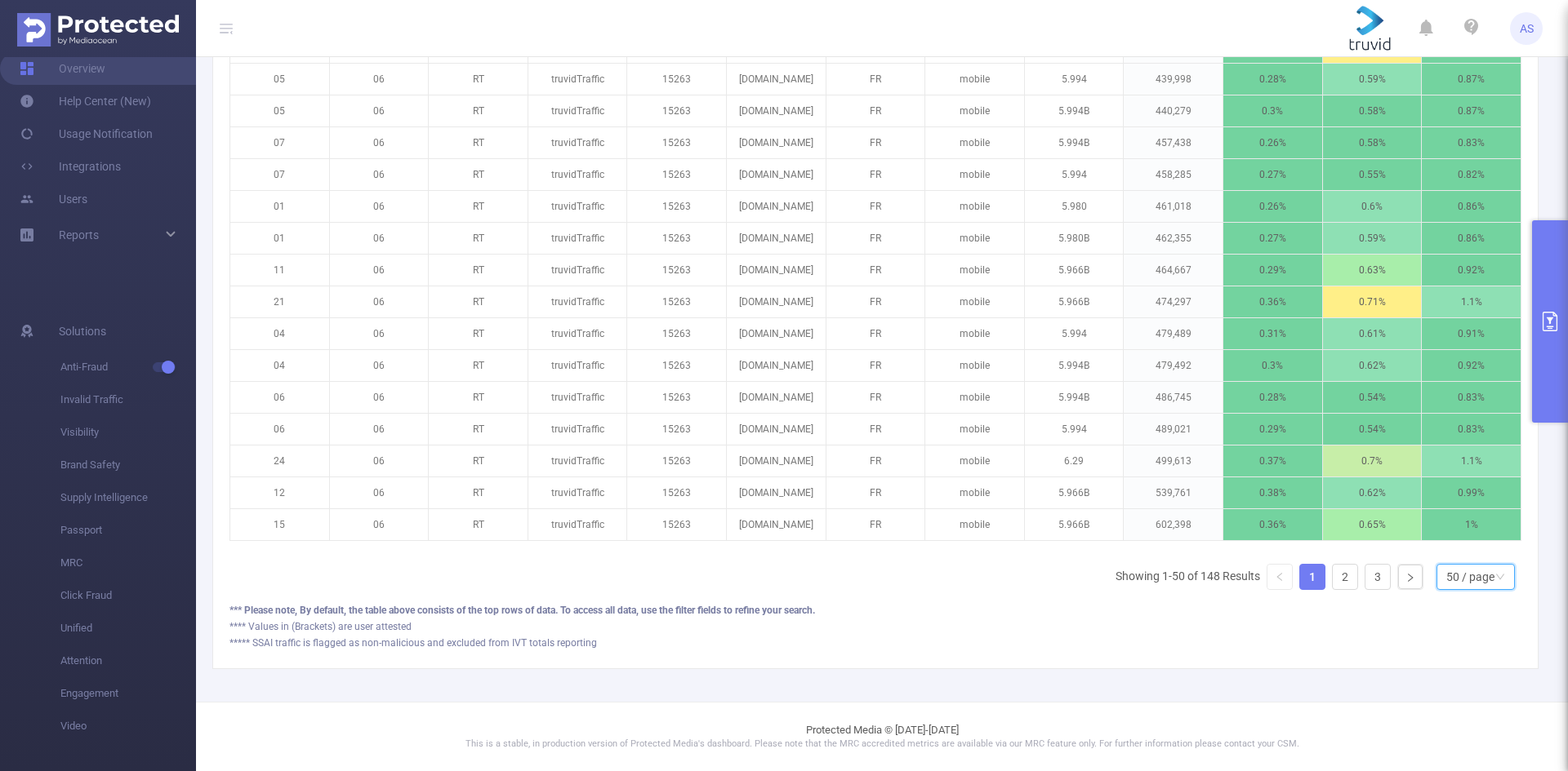
click at [1456, 578] on div "50 / page" at bounding box center [1470, 577] width 48 height 25
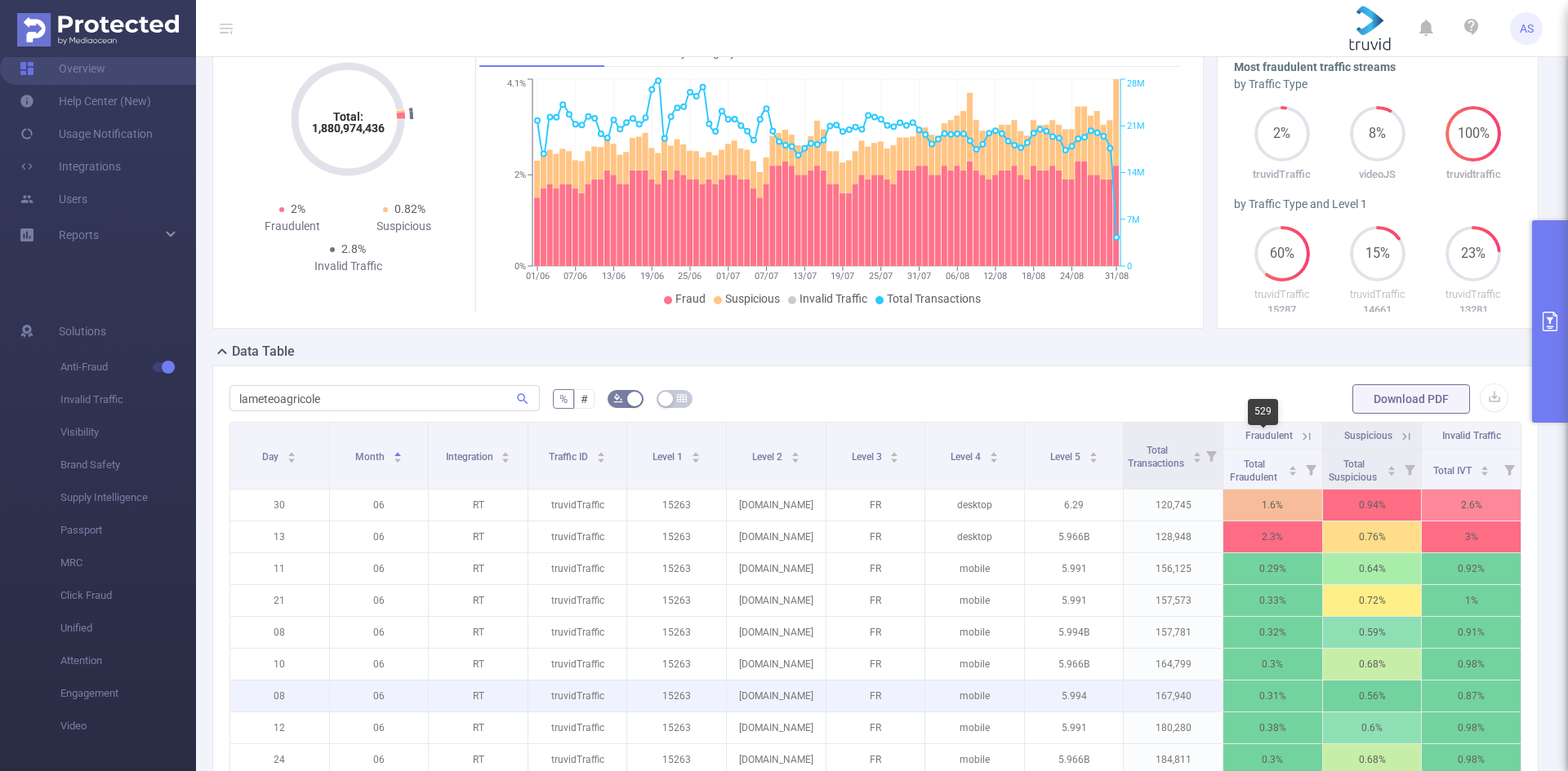
scroll to position [8, 0]
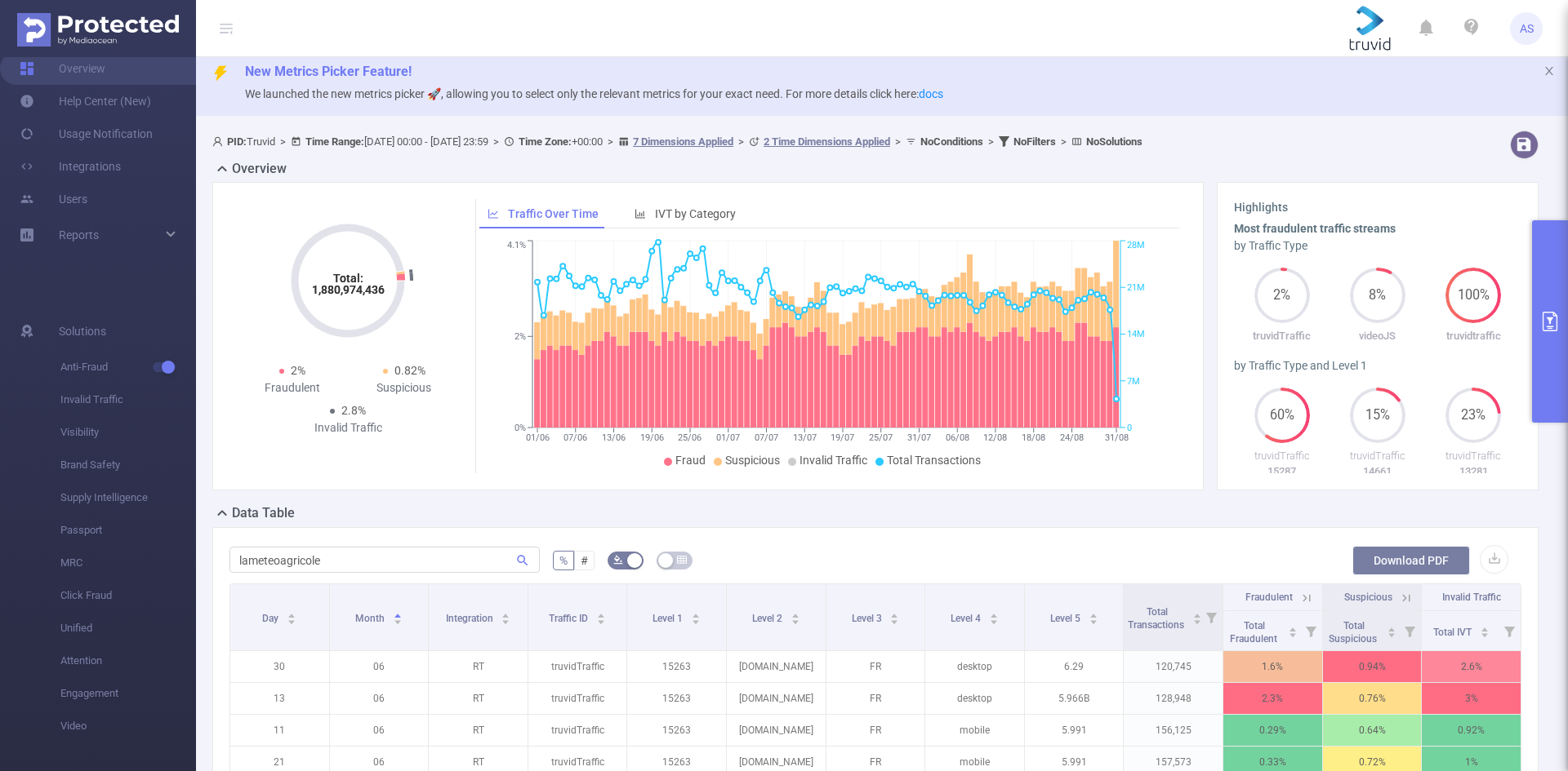
click at [1399, 558] on button "Download PDF" at bounding box center [1411, 561] width 118 height 29
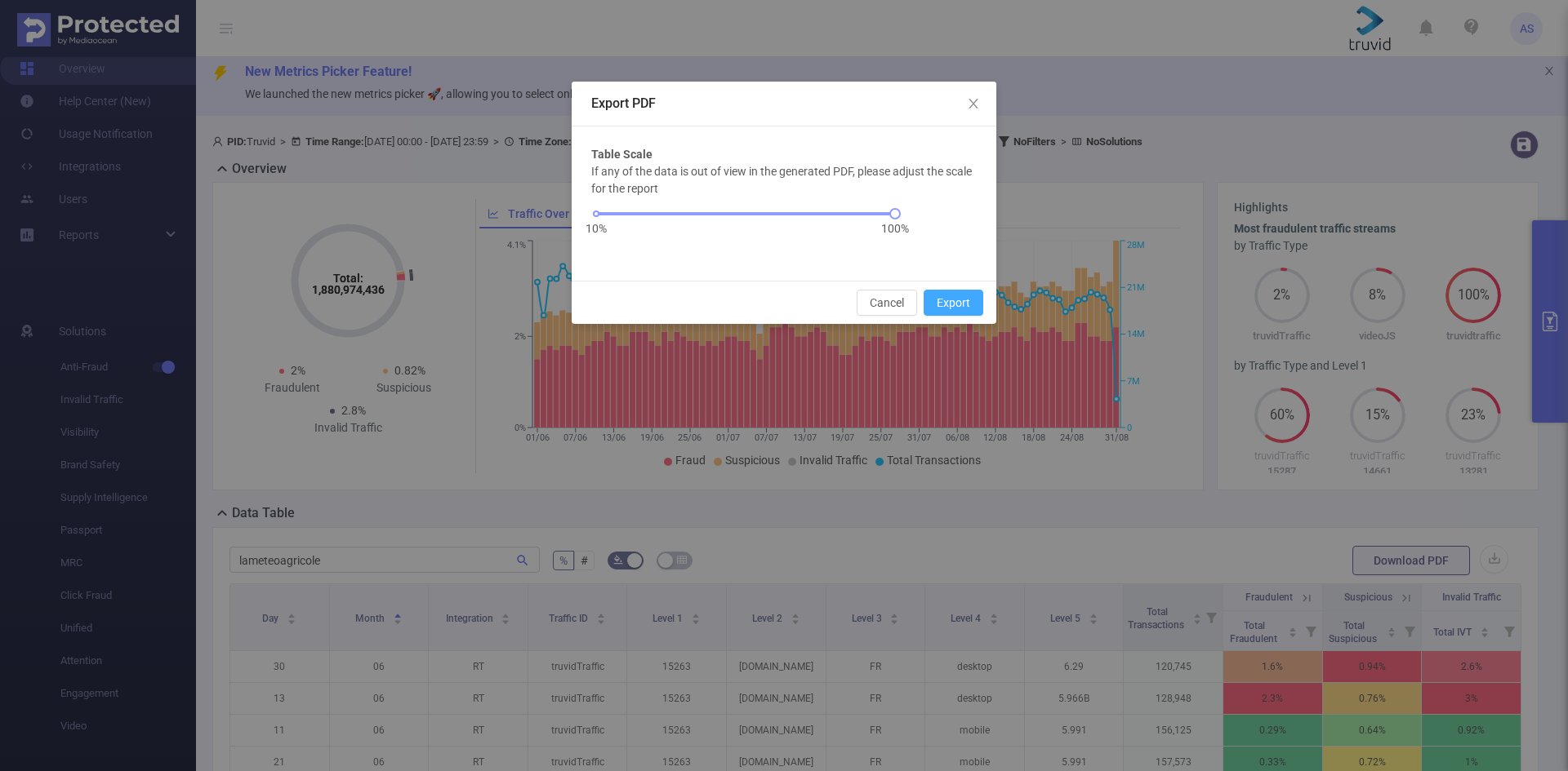
click at [957, 311] on button "Export" at bounding box center [952, 303] width 59 height 27
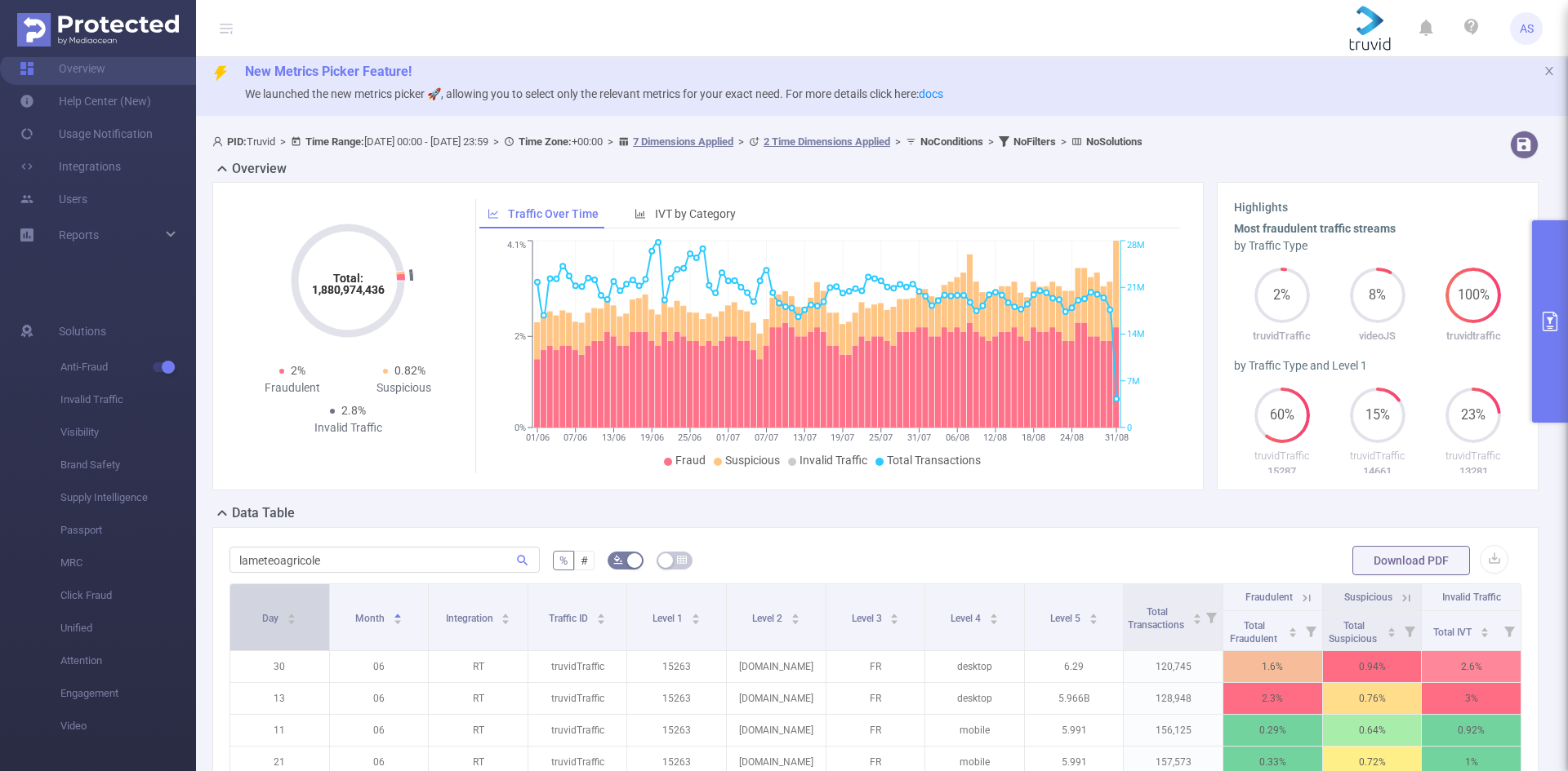
click at [293, 612] on icon "icon: caret-up" at bounding box center [292, 615] width 9 height 9
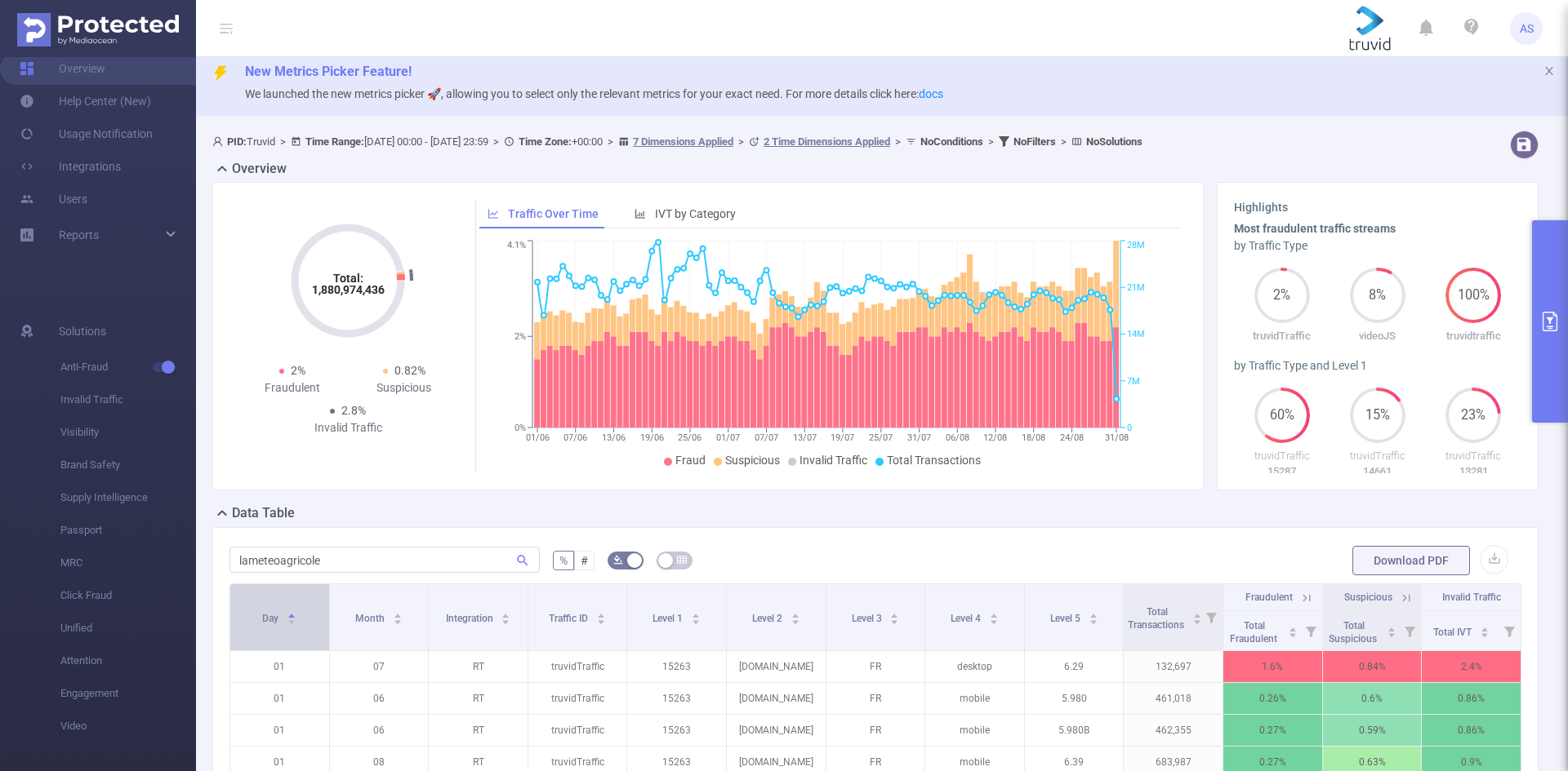
scroll to position [416, 0]
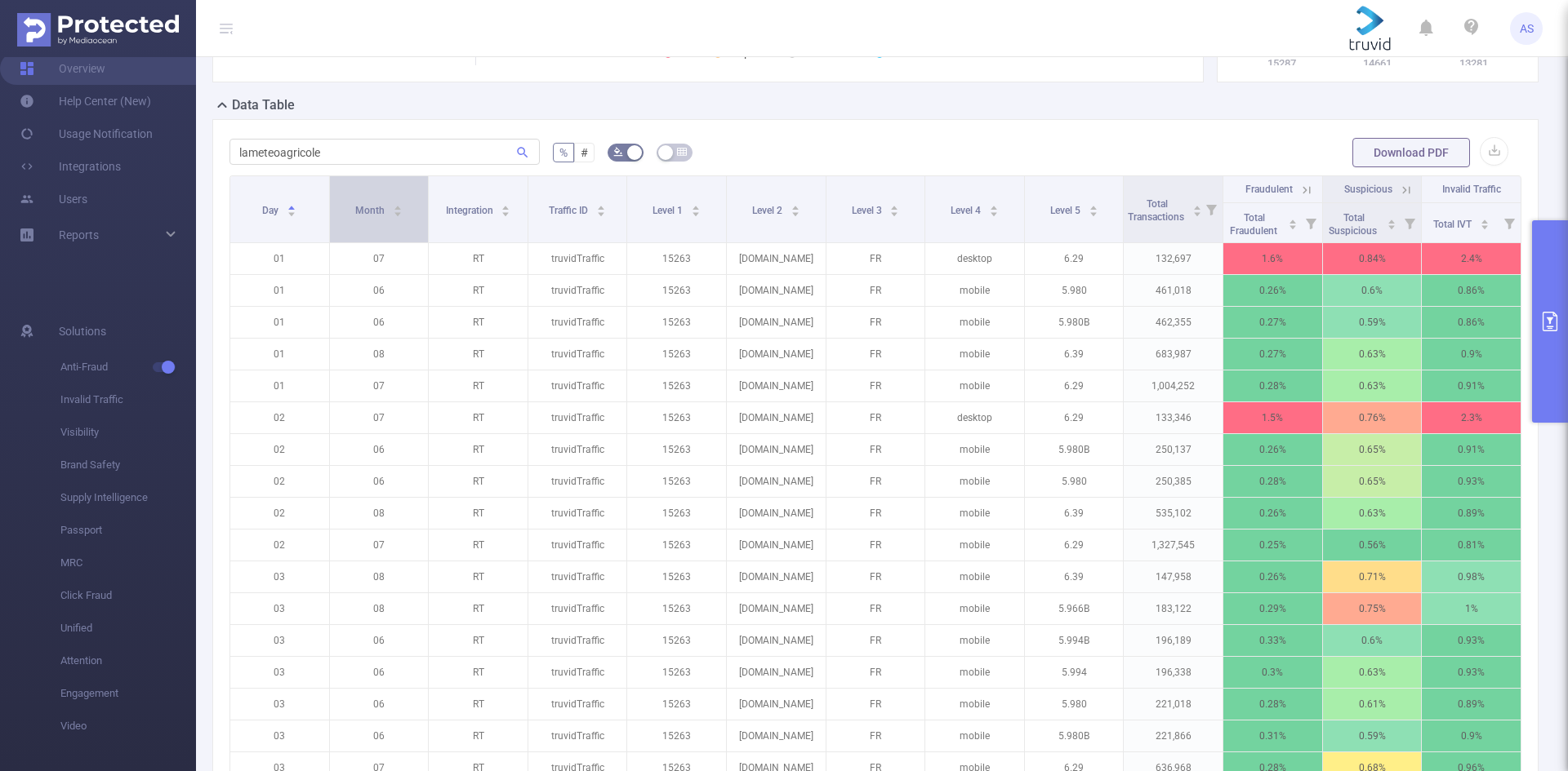
click at [389, 210] on div "Month" at bounding box center [379, 209] width 48 height 16
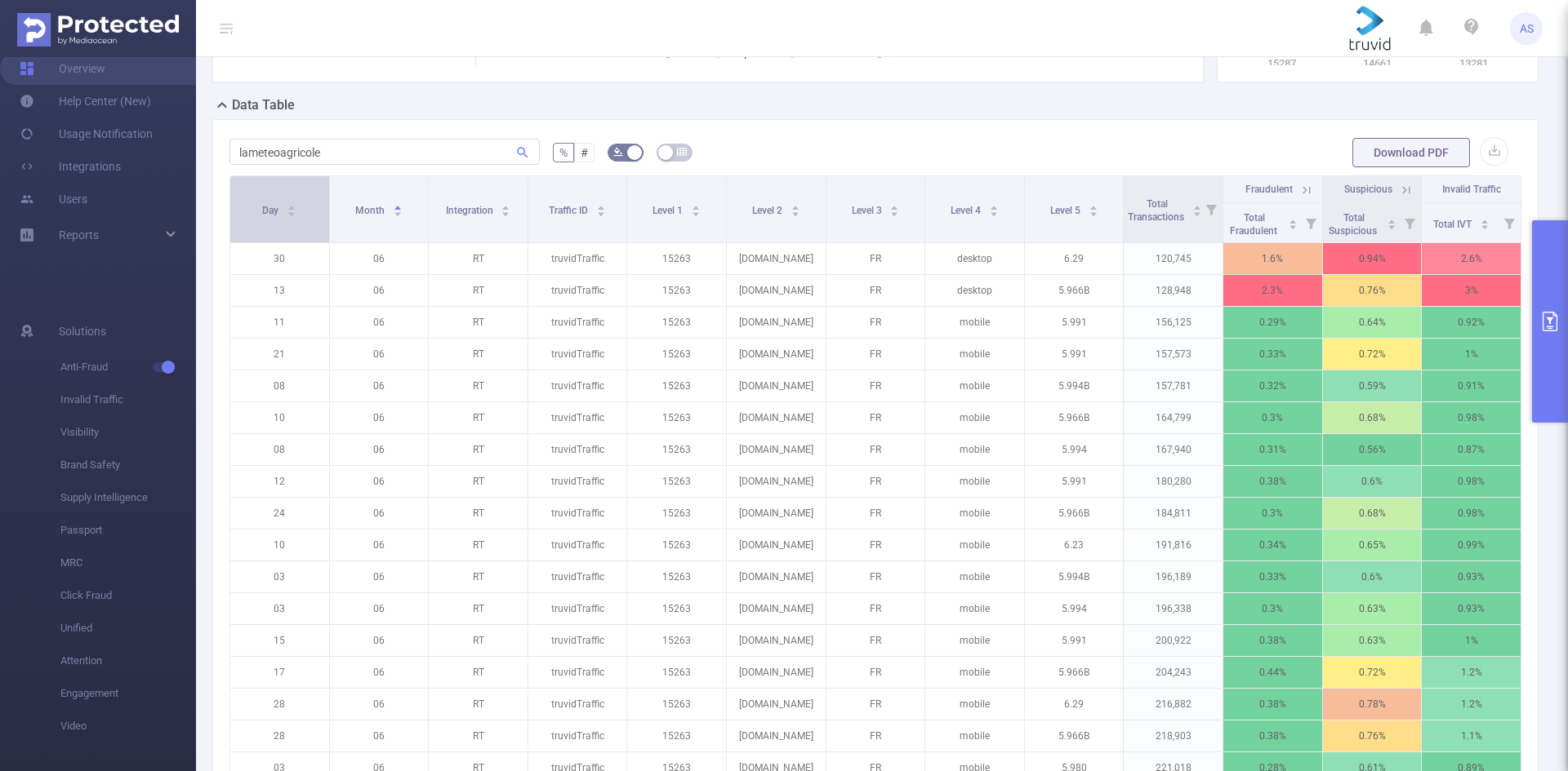
click at [291, 207] on icon "icon: caret-up" at bounding box center [292, 208] width 9 height 9
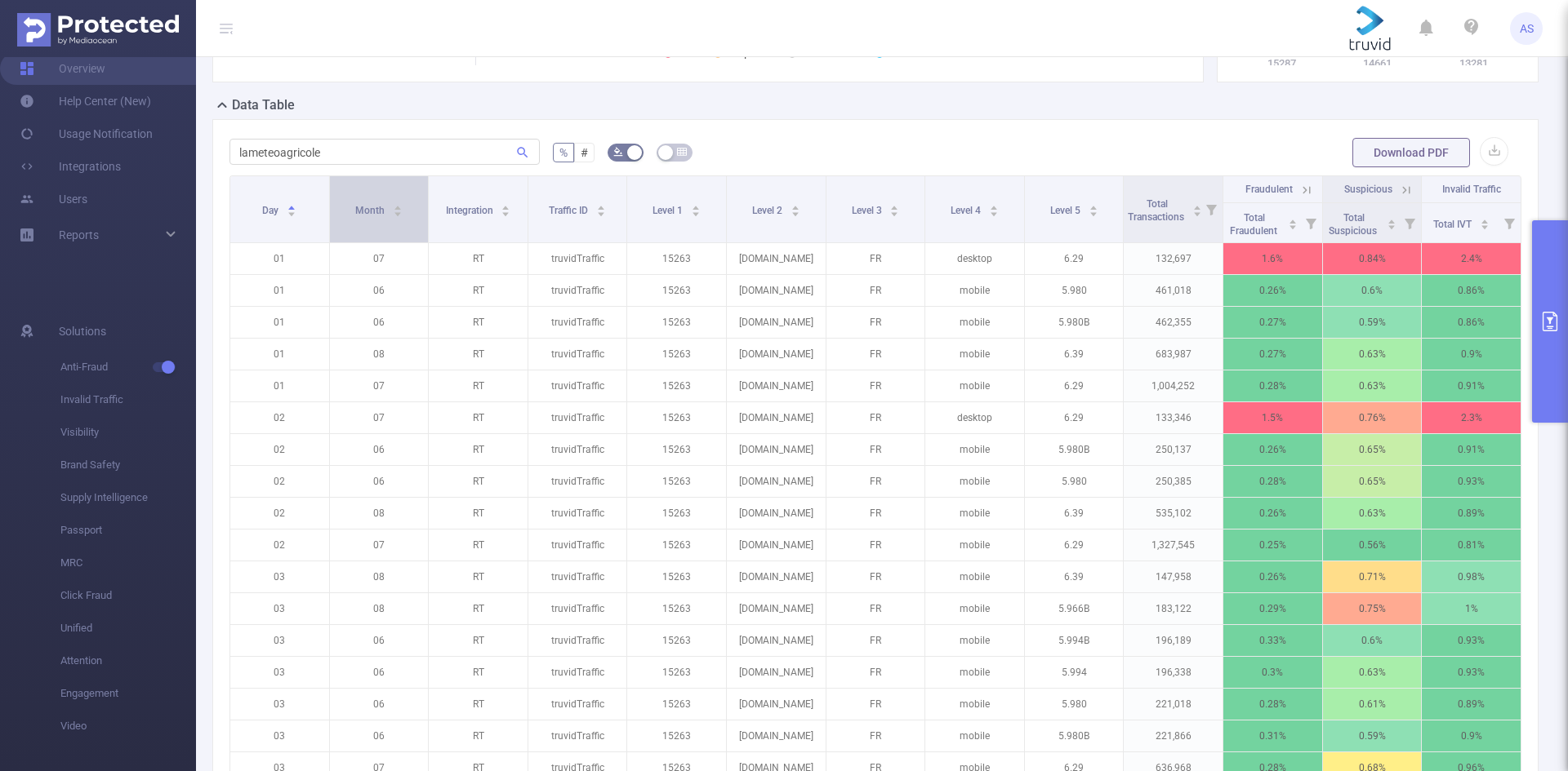
click at [402, 210] on div "Month" at bounding box center [379, 209] width 48 height 16
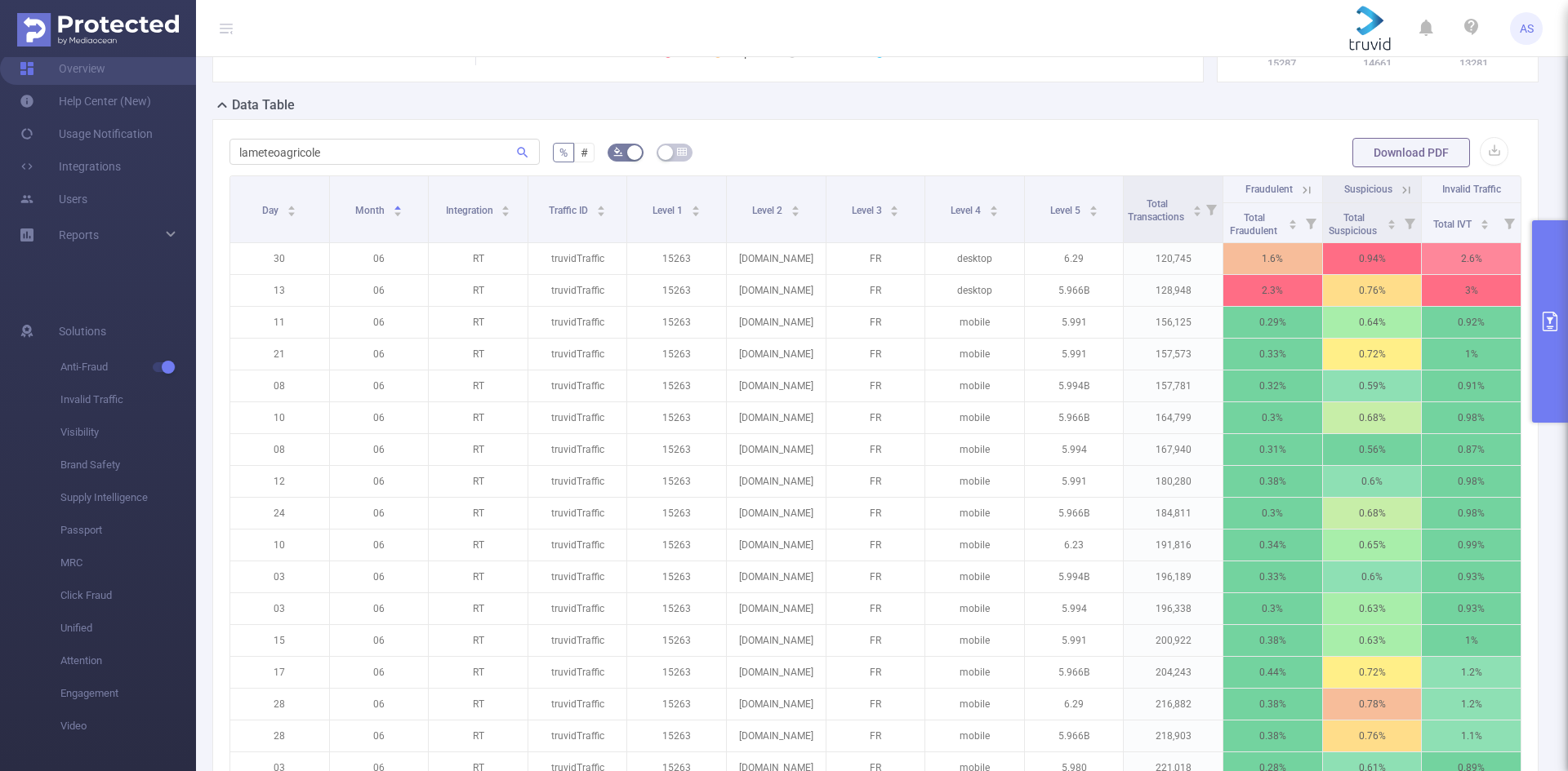
scroll to position [0, 0]
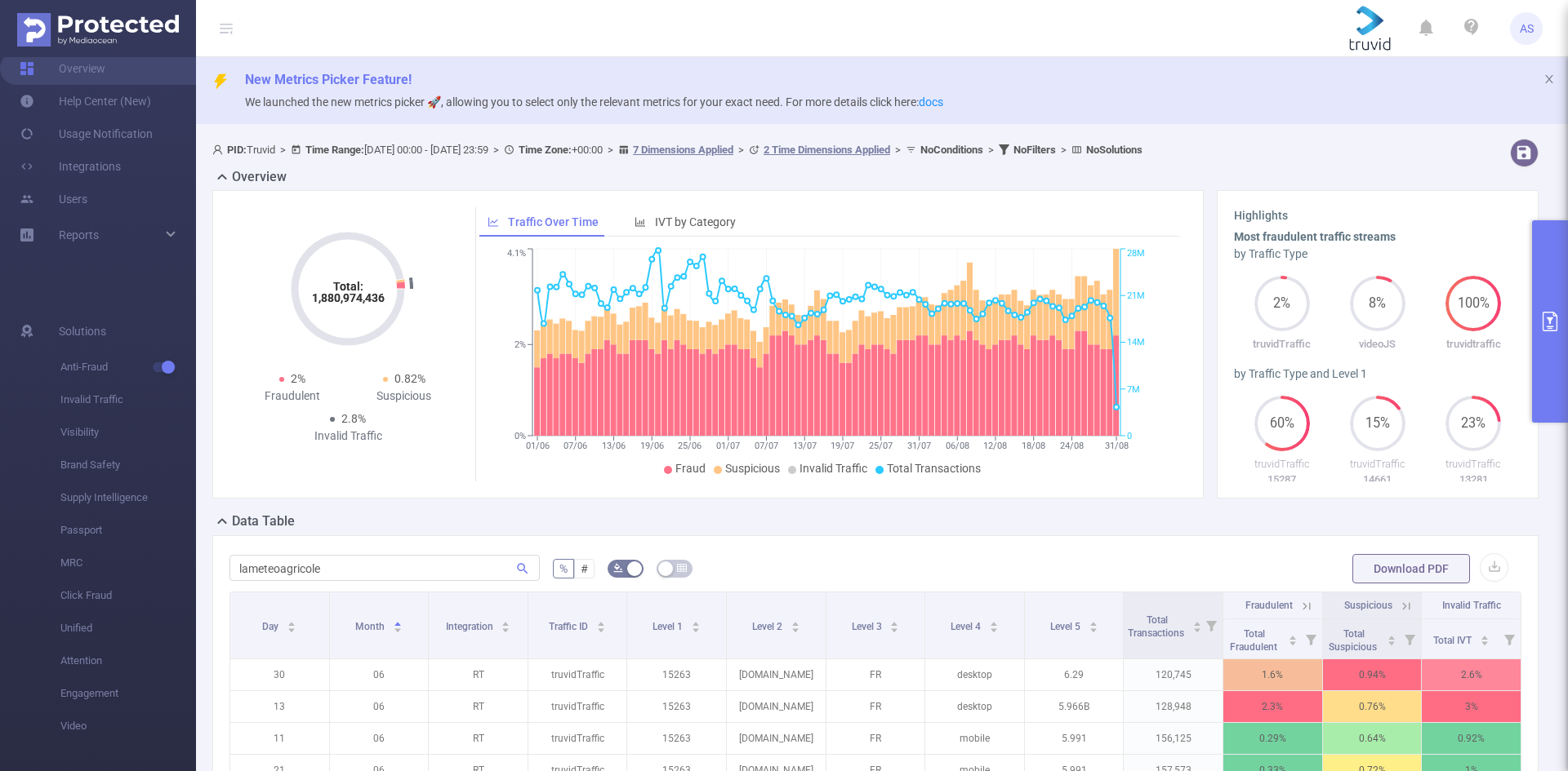
click at [1541, 340] on button "primary" at bounding box center [1549, 321] width 36 height 202
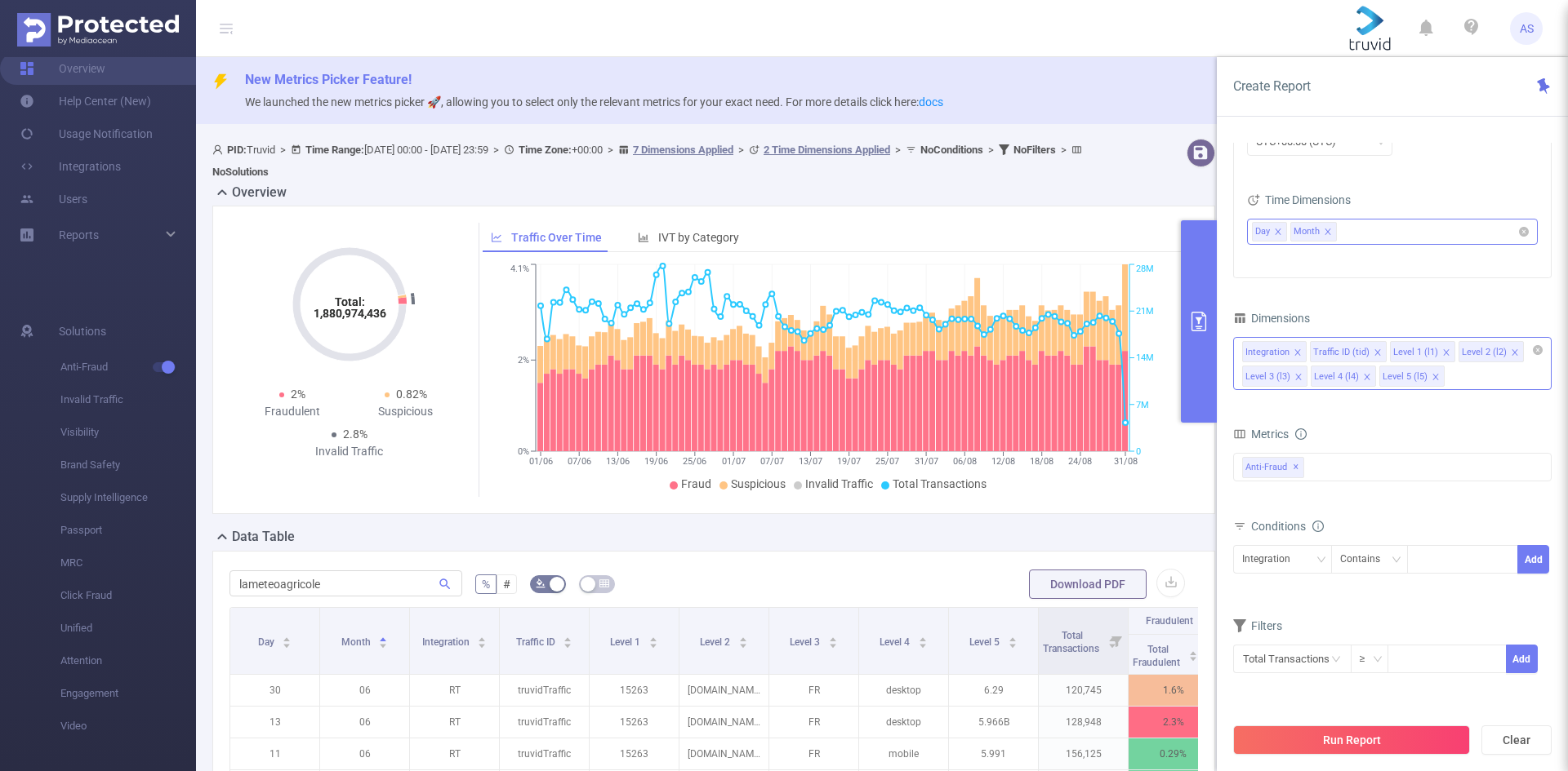
click at [1365, 225] on ul "Day Month" at bounding box center [1386, 232] width 269 height 25
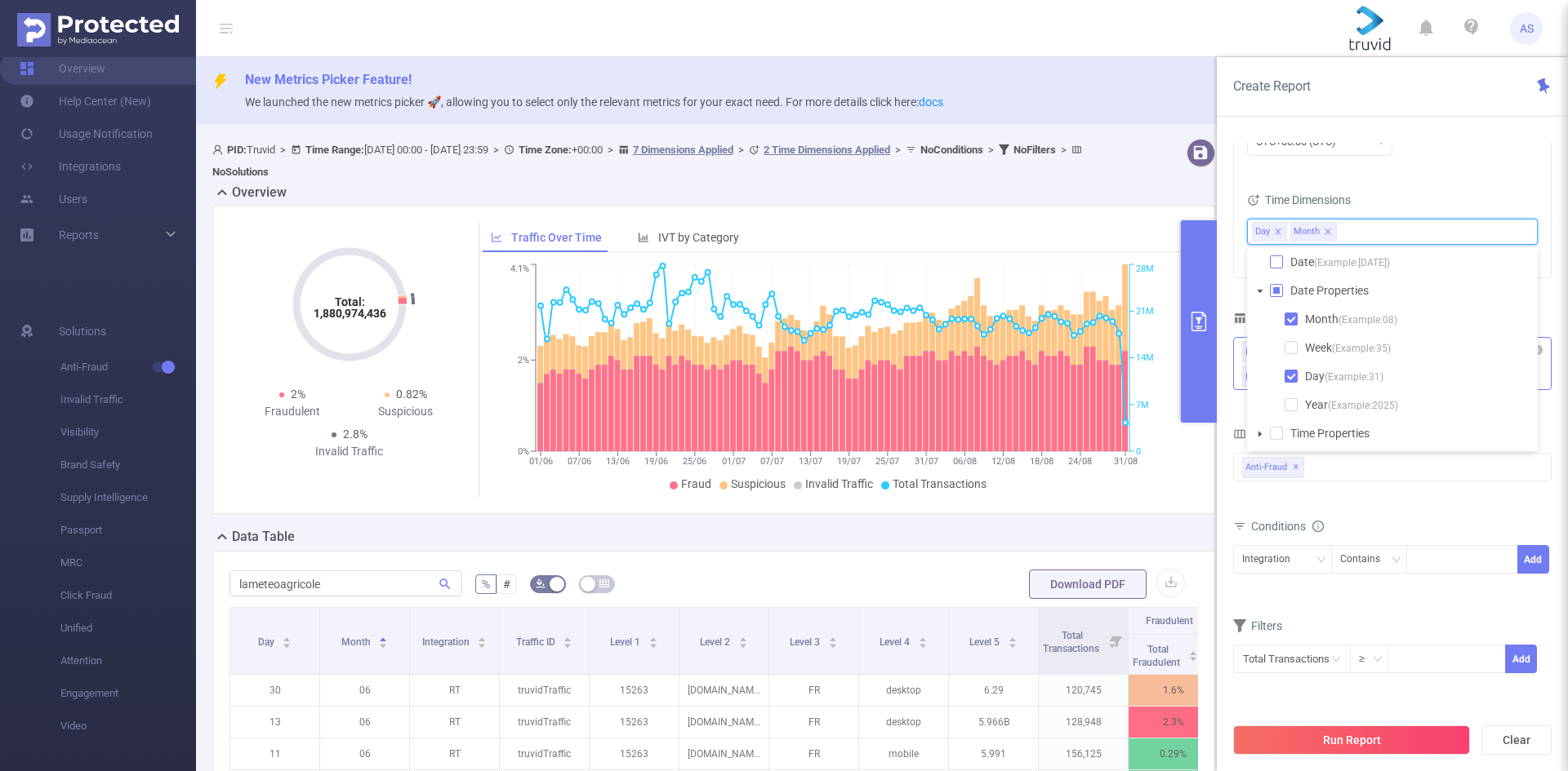
click at [1281, 258] on span at bounding box center [1276, 262] width 13 height 13
click at [1280, 286] on span at bounding box center [1276, 290] width 13 height 13
click at [1278, 292] on span at bounding box center [1276, 290] width 13 height 13
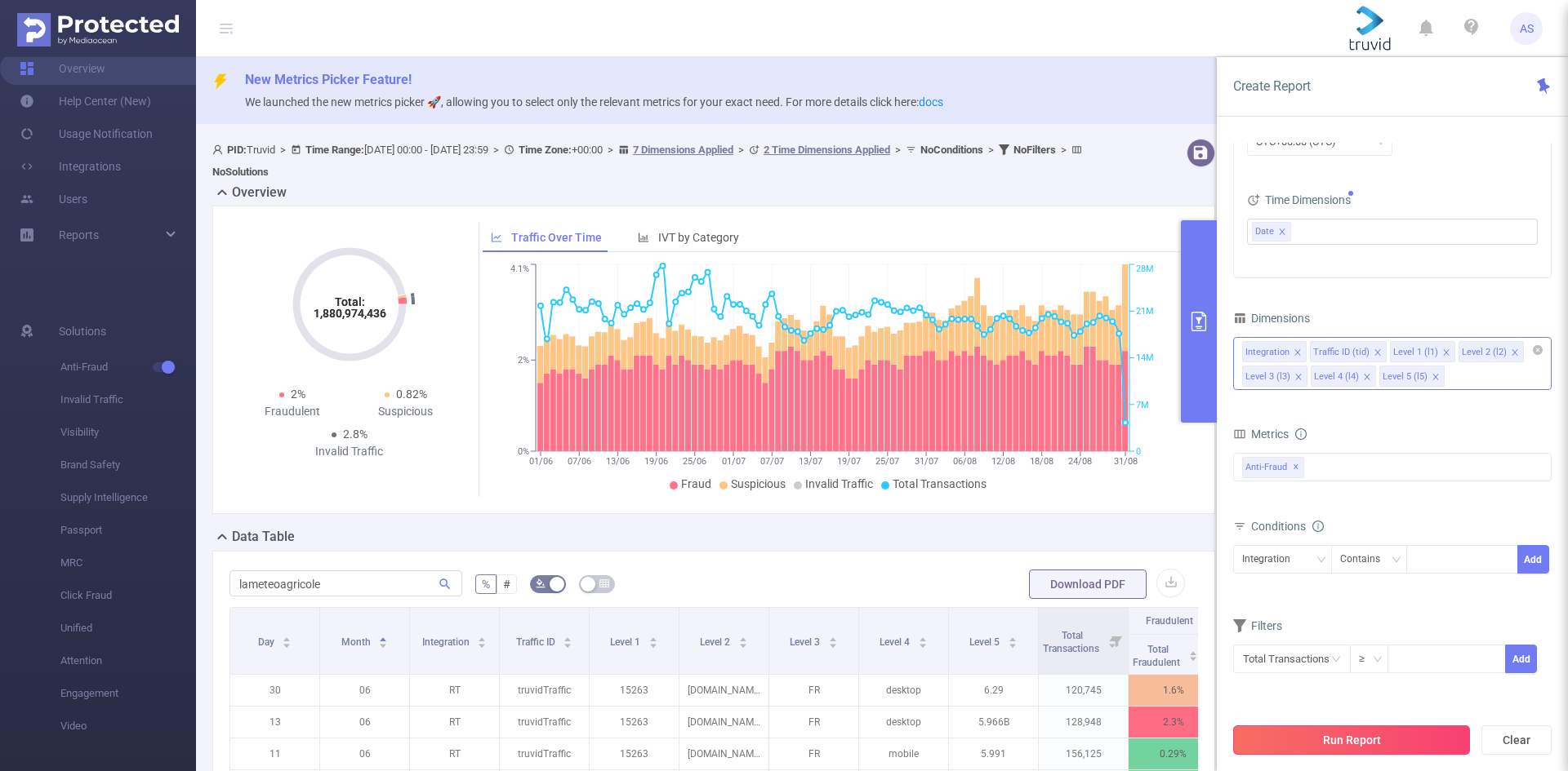
click at [1396, 738] on button "Run Report" at bounding box center [1351, 740] width 237 height 29
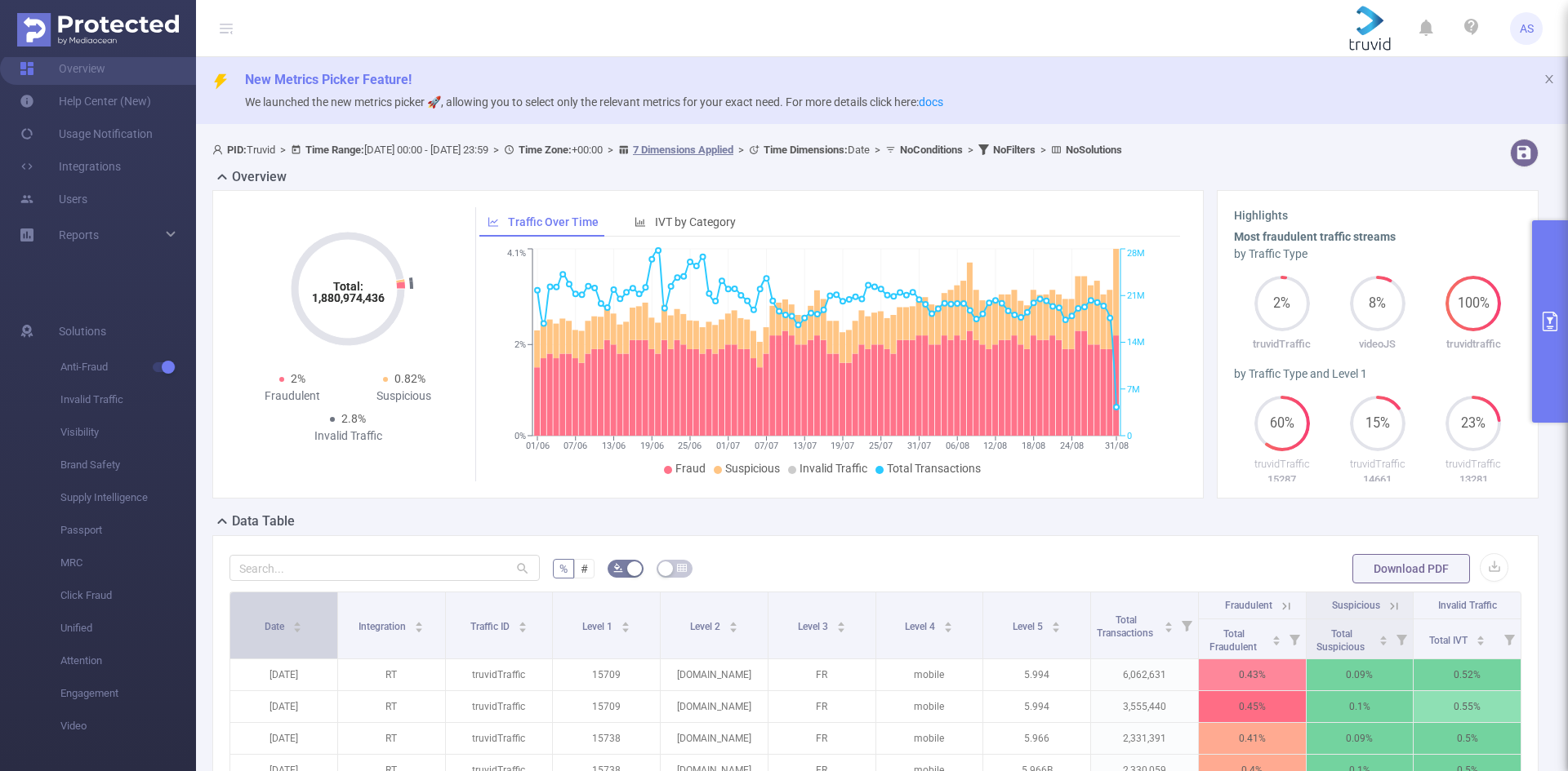
click at [298, 623] on icon "icon: caret-up" at bounding box center [297, 624] width 6 height 4
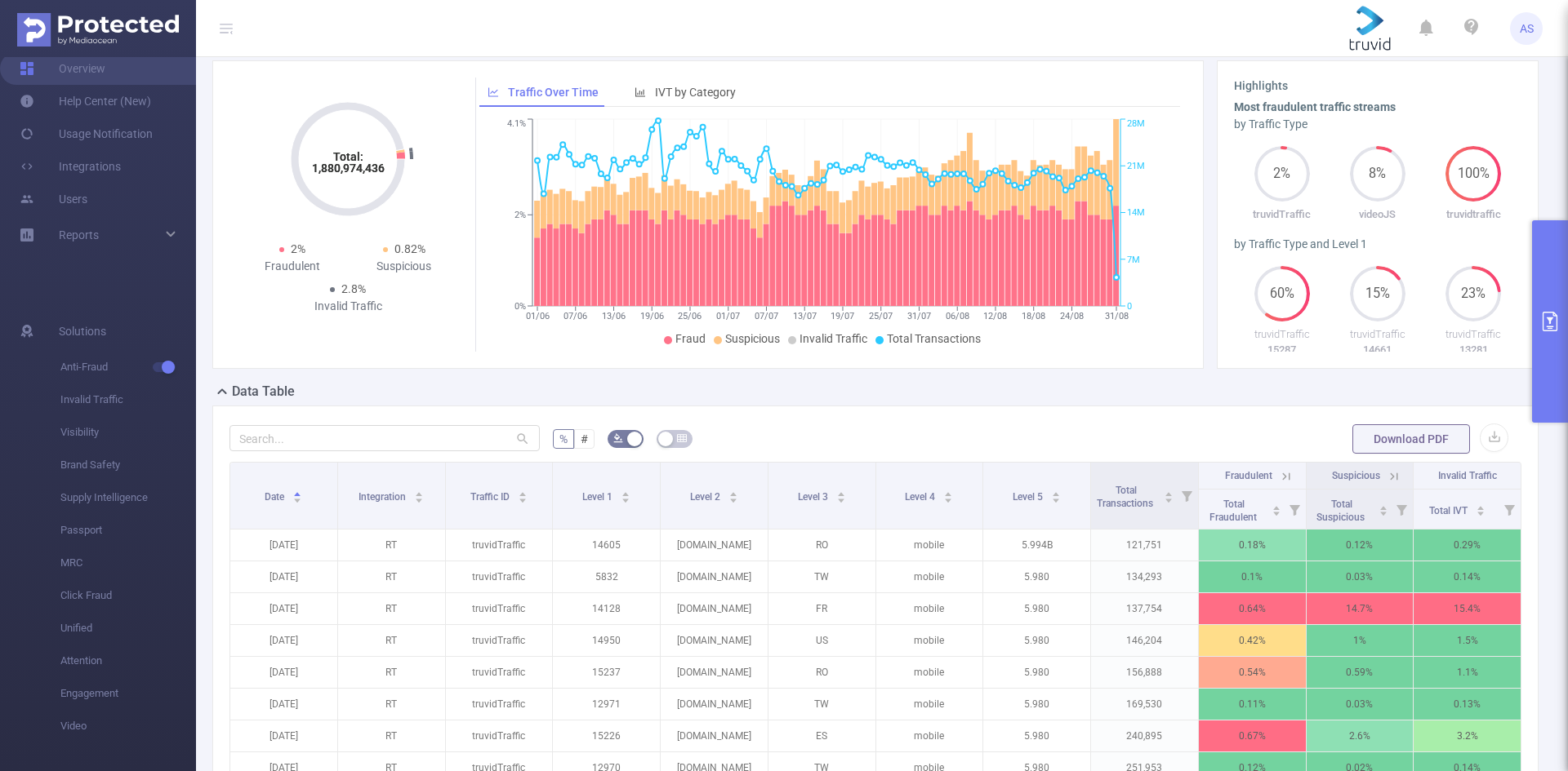
scroll to position [449, 0]
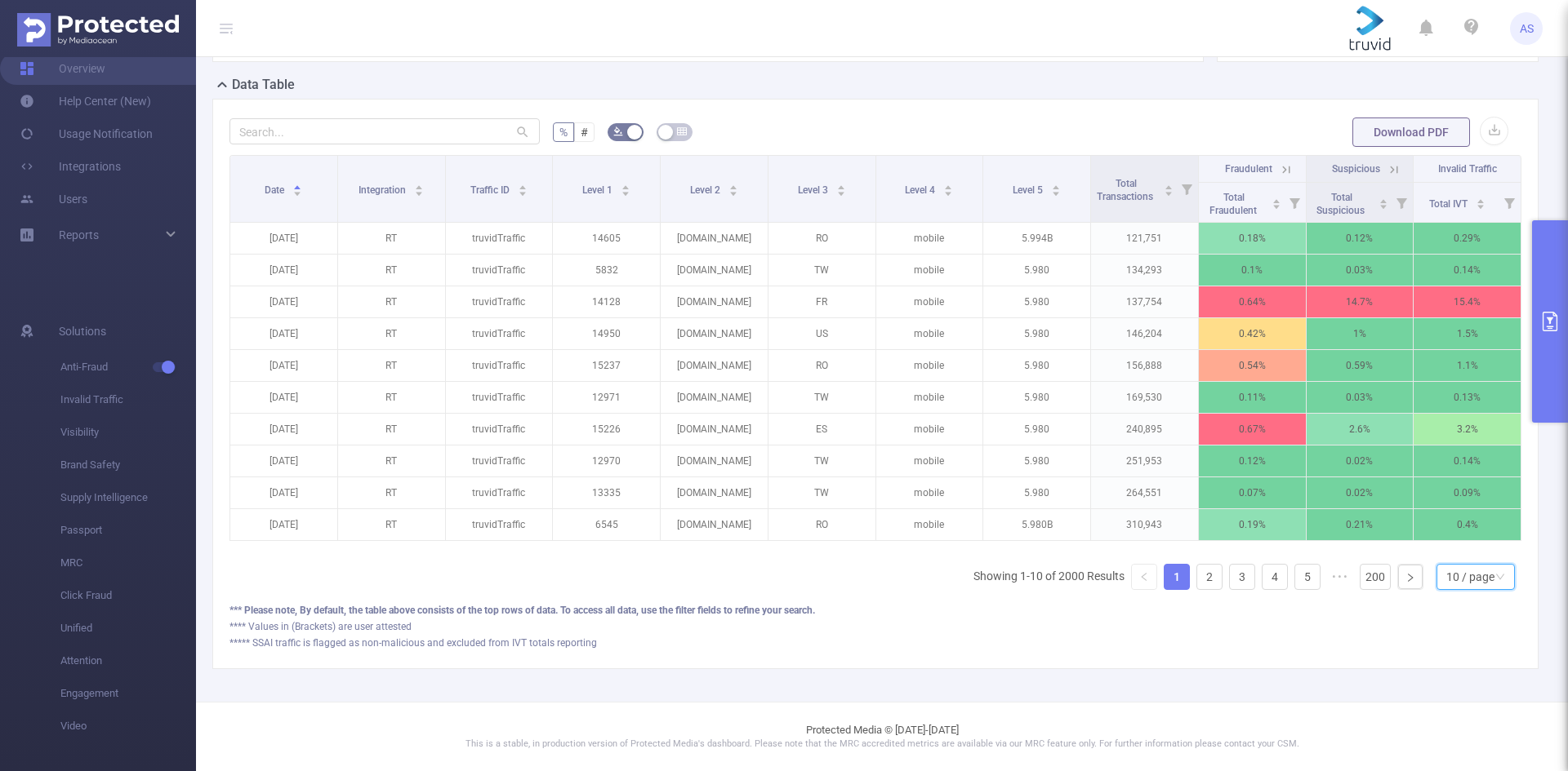
click at [1446, 572] on div "10 / page" at bounding box center [1470, 577] width 48 height 25
click at [1450, 550] on li "50 / page" at bounding box center [1462, 561] width 79 height 27
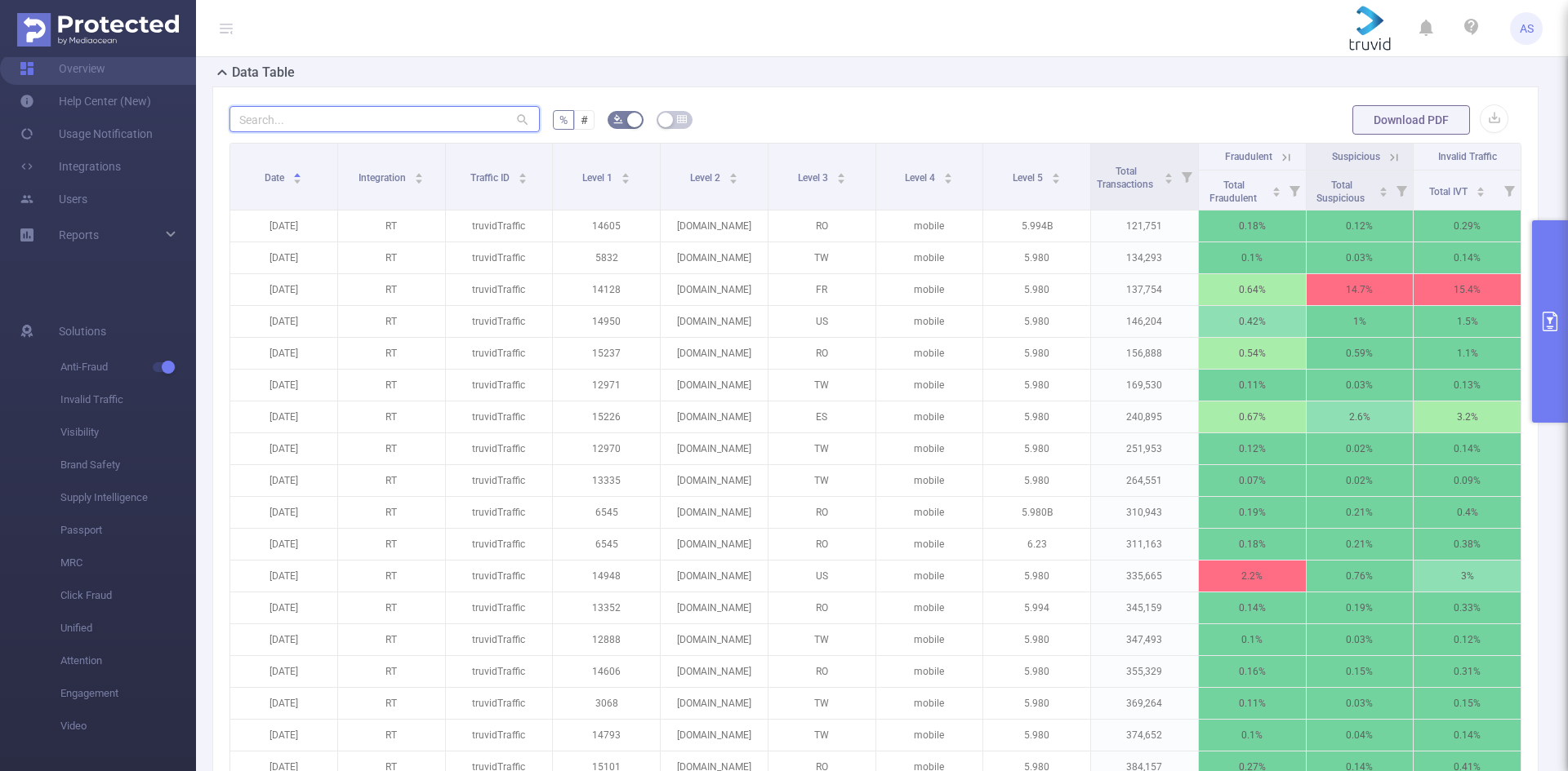
click at [414, 116] on input "text" at bounding box center [384, 119] width 310 height 27
paste input "lameteoagricole"
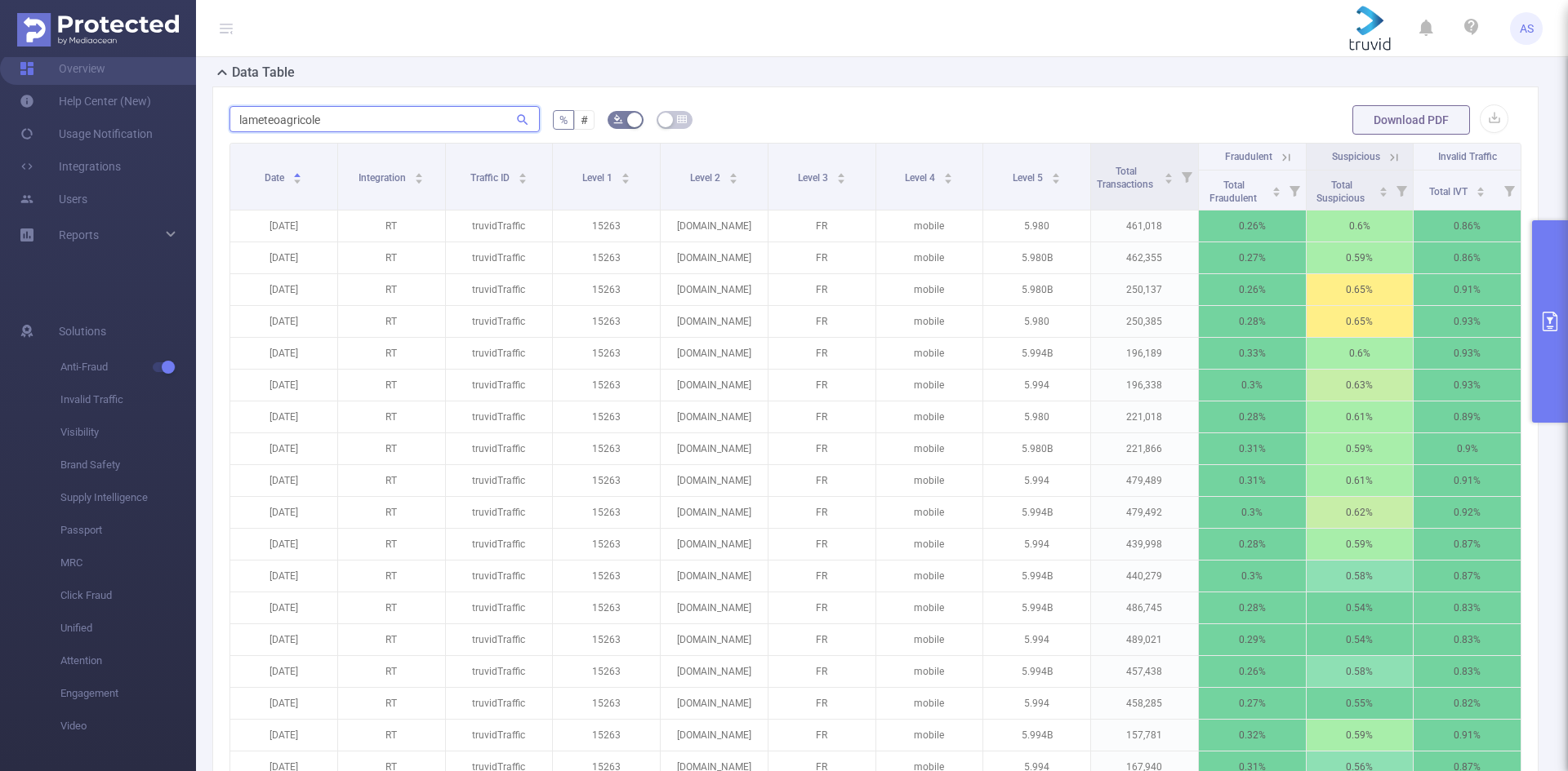
type input "lameteoagricole"
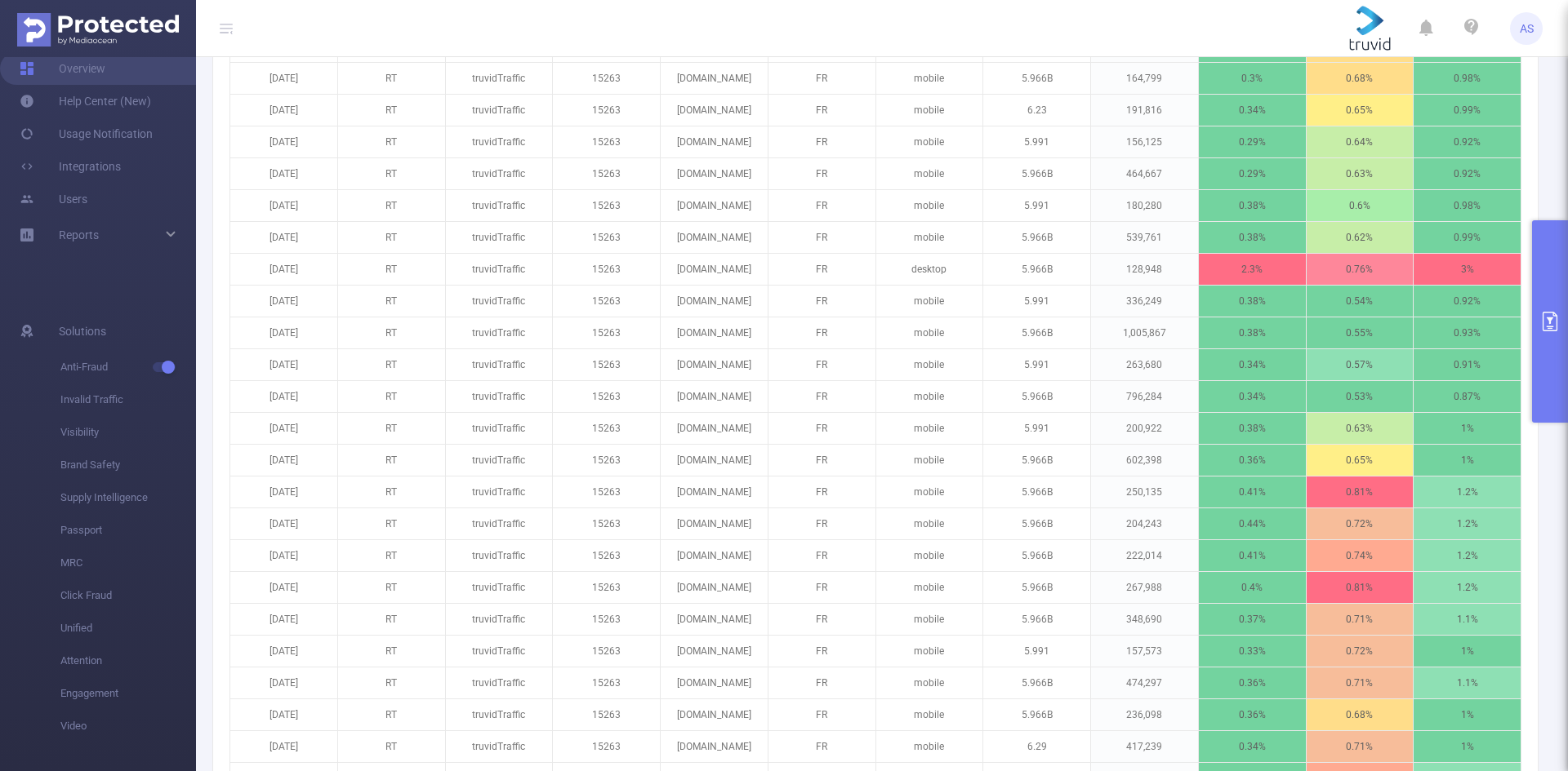
scroll to position [1722, 0]
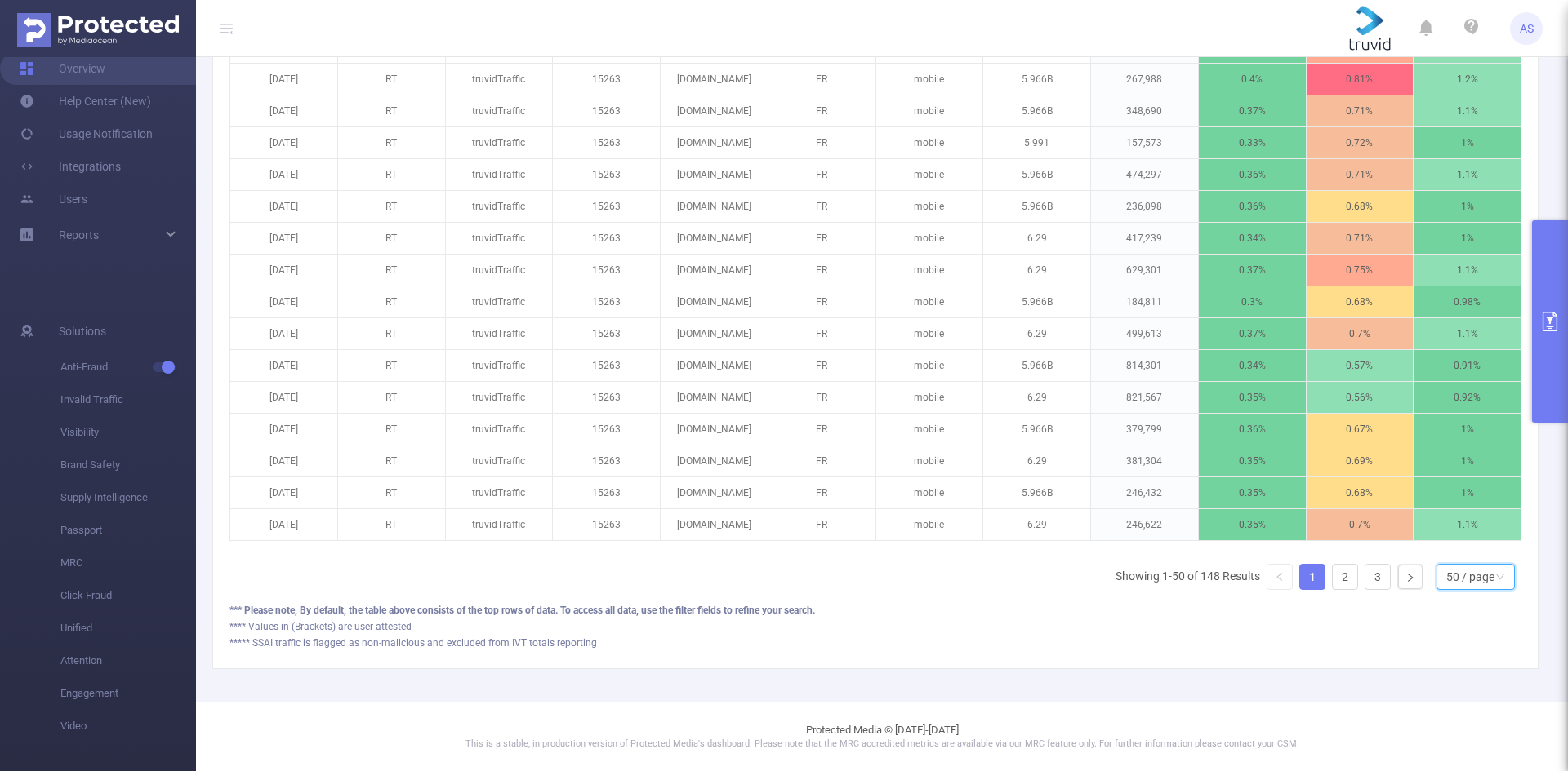
click at [1465, 581] on div "50 / page" at bounding box center [1470, 577] width 48 height 25
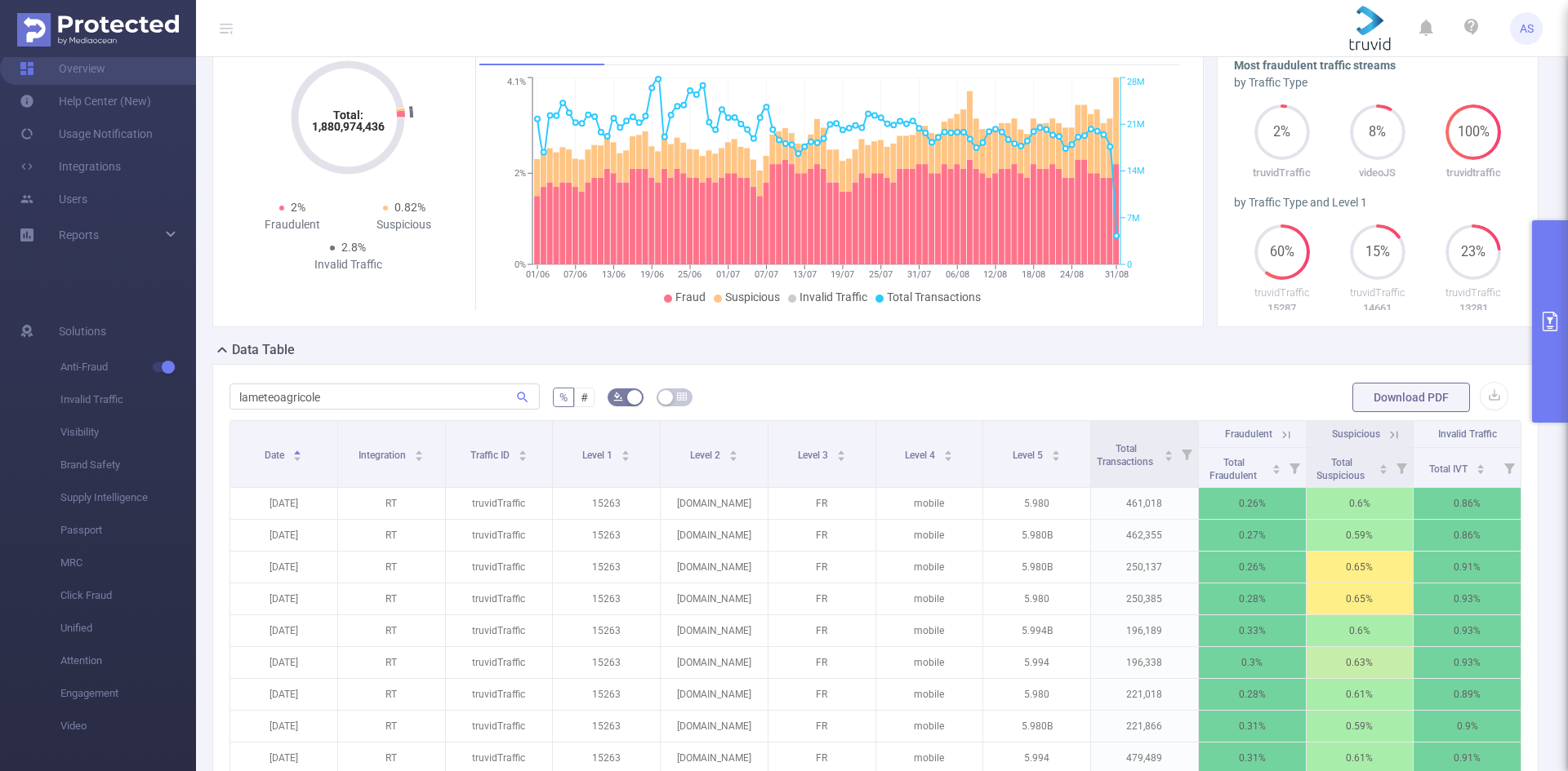
scroll to position [0, 0]
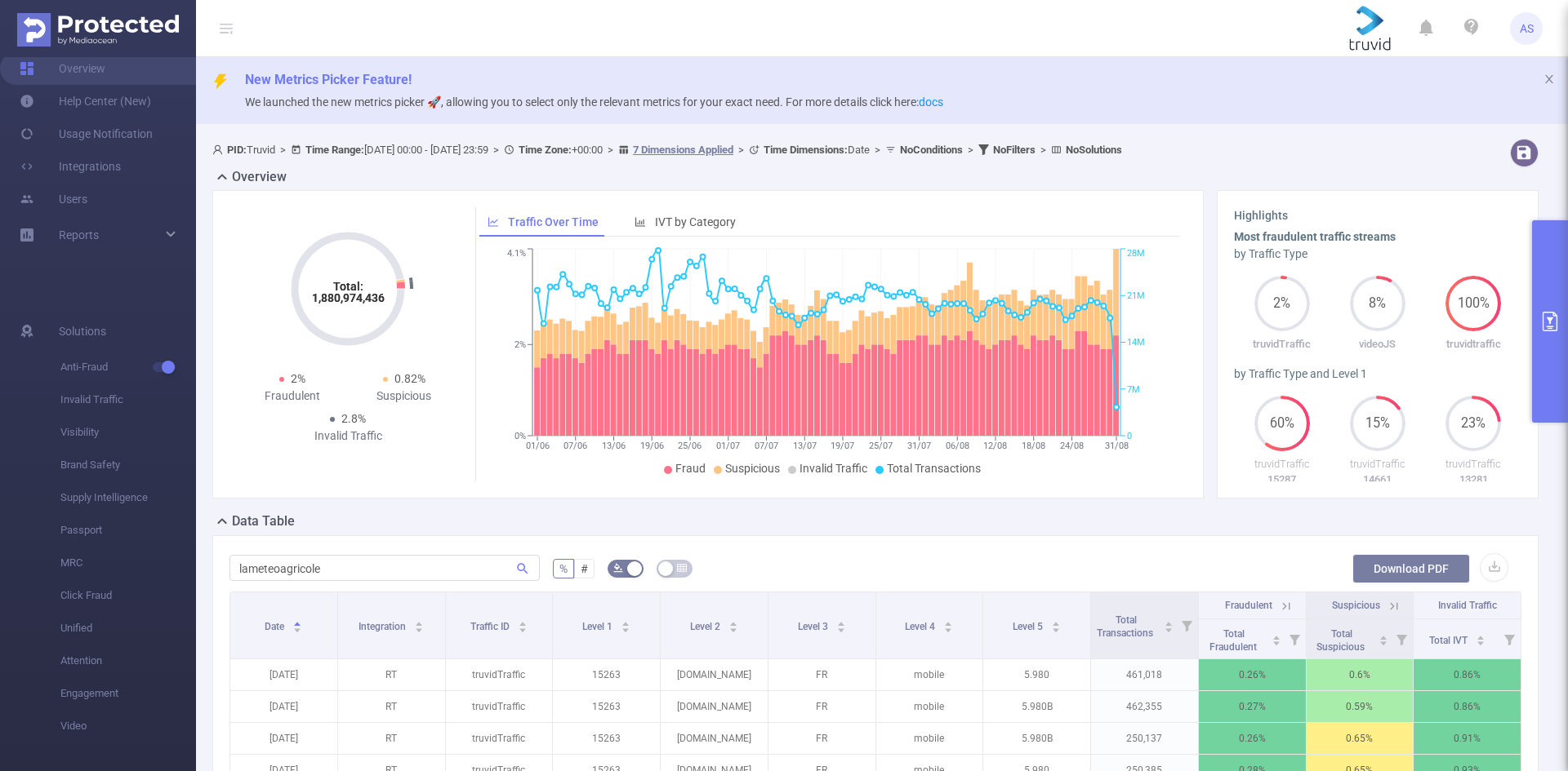
click at [1401, 569] on button "Download PDF" at bounding box center [1411, 569] width 118 height 29
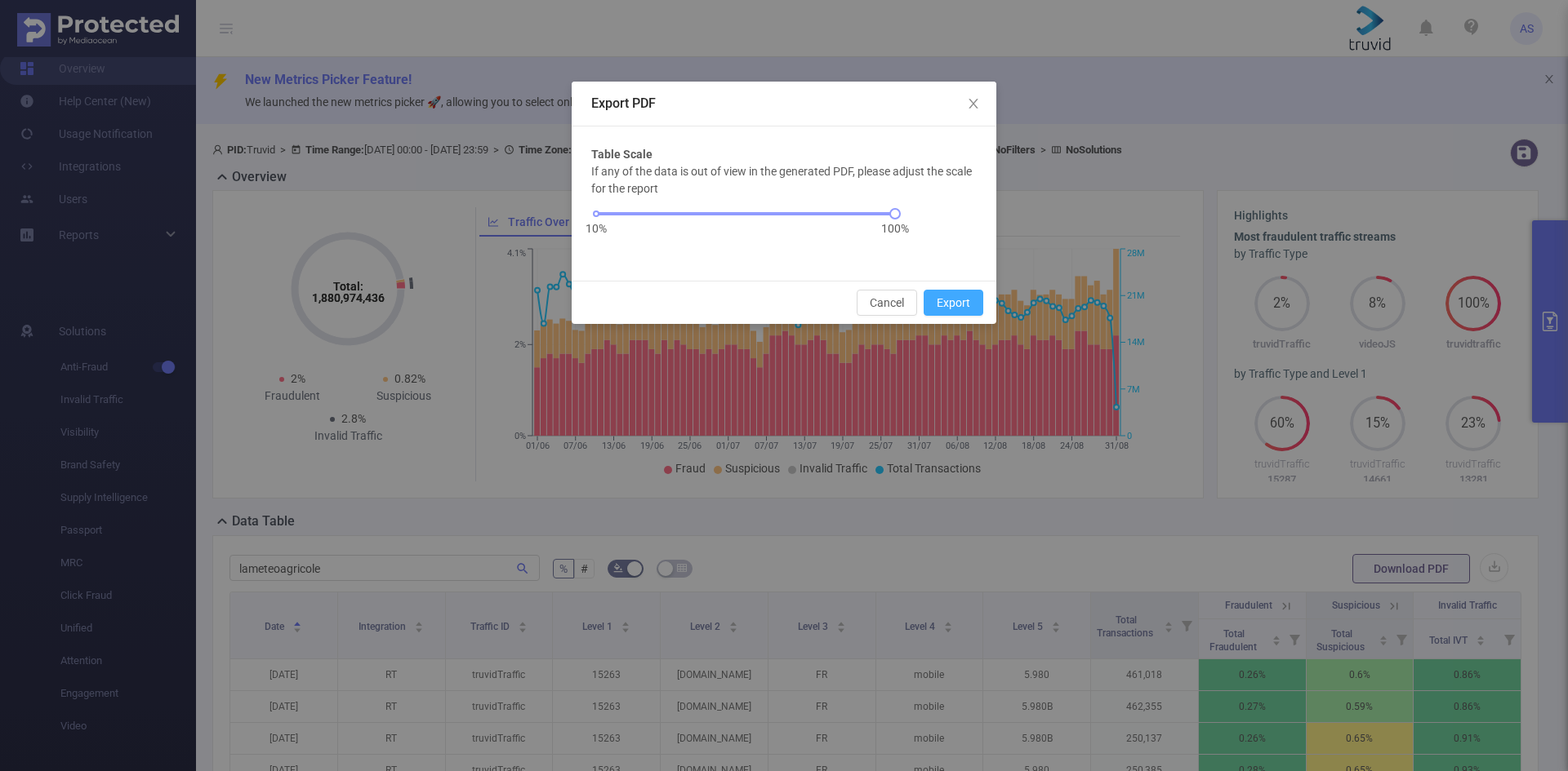
click at [973, 313] on button "Export" at bounding box center [952, 303] width 59 height 27
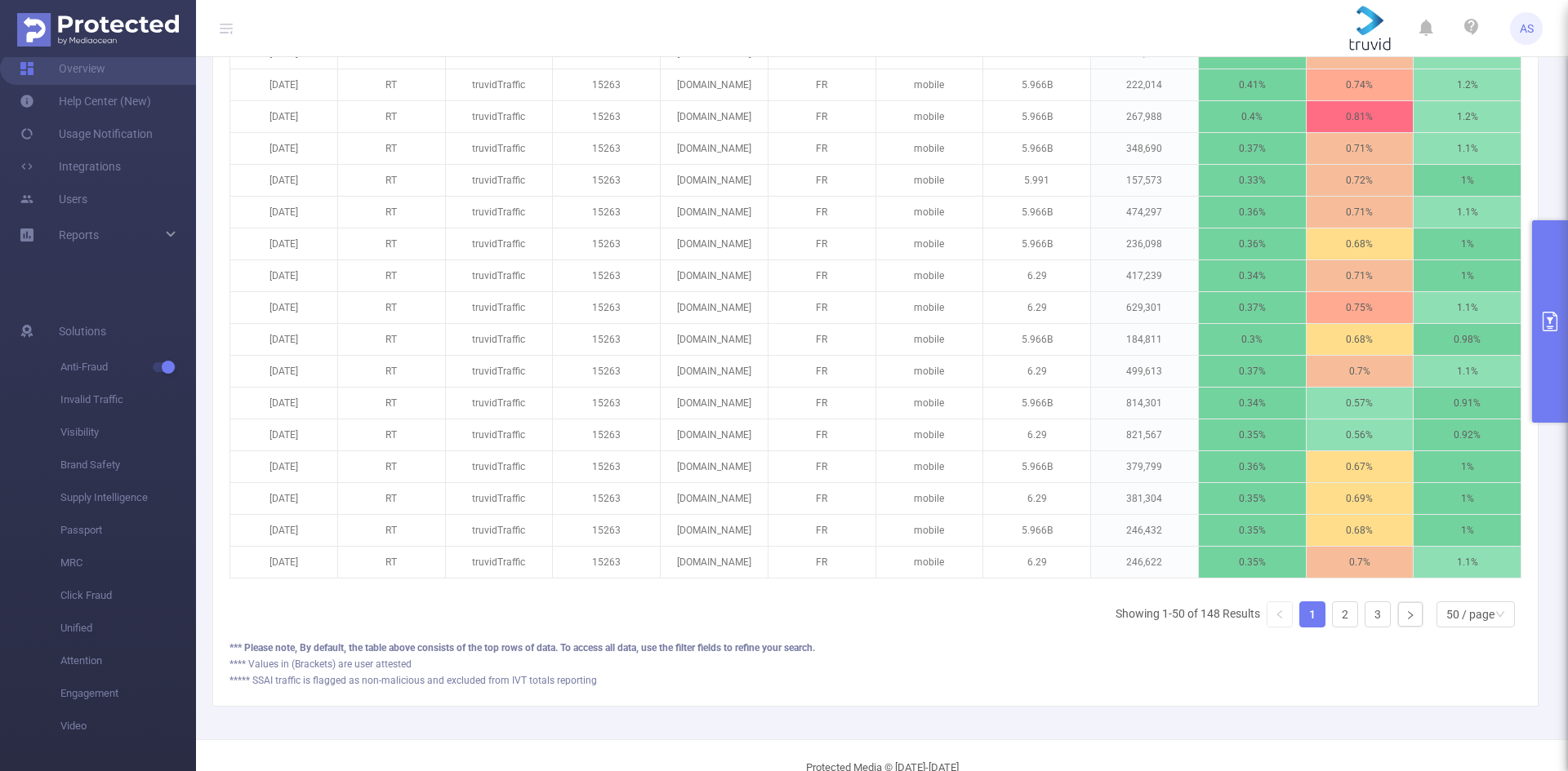
scroll to position [1722, 0]
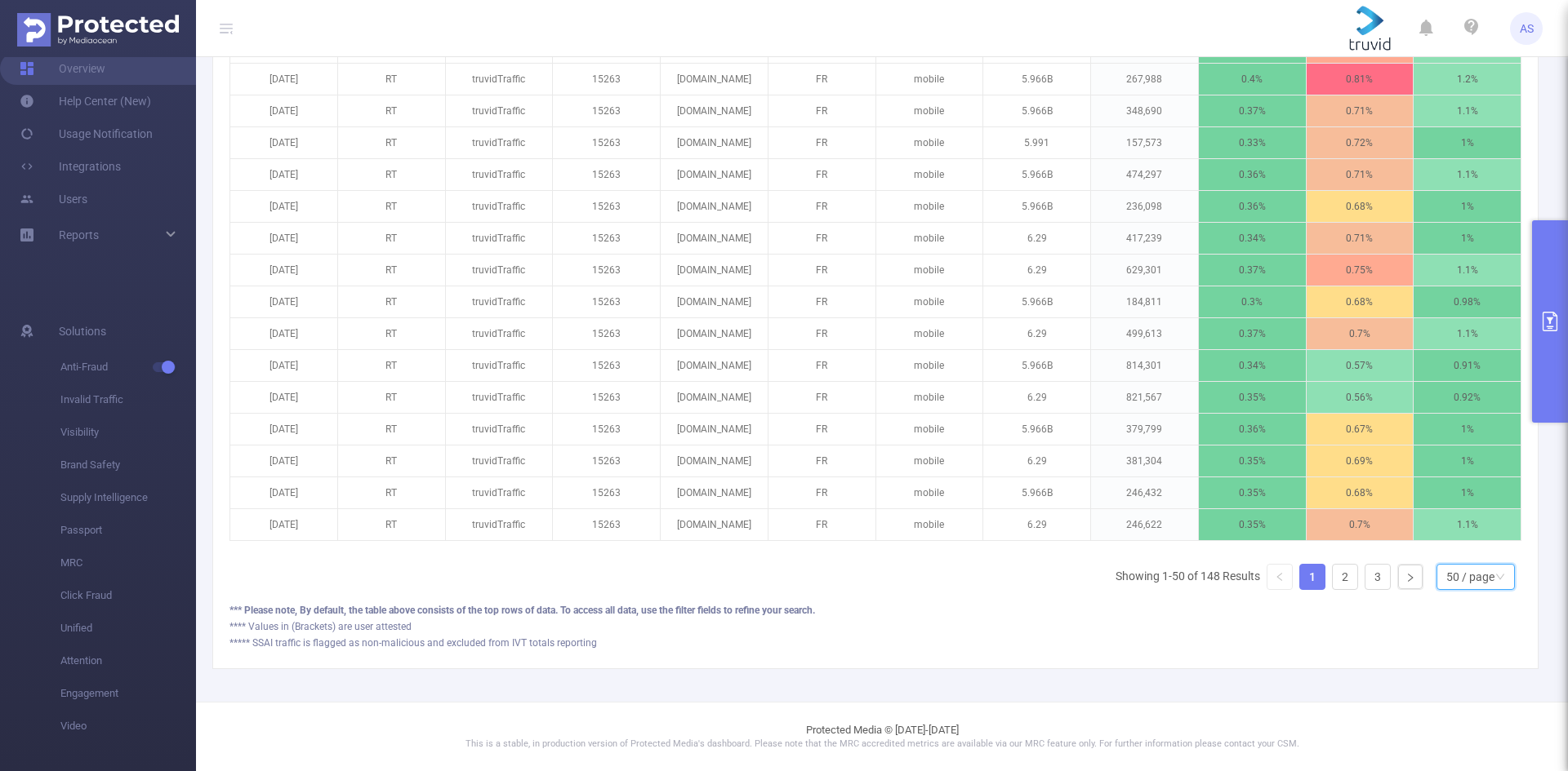
click at [1457, 579] on div "50 / page" at bounding box center [1470, 577] width 48 height 25
click at [1357, 628] on div "**** Values in (Brackets) are user attested" at bounding box center [875, 627] width 1291 height 15
click at [1335, 579] on link "2" at bounding box center [1345, 577] width 25 height 25
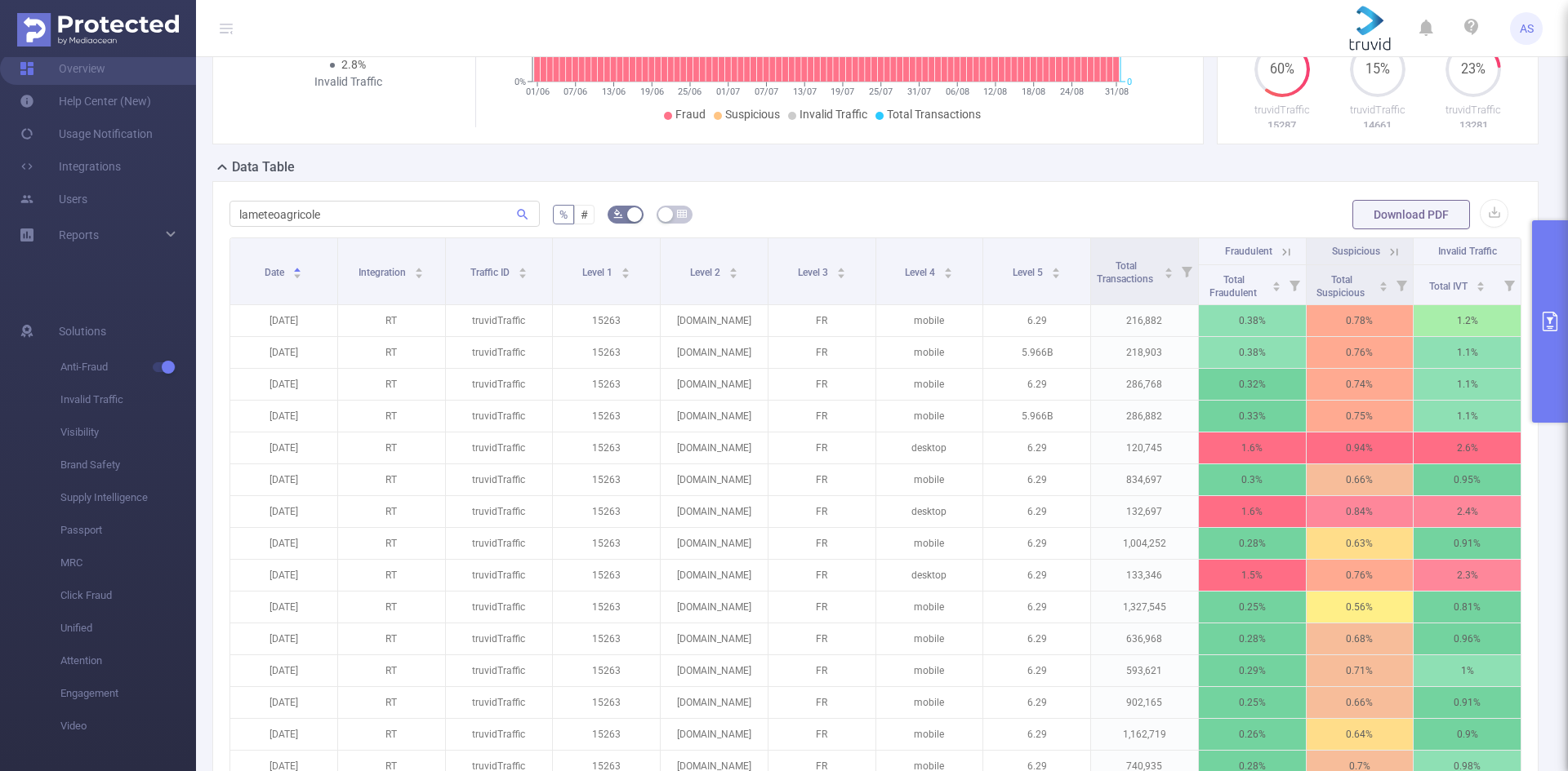
scroll to position [490, 0]
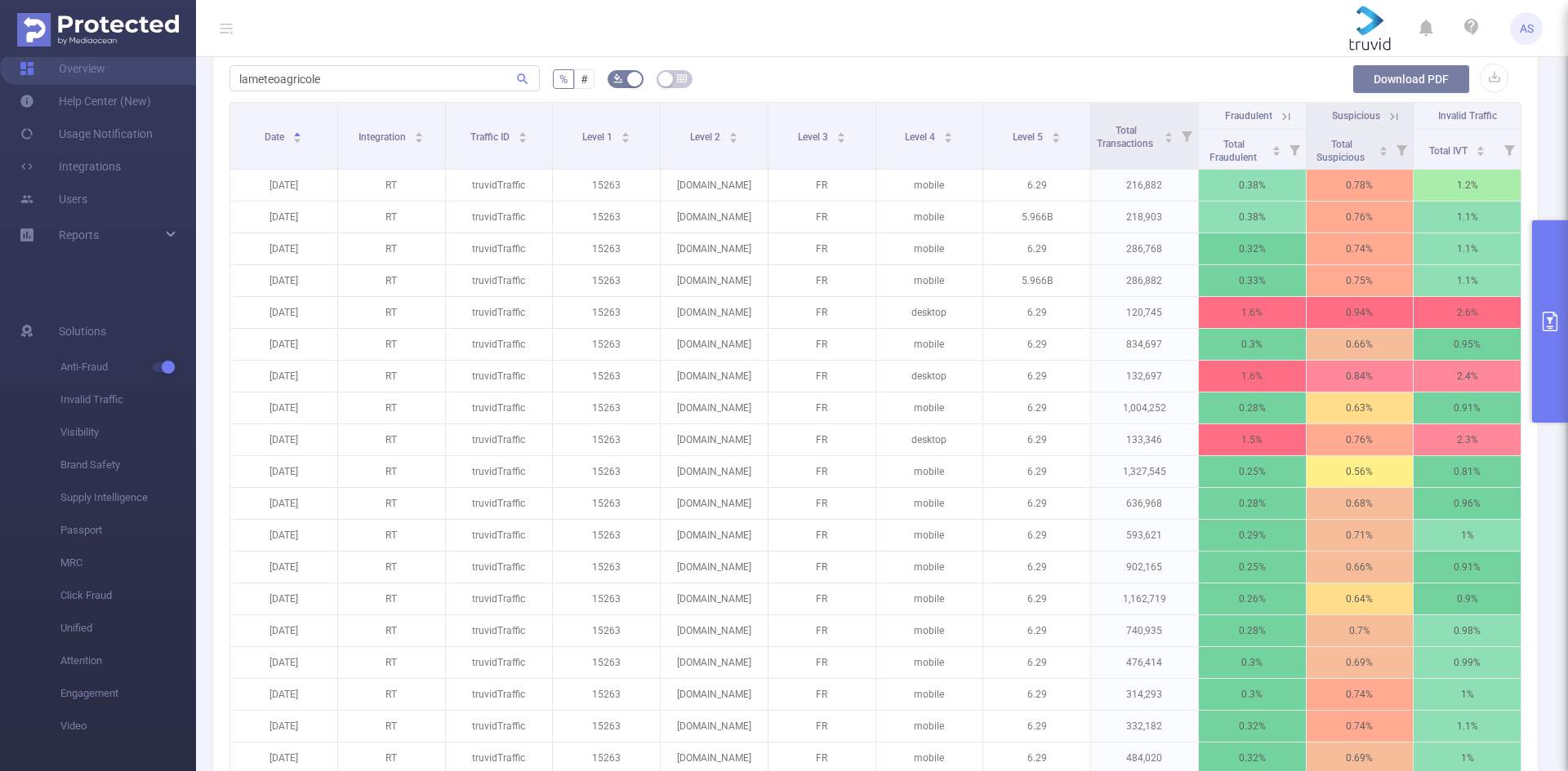
click at [1411, 69] on button "Download PDF" at bounding box center [1411, 79] width 118 height 29
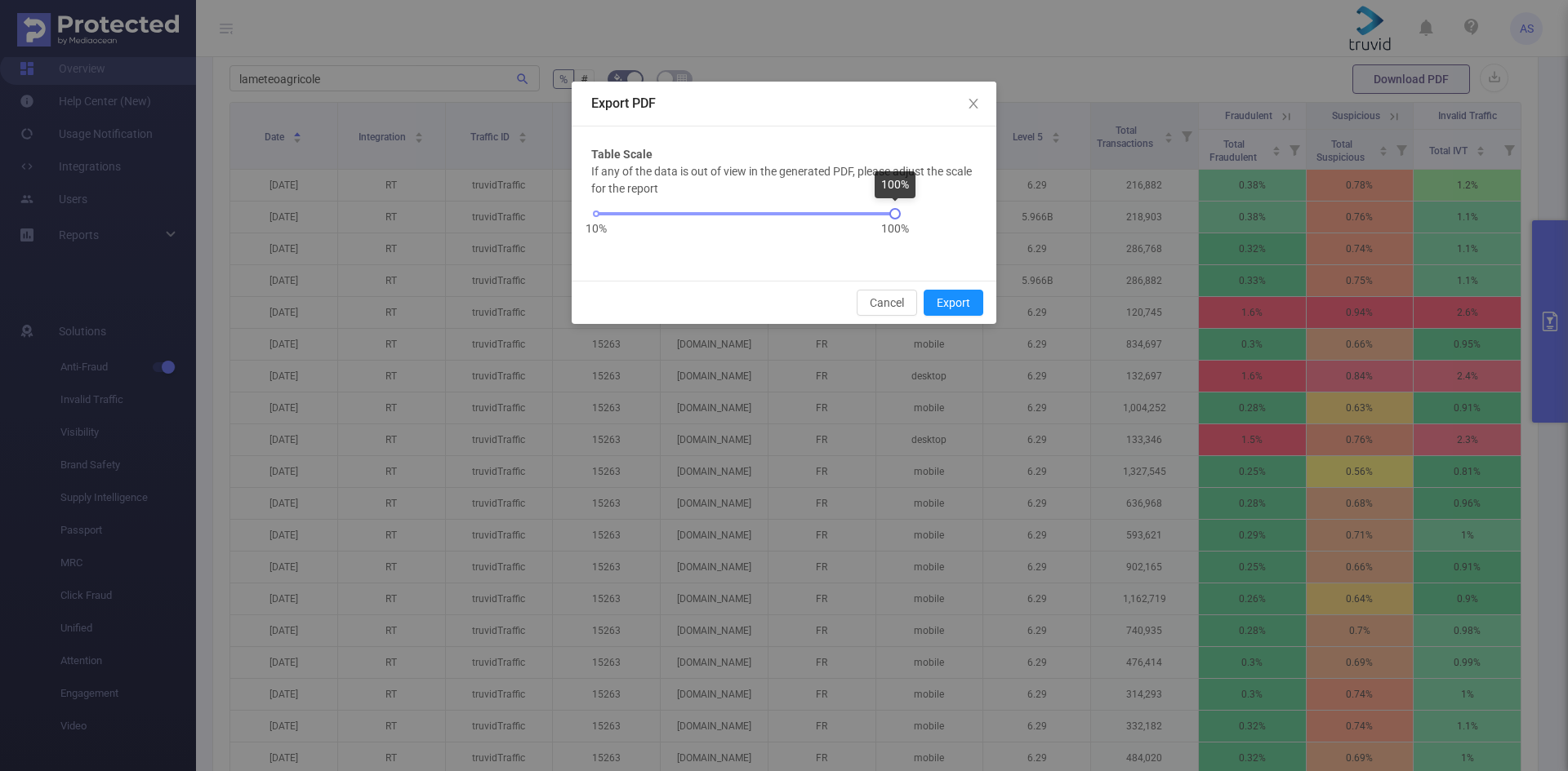
drag, startPoint x: 594, startPoint y: 216, endPoint x: 924, endPoint y: 227, distance: 330.2
click at [924, 227] on div "If any of the data is out of view in the generated PDF, please adjust the scale…" at bounding box center [784, 212] width 386 height 98
click at [966, 305] on button "Export" at bounding box center [952, 303] width 59 height 27
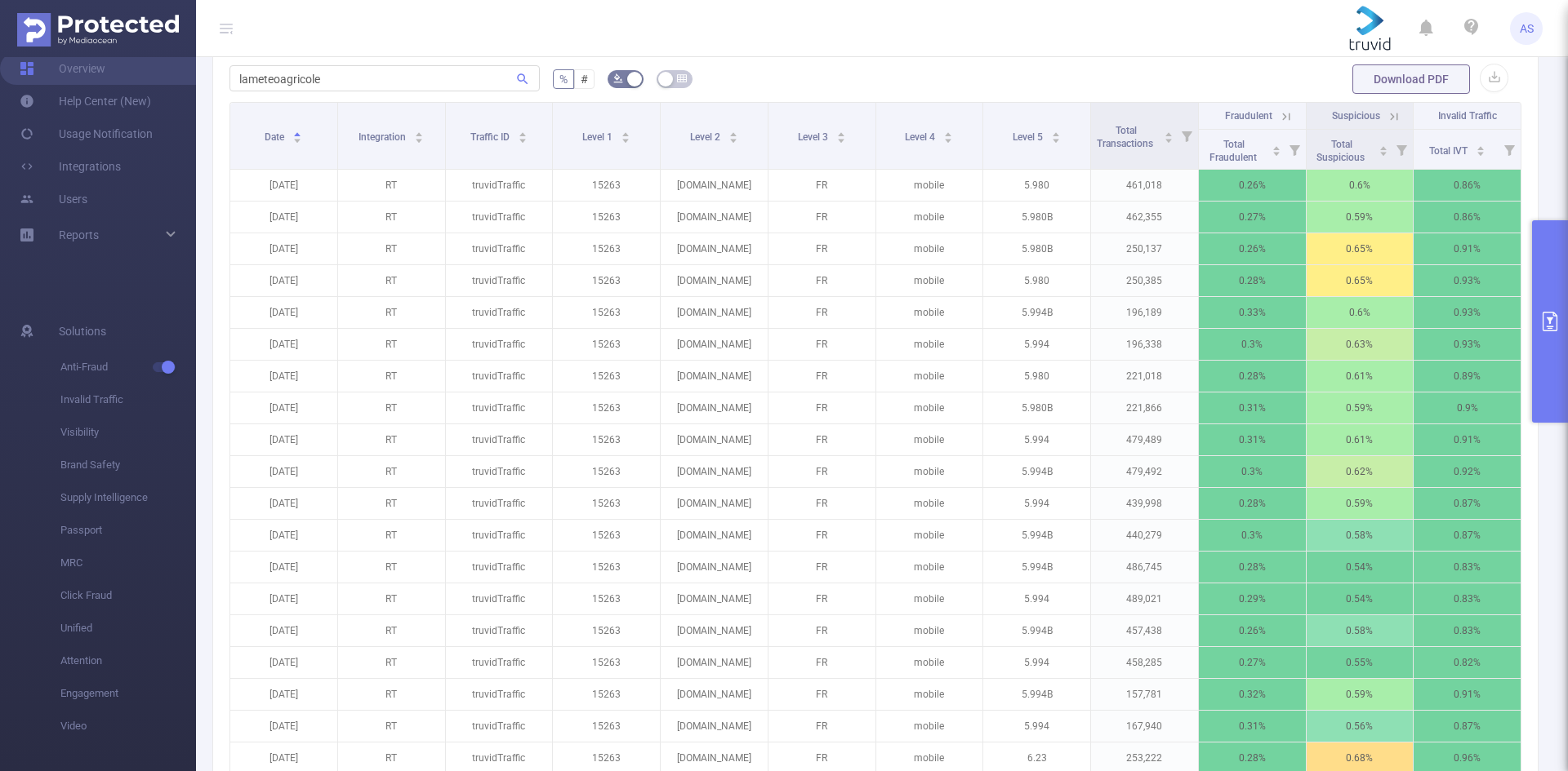
click at [1490, 92] on button "button" at bounding box center [1494, 78] width 28 height 28
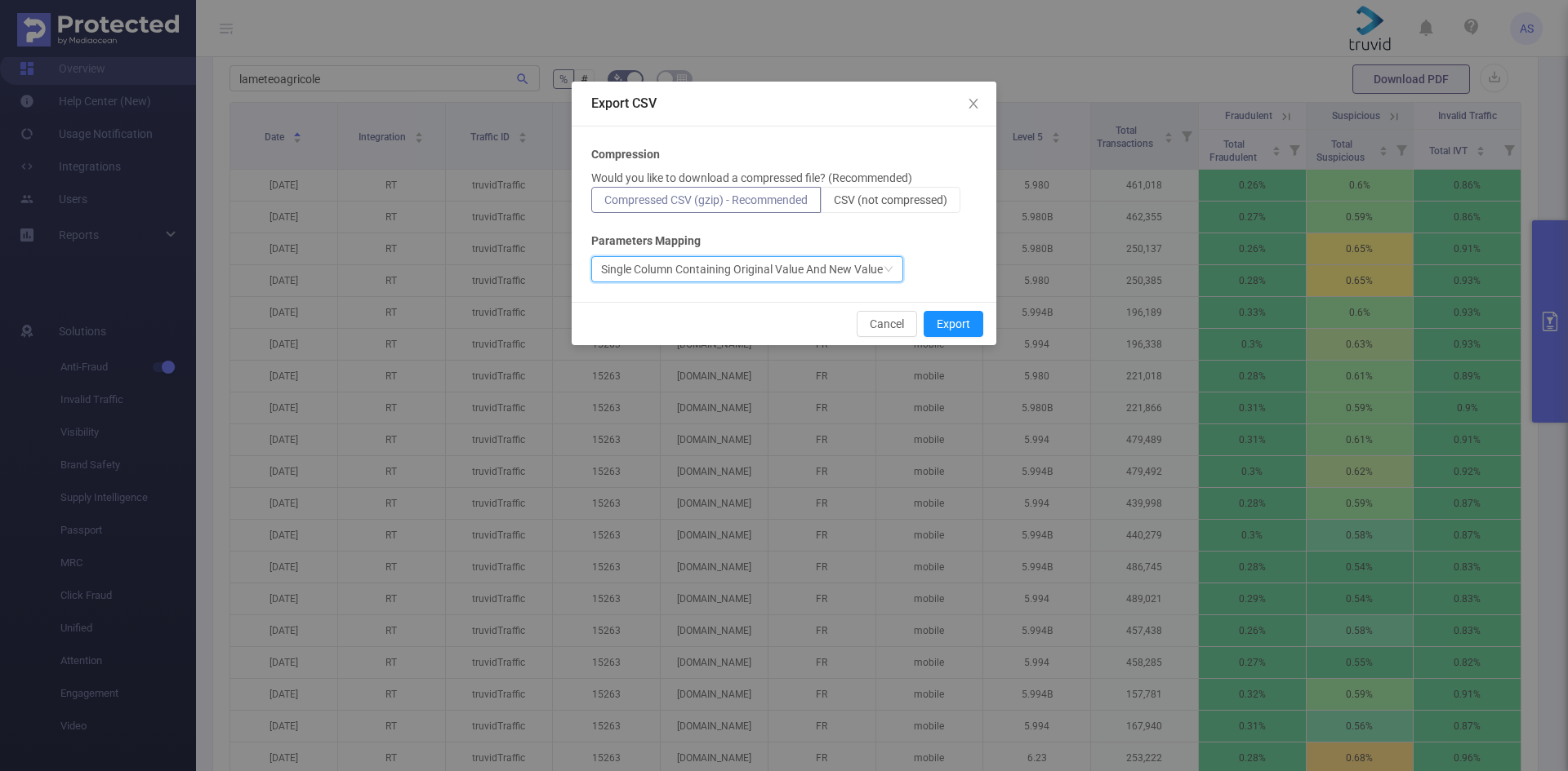
click at [814, 273] on div "Single Column Containing Original Value And New Value" at bounding box center [741, 270] width 281 height 25
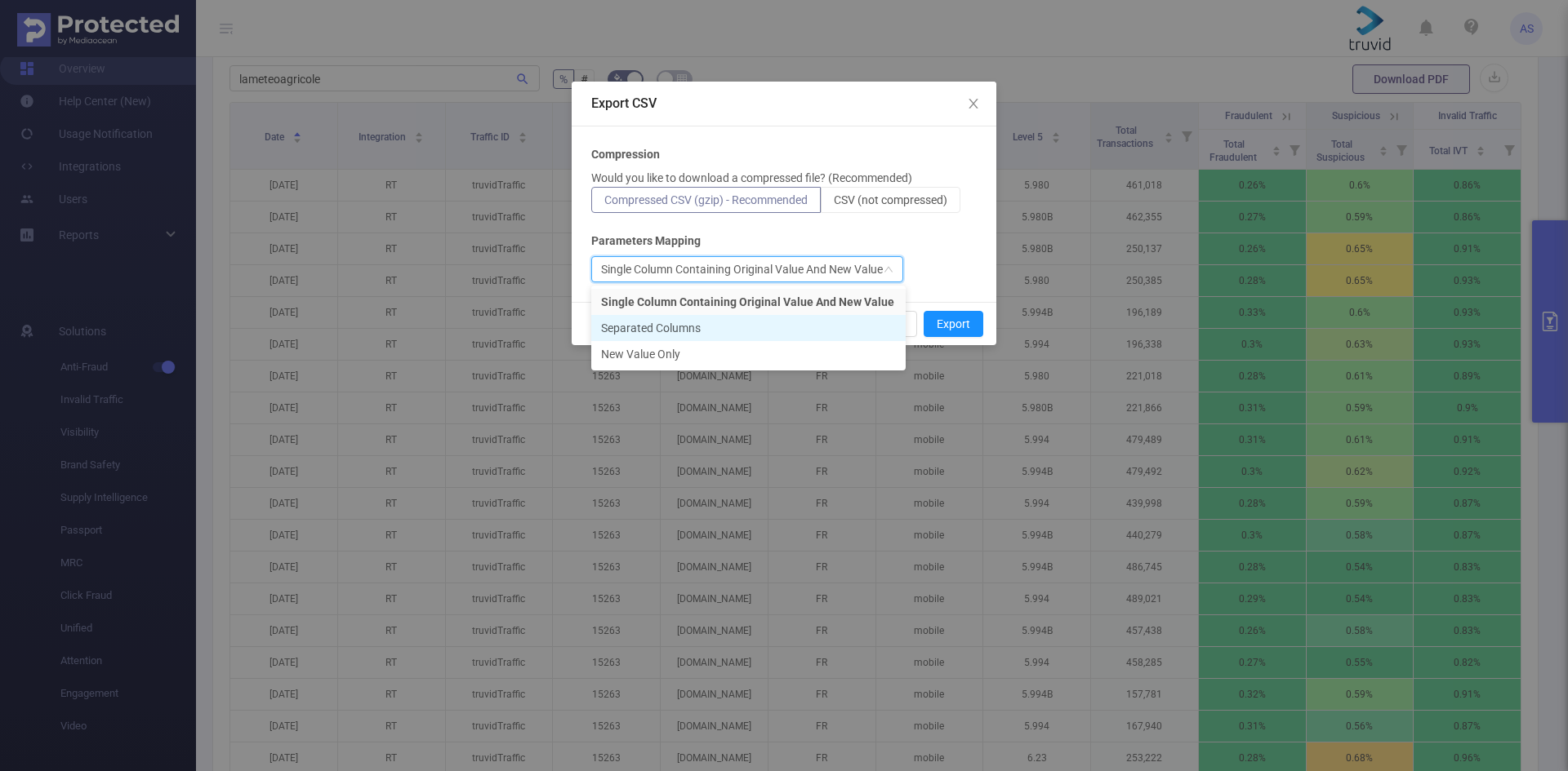
click at [675, 330] on li "Separated Columns" at bounding box center [747, 328] width 314 height 27
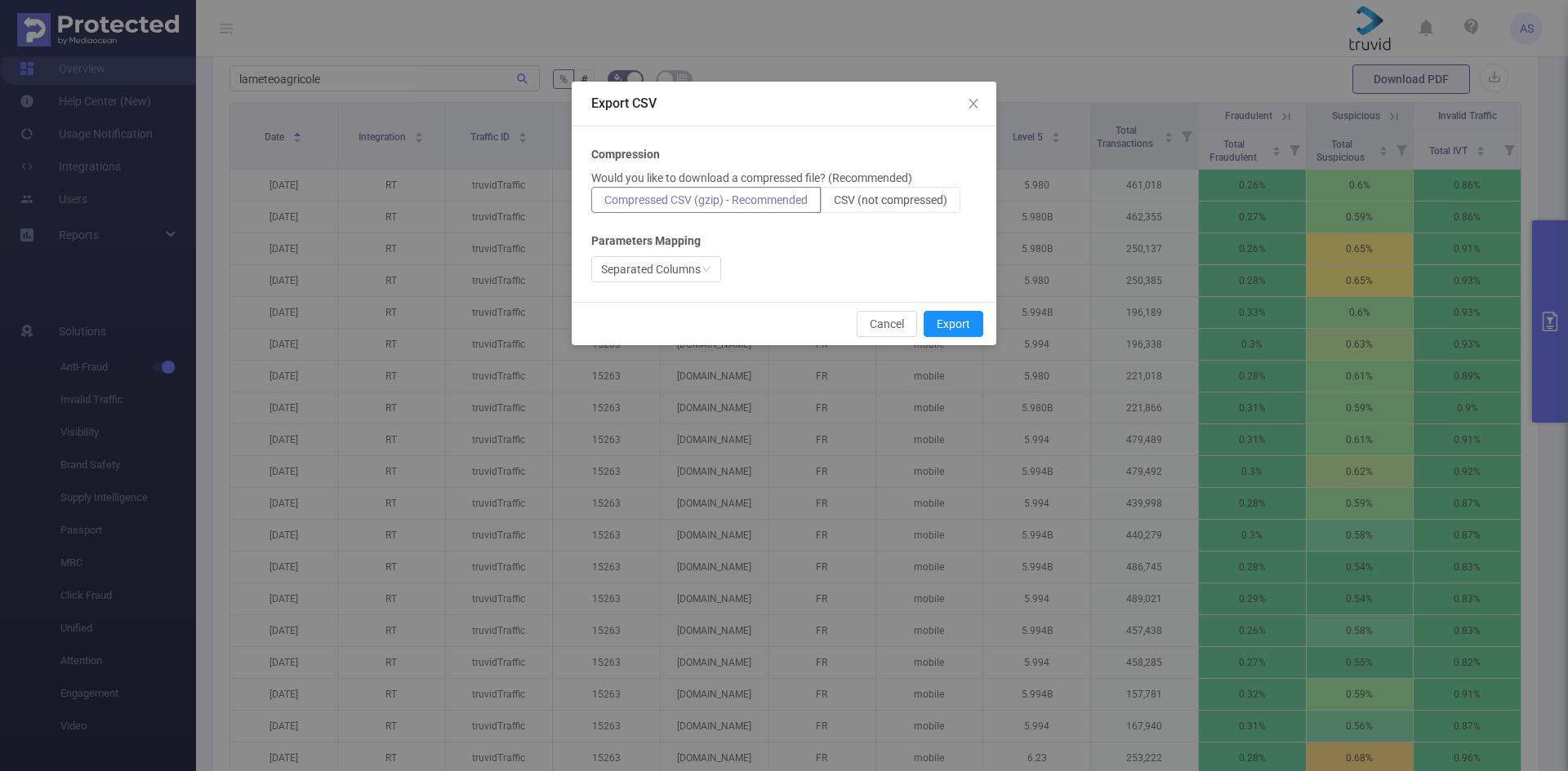
click at [721, 209] on label "Compressed CSV (gzip) - Recommended" at bounding box center [705, 200] width 229 height 27
click at [604, 204] on input "Compressed CSV (gzip) - Recommended" at bounding box center [604, 204] width 0 height 0
click at [873, 201] on span "CSV (not compressed)" at bounding box center [891, 200] width 113 height 13
click at [834, 204] on input "CSV (not compressed)" at bounding box center [834, 204] width 0 height 0
click at [717, 202] on span "Compressed CSV (gzip) - Recommended" at bounding box center [706, 200] width 203 height 13
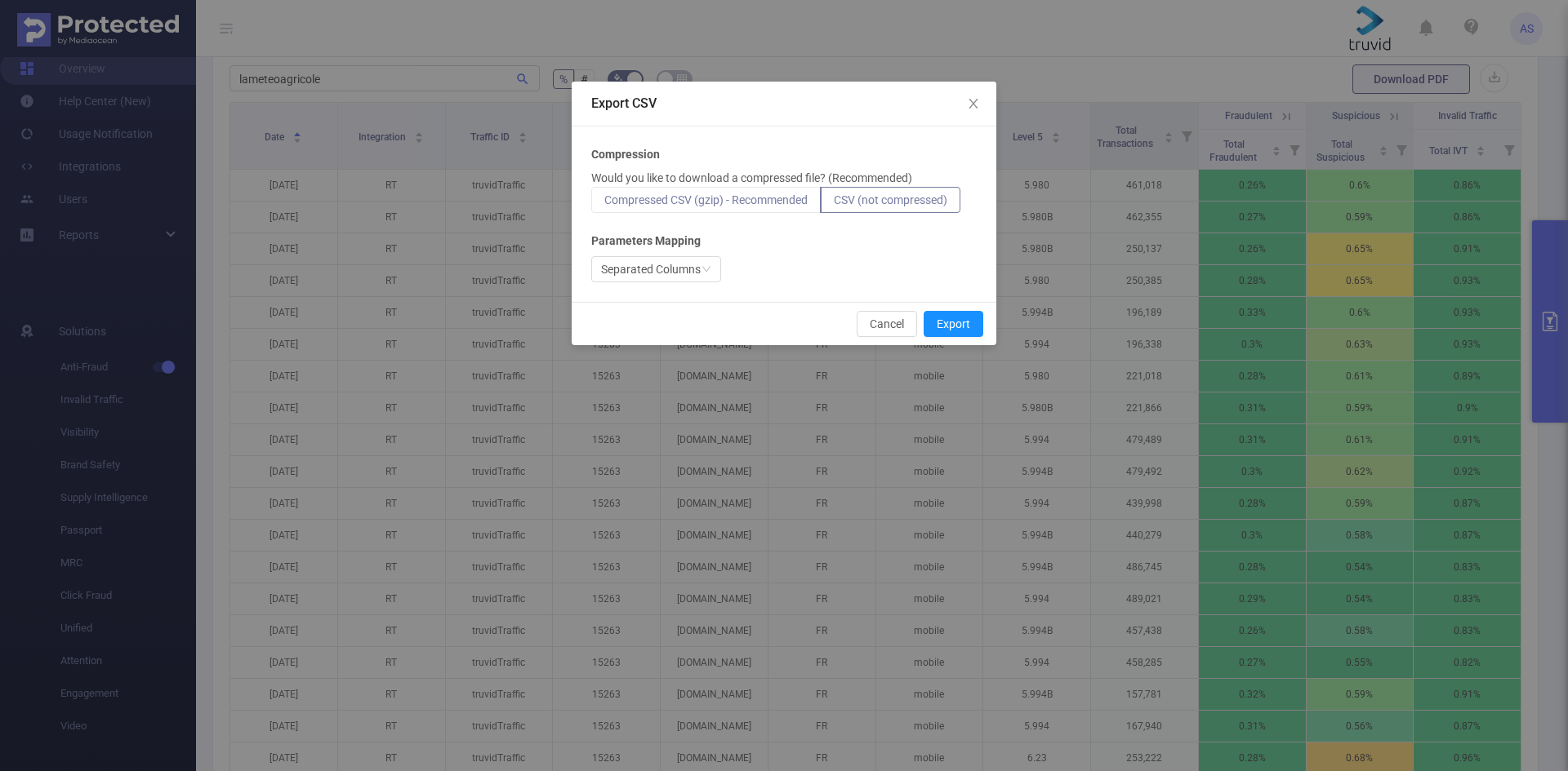
click at [604, 204] on input "Compressed CSV (gzip) - Recommended" at bounding box center [604, 204] width 0 height 0
click at [863, 202] on span "CSV (not compressed)" at bounding box center [891, 200] width 113 height 13
click at [928, 196] on span "CSV (not compressed)" at bounding box center [891, 200] width 113 height 13
click at [834, 204] on input "CSV (not compressed)" at bounding box center [834, 204] width 0 height 0
click at [738, 199] on span "Compressed CSV (gzip) - Recommended" at bounding box center [706, 200] width 203 height 13
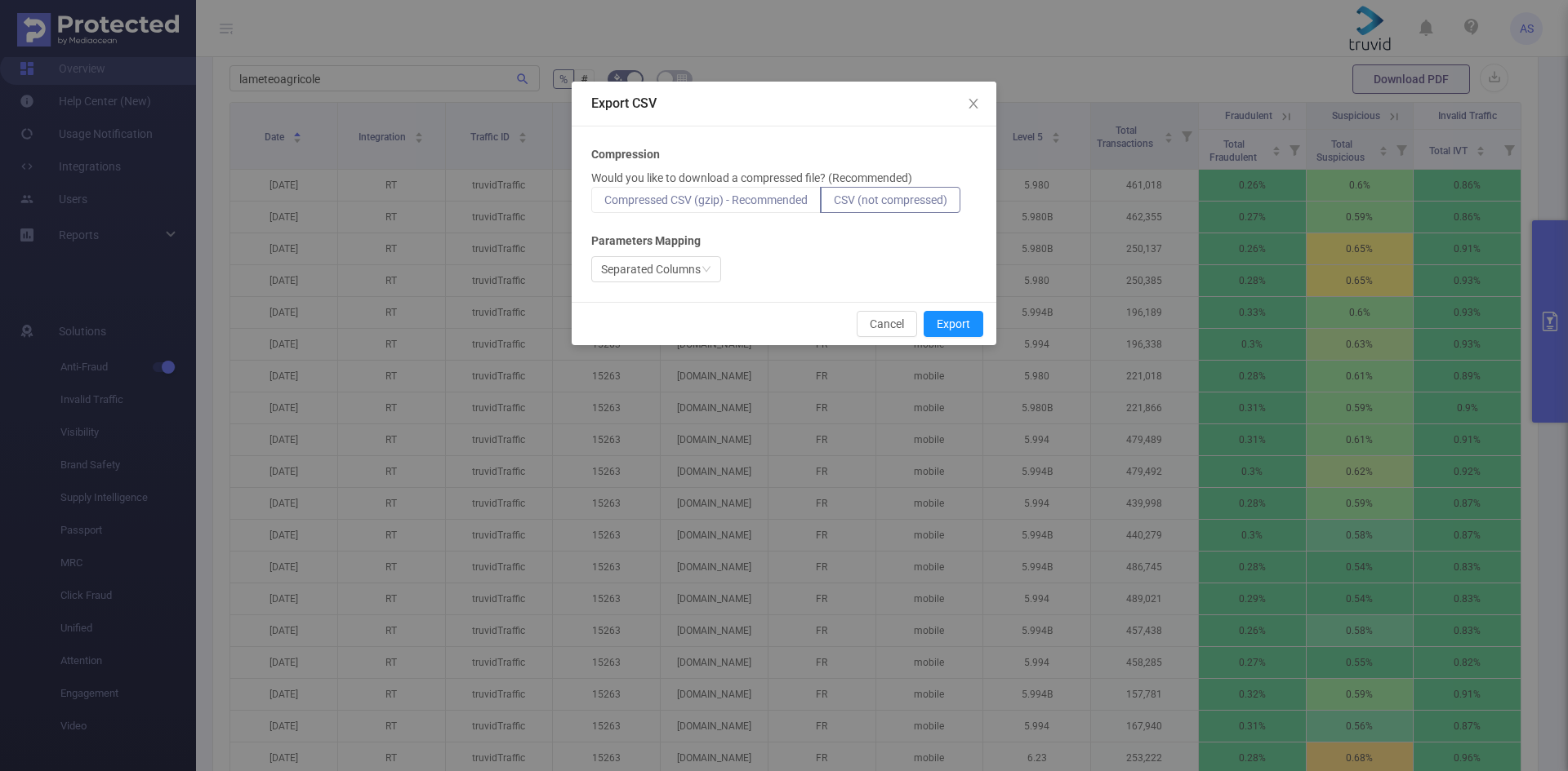
click at [604, 204] on input "Compressed CSV (gzip) - Recommended" at bounding box center [604, 204] width 0 height 0
click at [677, 266] on div "Separated Columns" at bounding box center [650, 270] width 100 height 25
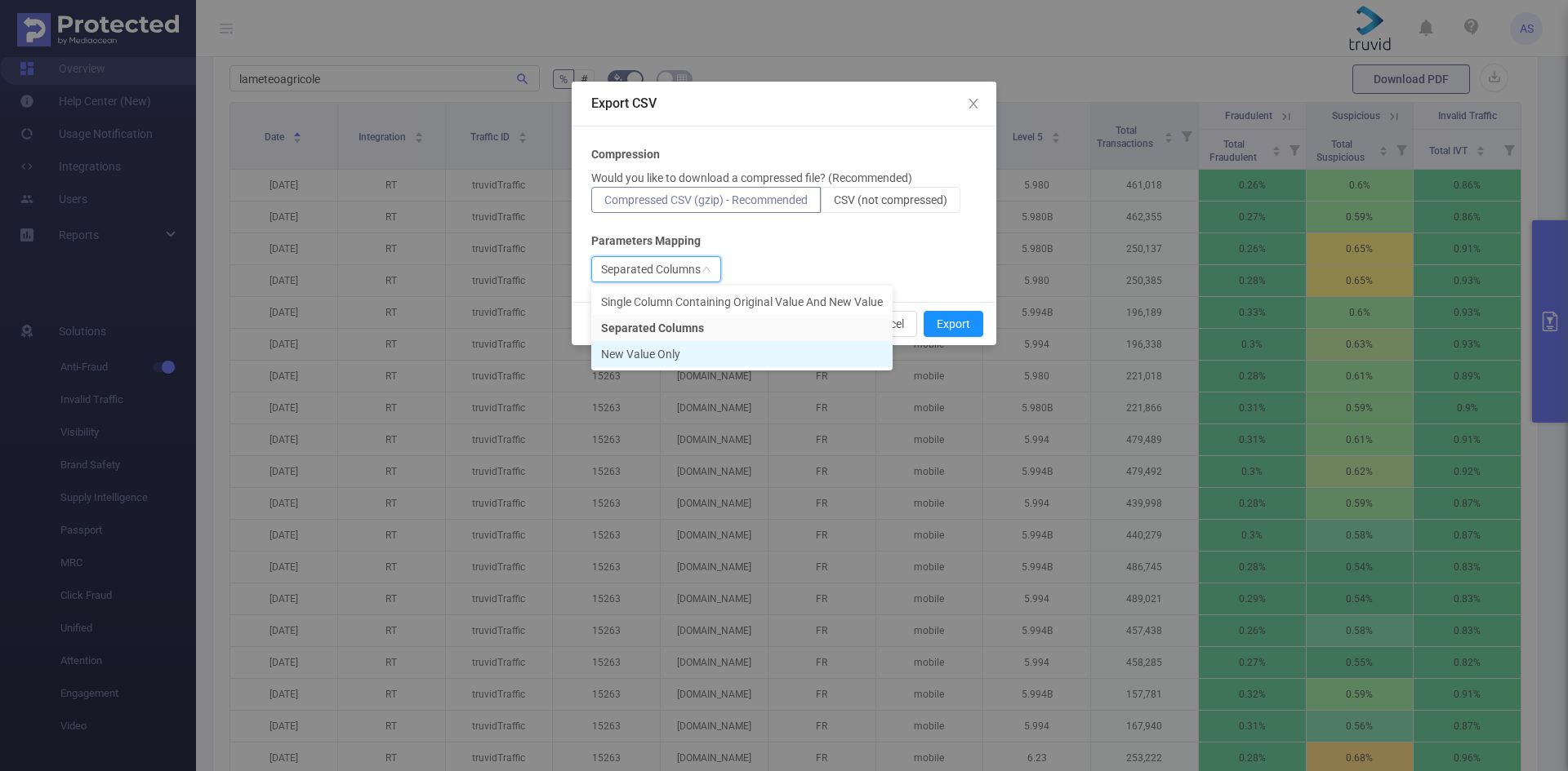
click at [717, 350] on li "New Value Only" at bounding box center [741, 355] width 302 height 27
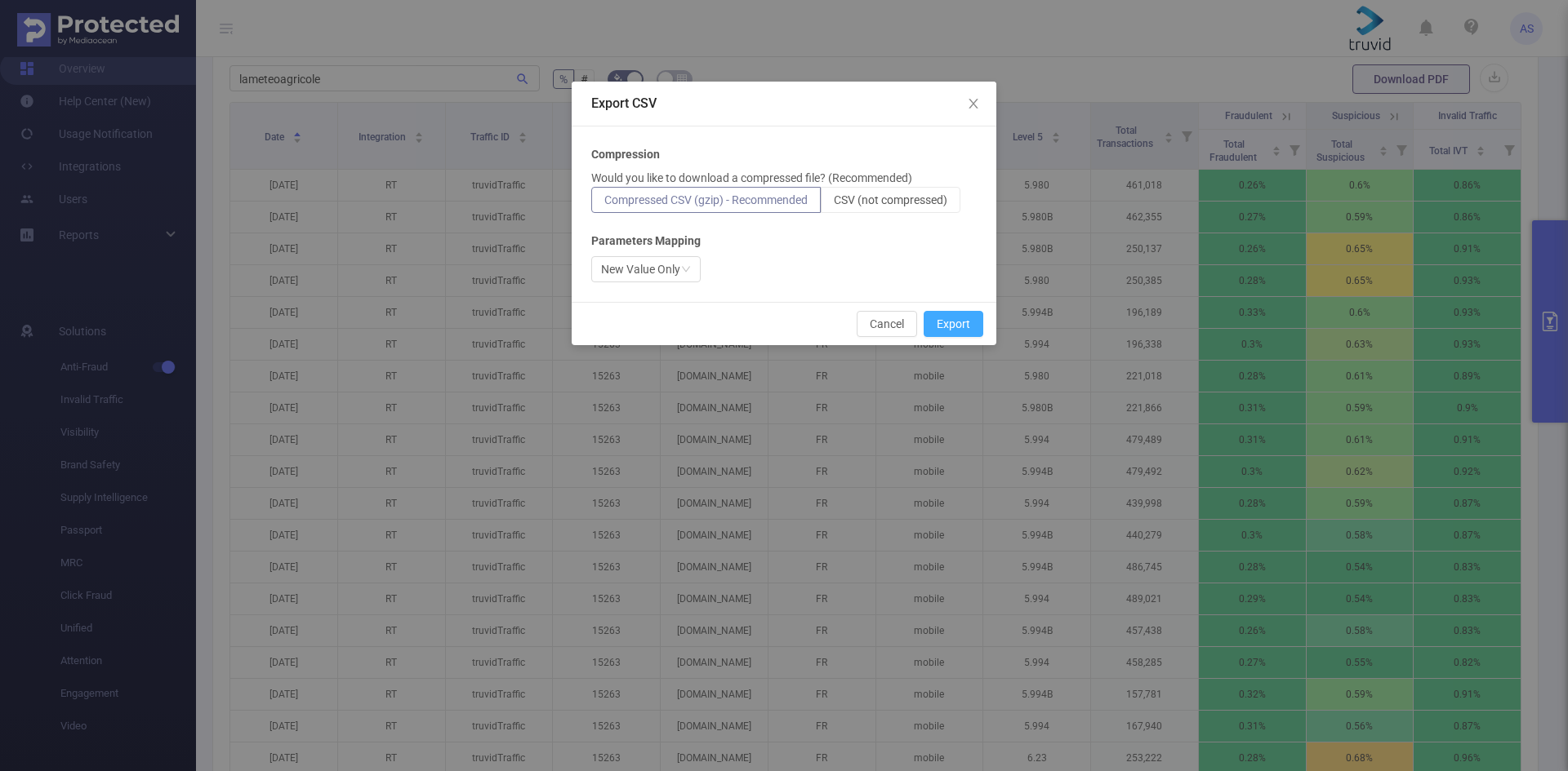
click at [938, 323] on button "Export" at bounding box center [952, 324] width 59 height 27
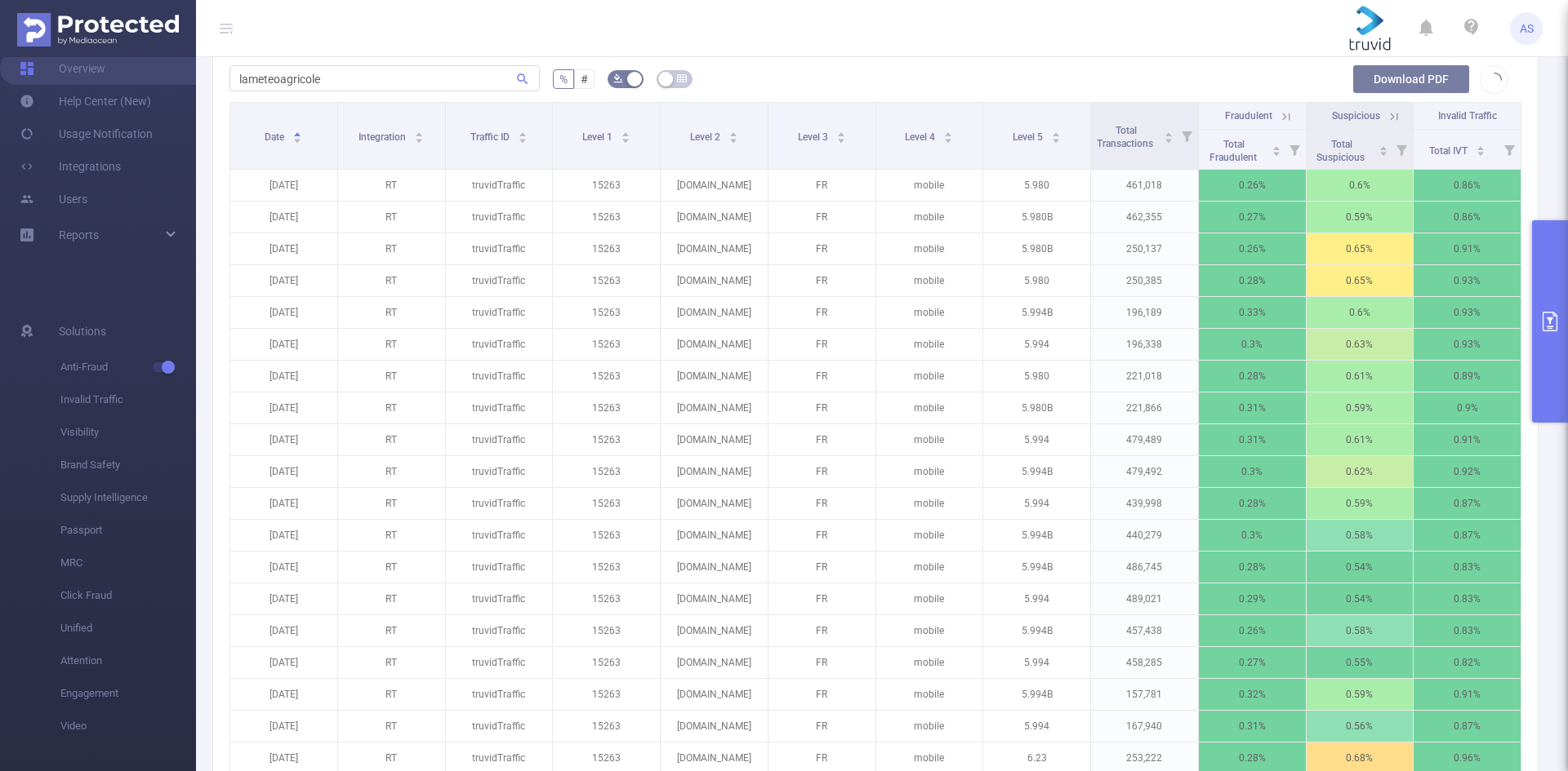
click at [1371, 94] on button "Download PDF" at bounding box center [1411, 79] width 118 height 29
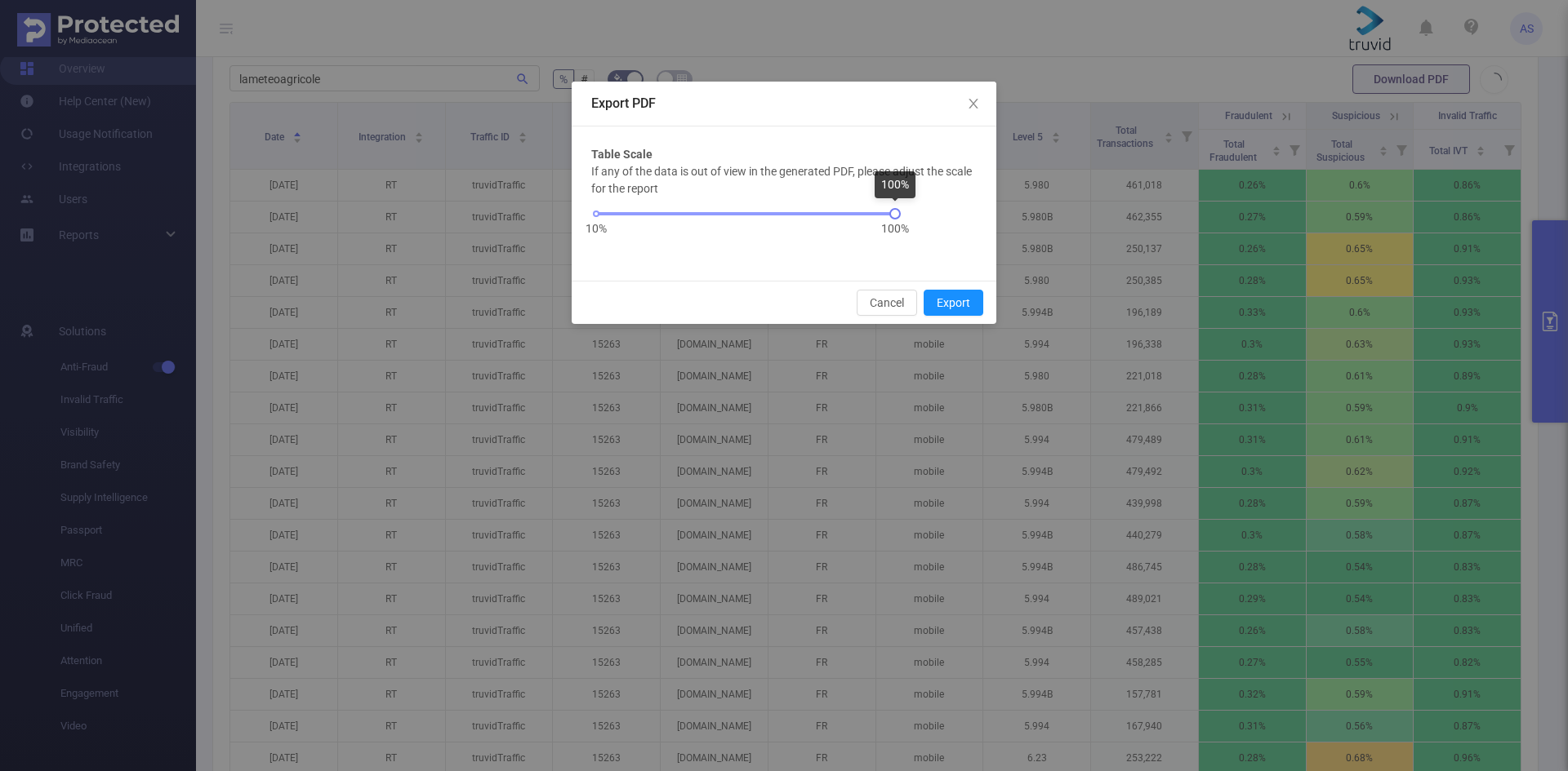
drag, startPoint x: 597, startPoint y: 214, endPoint x: 928, endPoint y: 210, distance: 331.0
click at [914, 212] on div "If any of the data is out of view in the generated PDF, please adjust the scale…" at bounding box center [784, 212] width 386 height 98
drag, startPoint x: 590, startPoint y: 212, endPoint x: 728, endPoint y: 208, distance: 138.1
click at [715, 210] on div "Table Scale If any of the data is out of view in the generated PDF, please adju…" at bounding box center [784, 203] width 425 height 154
click at [896, 304] on button "Cancel" at bounding box center [886, 303] width 60 height 27
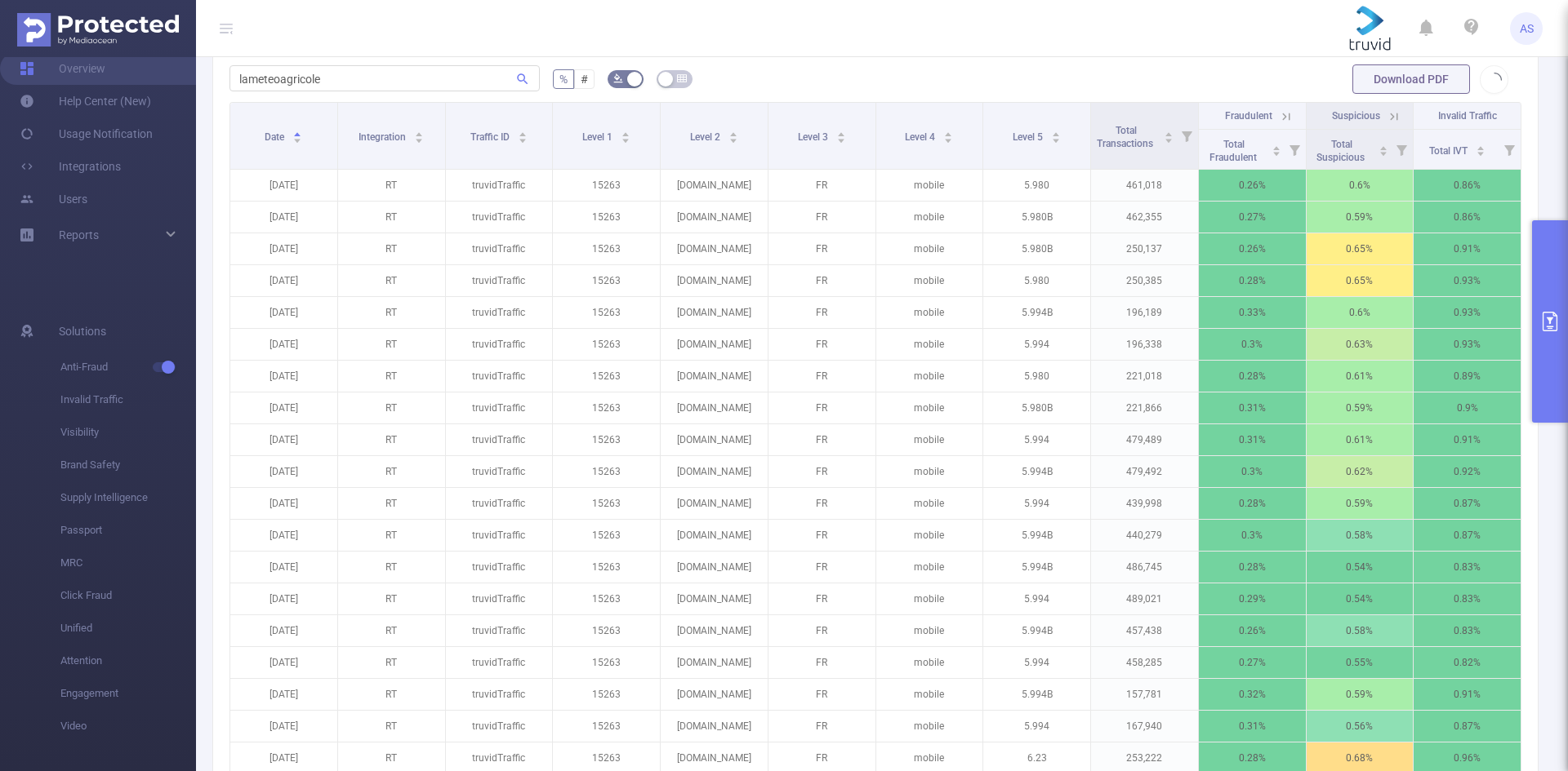
click at [1539, 338] on button "primary" at bounding box center [1549, 321] width 36 height 202
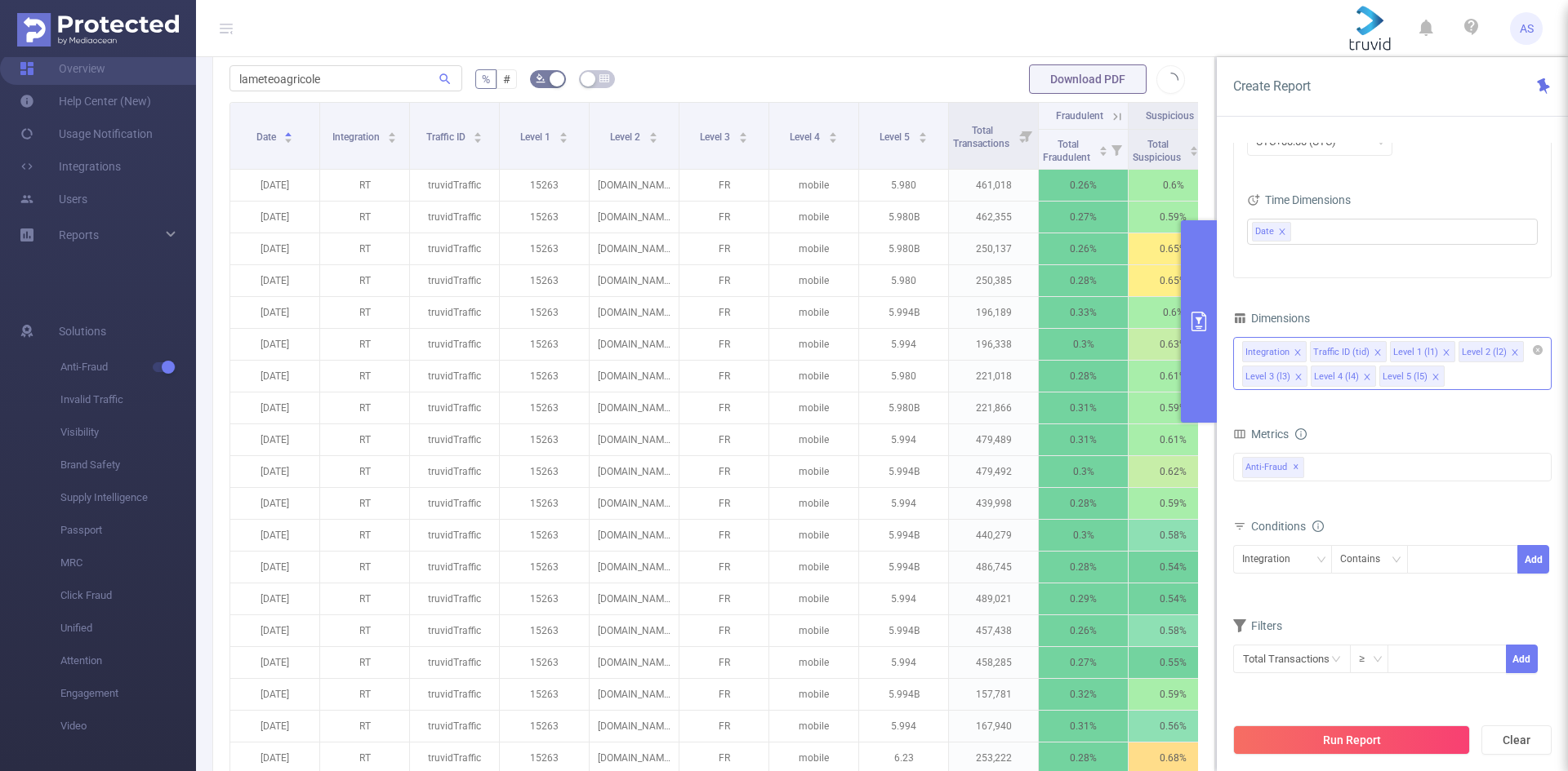
click at [950, 45] on div "Data Table" at bounding box center [720, 34] width 1015 height 23
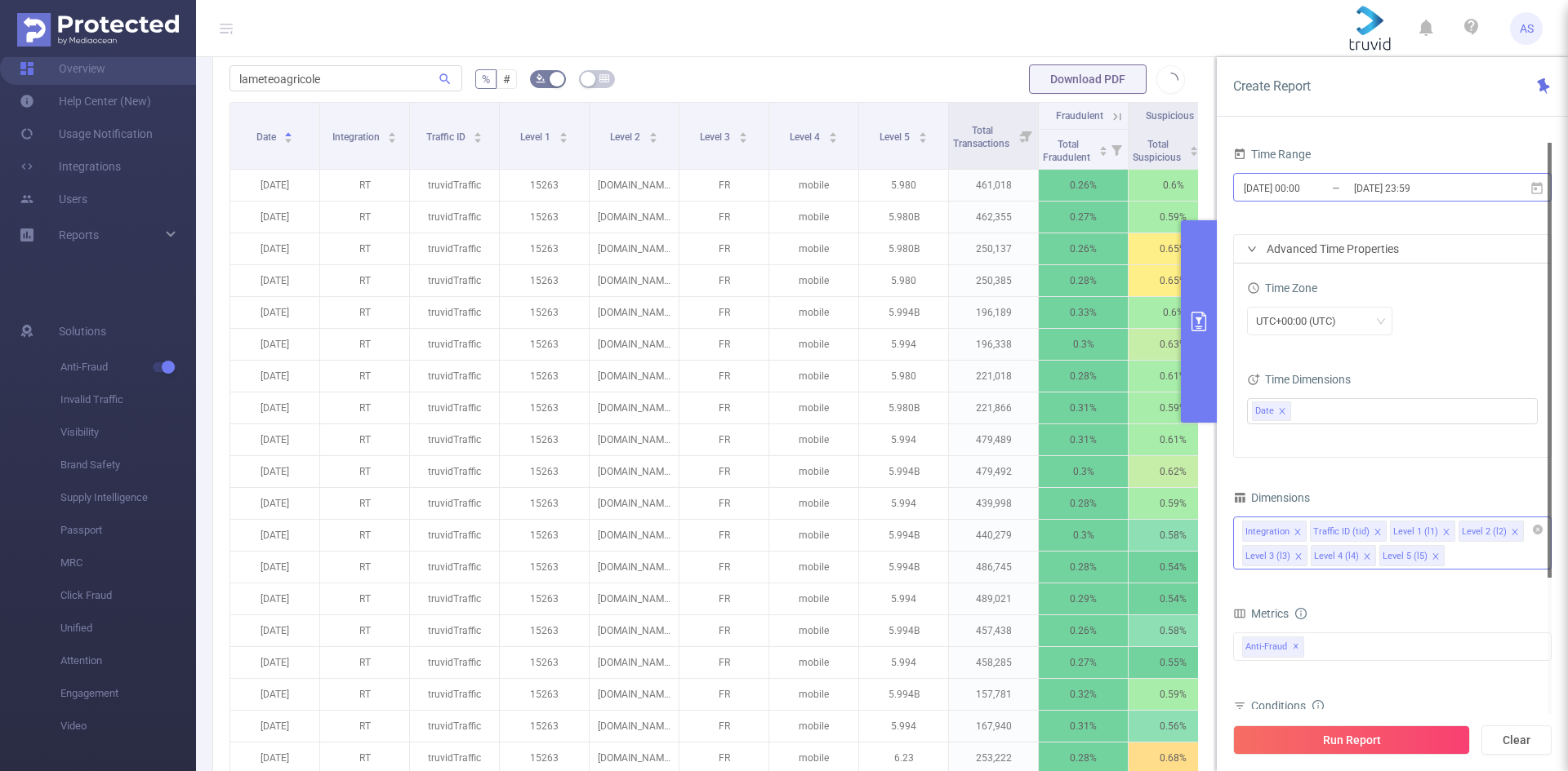
click at [1388, 196] on input "[DATE] 23:59" at bounding box center [1419, 187] width 133 height 22
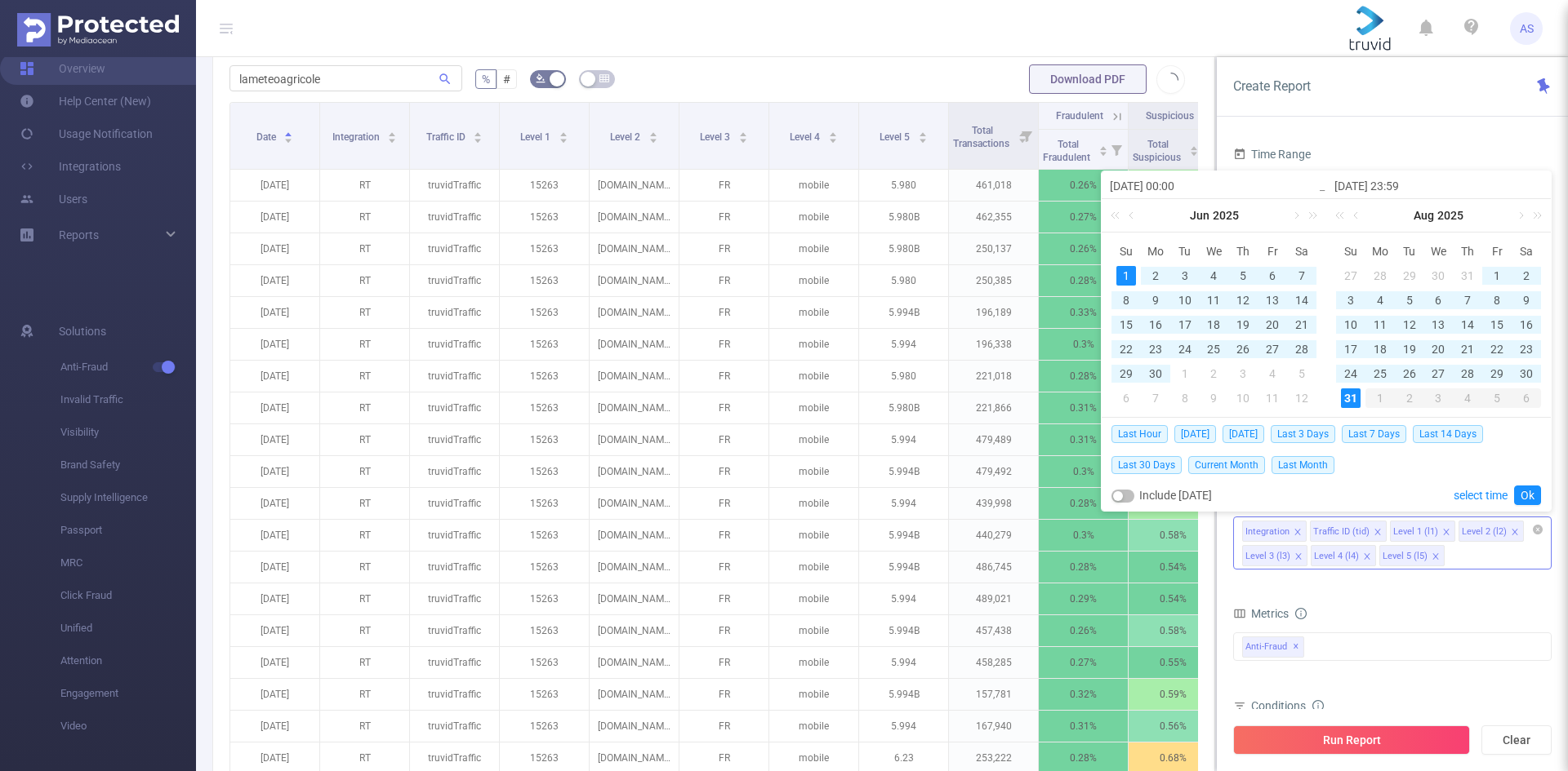
click at [1127, 271] on div "1" at bounding box center [1126, 276] width 19 height 19
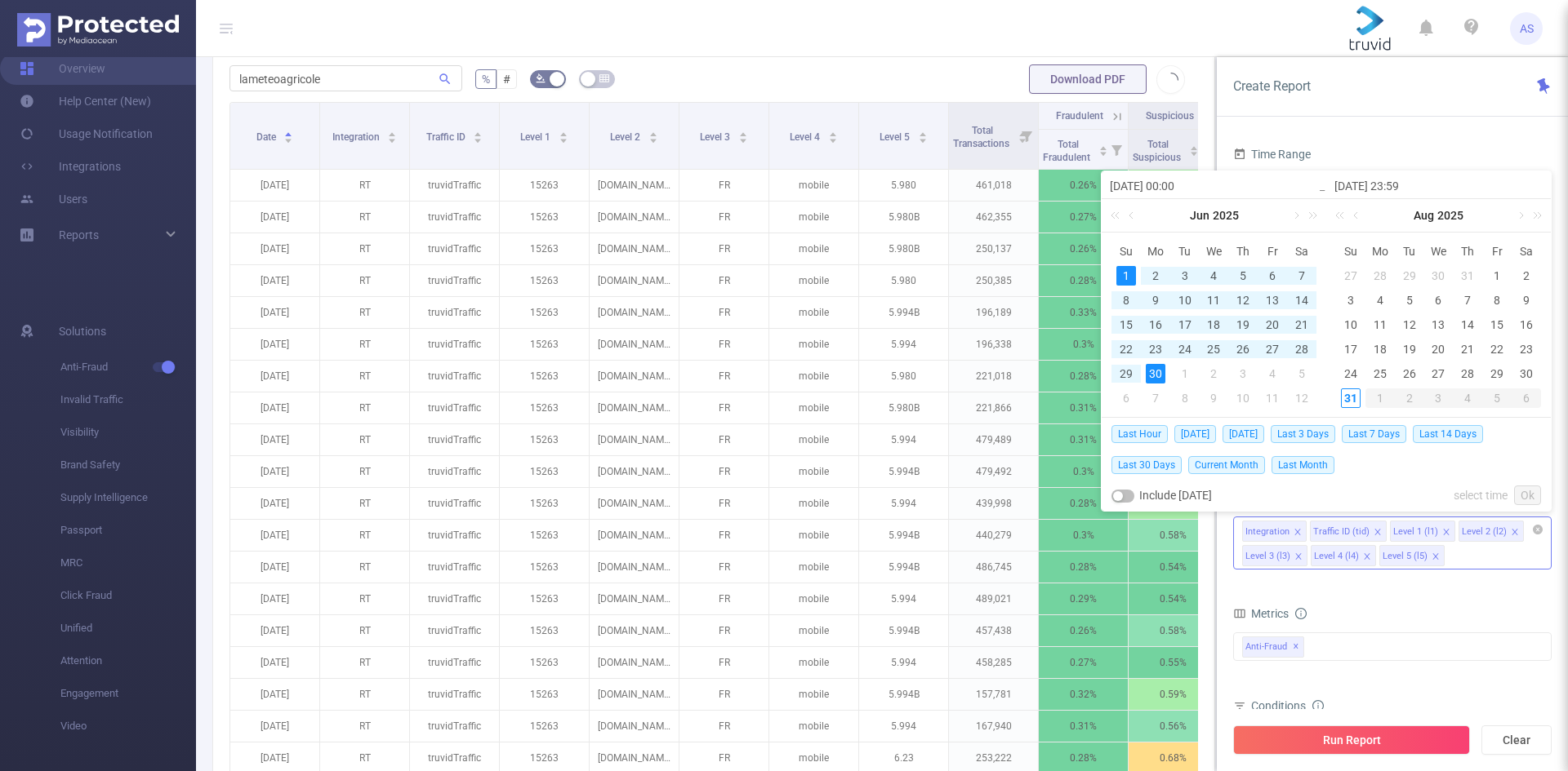
click at [1155, 376] on div "30" at bounding box center [1155, 374] width 19 height 19
type input "[DATE] 23:59"
click at [1525, 494] on link "Ok" at bounding box center [1527, 495] width 27 height 19
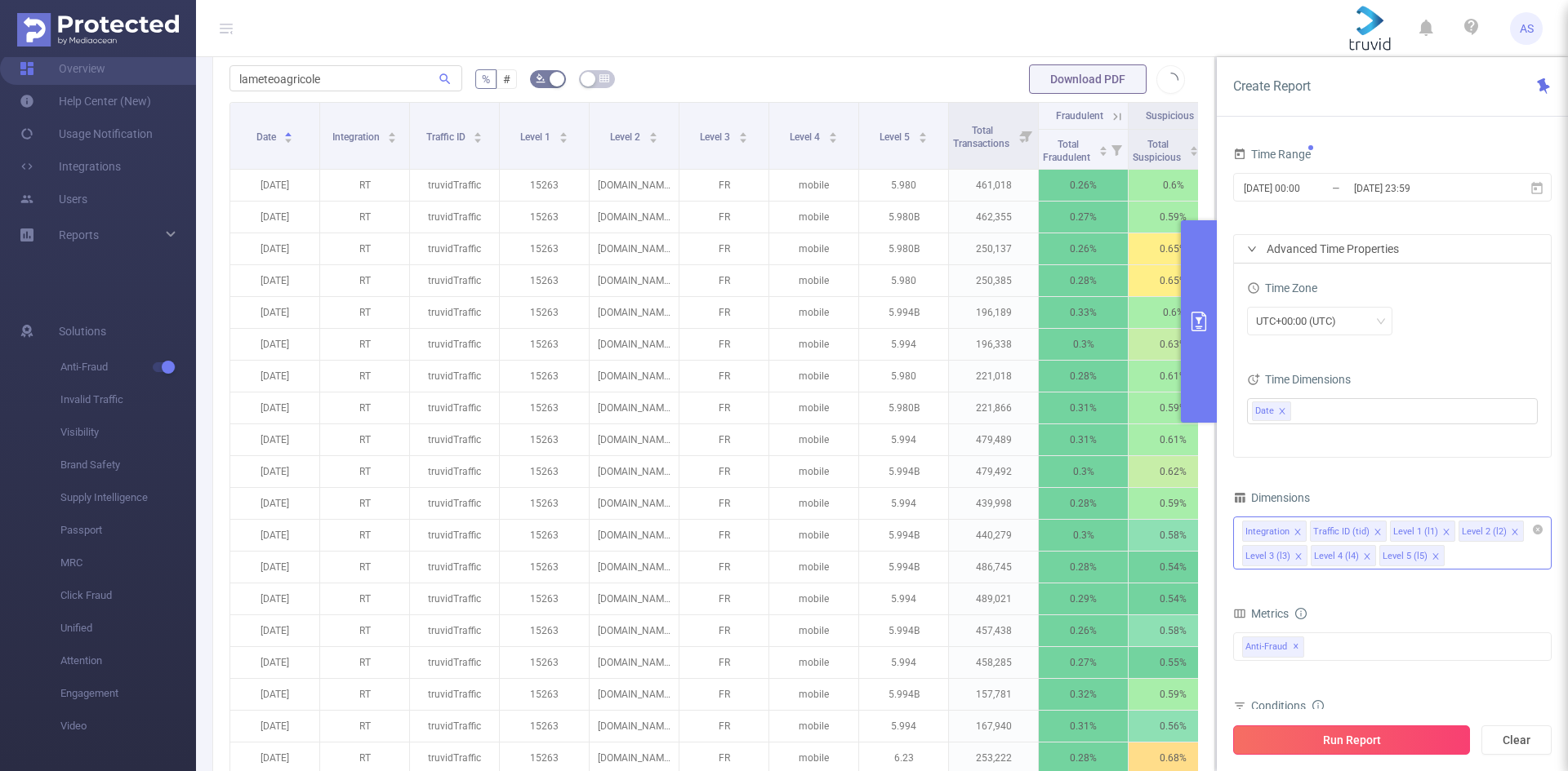
click at [1360, 738] on button "Run Report" at bounding box center [1351, 740] width 237 height 29
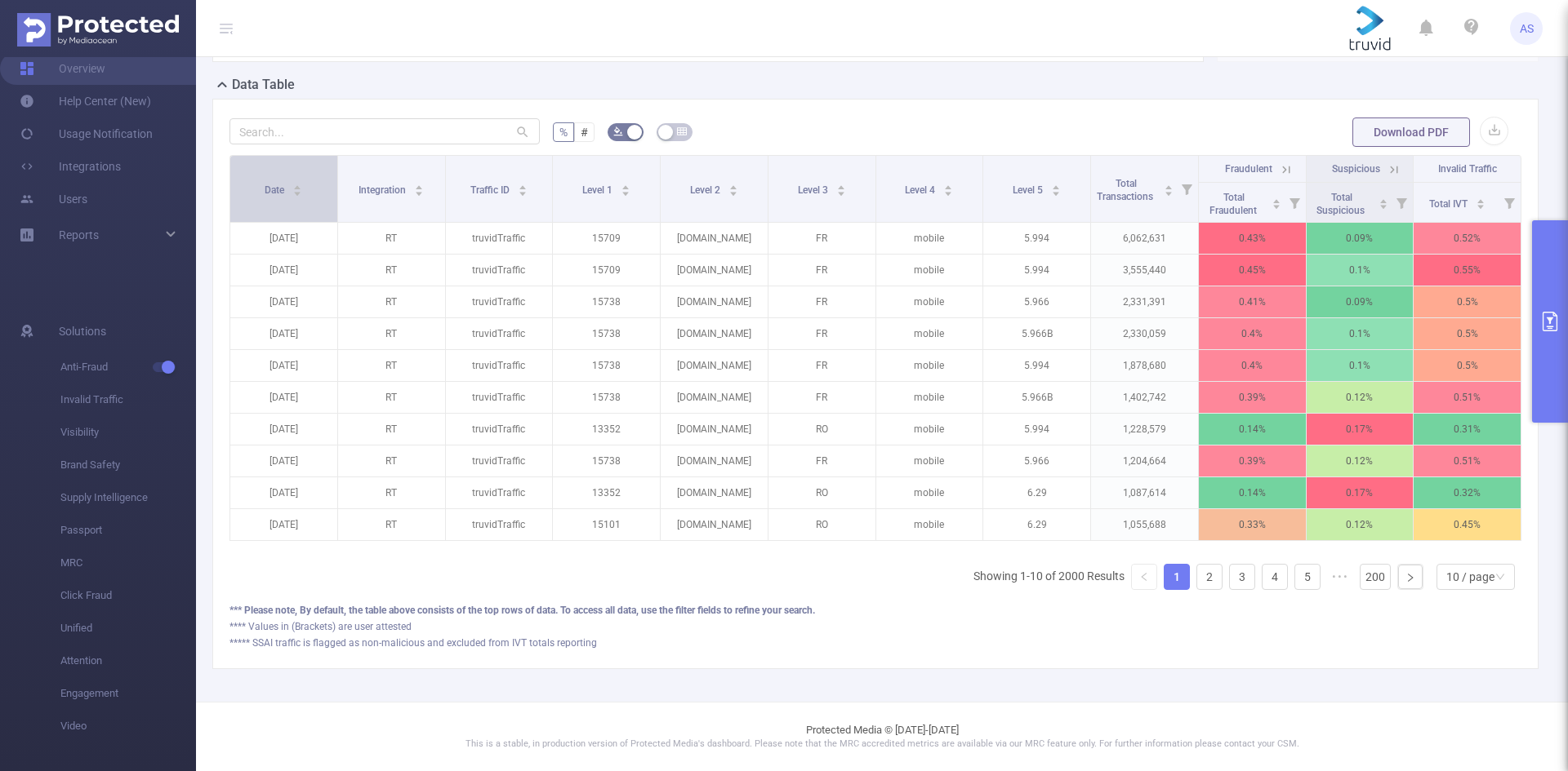
click at [302, 196] on div "Date" at bounding box center [283, 188] width 37 height 16
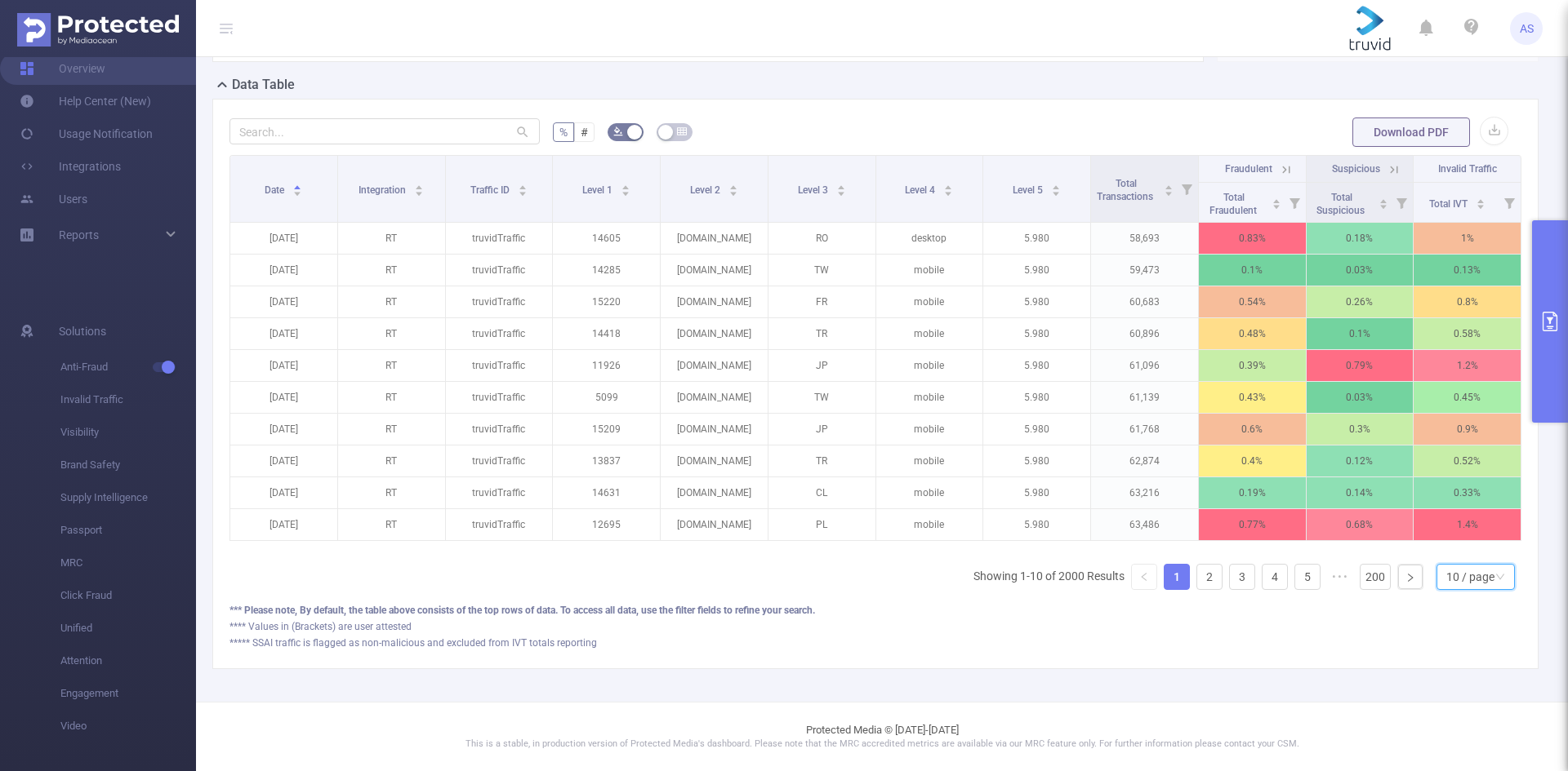
click at [1460, 590] on div "10 / page" at bounding box center [1470, 577] width 48 height 25
click at [1457, 573] on li "50 / page" at bounding box center [1462, 561] width 79 height 27
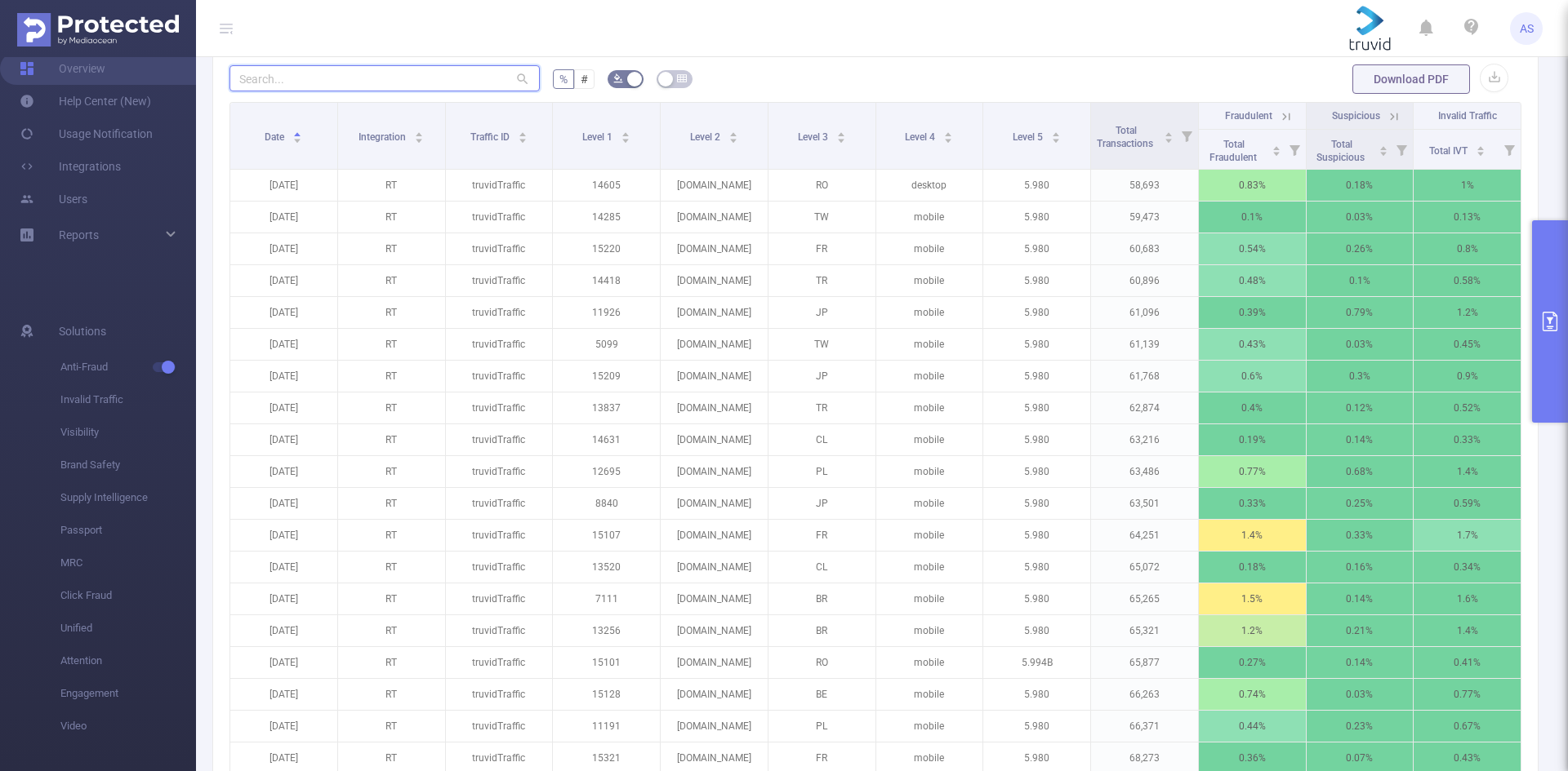
click at [357, 91] on input "text" at bounding box center [384, 79] width 310 height 27
paste input "lameteoagricole"
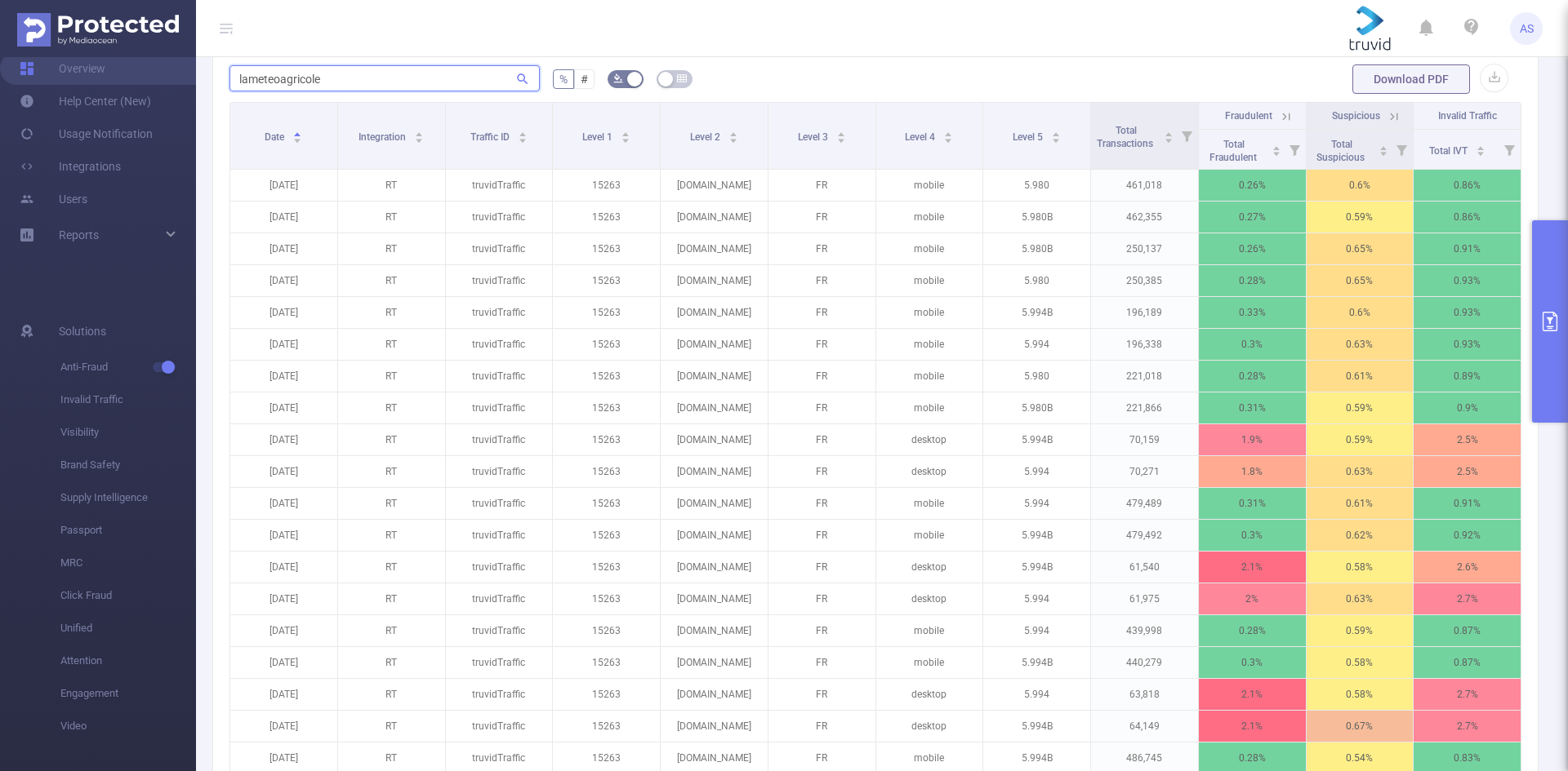
type input "lameteoagricole"
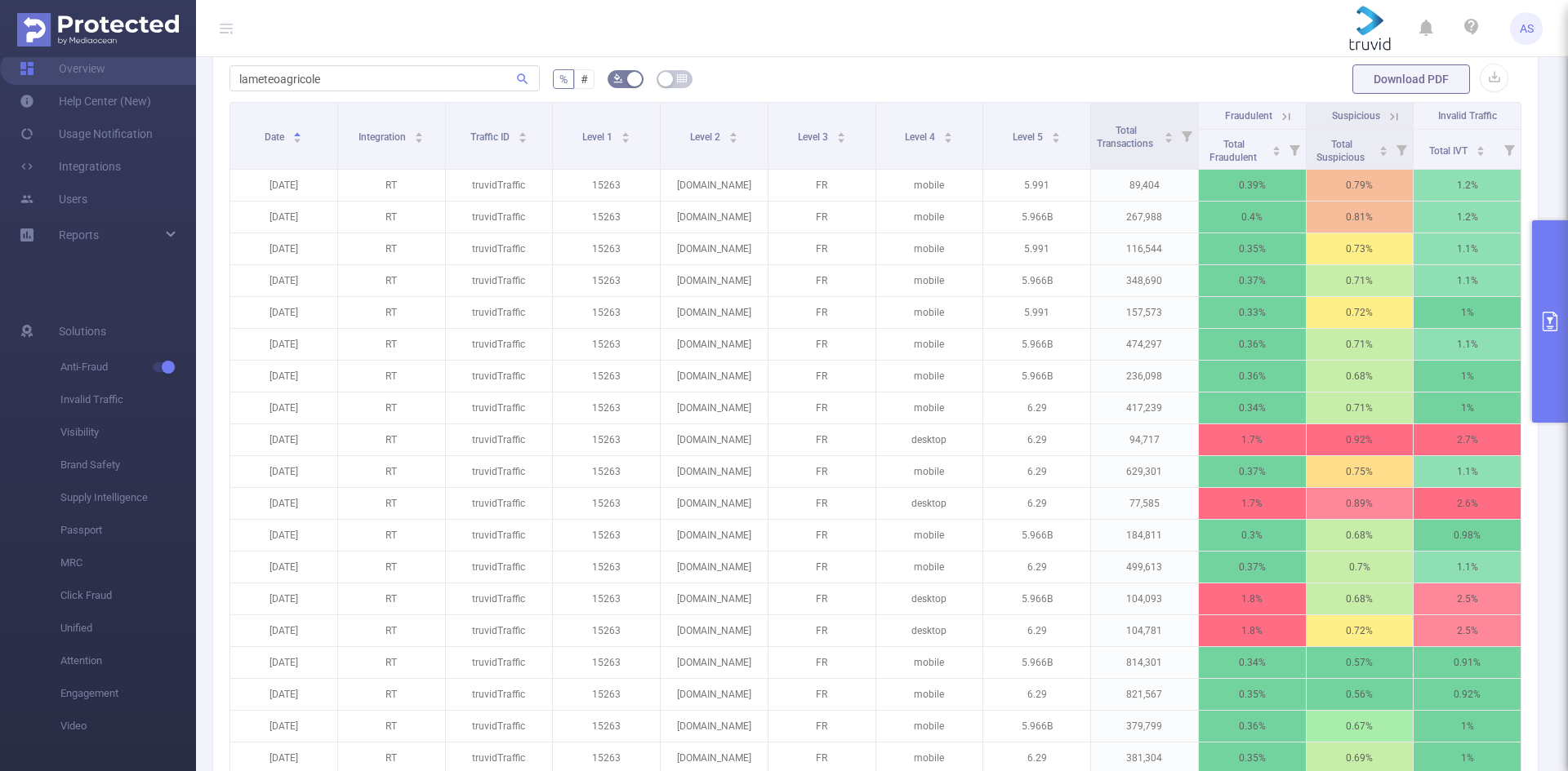
click at [1550, 163] on div "PID: Truvid > Time Range: [DATE] 00:00 - [DATE] 23:59 > Time Zone: +00:00 > 7 D…" at bounding box center [882, 432] width 1372 height 1579
click at [1548, 292] on button "primary" at bounding box center [1549, 321] width 36 height 202
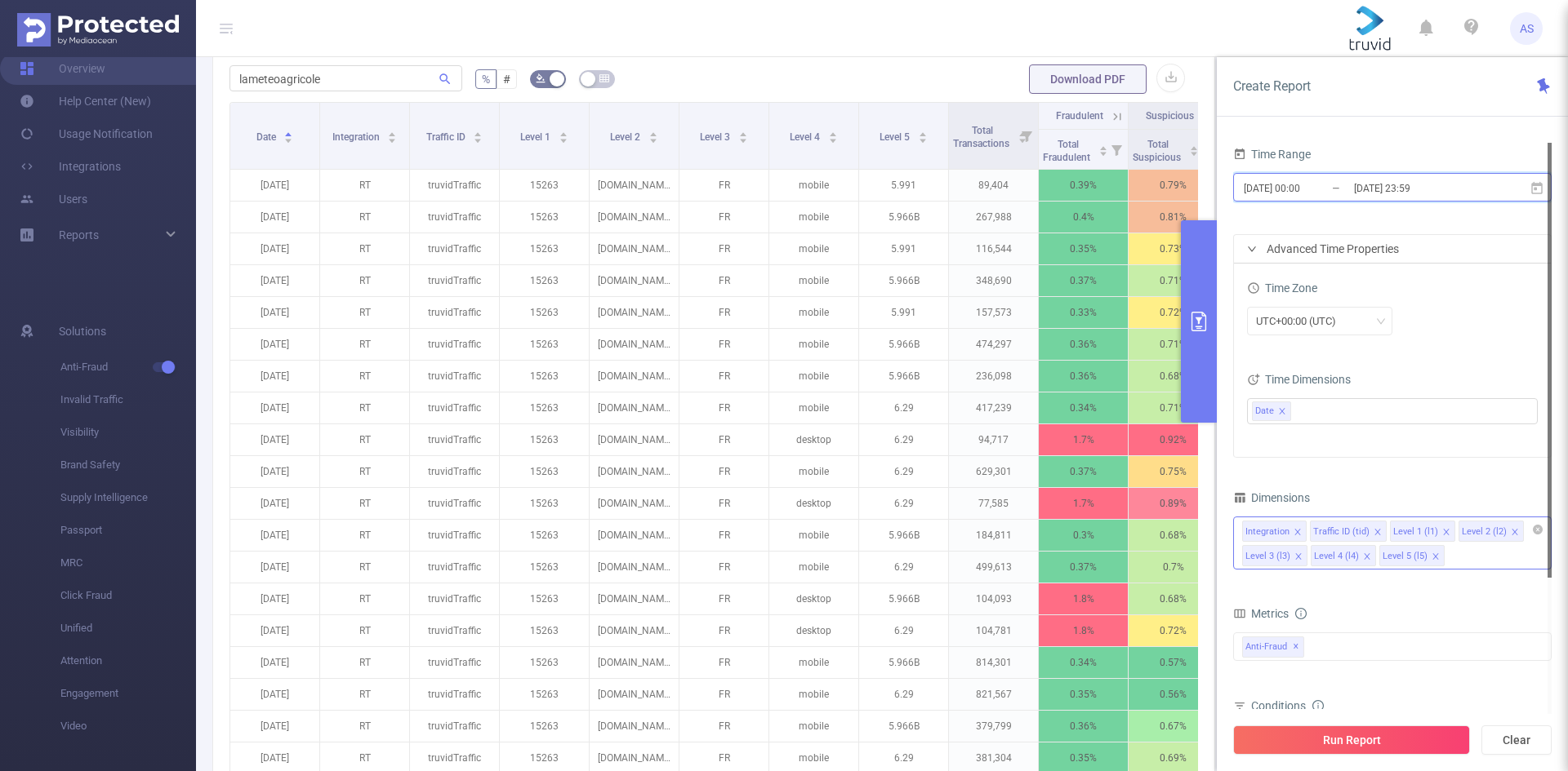
click at [1452, 178] on span "[DATE] 00:00 _ [DATE] 23:59" at bounding box center [1392, 187] width 318 height 28
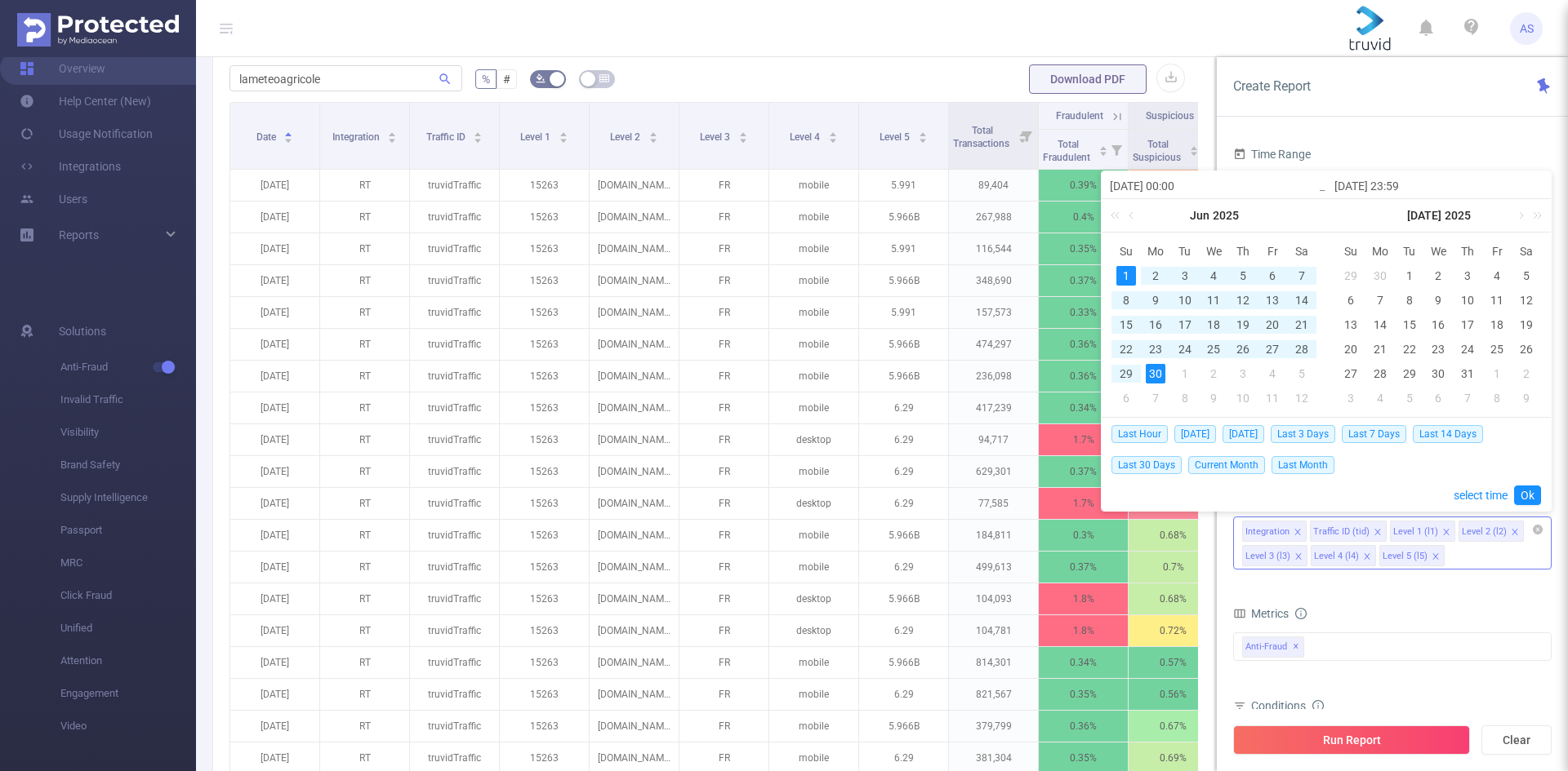
click at [948, 45] on div "Data Table" at bounding box center [720, 34] width 1015 height 23
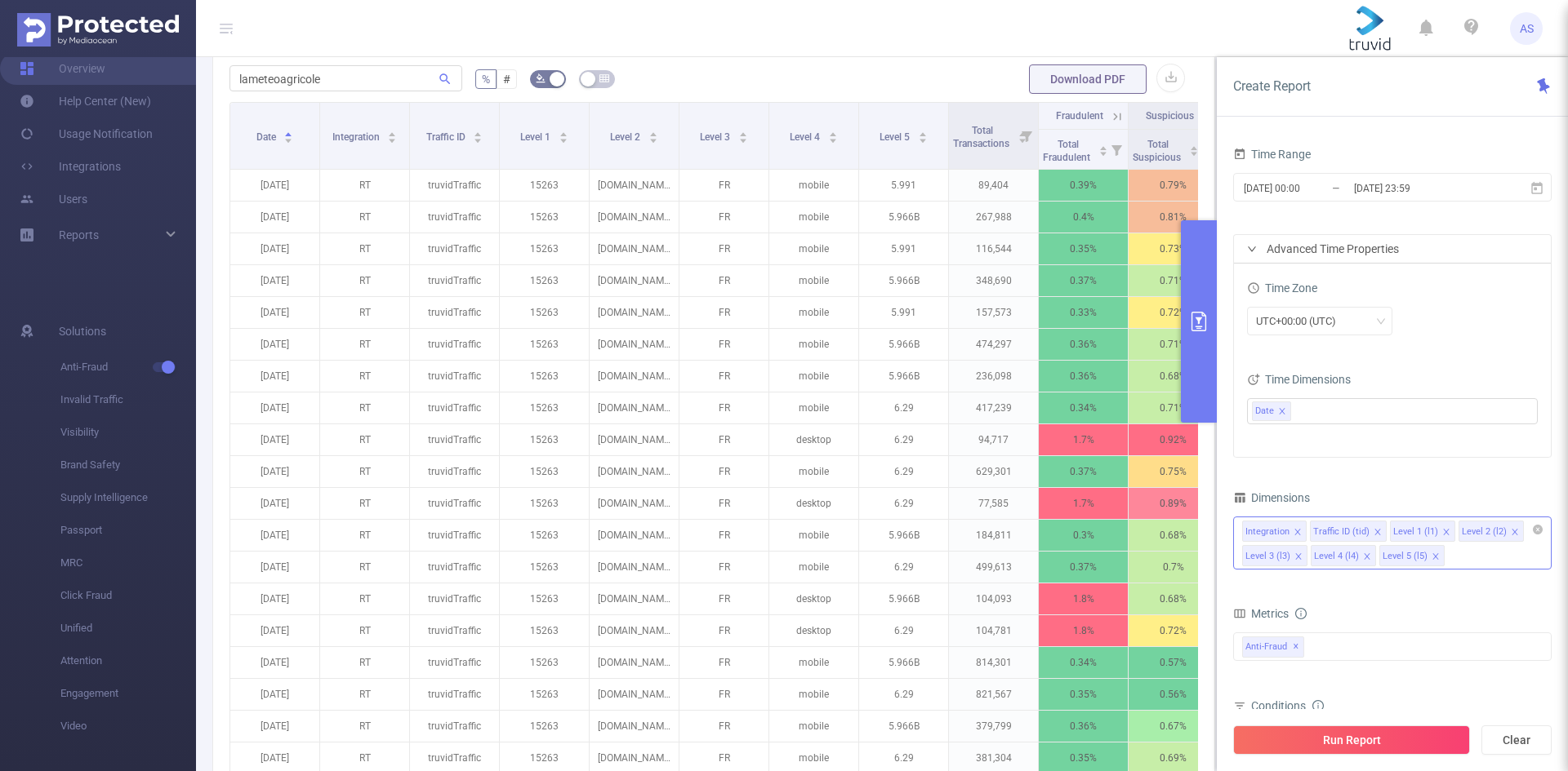
click at [1526, 36] on span "AS" at bounding box center [1526, 28] width 14 height 33
click at [1148, 15] on header "AS" at bounding box center [784, 28] width 1568 height 57
click at [1523, 30] on span "AS" at bounding box center [1526, 28] width 14 height 33
click at [1365, 24] on img at bounding box center [1369, 28] width 42 height 46
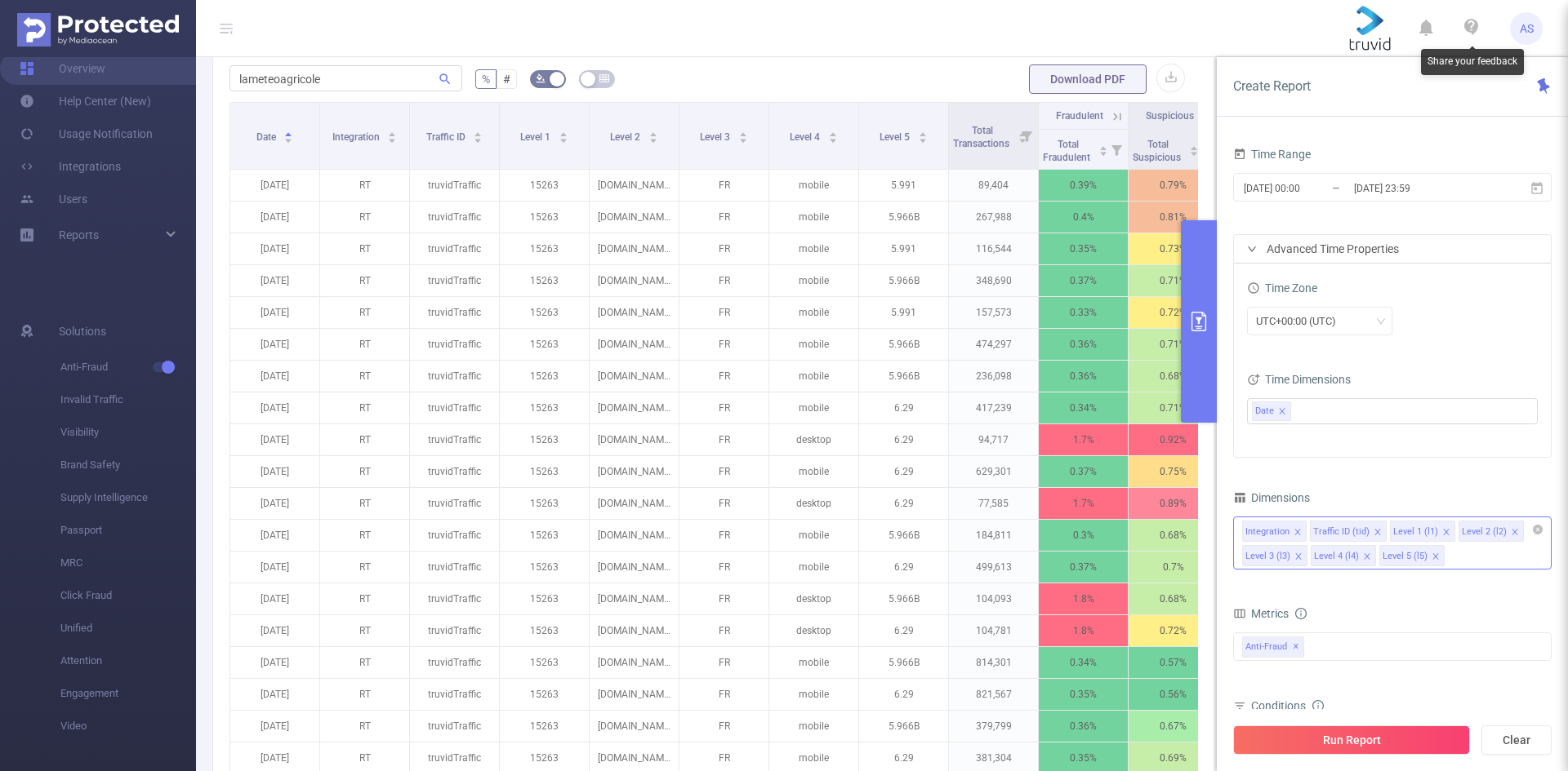
click at [1467, 29] on icon at bounding box center [1471, 27] width 14 height 16
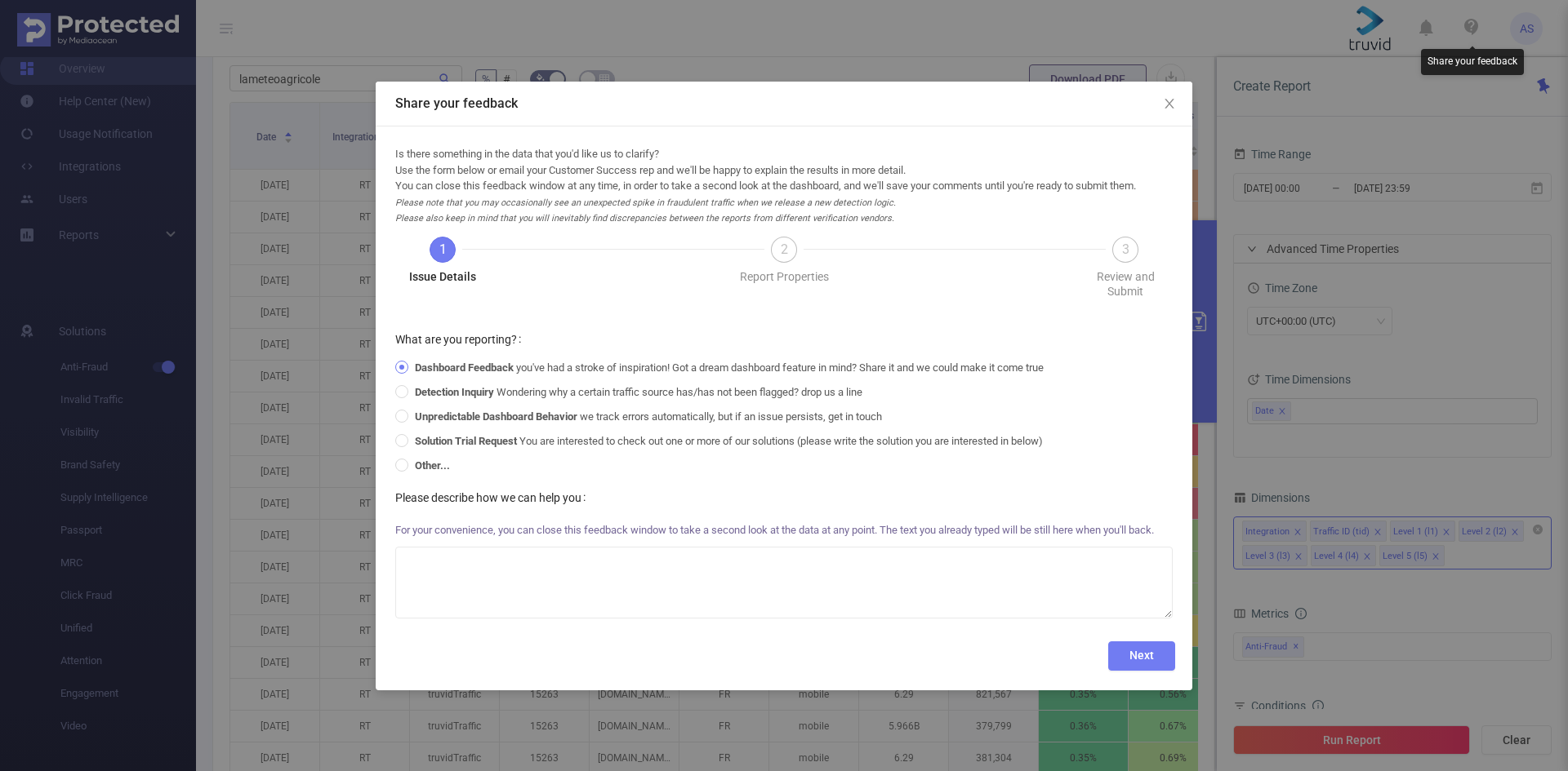
click at [1053, 24] on div "Share your feedback Is there something in the data that you'd like us to clarif…" at bounding box center [784, 386] width 1568 height 771
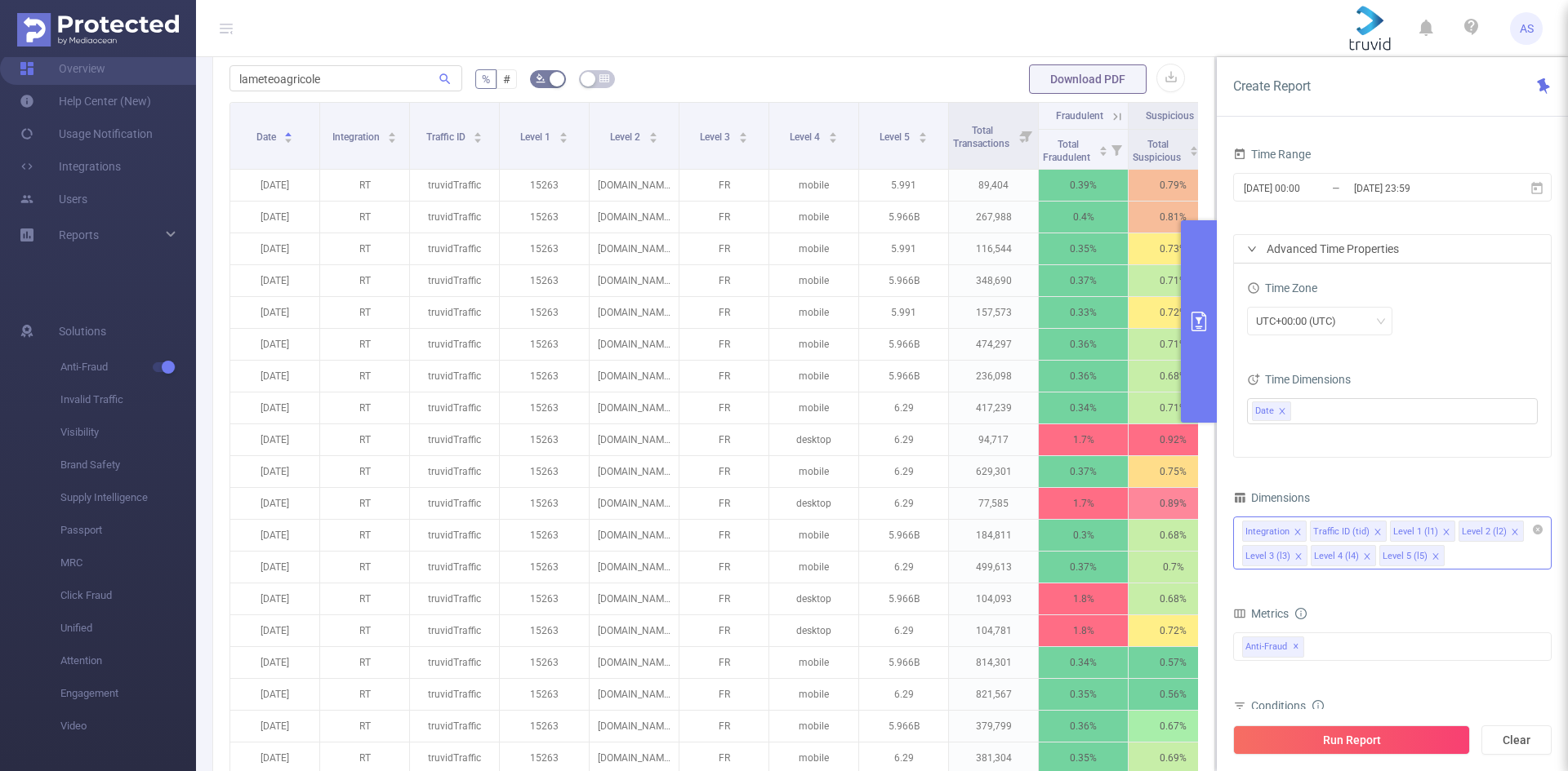
click at [1535, 35] on span "AS" at bounding box center [1526, 28] width 33 height 33
click at [1446, 119] on link "Logout" at bounding box center [1453, 131] width 180 height 23
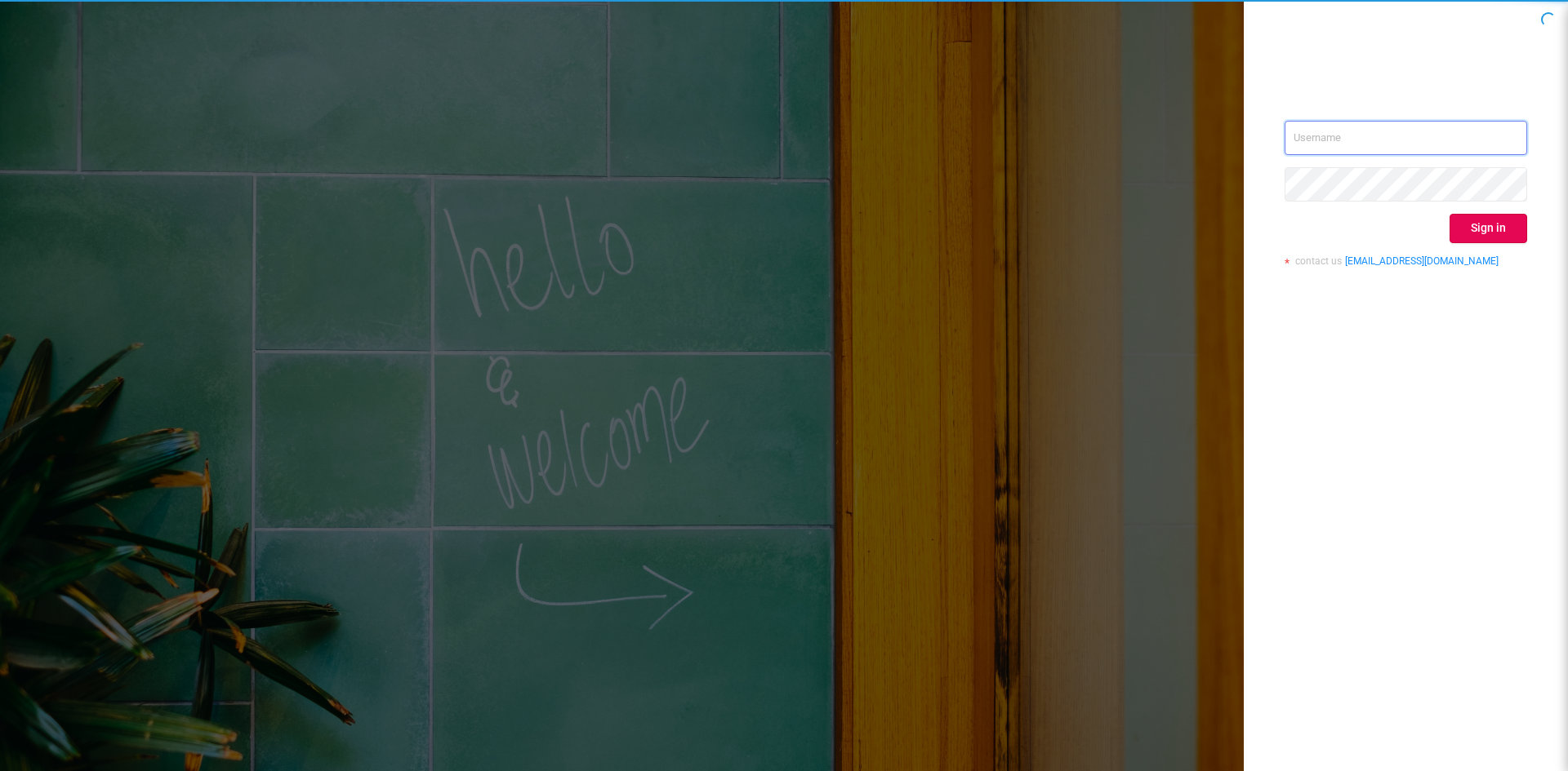
type input "[EMAIL_ADDRESS][DOMAIN_NAME]"
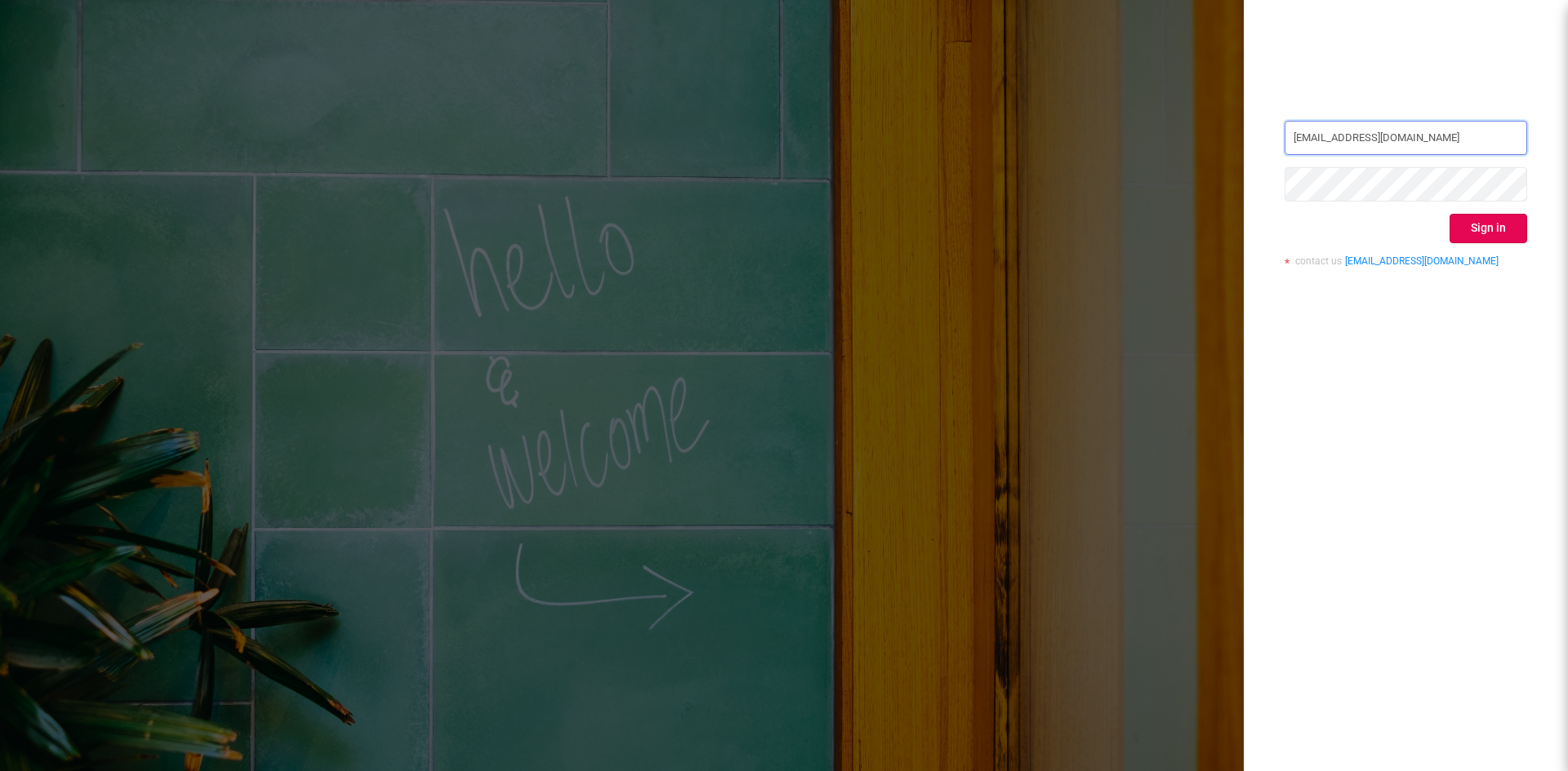
drag, startPoint x: 1394, startPoint y: 136, endPoint x: 1266, endPoint y: 132, distance: 128.1
click at [1266, 132] on div "[EMAIL_ADDRESS][DOMAIN_NAME] Sign in contact us [EMAIL_ADDRESS][DOMAIN_NAME]" at bounding box center [1405, 386] width 325 height 771
click at [1472, 219] on button "Sign in" at bounding box center [1488, 228] width 78 height 29
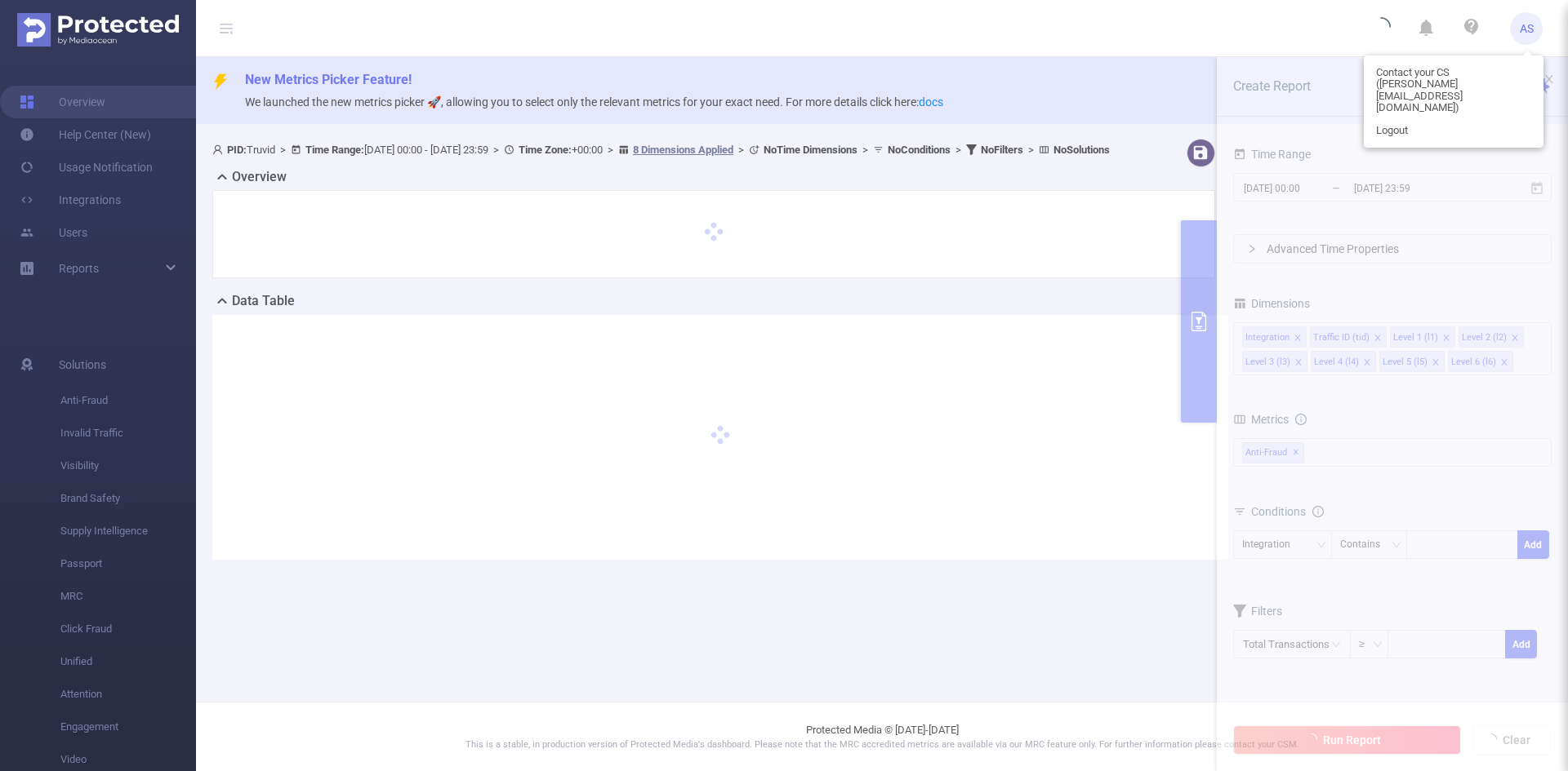
click at [1405, 125] on span "Logout" at bounding box center [1392, 130] width 32 height 11
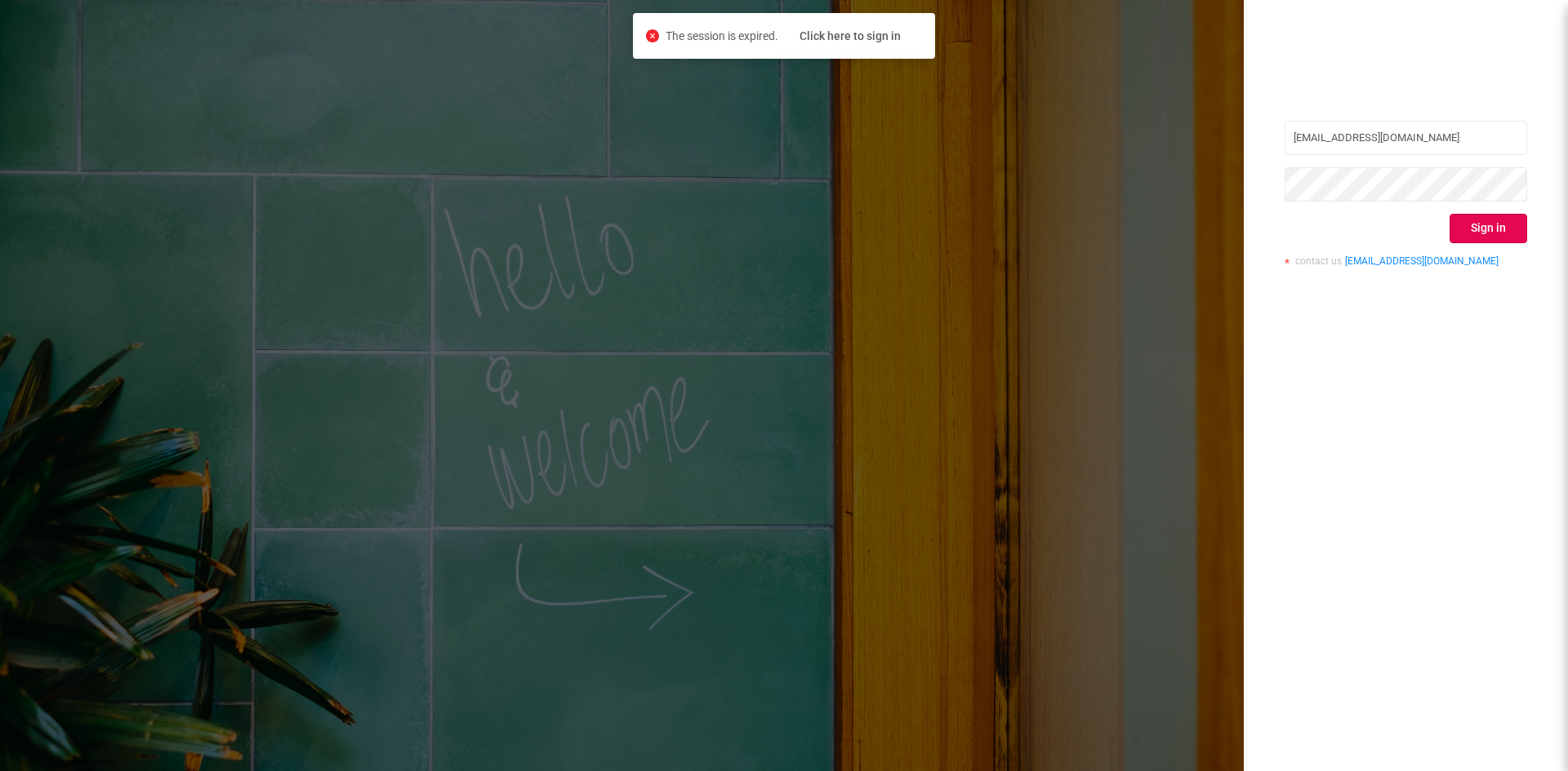
click at [225, 109] on div "[EMAIL_ADDRESS][DOMAIN_NAME] Sign in contact us [EMAIL_ADDRESS][DOMAIN_NAME]" at bounding box center [784, 386] width 1568 height 771
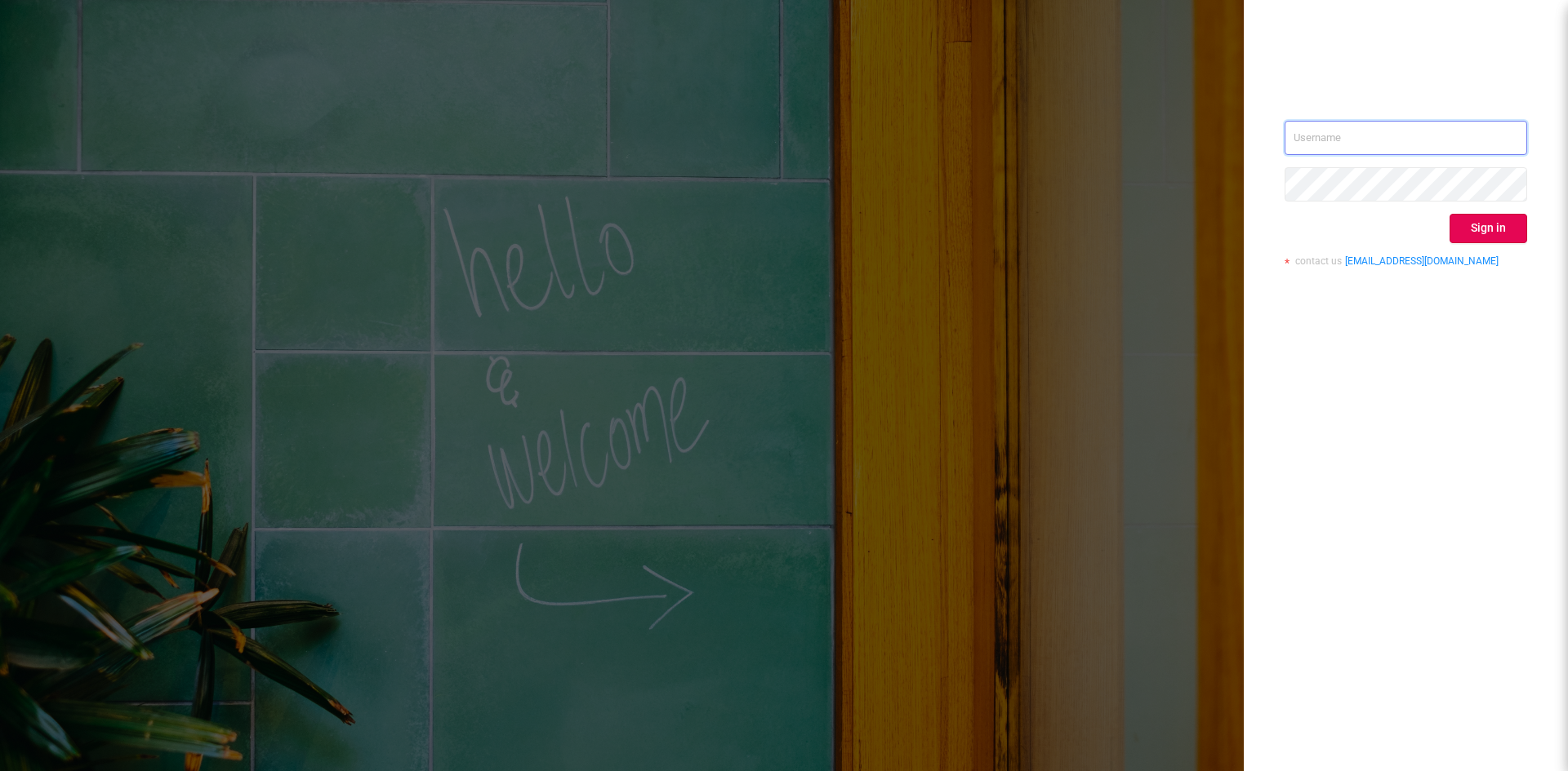
type input "[EMAIL_ADDRESS][DOMAIN_NAME]"
click at [763, 309] on div "[EMAIL_ADDRESS][DOMAIN_NAME] Sign in contact us [EMAIL_ADDRESS][DOMAIN_NAME]" at bounding box center [784, 386] width 1568 height 771
